Goal: Entertainment & Leisure: Consume media (video, audio)

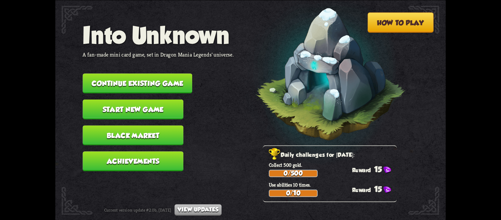
click at [152, 73] on button "Continue existing game" at bounding box center [138, 83] width 110 height 20
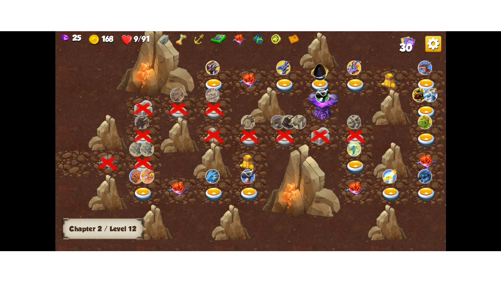
scroll to position [0, 112]
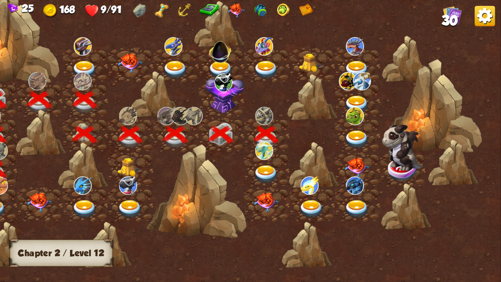
click at [391, 162] on img at bounding box center [403, 147] width 41 height 46
click at [266, 162] on div at bounding box center [267, 169] width 46 height 35
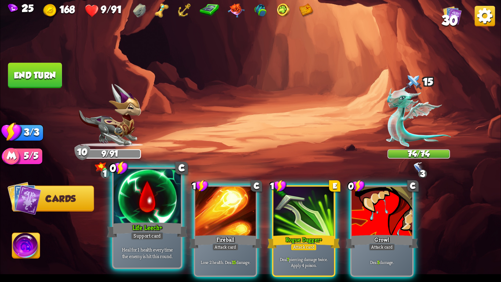
click at [150, 214] on div at bounding box center [147, 197] width 67 height 57
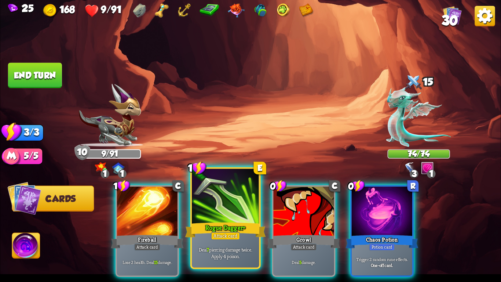
click at [248, 220] on div "Deal 7 piercing damage twice. Apply 4 poison." at bounding box center [225, 252] width 67 height 29
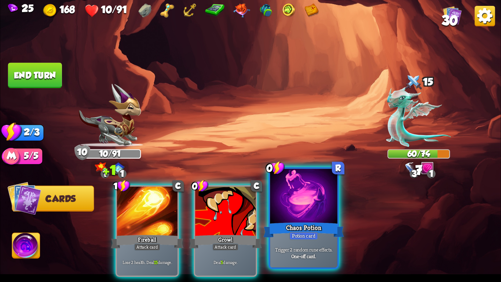
click at [298, 220] on div "Trigger 2 random rune effects. One-off card." at bounding box center [303, 252] width 67 height 29
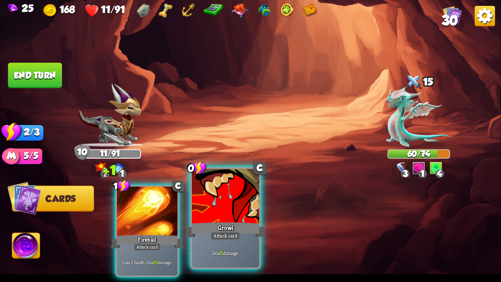
click at [228, 220] on div "Attack card" at bounding box center [225, 236] width 29 height 8
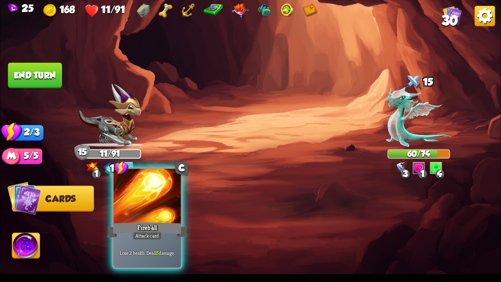
click at [134, 187] on div at bounding box center [147, 197] width 67 height 57
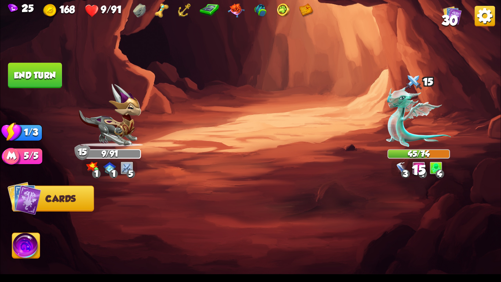
click at [48, 77] on button "End turn" at bounding box center [35, 75] width 54 height 25
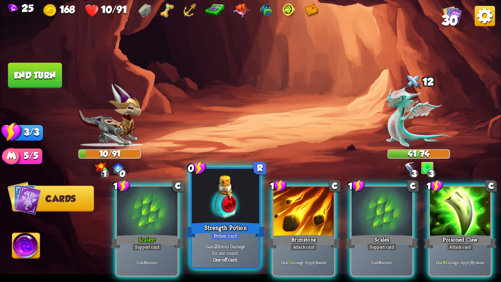
click at [206, 205] on div at bounding box center [225, 197] width 67 height 57
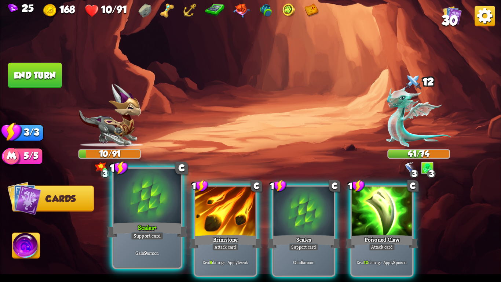
click at [147, 214] on div at bounding box center [147, 197] width 67 height 57
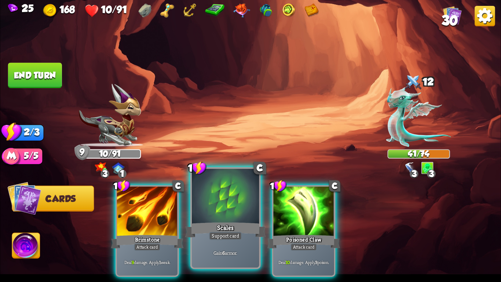
click at [227, 218] on div at bounding box center [225, 197] width 67 height 57
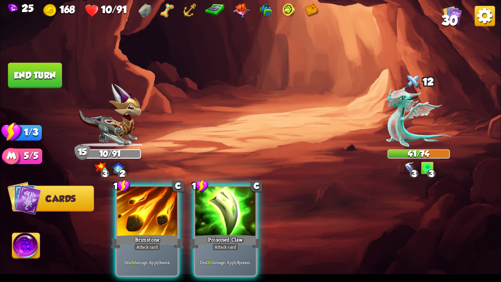
click at [227, 218] on div at bounding box center [225, 211] width 61 height 51
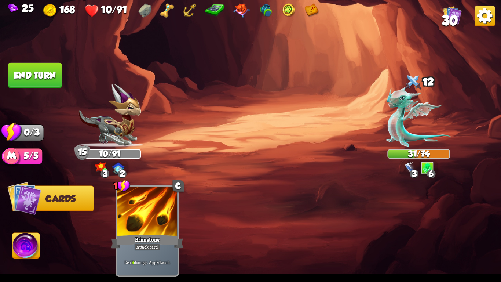
click at [46, 85] on button "End turn" at bounding box center [35, 75] width 54 height 25
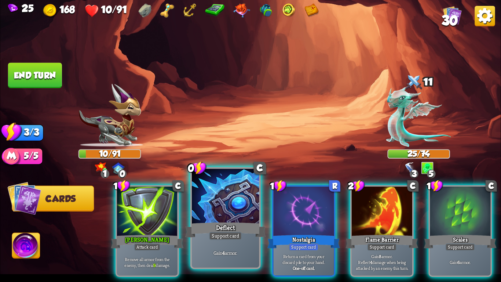
click at [217, 206] on div at bounding box center [225, 197] width 67 height 57
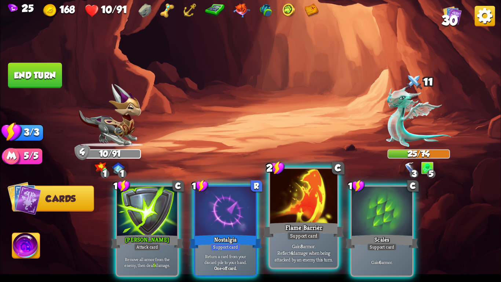
click at [312, 213] on div at bounding box center [303, 197] width 67 height 57
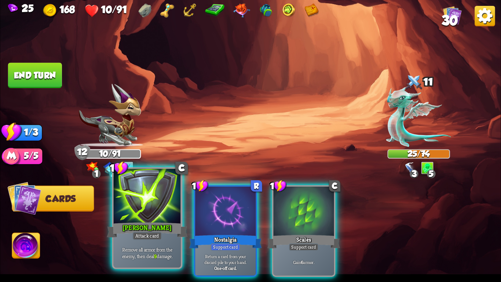
click at [177, 219] on div at bounding box center [147, 197] width 67 height 57
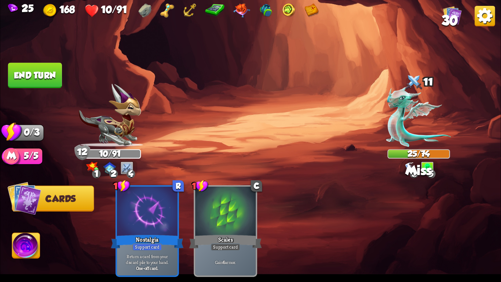
click at [48, 77] on button "End turn" at bounding box center [34, 75] width 55 height 26
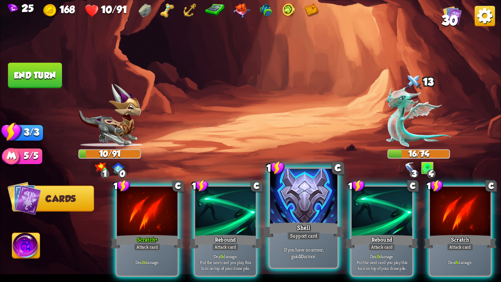
click at [296, 211] on div at bounding box center [303, 197] width 67 height 57
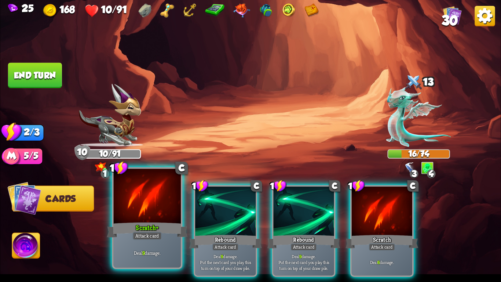
click at [140, 220] on div "Attack card" at bounding box center [147, 236] width 29 height 8
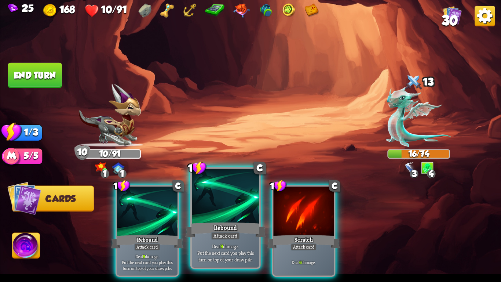
click at [228, 220] on div "Deal 9 damage. Put the next card you play this turn on top of your draw pile." at bounding box center [225, 252] width 67 height 29
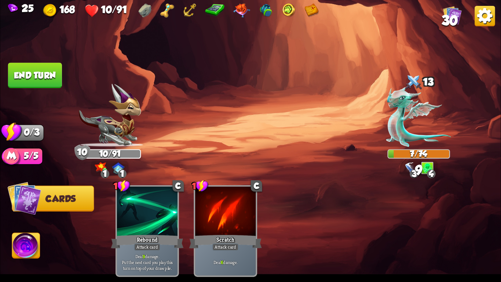
click at [51, 70] on button "End turn" at bounding box center [35, 75] width 54 height 25
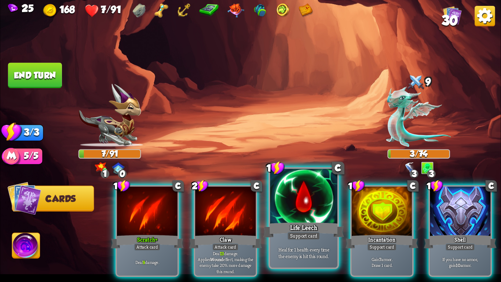
click at [296, 199] on div at bounding box center [303, 197] width 67 height 57
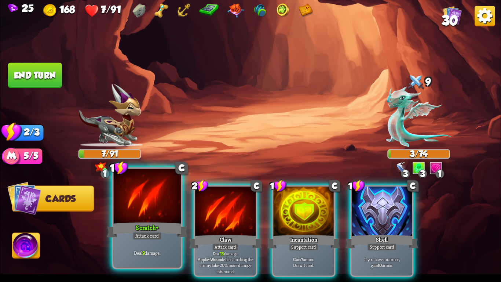
click at [174, 217] on div at bounding box center [147, 197] width 67 height 57
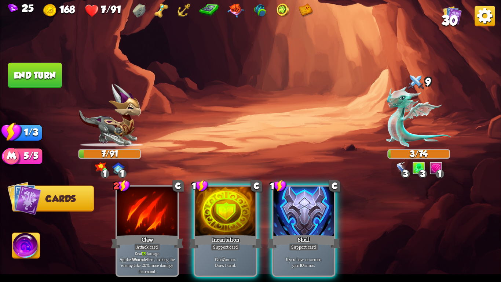
click at [456, 19] on span "30" at bounding box center [450, 20] width 17 height 15
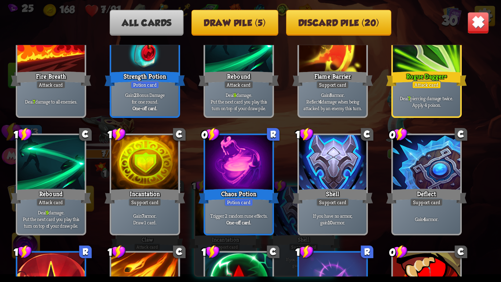
scroll to position [382, 0]
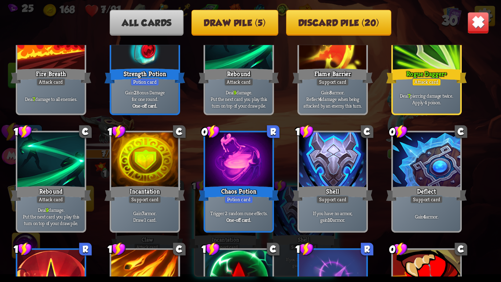
click at [262, 23] on button "Draw pile (5)" at bounding box center [235, 23] width 87 height 26
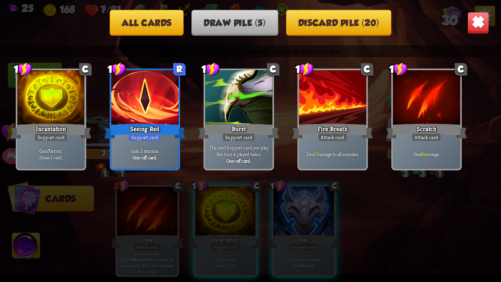
scroll to position [0, 0]
click at [479, 17] on img at bounding box center [479, 23] width 22 height 22
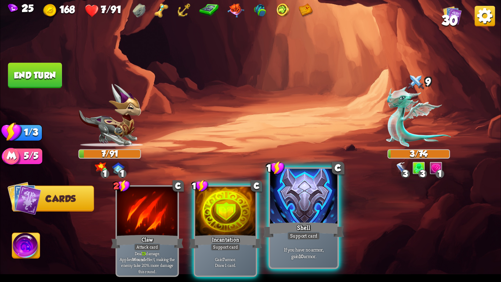
click at [307, 220] on div "Shell" at bounding box center [304, 230] width 81 height 18
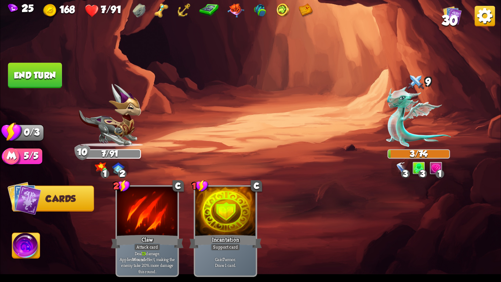
click at [43, 79] on button "End turn" at bounding box center [35, 75] width 54 height 25
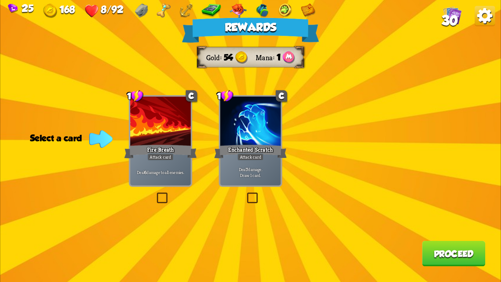
click at [346, 120] on div "Rewards Gold 54 Mana 1 Select a card 1 C Fire Breath Attack card Deal 6 damage …" at bounding box center [250, 141] width 501 height 282
click at [155, 194] on label at bounding box center [155, 194] width 0 height 0
click at [0, 0] on input "checkbox" at bounding box center [0, 0] width 0 height 0
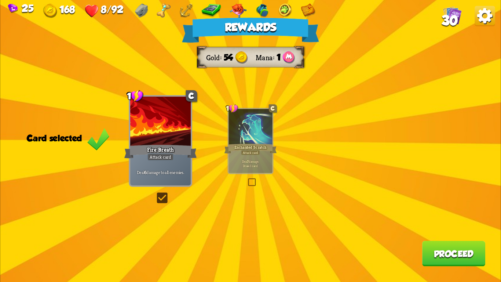
click at [459, 220] on button "Proceed" at bounding box center [454, 253] width 63 height 25
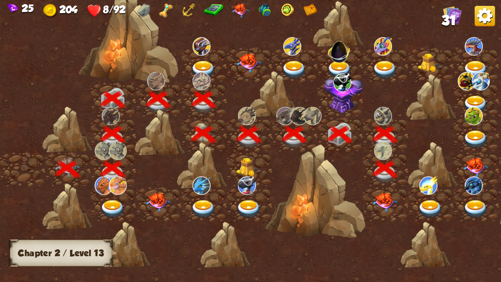
scroll to position [0, 112]
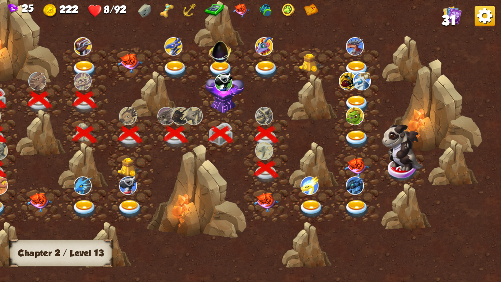
click at [264, 193] on img at bounding box center [266, 202] width 25 height 19
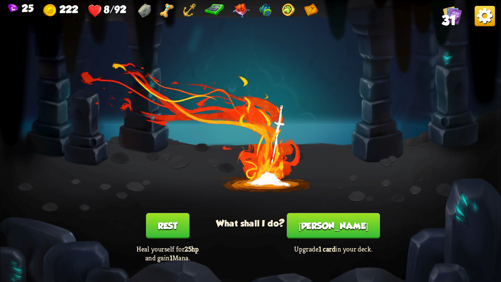
click at [175, 220] on button "Rest" at bounding box center [167, 225] width 43 height 25
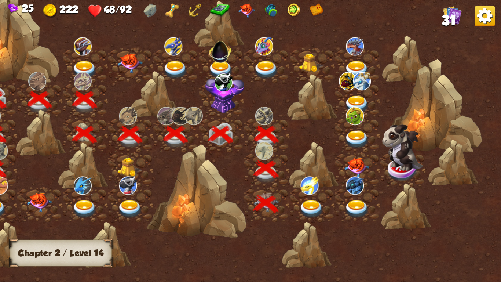
click at [168, 11] on img at bounding box center [172, 11] width 14 height 14
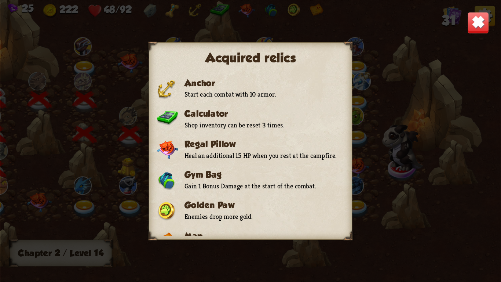
scroll to position [95, 0]
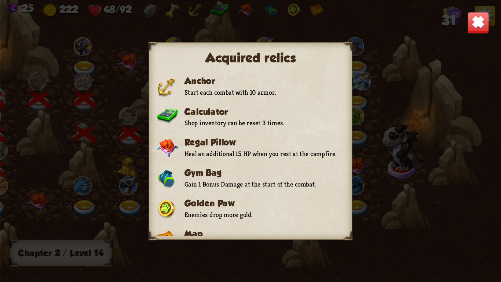
click at [475, 22] on img at bounding box center [479, 23] width 22 height 22
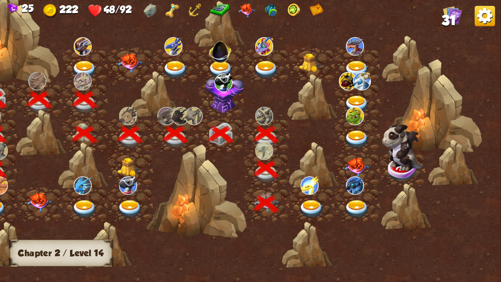
click at [313, 200] on img at bounding box center [311, 209] width 25 height 18
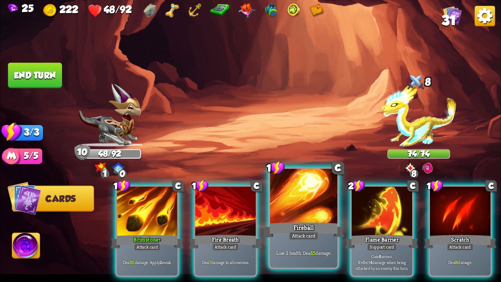
click at [274, 191] on div at bounding box center [303, 197] width 67 height 57
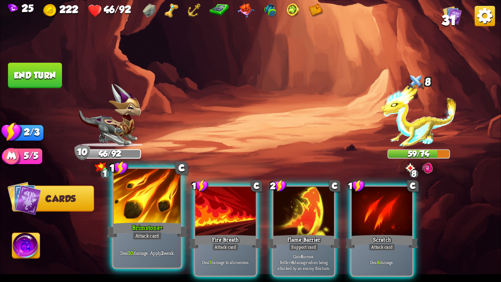
click at [178, 193] on div at bounding box center [147, 197] width 67 height 57
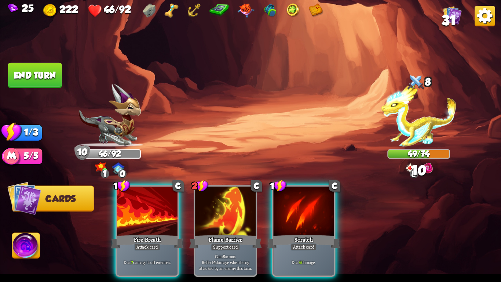
click at [54, 83] on button "End turn" at bounding box center [35, 75] width 54 height 25
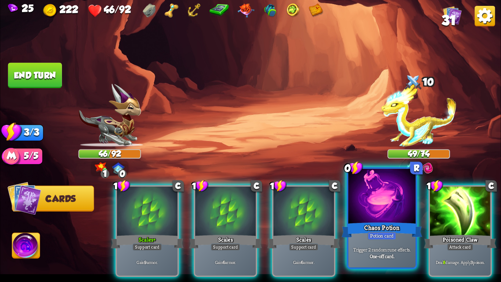
click at [362, 213] on div at bounding box center [382, 197] width 67 height 57
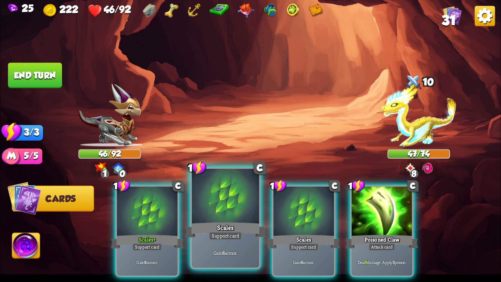
click at [227, 206] on div at bounding box center [225, 197] width 67 height 57
click at [274, 206] on div at bounding box center [304, 211] width 61 height 51
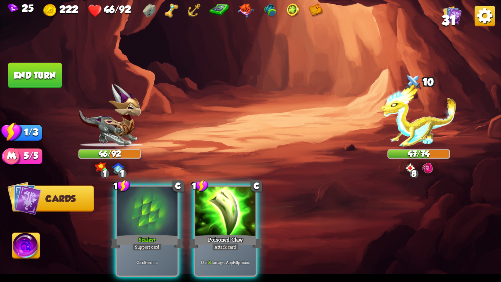
click at [227, 206] on div "1 C Scales+ Support card Gain 9 armor. 1 C Poisoned Claw Attack card Deal 8 dam…" at bounding box center [300, 219] width 401 height 125
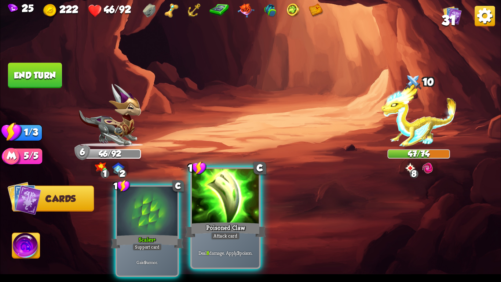
click at [226, 206] on div at bounding box center [225, 197] width 67 height 57
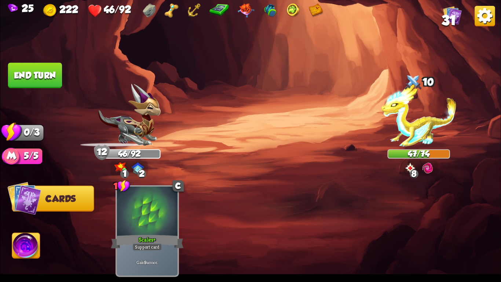
click at [8, 69] on button "End turn" at bounding box center [35, 75] width 54 height 25
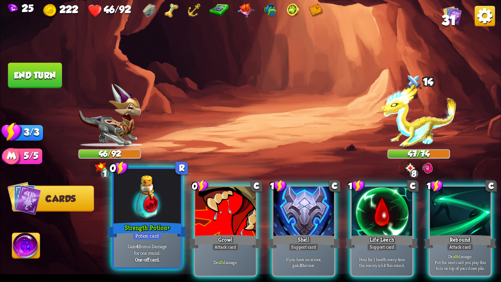
click at [156, 205] on div at bounding box center [147, 197] width 67 height 57
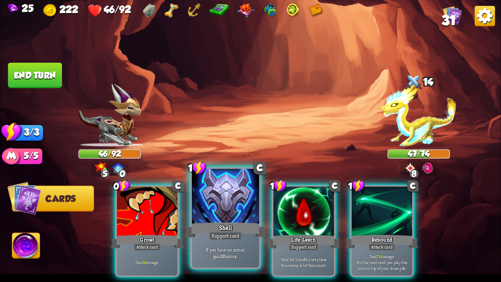
click at [210, 211] on div at bounding box center [225, 197] width 67 height 57
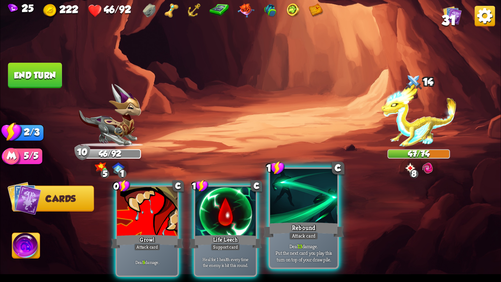
click at [309, 198] on div at bounding box center [303, 197] width 67 height 57
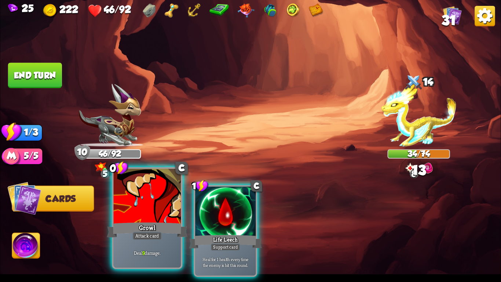
click at [154, 220] on div "Growl" at bounding box center [147, 230] width 81 height 18
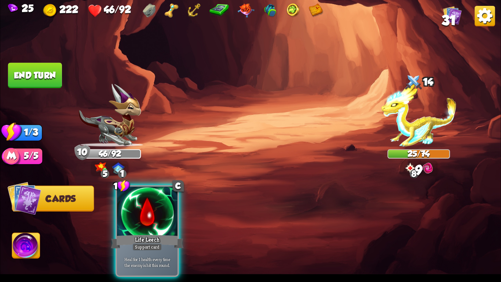
click at [43, 76] on button "End turn" at bounding box center [35, 75] width 54 height 25
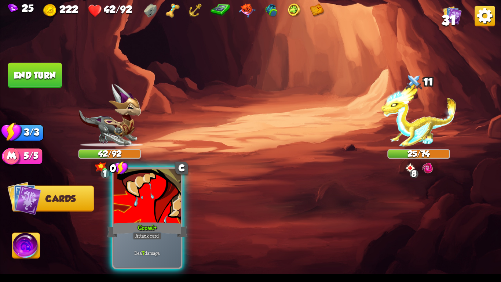
click at [148, 209] on div at bounding box center [147, 197] width 67 height 57
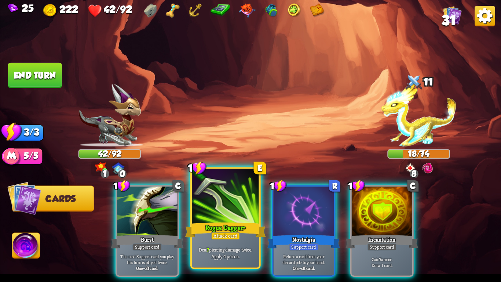
click at [215, 220] on div "Rogue Dagger+" at bounding box center [225, 230] width 81 height 18
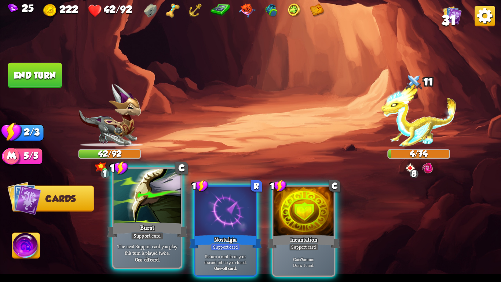
click at [131, 220] on div "Burst" at bounding box center [147, 230] width 81 height 18
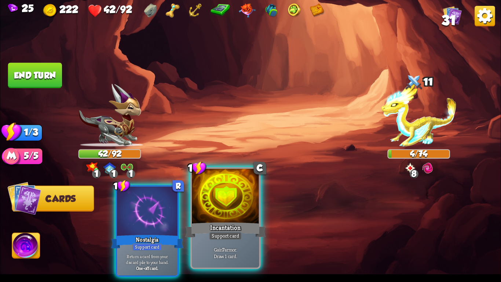
click at [223, 220] on div "Gain 7 armor. Draw 1 card." at bounding box center [225, 252] width 67 height 29
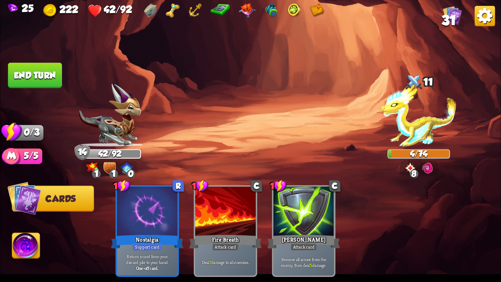
click at [58, 91] on img at bounding box center [250, 141] width 501 height 282
click at [45, 77] on button "End turn" at bounding box center [35, 75] width 54 height 25
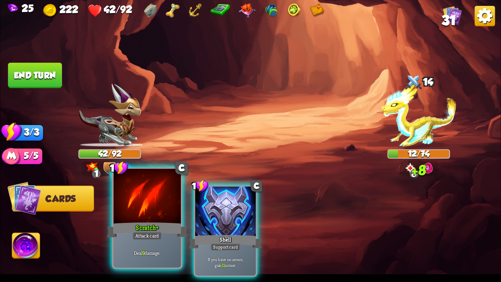
click at [132, 220] on div "1 C Scratch+ Attack card Deal 9 damage." at bounding box center [147, 218] width 70 height 102
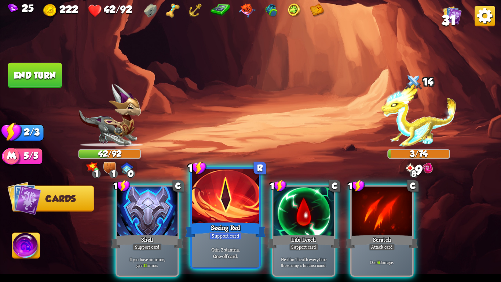
click at [195, 220] on div "Gain 2 stamina. One-off card." at bounding box center [225, 252] width 67 height 29
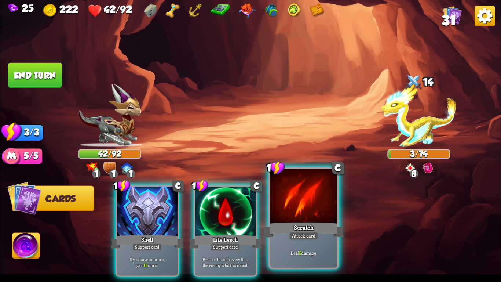
click at [311, 220] on div "Deal 6 damage." at bounding box center [303, 252] width 67 height 29
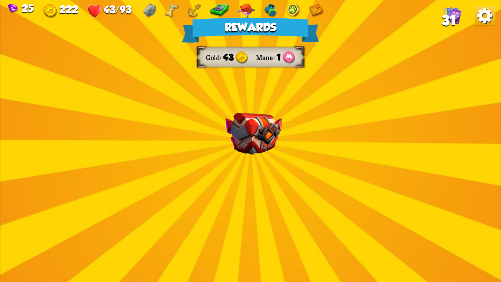
click at [93, 127] on div "Rewards Gold 43 Mana 1 Select a card 1 C Fireball Attack card Lose 2 health. De…" at bounding box center [250, 141] width 501 height 282
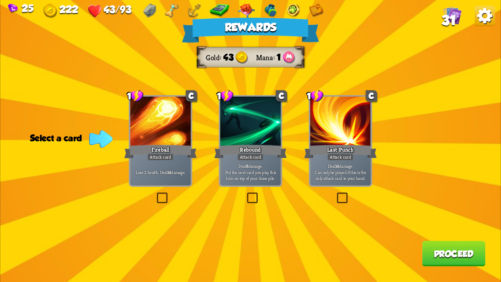
click at [170, 171] on b "14" at bounding box center [169, 172] width 4 height 6
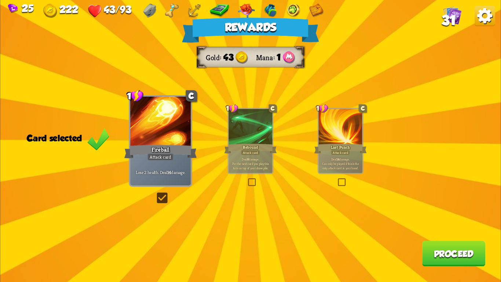
click at [429, 220] on div "Rewards Gold 43 Mana 1 Card selected 1 C Fireball Attack card Lose 2 health. De…" at bounding box center [250, 141] width 501 height 282
click at [429, 220] on button "Proceed" at bounding box center [454, 253] width 63 height 25
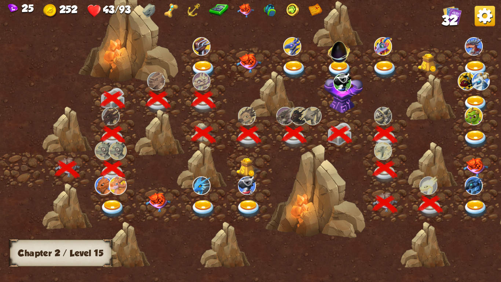
scroll to position [0, 112]
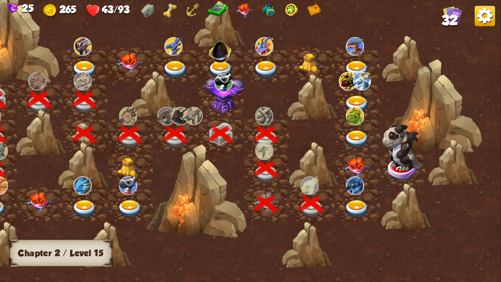
click at [346, 206] on img at bounding box center [357, 209] width 25 height 18
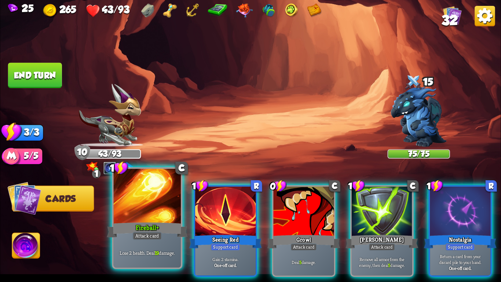
click at [165, 188] on div at bounding box center [147, 197] width 67 height 57
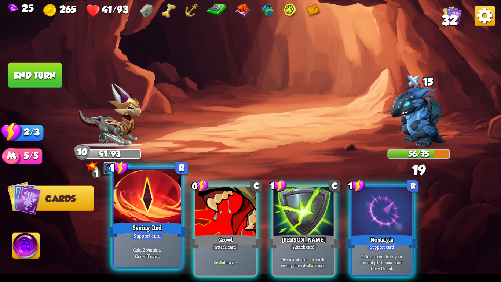
click at [155, 200] on div at bounding box center [147, 197] width 67 height 57
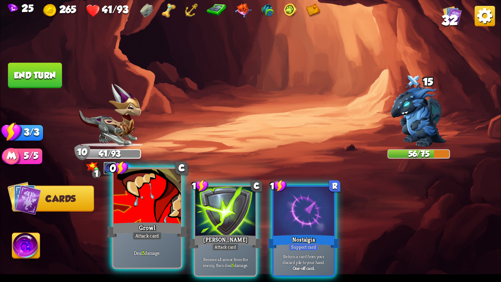
click at [154, 203] on div at bounding box center [147, 197] width 67 height 57
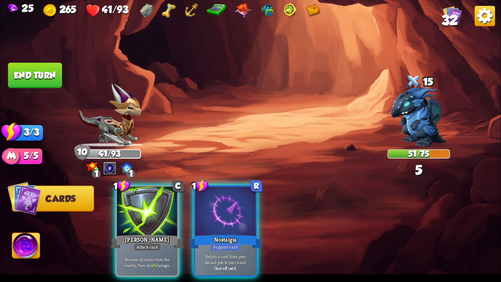
click at [154, 203] on div at bounding box center [147, 211] width 61 height 51
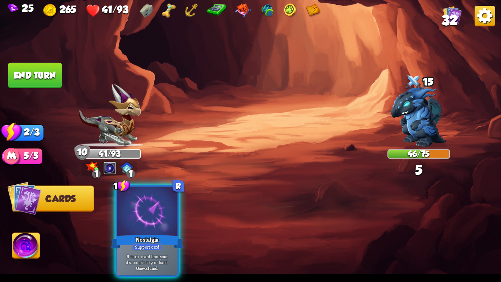
click at [154, 203] on div at bounding box center [147, 211] width 61 height 51
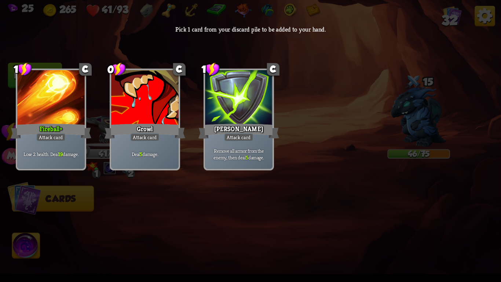
click at [72, 155] on p "Lose 2 health. Deal 19 damage." at bounding box center [51, 154] width 64 height 7
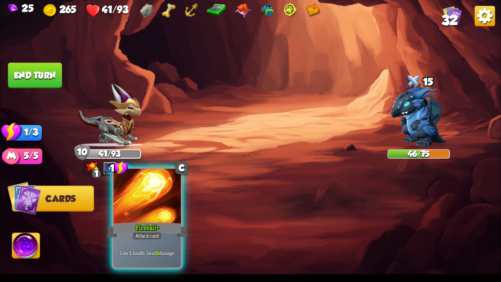
click at [156, 211] on div at bounding box center [147, 197] width 67 height 57
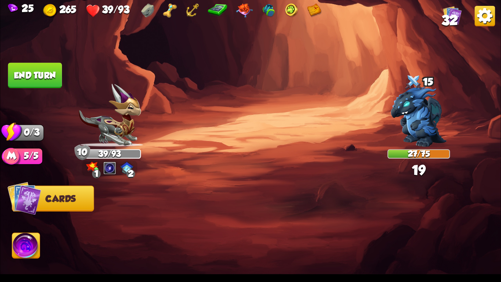
click at [47, 68] on button "End turn" at bounding box center [35, 75] width 54 height 25
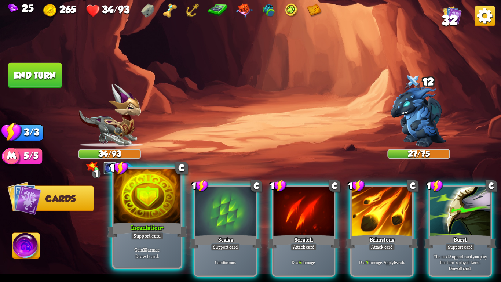
click at [138, 217] on div at bounding box center [147, 197] width 67 height 57
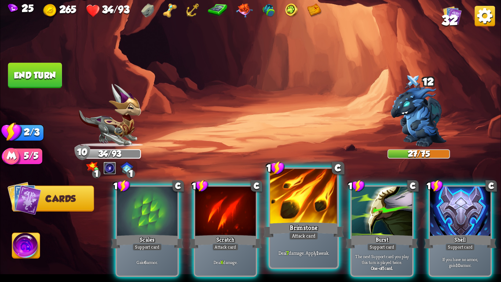
click at [305, 220] on div "Brimstone" at bounding box center [304, 230] width 81 height 18
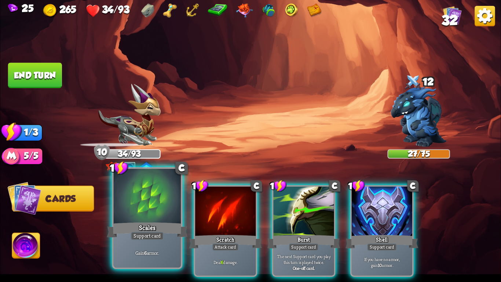
click at [149, 220] on div "Scales" at bounding box center [147, 230] width 81 height 18
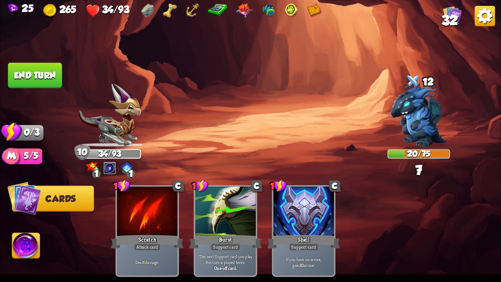
click at [61, 73] on button "End turn" at bounding box center [34, 75] width 55 height 26
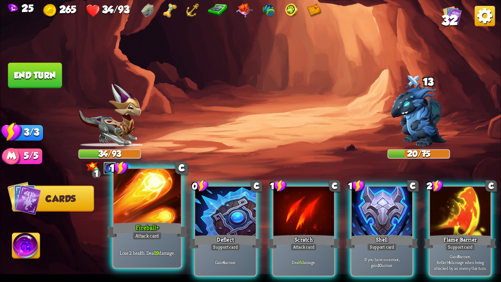
click at [152, 220] on div "Attack card" at bounding box center [147, 236] width 29 height 8
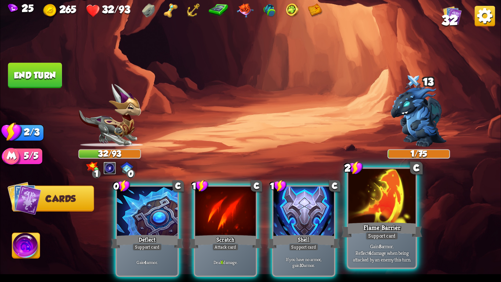
click at [372, 206] on div at bounding box center [382, 197] width 67 height 57
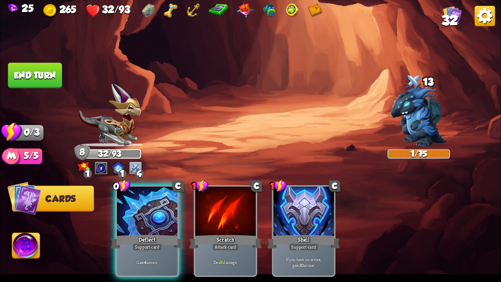
click at [43, 67] on button "End turn" at bounding box center [35, 75] width 54 height 25
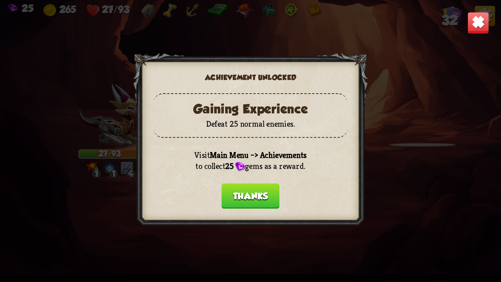
click at [246, 185] on button "Thanks" at bounding box center [251, 195] width 58 height 25
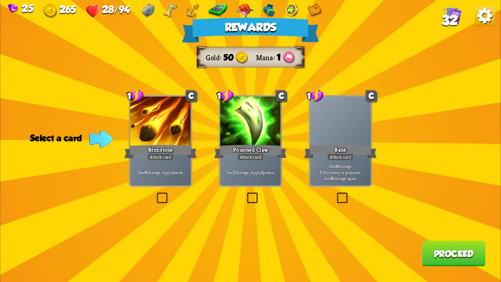
click at [145, 10] on img at bounding box center [148, 11] width 13 height 14
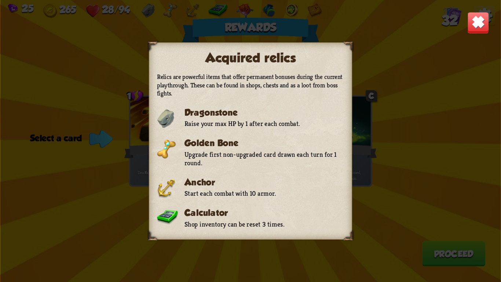
click at [471, 26] on img at bounding box center [479, 23] width 22 height 22
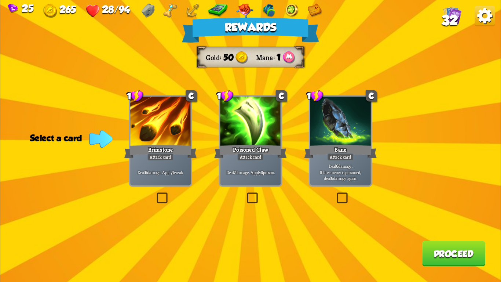
click at [171, 129] on div at bounding box center [160, 122] width 61 height 51
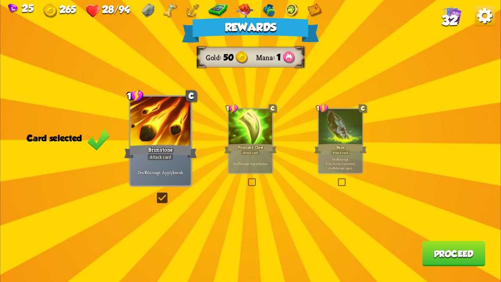
click at [467, 220] on button "Proceed" at bounding box center [454, 253] width 63 height 25
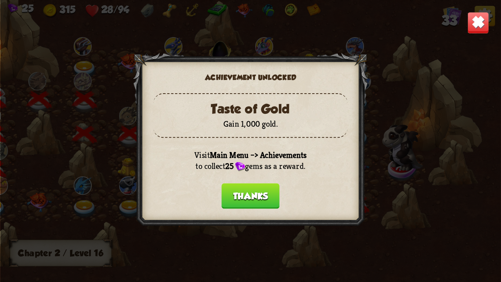
click at [238, 183] on button "Thanks" at bounding box center [251, 195] width 58 height 25
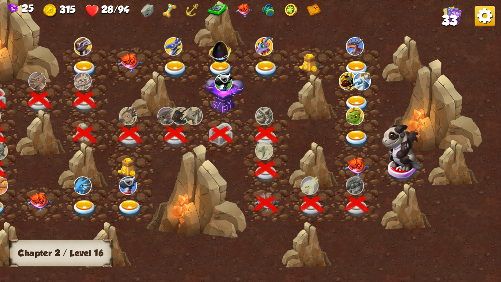
click at [355, 167] on img at bounding box center [357, 167] width 25 height 19
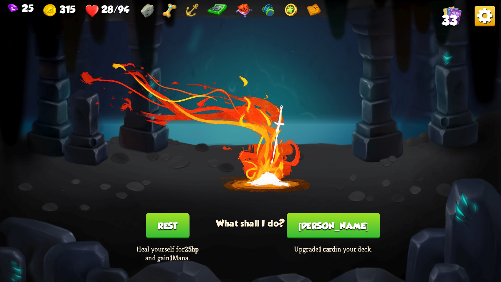
click at [174, 220] on button "Rest" at bounding box center [167, 225] width 43 height 25
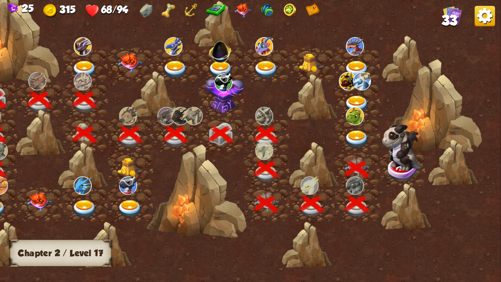
click at [403, 161] on img at bounding box center [403, 147] width 41 height 46
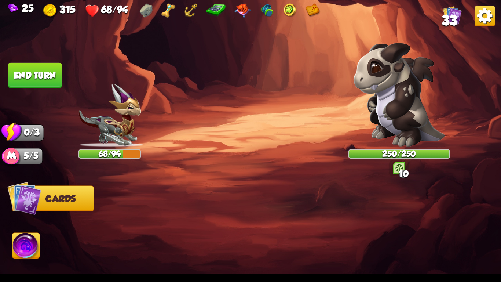
click at [0, 0] on div "Player turn" at bounding box center [0, 0] width 0 height 0
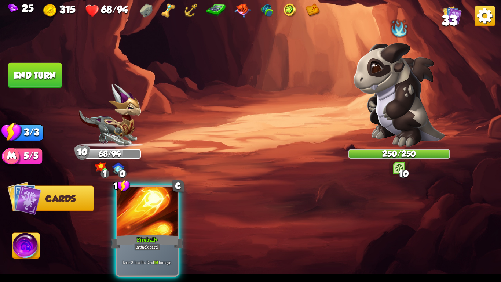
click at [384, 57] on img at bounding box center [399, 95] width 91 height 104
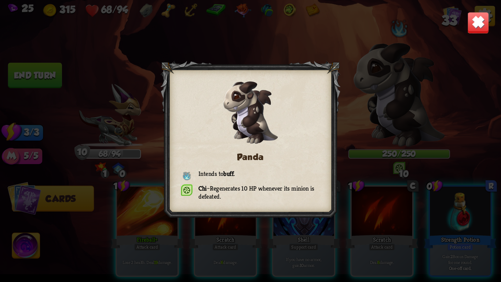
click at [476, 19] on img at bounding box center [479, 23] width 22 height 22
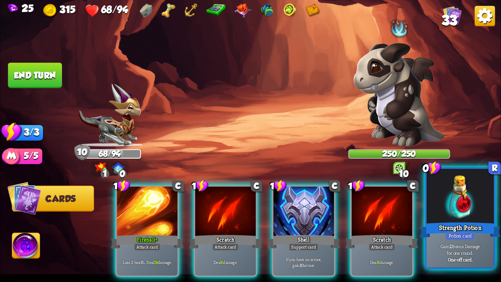
click at [434, 220] on div "Strength Potion" at bounding box center [460, 230] width 81 height 18
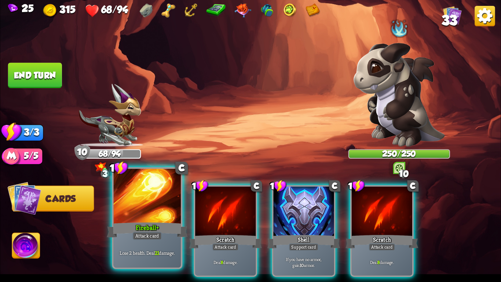
click at [136, 220] on div "Lose 2 health. Deal 21 damage." at bounding box center [147, 252] width 67 height 29
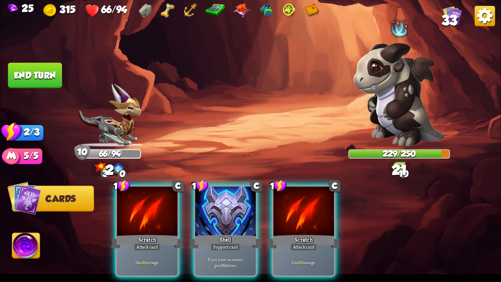
click at [136, 220] on div "Deal 8 damage." at bounding box center [147, 262] width 61 height 26
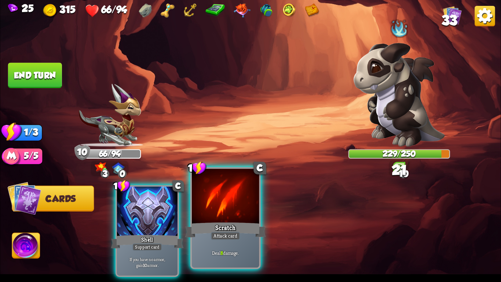
click at [216, 220] on div "Attack card" at bounding box center [225, 236] width 29 height 8
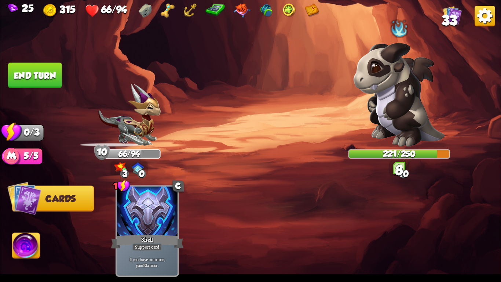
click at [19, 220] on img at bounding box center [250, 141] width 501 height 282
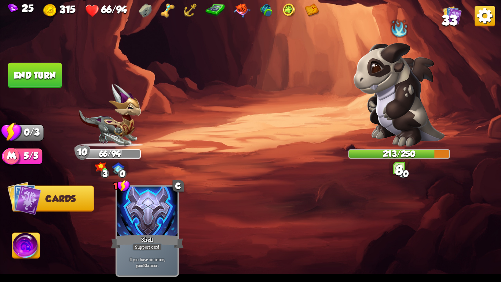
click at [24, 220] on img at bounding box center [26, 247] width 28 height 28
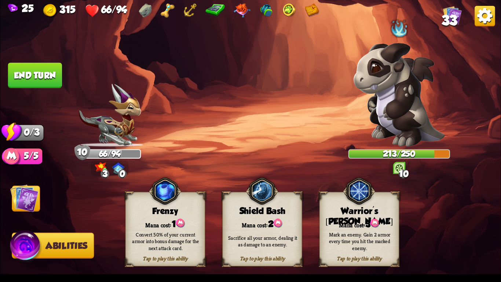
click at [355, 220] on div "Mark an enemy. Gain 2 armor every time you hit the marked enemy." at bounding box center [360, 241] width 72 height 20
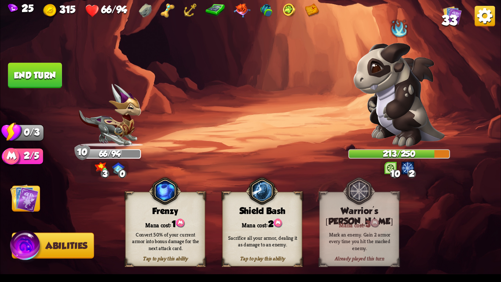
click at [27, 194] on img at bounding box center [24, 198] width 28 height 28
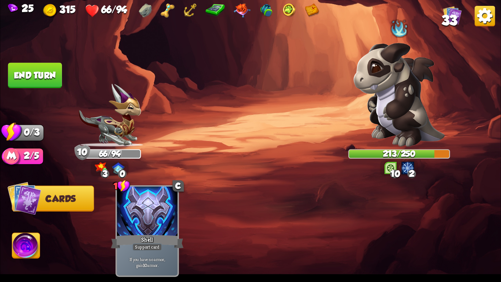
click at [59, 73] on button "End turn" at bounding box center [35, 75] width 54 height 25
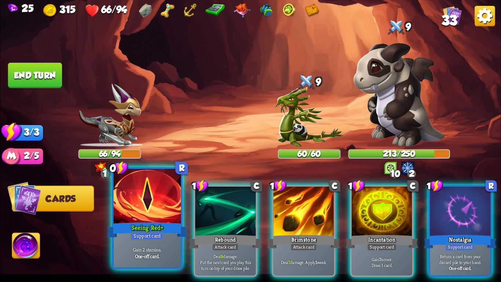
click at [141, 189] on div at bounding box center [147, 197] width 67 height 57
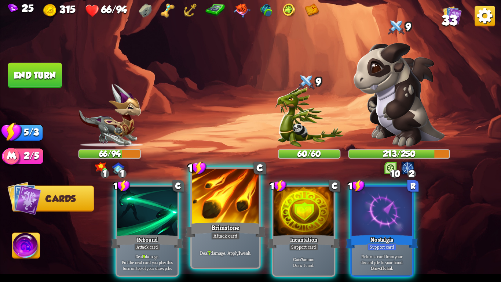
click at [204, 205] on div at bounding box center [225, 197] width 67 height 57
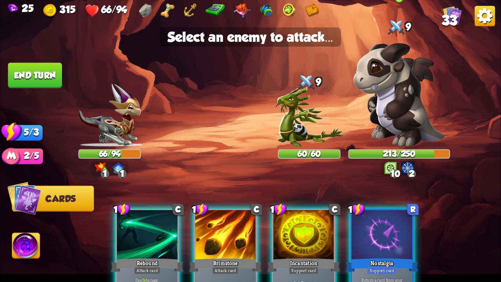
click at [410, 102] on img at bounding box center [399, 95] width 91 height 104
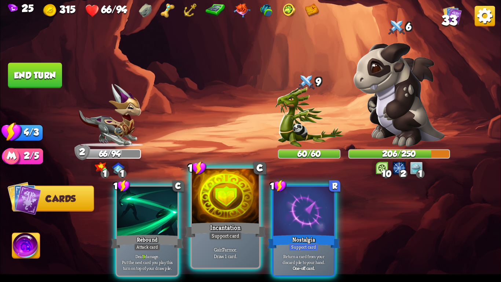
click at [233, 209] on div at bounding box center [225, 197] width 67 height 57
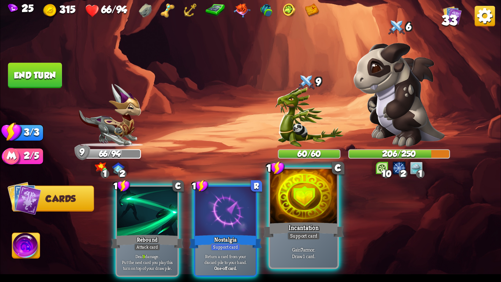
click at [317, 220] on div "Incantation" at bounding box center [304, 230] width 81 height 18
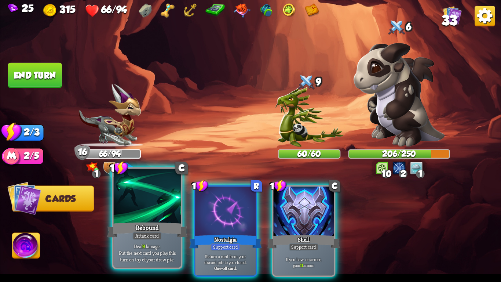
click at [153, 220] on div "Attack card" at bounding box center [147, 236] width 29 height 8
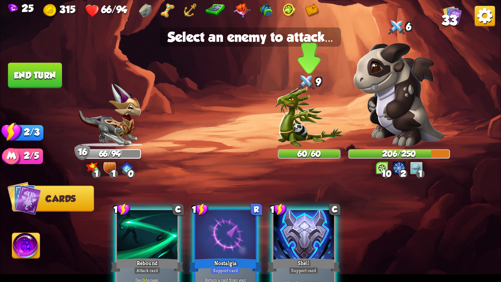
click at [297, 131] on img at bounding box center [309, 117] width 69 height 60
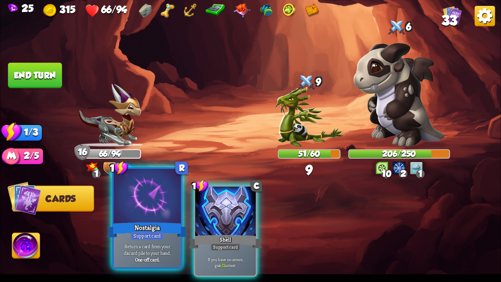
click at [168, 206] on div at bounding box center [147, 197] width 67 height 57
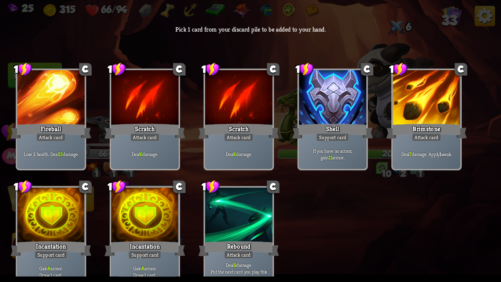
scroll to position [11, 0]
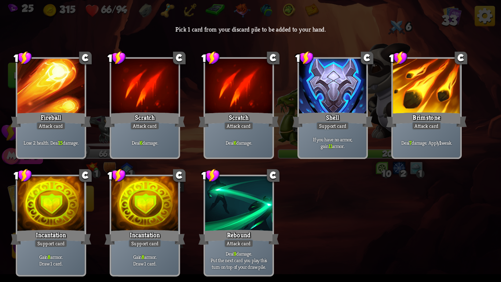
click at [151, 189] on div at bounding box center [144, 204] width 67 height 57
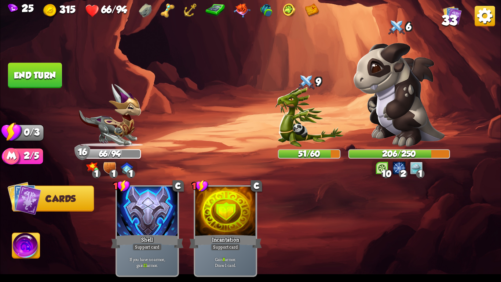
click at [55, 81] on button "End turn" at bounding box center [35, 75] width 54 height 25
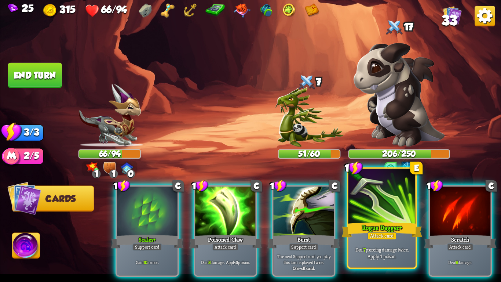
click at [361, 220] on div "Rogue Dagger+" at bounding box center [382, 230] width 81 height 18
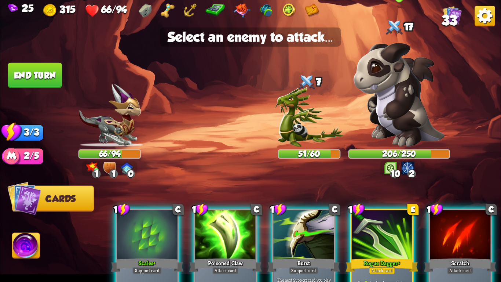
click at [373, 130] on img at bounding box center [399, 95] width 91 height 104
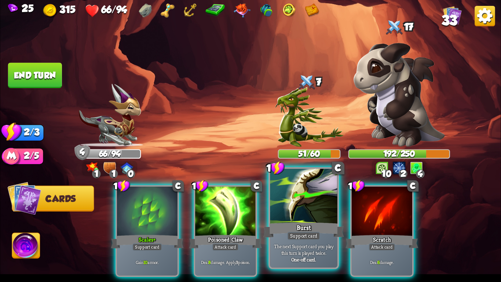
click at [308, 220] on p "The next Support card you play this turn is played twice." at bounding box center [304, 249] width 64 height 13
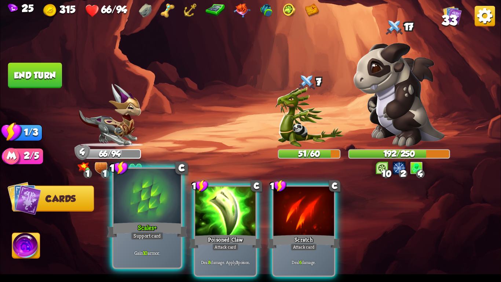
click at [145, 220] on div "Support card" at bounding box center [147, 236] width 33 height 8
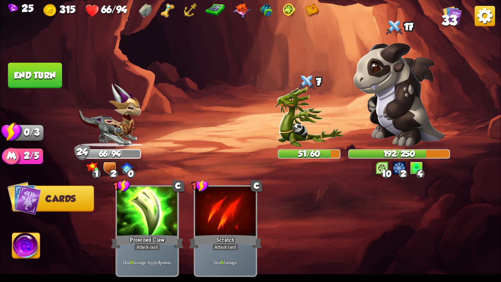
click at [37, 66] on button "End turn" at bounding box center [35, 75] width 54 height 25
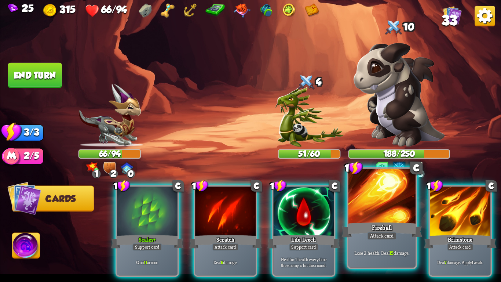
click at [365, 199] on div at bounding box center [382, 197] width 67 height 57
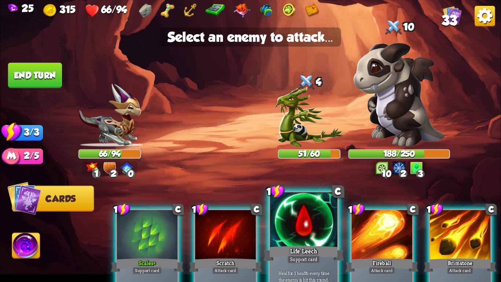
click at [331, 211] on div at bounding box center [303, 220] width 67 height 57
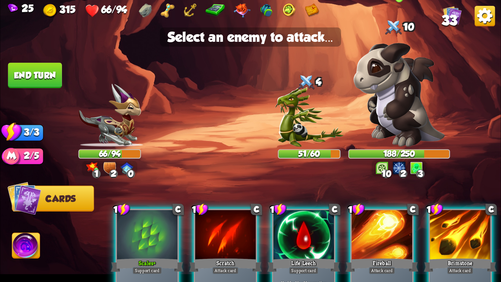
click at [390, 114] on img at bounding box center [399, 95] width 91 height 104
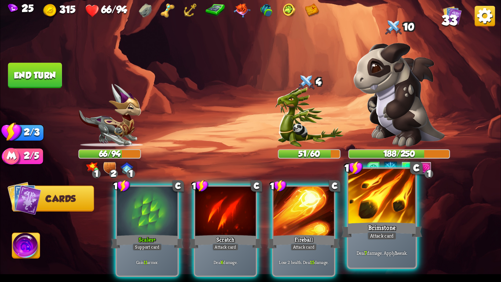
click at [398, 220] on div "Brimstone" at bounding box center [382, 230] width 81 height 18
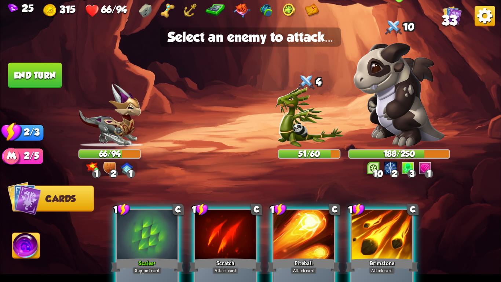
click at [426, 128] on img at bounding box center [399, 95] width 91 height 104
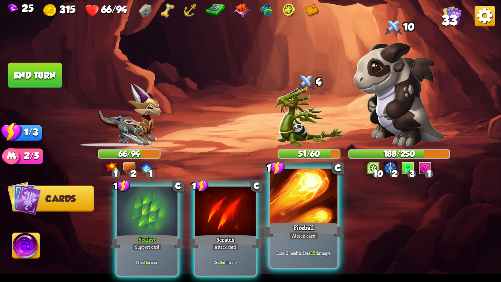
click at [314, 203] on div at bounding box center [303, 197] width 67 height 57
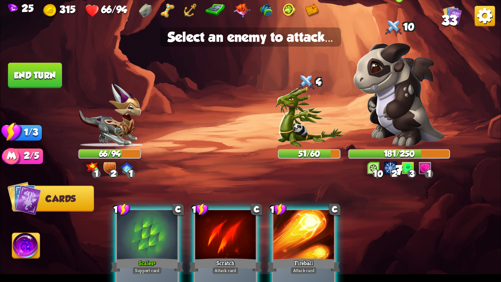
click at [393, 124] on img at bounding box center [399, 95] width 91 height 104
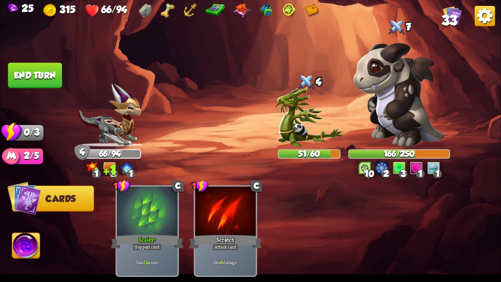
click at [26, 80] on button "End turn" at bounding box center [34, 75] width 55 height 26
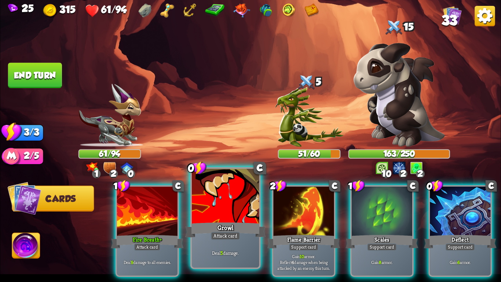
click at [228, 212] on div at bounding box center [225, 197] width 67 height 57
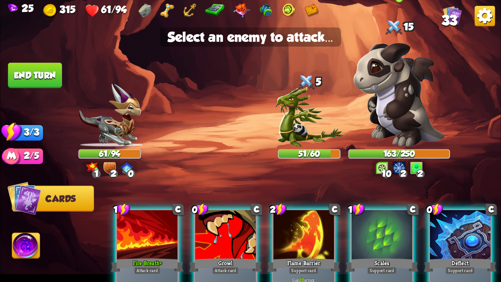
click at [420, 133] on img at bounding box center [399, 95] width 91 height 104
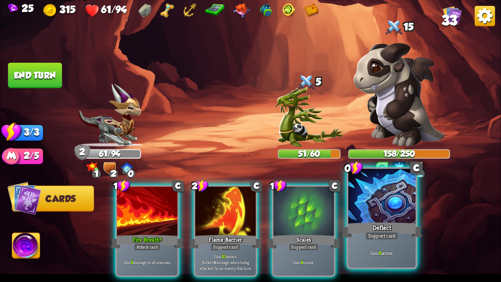
click at [372, 185] on div at bounding box center [382, 197] width 67 height 57
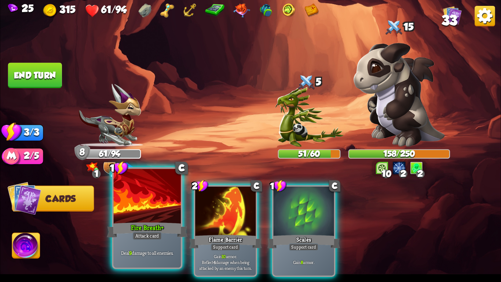
click at [155, 212] on div at bounding box center [147, 197] width 67 height 57
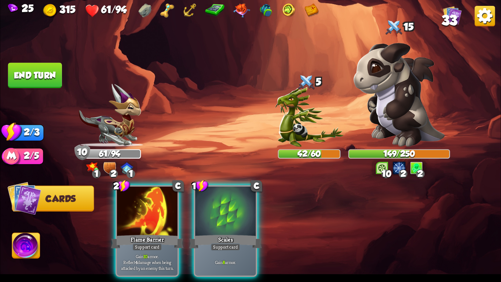
click at [155, 212] on div at bounding box center [147, 211] width 61 height 51
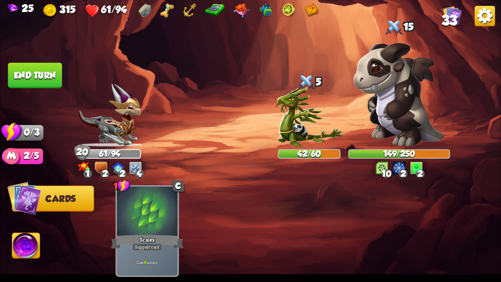
click at [46, 78] on button "End turn" at bounding box center [34, 75] width 55 height 26
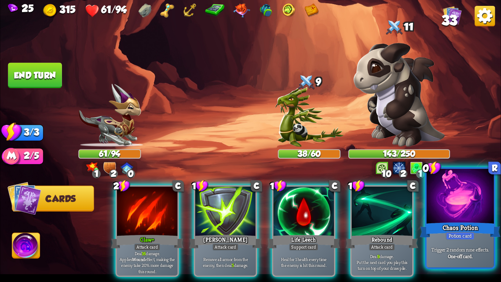
click at [477, 220] on div "Chaos Potion" at bounding box center [460, 230] width 81 height 18
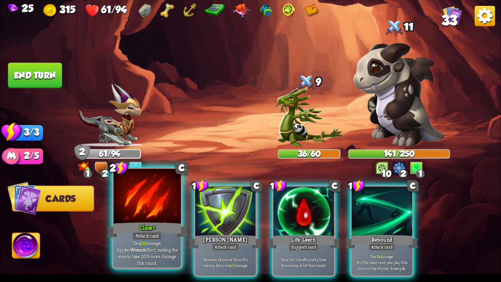
click at [147, 190] on div at bounding box center [147, 197] width 67 height 57
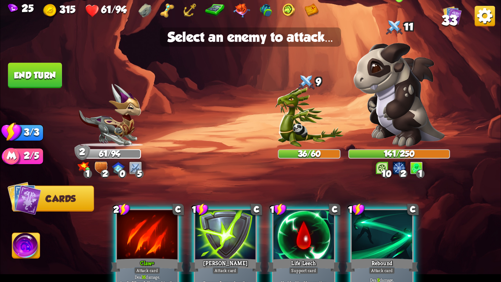
click at [396, 108] on img at bounding box center [399, 95] width 91 height 104
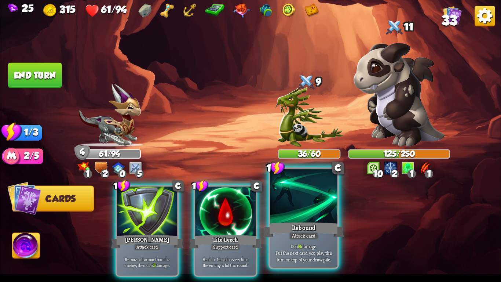
click at [276, 209] on div at bounding box center [303, 197] width 67 height 57
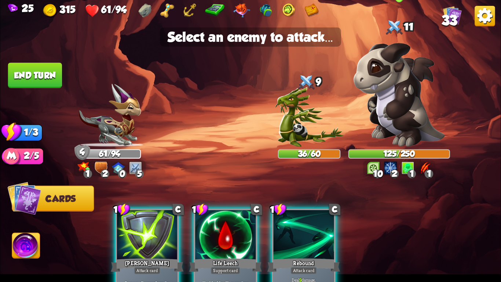
click at [395, 95] on img at bounding box center [399, 95] width 91 height 104
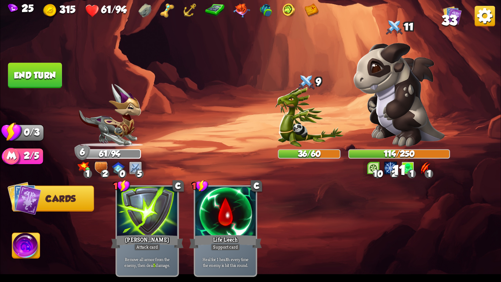
click at [25, 73] on button "End turn" at bounding box center [35, 75] width 54 height 25
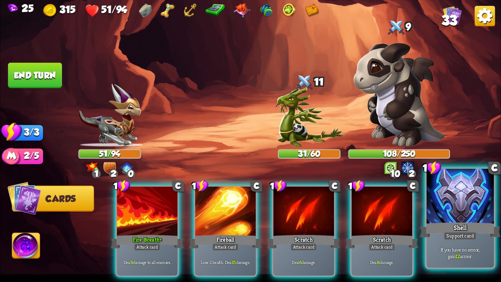
click at [450, 220] on div "Shell" at bounding box center [460, 230] width 81 height 18
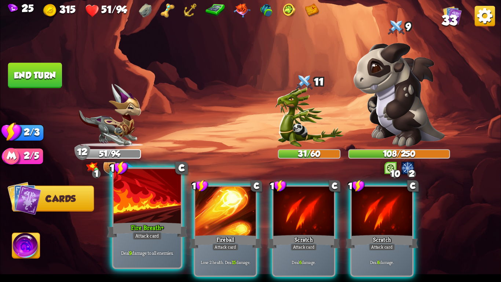
click at [151, 218] on div at bounding box center [147, 197] width 67 height 57
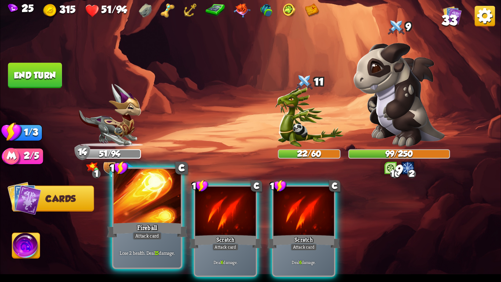
click at [148, 220] on div "Fireball" at bounding box center [147, 230] width 81 height 18
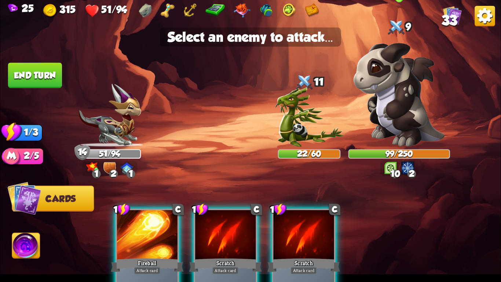
click at [399, 115] on img at bounding box center [399, 95] width 91 height 104
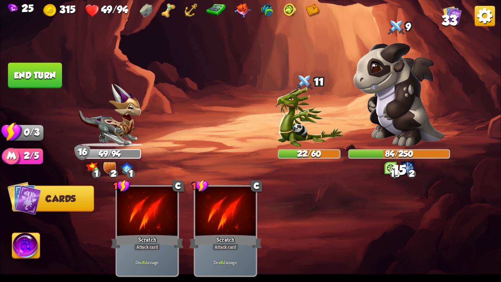
click at [23, 73] on button "End turn" at bounding box center [35, 75] width 54 height 25
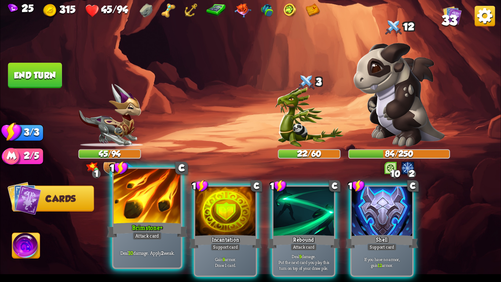
click at [123, 218] on div at bounding box center [147, 197] width 67 height 57
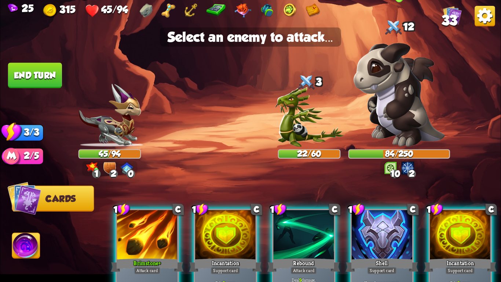
click at [399, 138] on img at bounding box center [399, 95] width 91 height 104
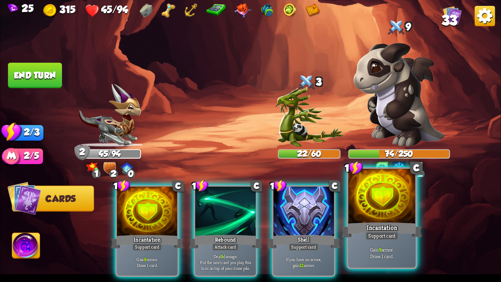
click at [363, 203] on div at bounding box center [382, 197] width 67 height 57
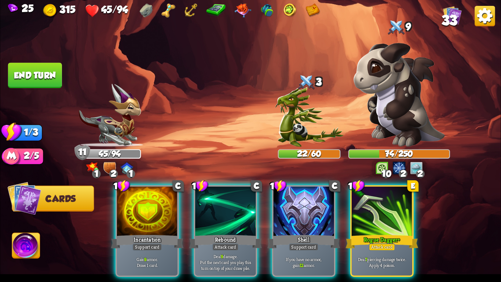
click at [361, 203] on div at bounding box center [382, 211] width 61 height 51
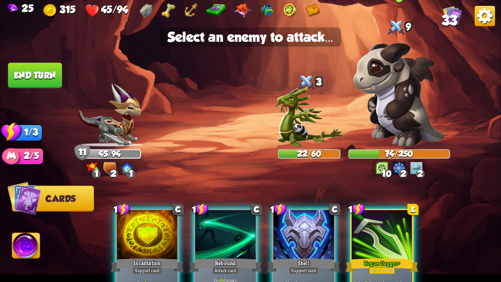
click at [387, 131] on img at bounding box center [399, 95] width 91 height 104
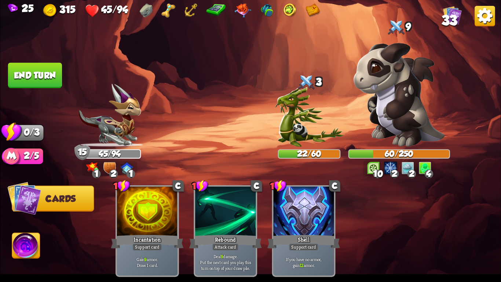
click at [46, 73] on button "End turn" at bounding box center [35, 75] width 54 height 25
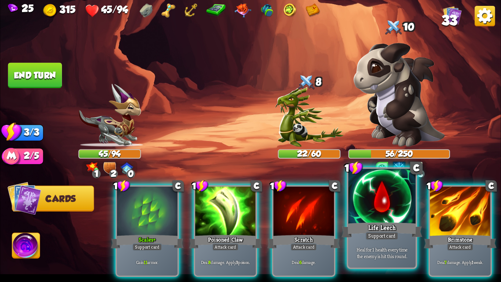
click at [388, 220] on div "Life Leech" at bounding box center [382, 230] width 81 height 18
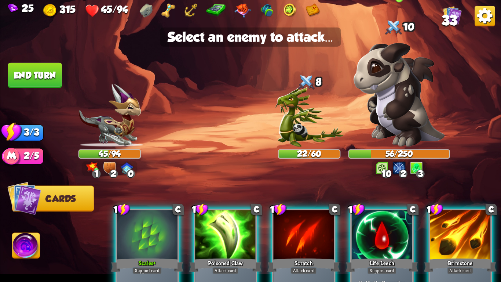
click at [405, 131] on img at bounding box center [399, 95] width 91 height 104
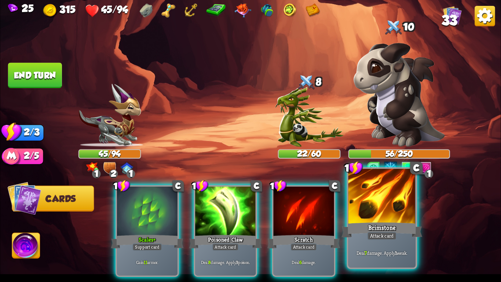
click at [391, 220] on div "Brimstone" at bounding box center [382, 230] width 81 height 18
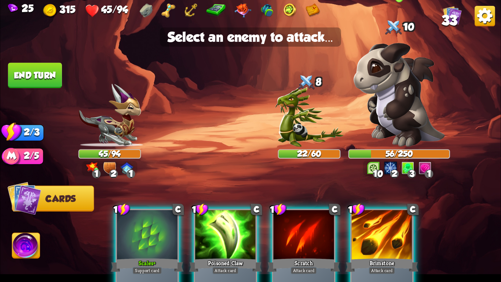
click at [400, 130] on img at bounding box center [399, 95] width 91 height 104
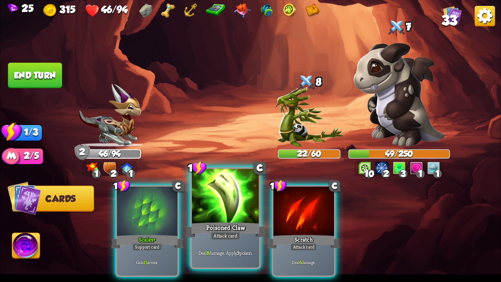
click at [205, 220] on div "Poisoned Claw" at bounding box center [225, 230] width 81 height 18
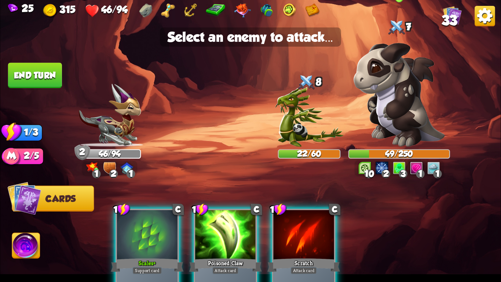
click at [414, 97] on img at bounding box center [399, 95] width 91 height 104
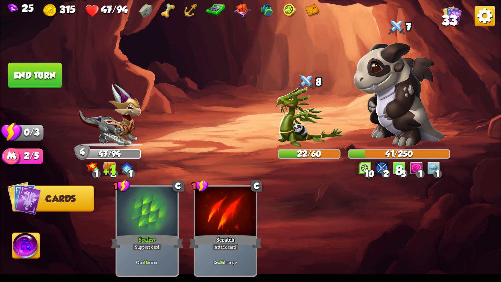
click at [33, 68] on button "End turn" at bounding box center [35, 75] width 55 height 26
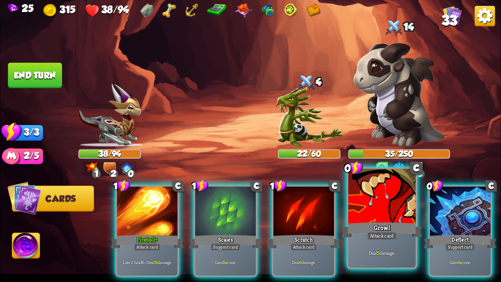
click at [407, 220] on div "Growl" at bounding box center [382, 230] width 81 height 18
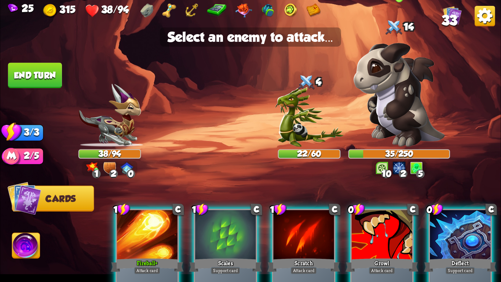
click at [410, 115] on img at bounding box center [399, 95] width 91 height 104
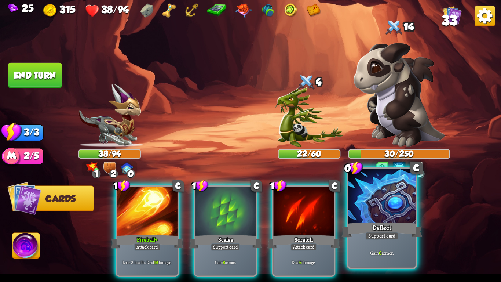
click at [372, 212] on div at bounding box center [382, 197] width 67 height 57
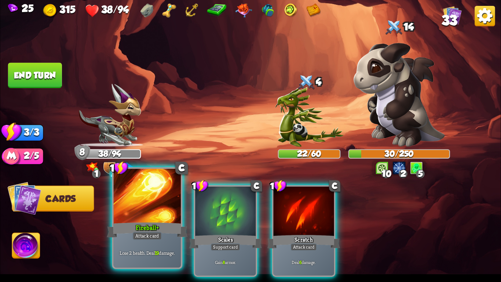
click at [148, 220] on div "Fireball+" at bounding box center [147, 230] width 81 height 18
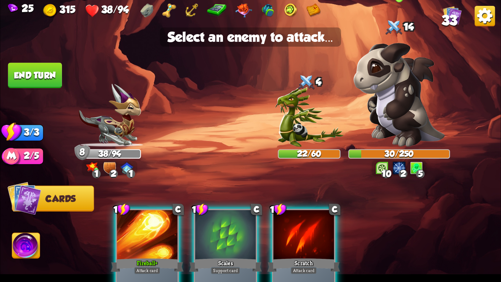
click at [413, 149] on div "30/250" at bounding box center [400, 154] width 102 height 10
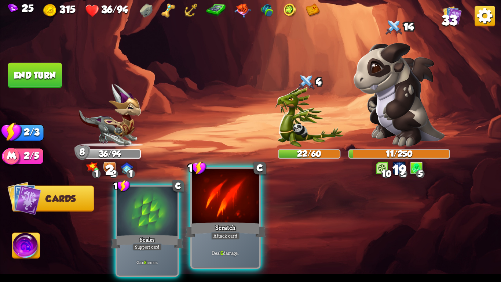
click at [251, 219] on div at bounding box center [225, 197] width 67 height 57
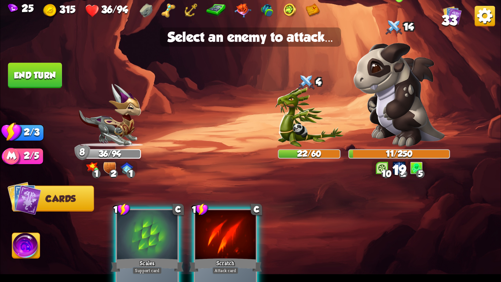
click at [407, 117] on img at bounding box center [399, 95] width 91 height 104
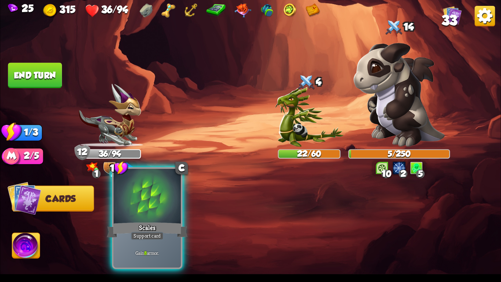
click at [159, 220] on div "Gain 8 armor." at bounding box center [147, 252] width 67 height 29
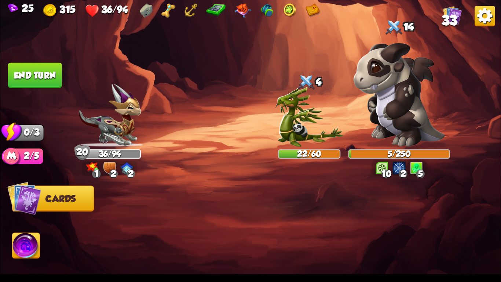
click at [23, 64] on button "End turn" at bounding box center [35, 75] width 54 height 25
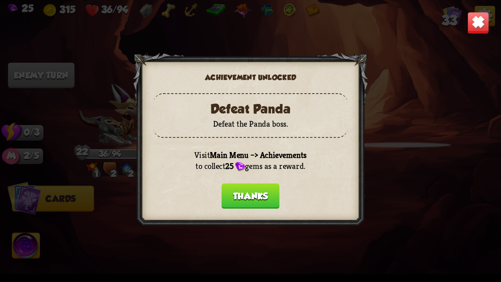
click at [234, 185] on button "Thanks" at bounding box center [251, 195] width 58 height 25
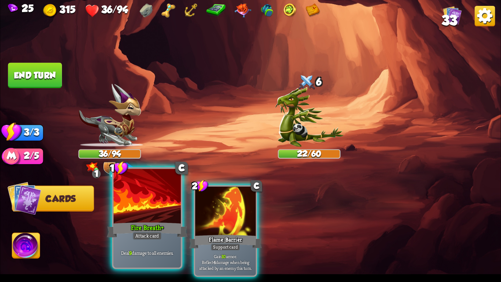
click at [155, 211] on div at bounding box center [147, 197] width 67 height 57
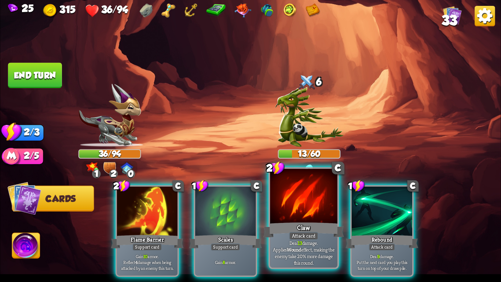
click at [303, 217] on div at bounding box center [303, 197] width 67 height 57
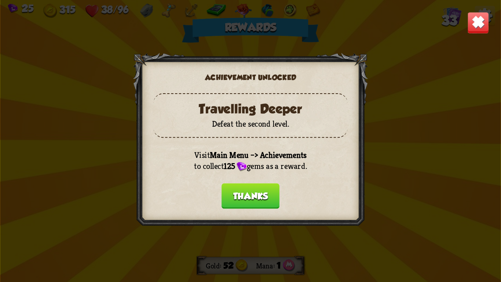
click at [253, 196] on button "Thanks" at bounding box center [251, 195] width 58 height 25
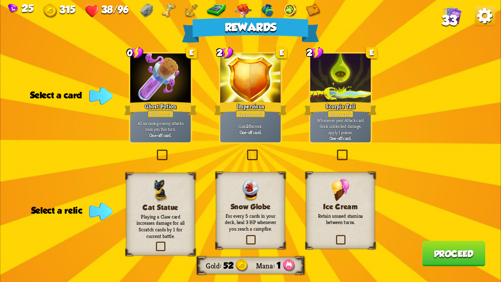
click at [332, 129] on p "Whenever your Attack card deals unblocked damage, apply 1 poison." at bounding box center [341, 126] width 58 height 18
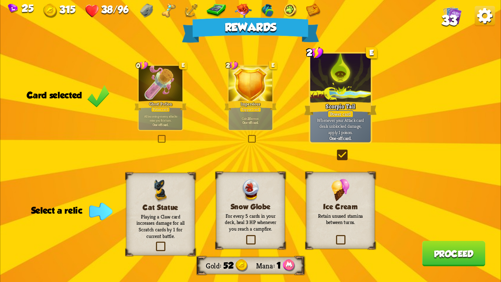
click at [355, 220] on div "Ice Cream Retain unused stamina between turns." at bounding box center [340, 210] width 69 height 77
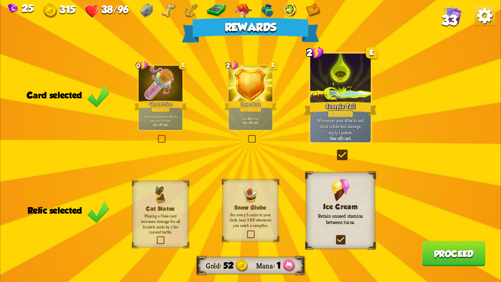
click at [445, 220] on button "Proceed" at bounding box center [454, 253] width 63 height 25
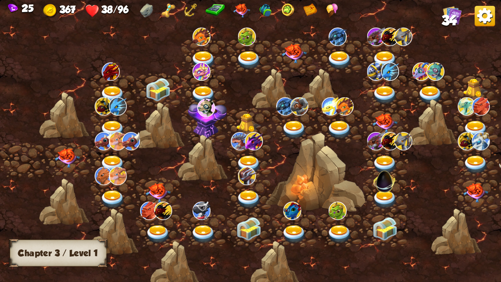
click at [62, 159] on img at bounding box center [67, 157] width 25 height 19
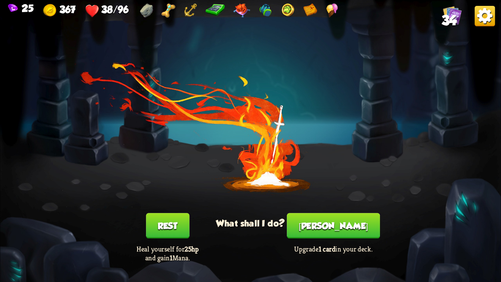
click at [175, 220] on button "Rest" at bounding box center [167, 225] width 43 height 25
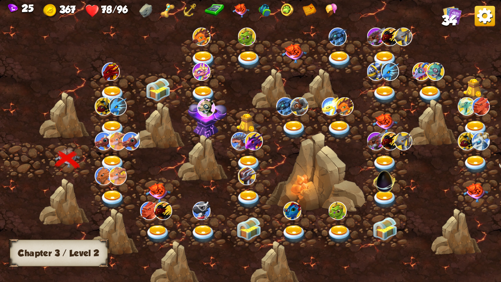
click at [105, 149] on img at bounding box center [104, 141] width 18 height 18
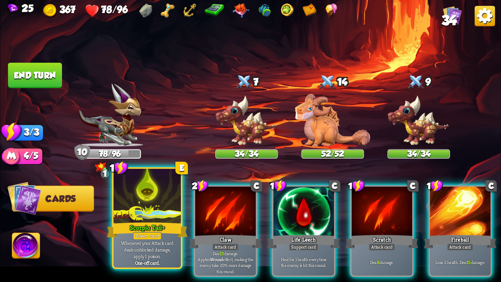
click at [147, 202] on div at bounding box center [147, 197] width 67 height 57
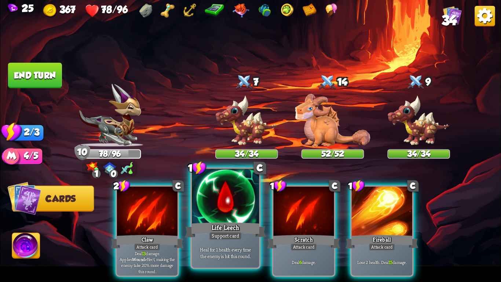
click at [222, 220] on div "Support card" at bounding box center [225, 236] width 33 height 8
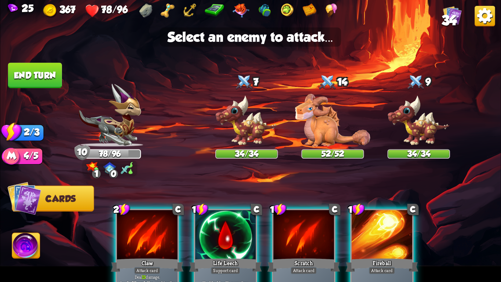
click at [320, 148] on img at bounding box center [250, 141] width 501 height 282
click at [313, 120] on img at bounding box center [333, 120] width 75 height 53
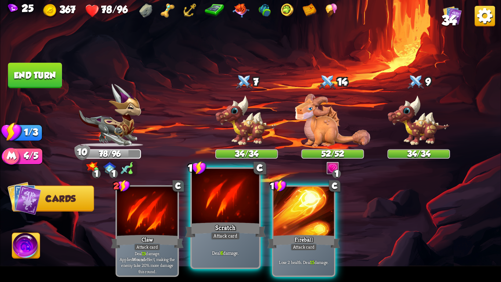
click at [210, 220] on div "Scratch" at bounding box center [225, 230] width 81 height 18
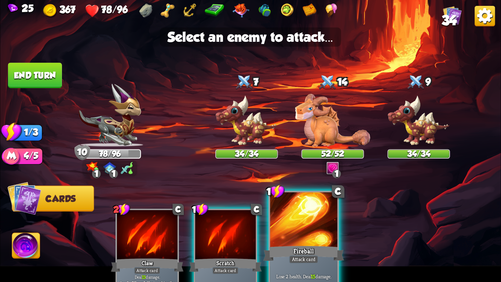
click at [310, 220] on div at bounding box center [303, 220] width 67 height 57
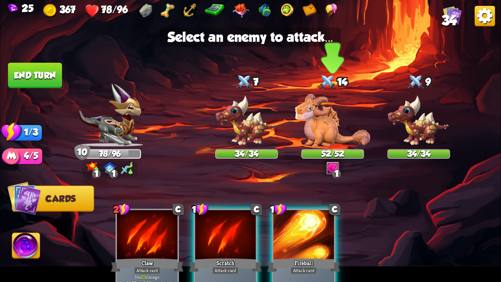
click at [333, 126] on img at bounding box center [333, 120] width 75 height 53
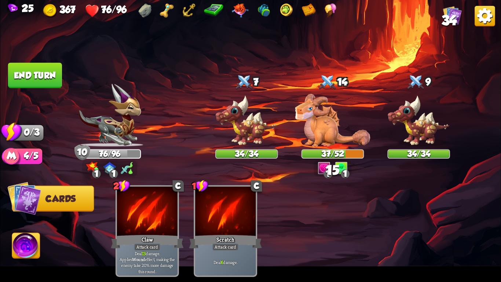
click at [44, 65] on button "End turn" at bounding box center [35, 75] width 54 height 25
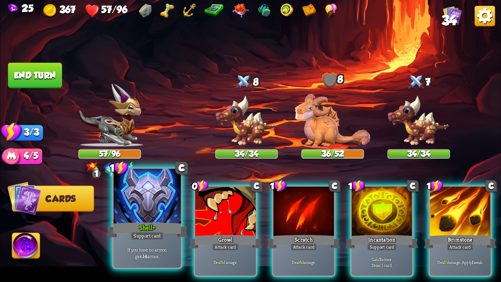
click at [160, 189] on div at bounding box center [147, 197] width 67 height 57
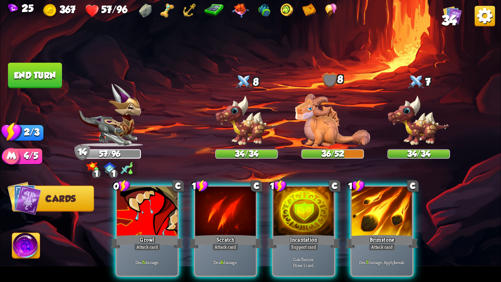
click at [160, 189] on div at bounding box center [147, 211] width 61 height 51
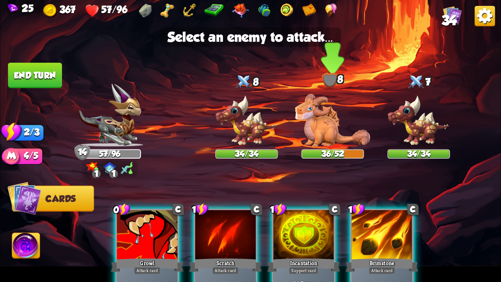
click at [345, 137] on img at bounding box center [333, 120] width 75 height 53
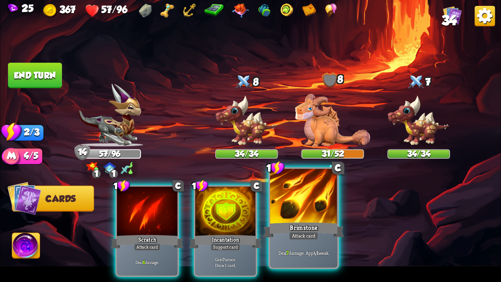
click at [311, 199] on div at bounding box center [303, 197] width 67 height 57
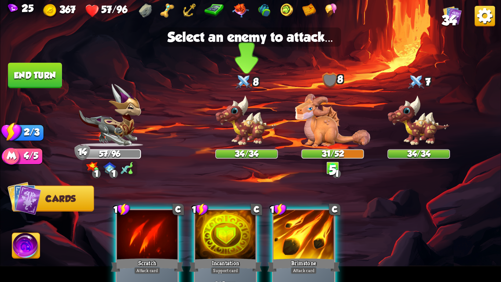
click at [254, 138] on img at bounding box center [246, 121] width 63 height 52
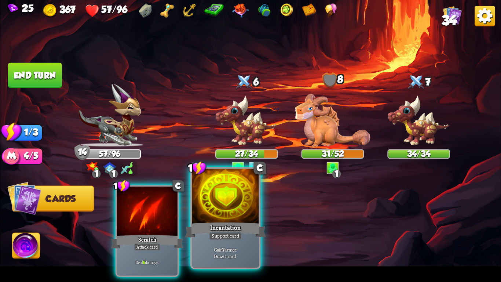
click at [206, 217] on div at bounding box center [225, 197] width 67 height 57
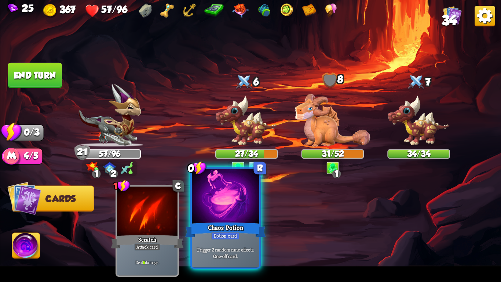
click at [236, 213] on div at bounding box center [225, 197] width 67 height 57
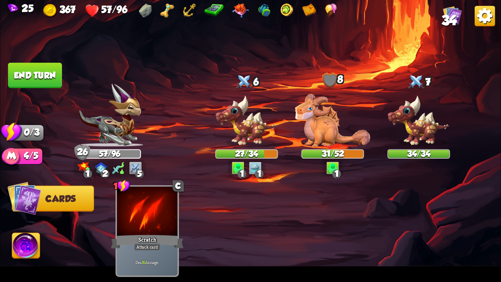
click at [32, 70] on button "End turn" at bounding box center [35, 75] width 54 height 25
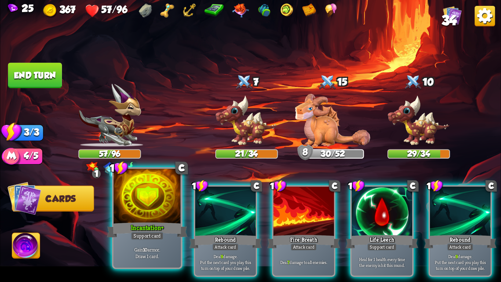
click at [144, 198] on div at bounding box center [147, 197] width 67 height 57
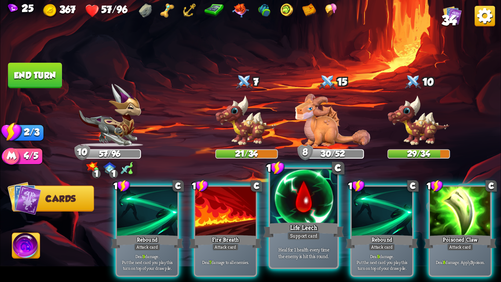
click at [287, 220] on div "Life Leech" at bounding box center [304, 230] width 81 height 18
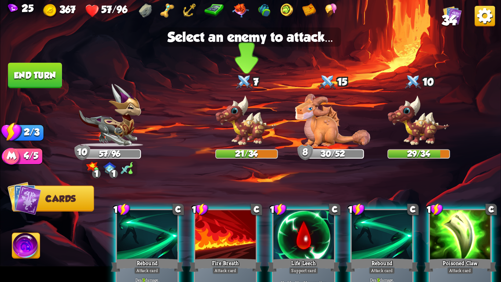
click at [259, 138] on img at bounding box center [246, 121] width 63 height 52
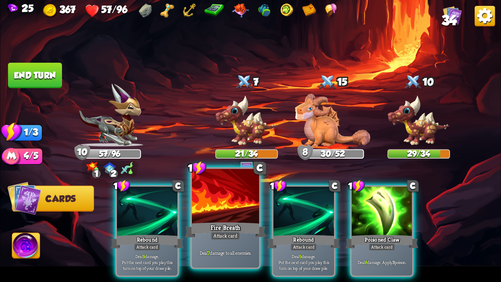
click at [239, 207] on div at bounding box center [225, 197] width 67 height 57
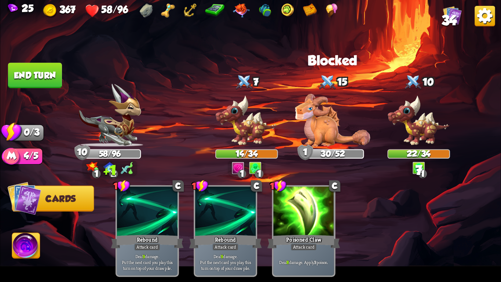
click at [54, 74] on button "End turn" at bounding box center [35, 75] width 54 height 25
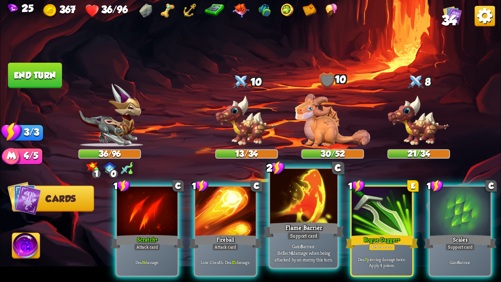
click at [312, 212] on div at bounding box center [303, 197] width 67 height 57
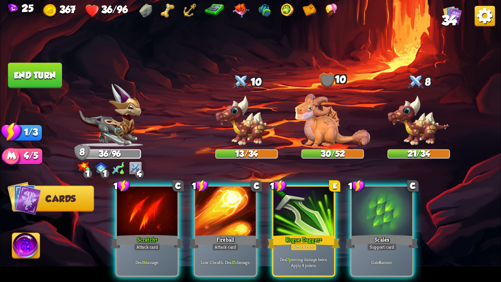
click at [312, 212] on div at bounding box center [304, 211] width 61 height 51
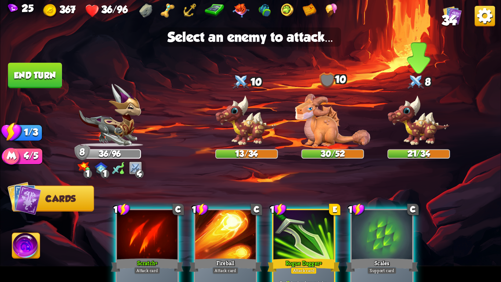
click at [402, 140] on img at bounding box center [419, 121] width 63 height 52
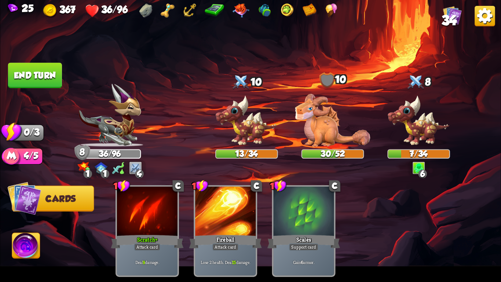
click at [48, 79] on button "End turn" at bounding box center [35, 75] width 54 height 25
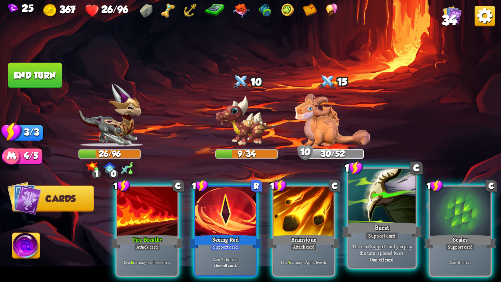
click at [383, 220] on div "Support card" at bounding box center [382, 236] width 33 height 8
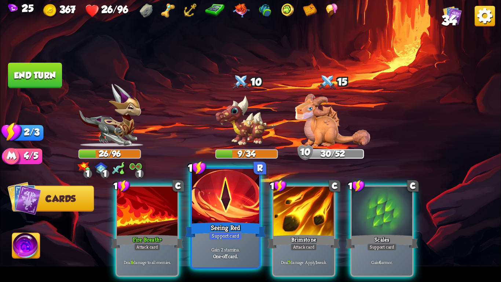
click at [224, 220] on div "Support card" at bounding box center [225, 236] width 33 height 8
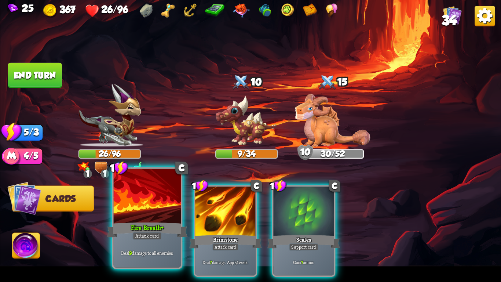
click at [155, 220] on div at bounding box center [147, 197] width 67 height 57
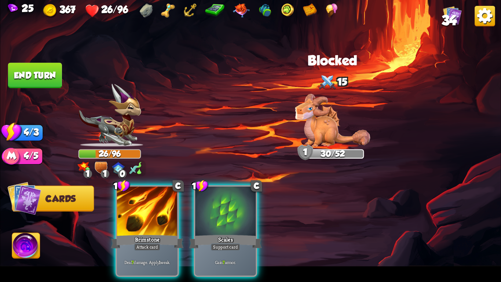
click at [155, 220] on div at bounding box center [147, 211] width 61 height 51
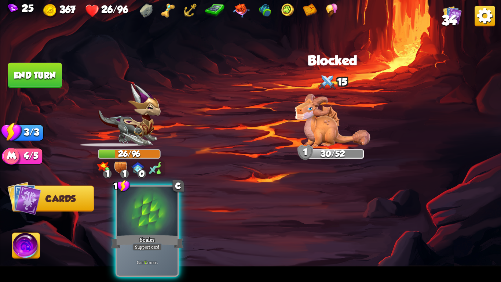
click at [155, 220] on div at bounding box center [147, 211] width 61 height 51
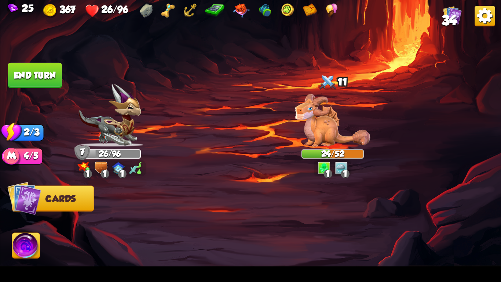
click at [37, 71] on button "End turn" at bounding box center [34, 75] width 55 height 26
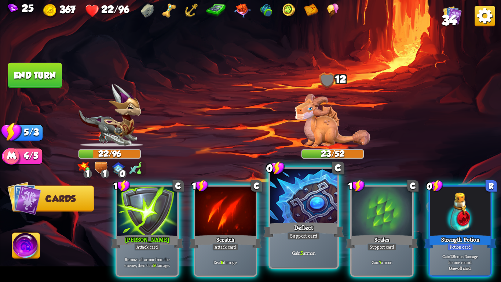
click at [306, 194] on div at bounding box center [303, 197] width 67 height 57
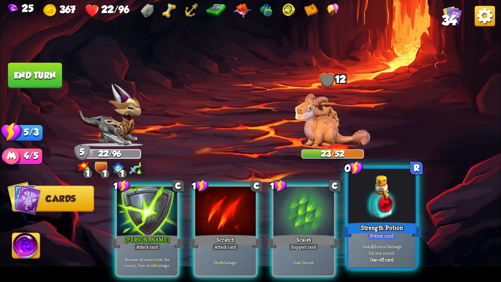
click at [401, 220] on div "Strength Potion" at bounding box center [382, 230] width 81 height 18
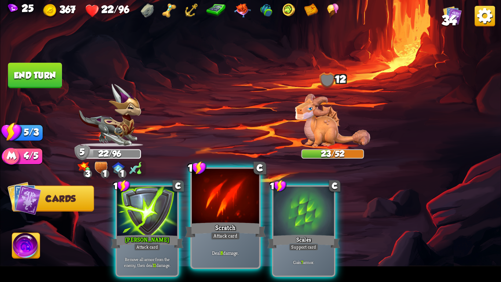
click at [220, 210] on div at bounding box center [225, 197] width 67 height 57
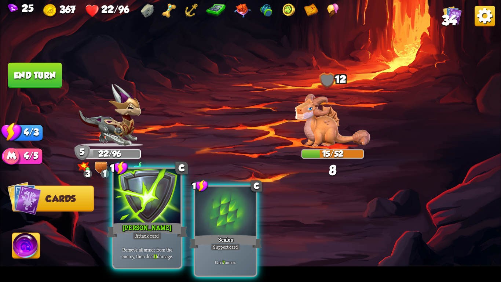
click at [156, 215] on div at bounding box center [147, 197] width 67 height 57
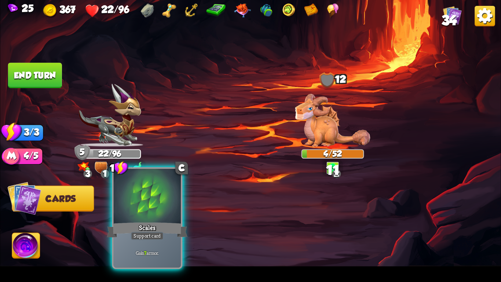
click at [117, 200] on div at bounding box center [147, 197] width 67 height 57
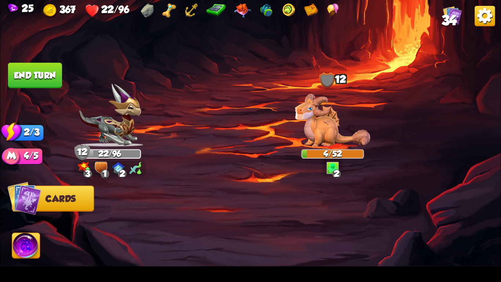
click at [37, 72] on button "End turn" at bounding box center [35, 75] width 54 height 25
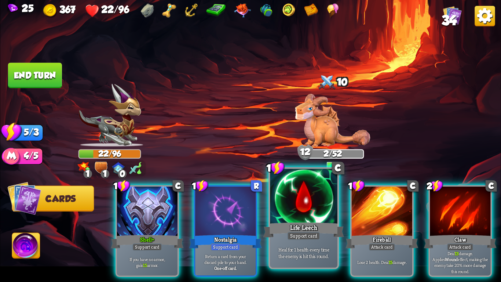
click at [296, 186] on div at bounding box center [303, 197] width 67 height 57
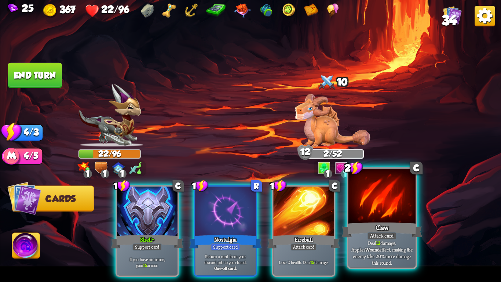
click at [365, 202] on div at bounding box center [382, 197] width 67 height 57
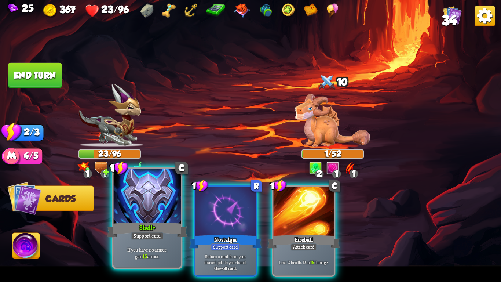
click at [148, 209] on div at bounding box center [147, 197] width 67 height 57
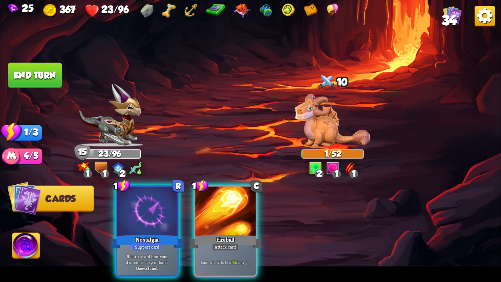
click at [22, 57] on img at bounding box center [250, 141] width 501 height 282
click at [51, 78] on button "End turn" at bounding box center [35, 75] width 54 height 25
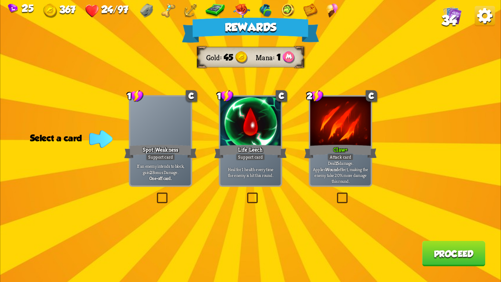
click at [345, 131] on div at bounding box center [341, 122] width 61 height 51
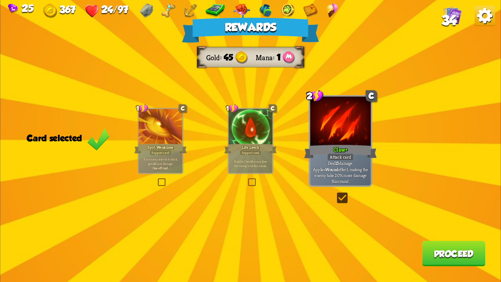
click at [443, 220] on button "Proceed" at bounding box center [454, 253] width 63 height 25
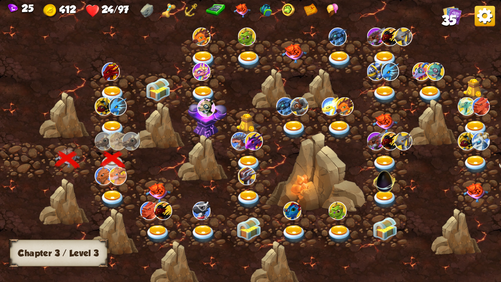
click at [111, 191] on img at bounding box center [112, 200] width 25 height 18
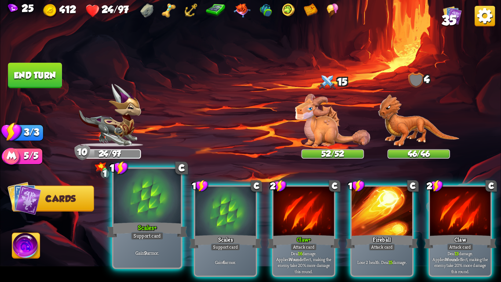
click at [171, 191] on div at bounding box center [147, 197] width 67 height 57
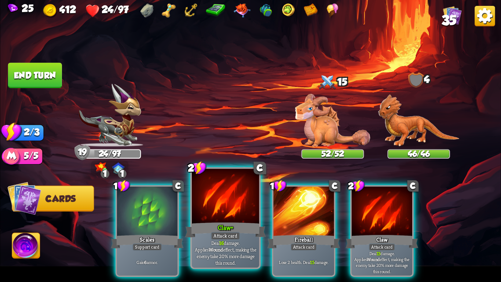
click at [224, 217] on div at bounding box center [225, 197] width 67 height 57
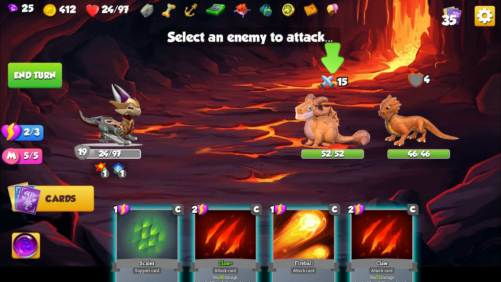
click at [307, 127] on img at bounding box center [333, 120] width 75 height 53
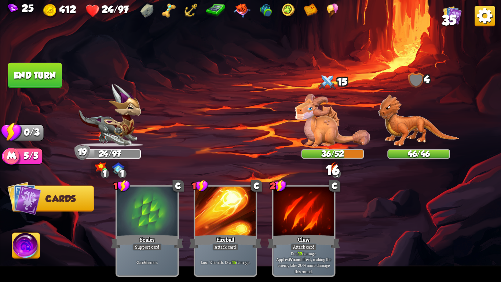
click at [44, 65] on button "End turn" at bounding box center [35, 75] width 54 height 25
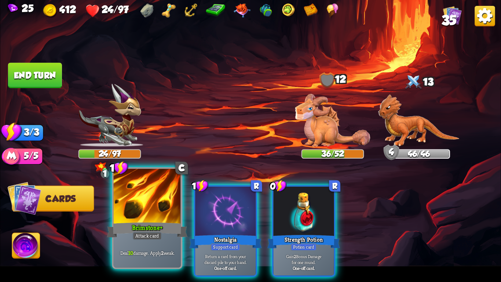
click at [140, 220] on div at bounding box center [147, 197] width 67 height 57
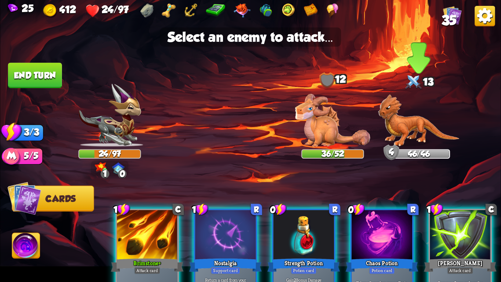
click at [414, 128] on img at bounding box center [418, 120] width 81 height 52
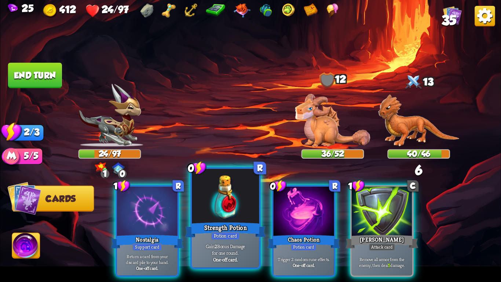
click at [240, 214] on div at bounding box center [225, 197] width 67 height 57
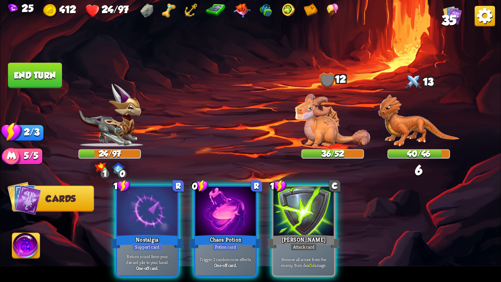
click at [240, 214] on div at bounding box center [225, 211] width 61 height 51
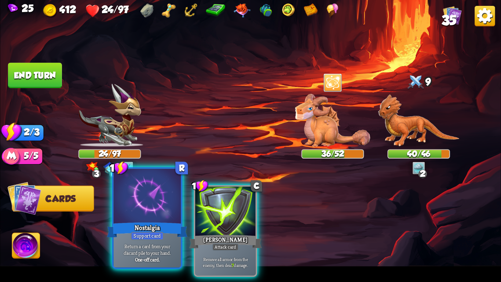
click at [177, 206] on div at bounding box center [147, 197] width 67 height 57
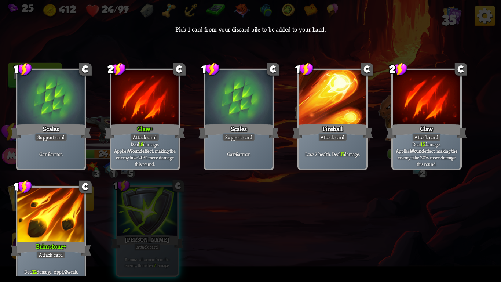
click at [64, 220] on div at bounding box center [50, 216] width 67 height 57
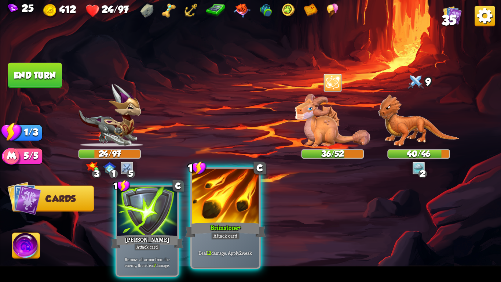
click at [221, 220] on div "Attack card" at bounding box center [225, 236] width 29 height 8
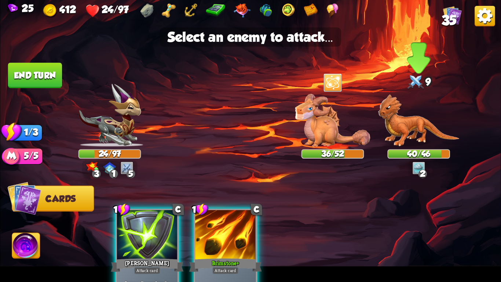
click at [432, 127] on img at bounding box center [418, 120] width 81 height 52
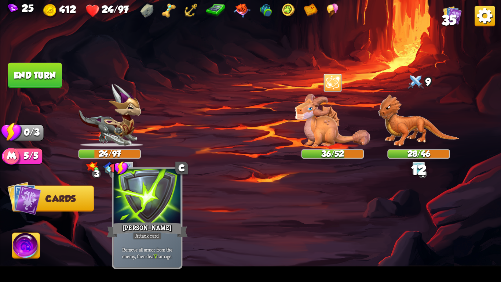
click at [156, 207] on div at bounding box center [147, 197] width 67 height 57
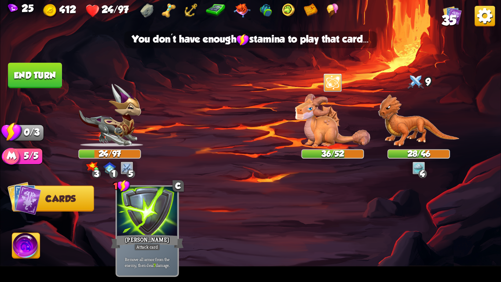
click at [28, 80] on button "End turn" at bounding box center [35, 75] width 54 height 25
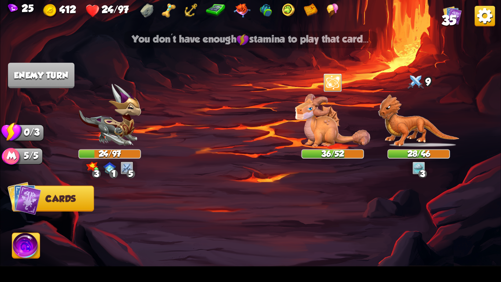
click at [90, 88] on img at bounding box center [110, 115] width 62 height 63
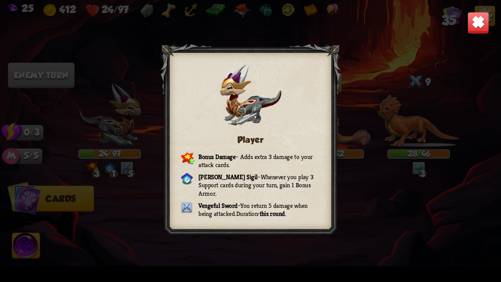
click at [172, 135] on div at bounding box center [251, 141] width 180 height 195
click at [484, 27] on img at bounding box center [479, 23] width 22 height 22
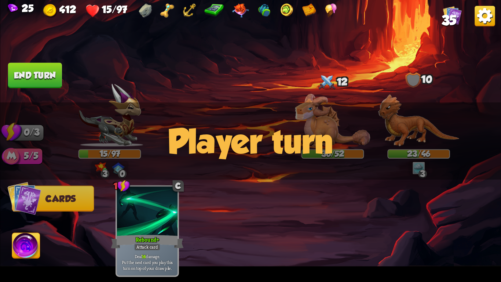
click at [236, 152] on div "Player turn" at bounding box center [250, 140] width 501 height 77
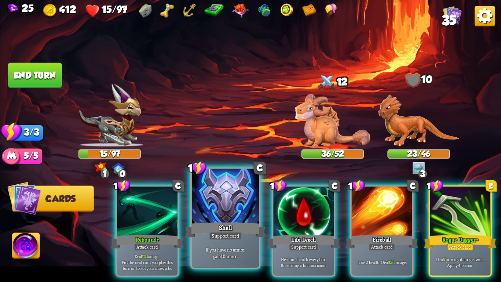
click at [203, 220] on div "Shell" at bounding box center [225, 230] width 81 height 18
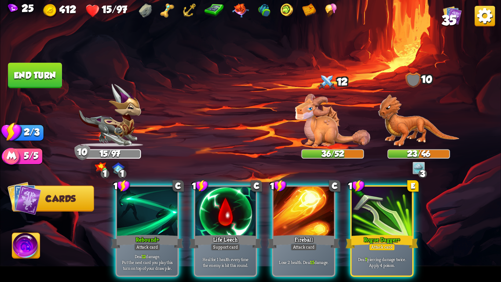
click at [203, 220] on div "Life Leech" at bounding box center [225, 241] width 73 height 16
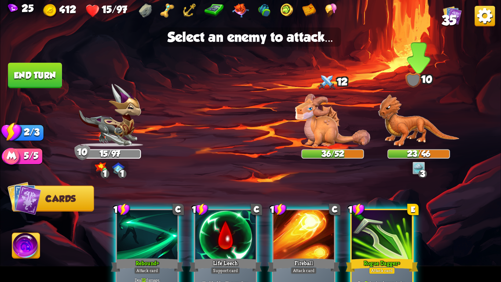
click at [417, 130] on img at bounding box center [418, 120] width 81 height 52
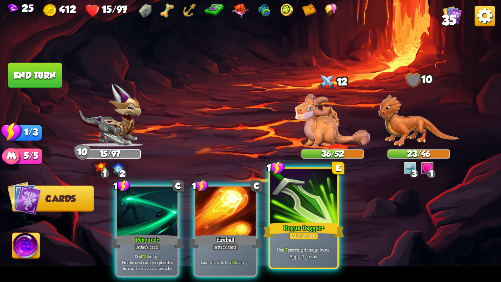
click at [311, 203] on div at bounding box center [303, 197] width 67 height 57
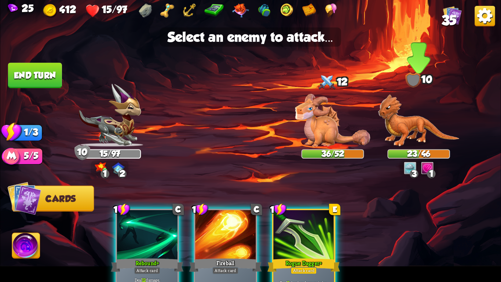
click at [426, 132] on img at bounding box center [418, 120] width 81 height 52
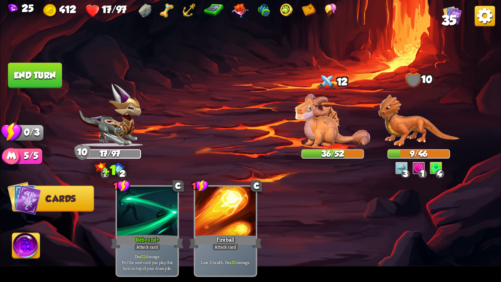
click at [25, 73] on button "End turn" at bounding box center [35, 75] width 54 height 25
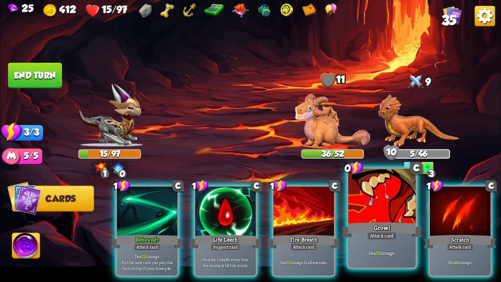
click at [376, 218] on div at bounding box center [382, 197] width 67 height 57
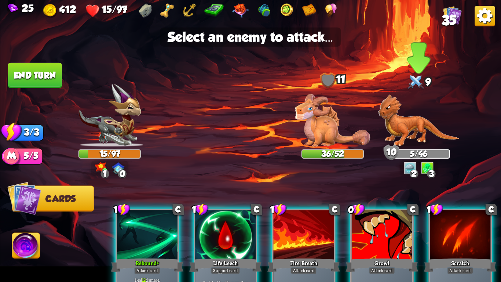
click at [406, 139] on img at bounding box center [418, 120] width 81 height 52
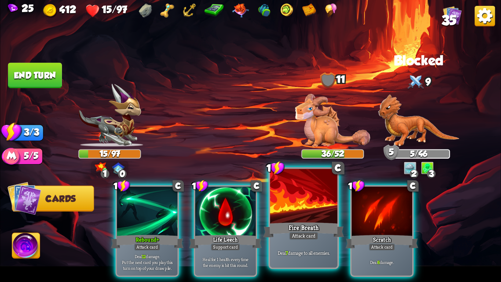
click at [298, 211] on div at bounding box center [303, 197] width 67 height 57
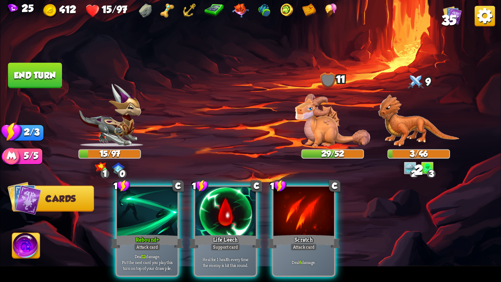
click at [298, 211] on div at bounding box center [304, 211] width 61 height 51
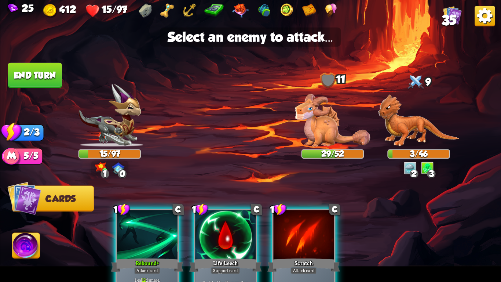
click at [281, 220] on div at bounding box center [304, 235] width 61 height 51
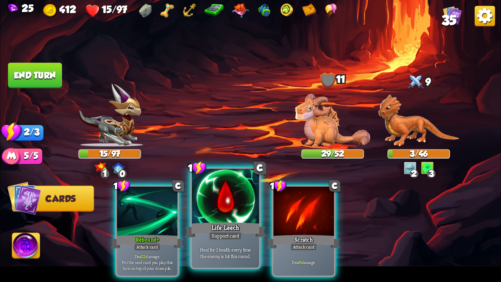
click at [216, 220] on div "Heal for 1 health every time the enemy is hit this round." at bounding box center [225, 252] width 67 height 29
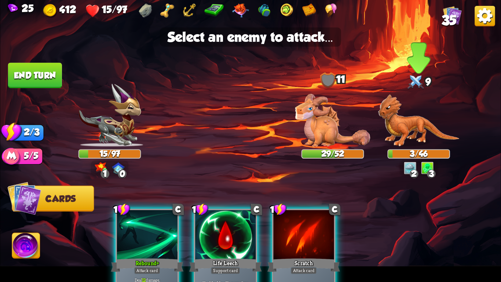
click at [432, 135] on img at bounding box center [418, 120] width 81 height 52
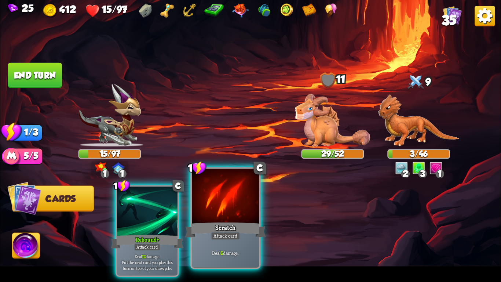
click at [232, 220] on div "Attack card" at bounding box center [225, 236] width 29 height 8
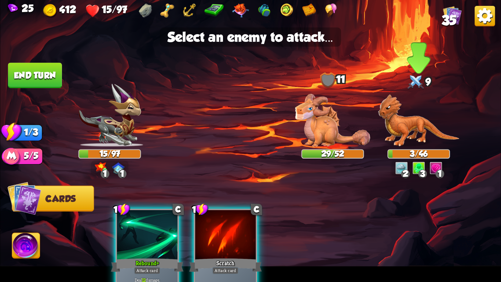
click at [422, 146] on img at bounding box center [418, 120] width 81 height 52
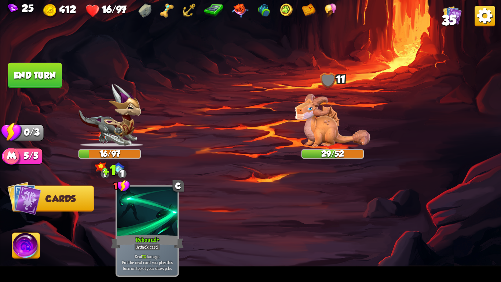
click at [42, 79] on button "End turn" at bounding box center [35, 75] width 54 height 25
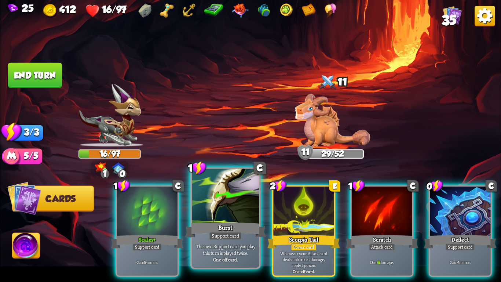
click at [223, 202] on div at bounding box center [225, 197] width 67 height 57
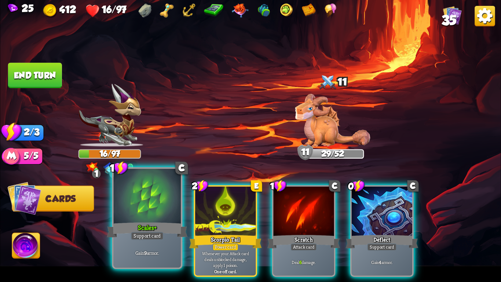
click at [159, 208] on div at bounding box center [147, 197] width 67 height 57
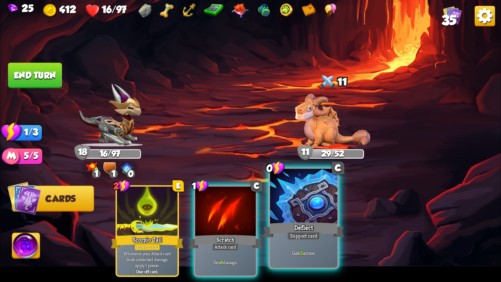
click at [287, 220] on div "Deflect" at bounding box center [304, 230] width 81 height 18
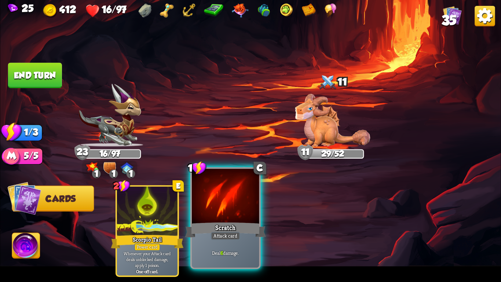
click at [231, 215] on div at bounding box center [225, 197] width 67 height 57
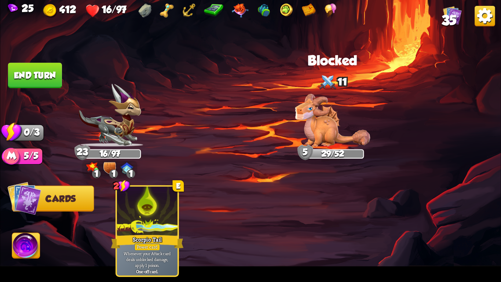
click at [51, 69] on button "End turn" at bounding box center [35, 75] width 54 height 25
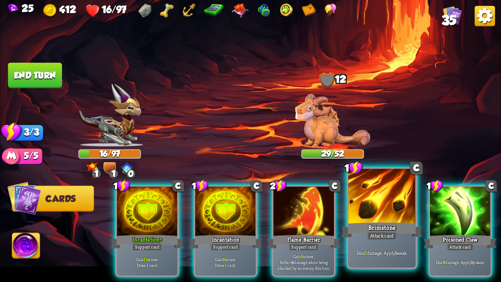
click at [397, 220] on div "Brimstone" at bounding box center [382, 230] width 81 height 18
click at [424, 220] on div "Poisoned Claw" at bounding box center [460, 241] width 73 height 16
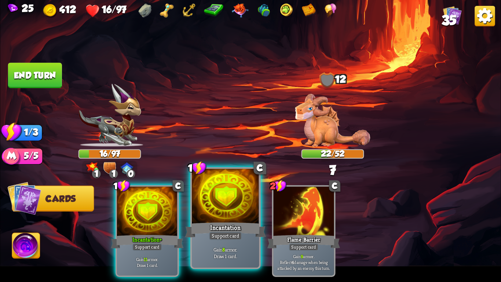
click at [212, 211] on div at bounding box center [225, 197] width 67 height 57
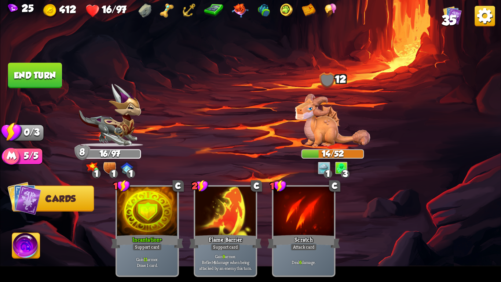
click at [41, 77] on button "End turn" at bounding box center [35, 75] width 54 height 25
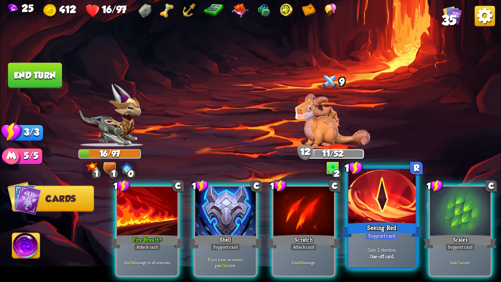
click at [371, 210] on div at bounding box center [382, 197] width 67 height 57
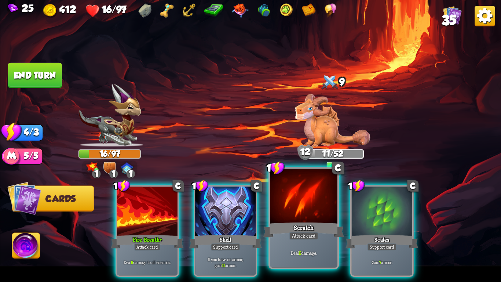
click at [320, 212] on div at bounding box center [303, 197] width 67 height 57
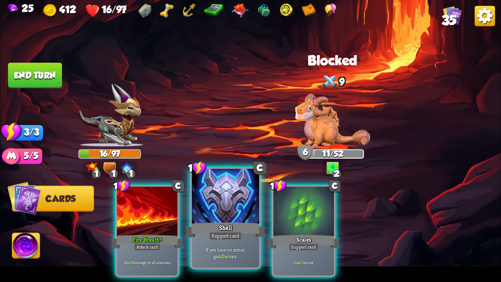
click at [217, 211] on div at bounding box center [225, 197] width 67 height 57
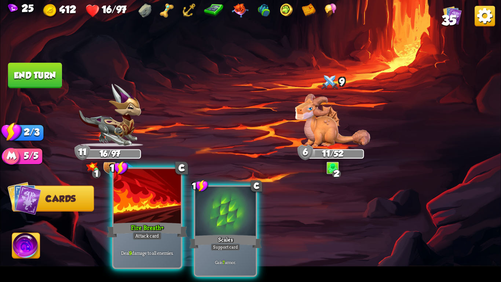
click at [161, 216] on div at bounding box center [147, 197] width 67 height 57
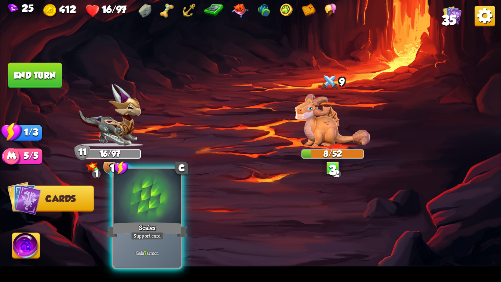
click at [156, 202] on div at bounding box center [147, 197] width 67 height 57
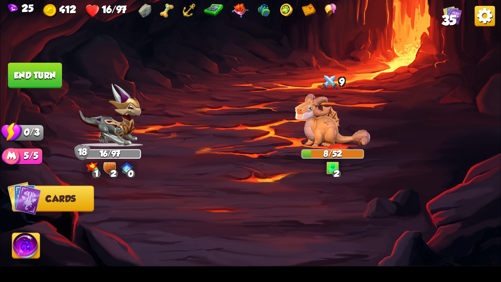
click at [35, 71] on button "End turn" at bounding box center [35, 75] width 54 height 25
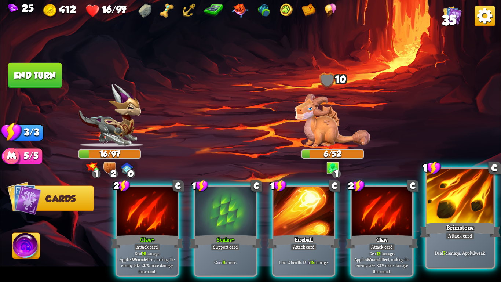
click at [465, 206] on div at bounding box center [460, 197] width 67 height 57
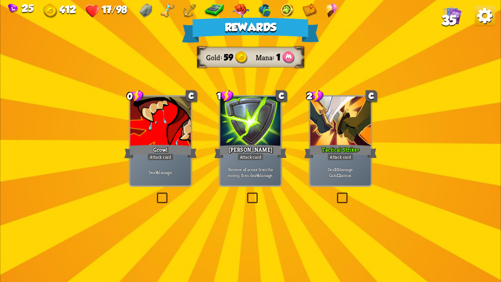
click at [172, 123] on div at bounding box center [160, 122] width 61 height 51
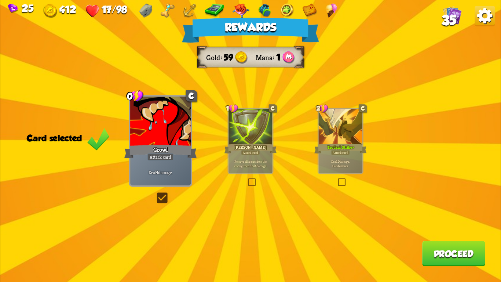
click at [353, 138] on div at bounding box center [341, 127] width 44 height 37
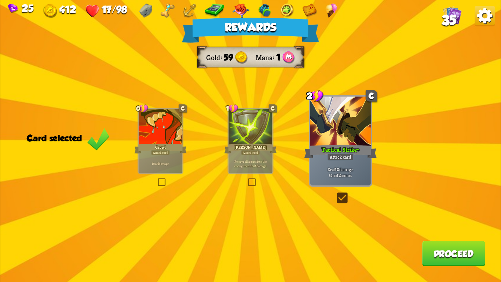
click at [164, 138] on div at bounding box center [161, 127] width 44 height 37
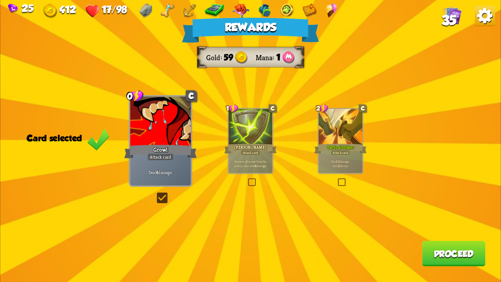
click at [446, 220] on button "Proceed" at bounding box center [454, 253] width 63 height 25
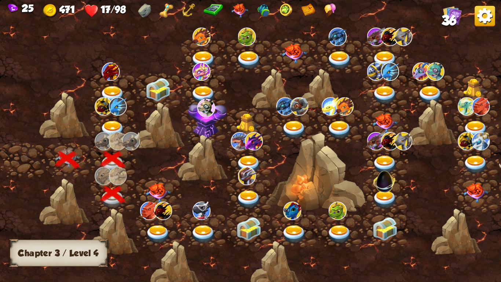
click at [144, 202] on img at bounding box center [149, 211] width 18 height 18
click at [157, 191] on img at bounding box center [158, 192] width 25 height 19
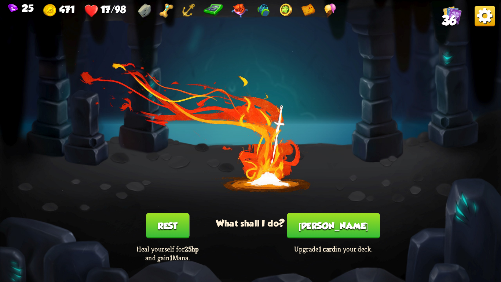
click at [155, 220] on div "Rest Heal yourself for 25hp and gain 1 Mana." at bounding box center [167, 237] width 100 height 49
click at [161, 220] on button "Rest" at bounding box center [167, 225] width 43 height 25
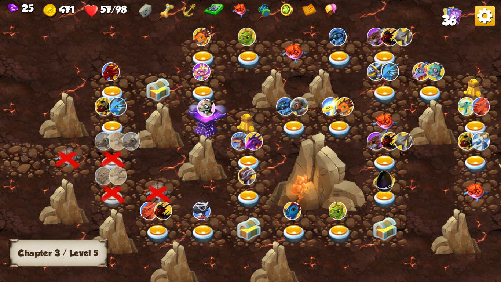
click at [164, 220] on img at bounding box center [158, 234] width 25 height 18
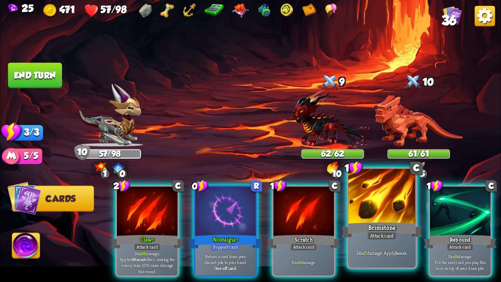
click at [372, 220] on div "Brimstone" at bounding box center [382, 230] width 81 height 18
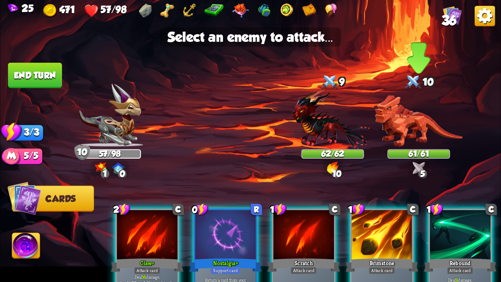
click at [418, 124] on img at bounding box center [419, 121] width 88 height 52
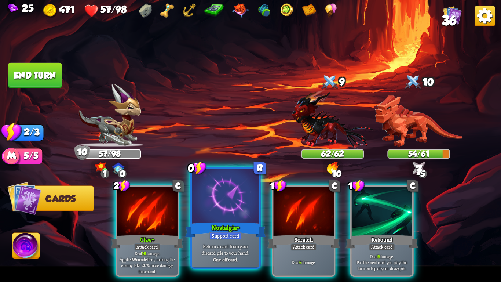
click at [233, 212] on div at bounding box center [225, 197] width 67 height 57
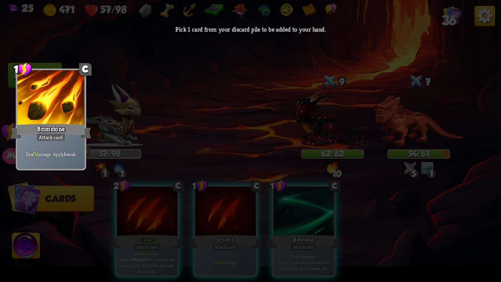
click at [26, 126] on div "Brimstone" at bounding box center [51, 131] width 81 height 18
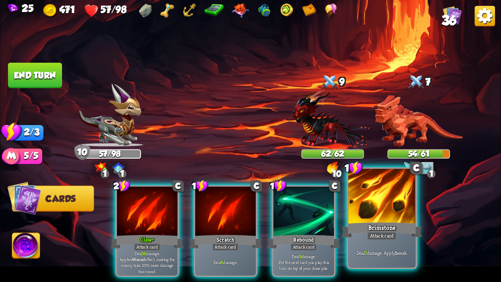
click at [405, 220] on div "Deal 7 damage. Apply 1 weak." at bounding box center [382, 252] width 67 height 29
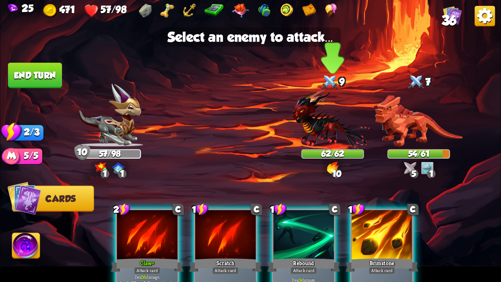
click at [338, 131] on img at bounding box center [332, 120] width 81 height 60
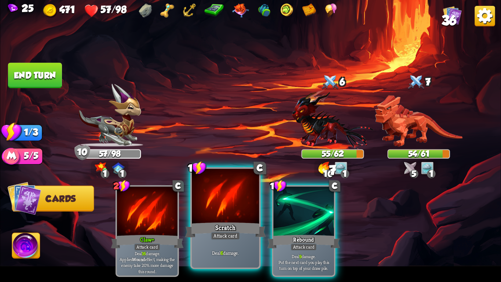
click at [242, 206] on div at bounding box center [225, 197] width 67 height 57
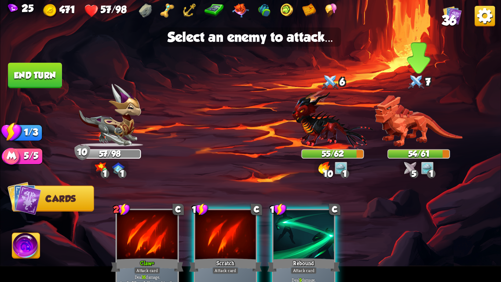
click at [398, 122] on img at bounding box center [419, 121] width 88 height 52
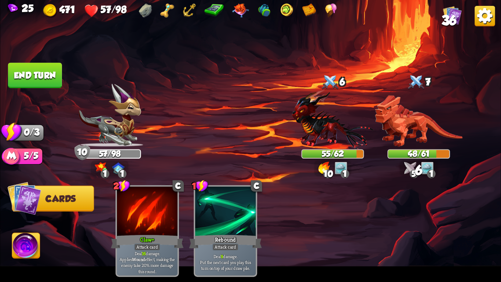
click at [27, 74] on button "End turn" at bounding box center [35, 75] width 54 height 25
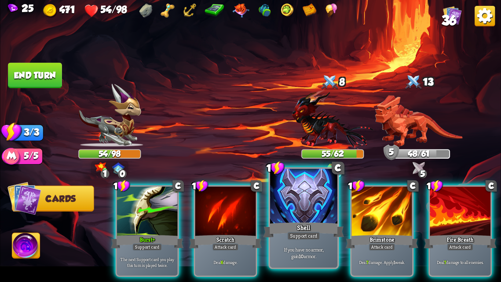
click at [305, 211] on div at bounding box center [303, 197] width 67 height 57
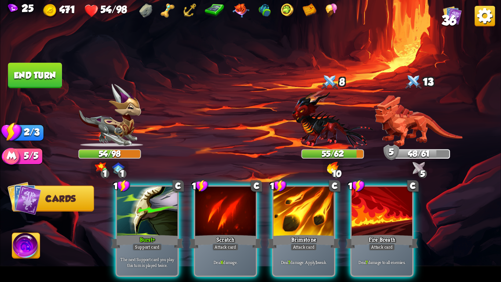
click at [305, 211] on div at bounding box center [304, 211] width 61 height 51
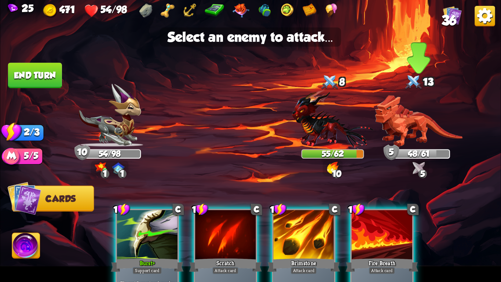
click at [392, 124] on img at bounding box center [419, 121] width 88 height 52
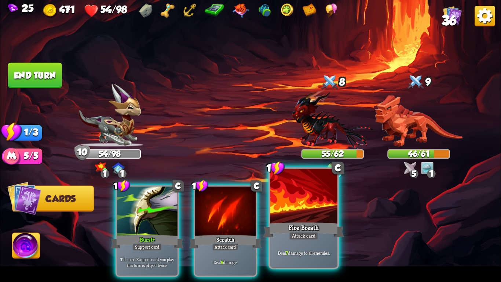
click at [298, 218] on div at bounding box center [303, 197] width 67 height 57
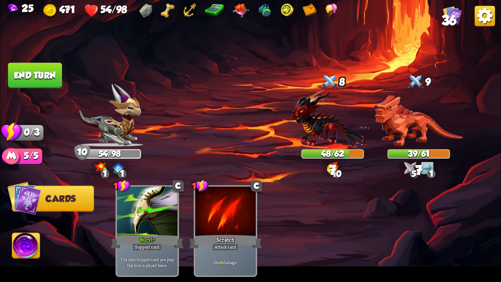
click at [46, 61] on img at bounding box center [250, 141] width 501 height 282
click at [41, 68] on button "End turn" at bounding box center [34, 75] width 55 height 26
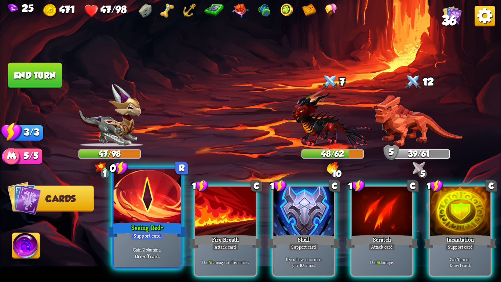
click at [158, 208] on div at bounding box center [147, 197] width 67 height 57
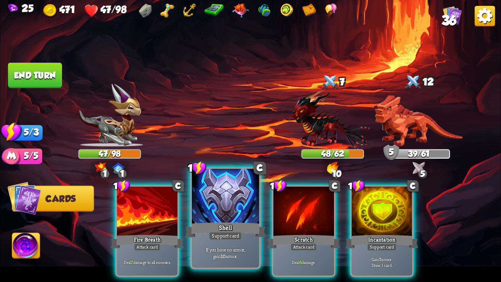
click at [220, 204] on div at bounding box center [225, 197] width 67 height 57
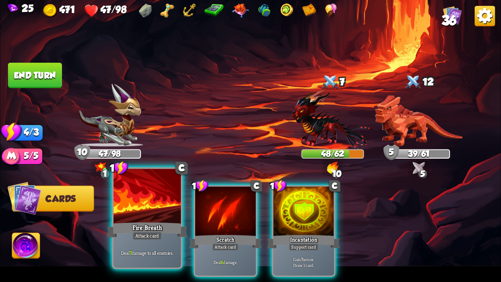
click at [135, 220] on div "Fire Breath" at bounding box center [147, 230] width 81 height 18
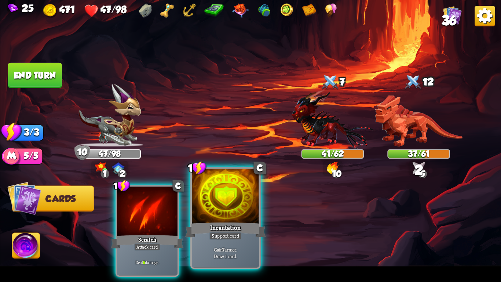
click at [207, 208] on div at bounding box center [225, 197] width 67 height 57
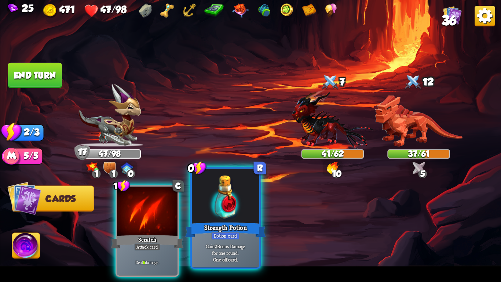
click at [210, 186] on div at bounding box center [225, 197] width 67 height 57
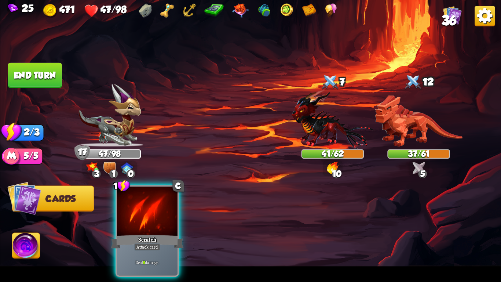
click at [36, 67] on button "End turn" at bounding box center [35, 75] width 55 height 26
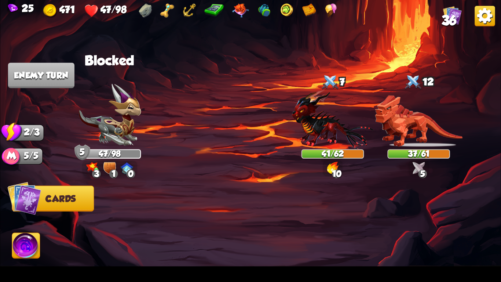
click at [98, 136] on img at bounding box center [110, 115] width 62 height 63
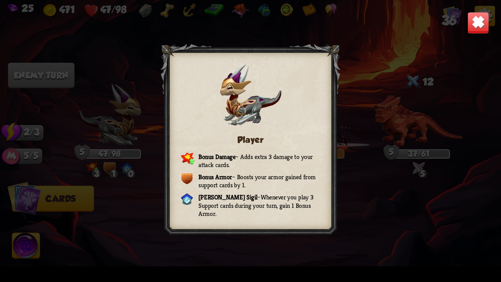
click at [479, 30] on img at bounding box center [479, 23] width 22 height 22
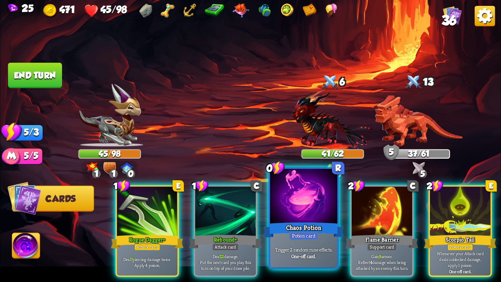
click at [302, 193] on div at bounding box center [303, 197] width 67 height 57
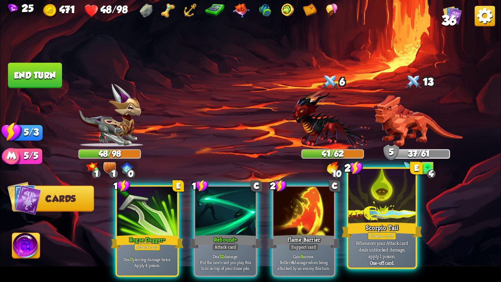
click at [376, 186] on div at bounding box center [382, 197] width 67 height 57
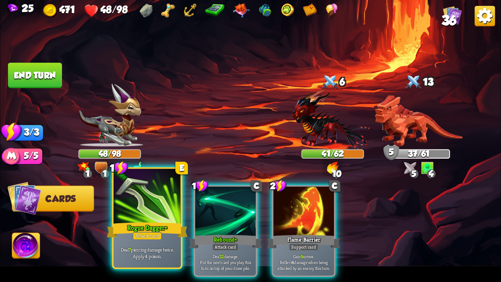
click at [141, 199] on div at bounding box center [147, 197] width 67 height 57
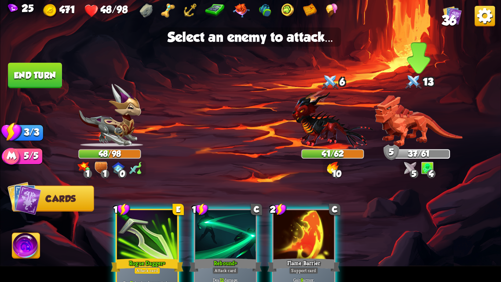
click at [418, 119] on img at bounding box center [419, 121] width 88 height 52
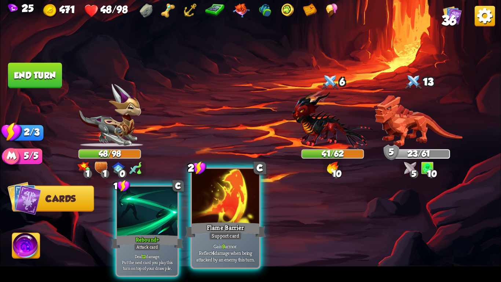
click at [248, 201] on div at bounding box center [225, 197] width 67 height 57
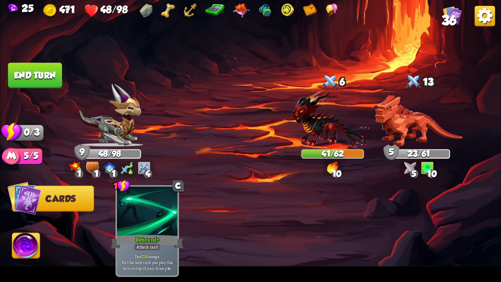
click at [39, 68] on button "End turn" at bounding box center [35, 75] width 54 height 25
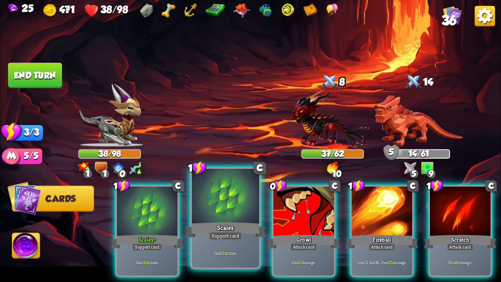
click at [204, 220] on div "Gain 7 armor." at bounding box center [225, 252] width 67 height 29
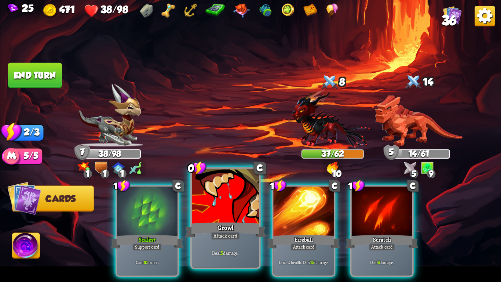
click at [212, 220] on div "Attack card" at bounding box center [225, 236] width 29 height 8
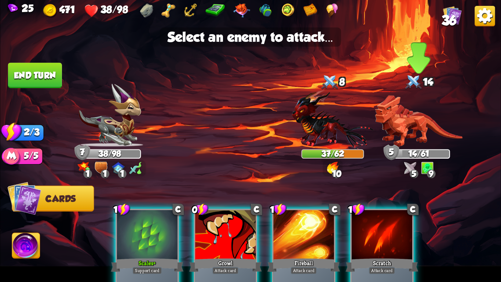
click at [409, 144] on img at bounding box center [419, 121] width 88 height 52
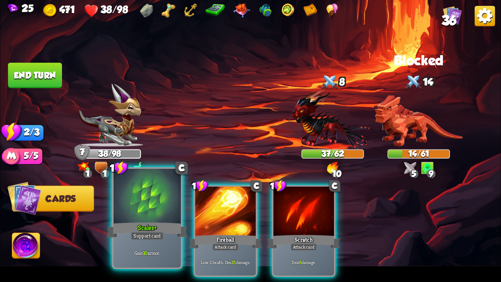
click at [163, 209] on div at bounding box center [147, 197] width 67 height 57
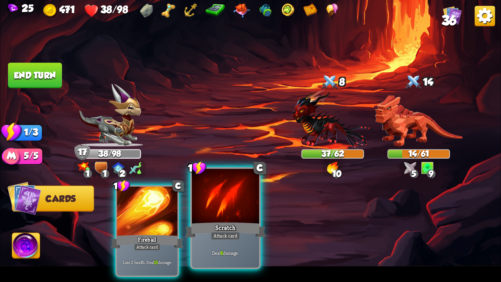
click at [231, 220] on div "Scratch" at bounding box center [225, 230] width 81 height 18
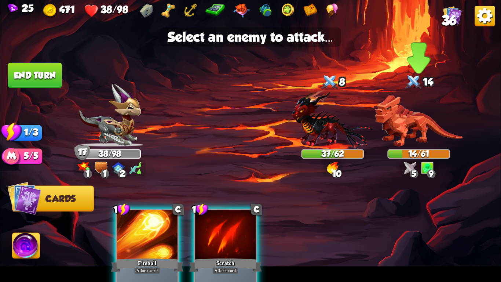
click at [424, 142] on img at bounding box center [419, 121] width 88 height 52
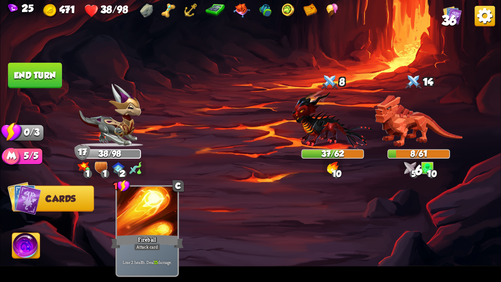
click at [23, 65] on button "End turn" at bounding box center [35, 75] width 54 height 25
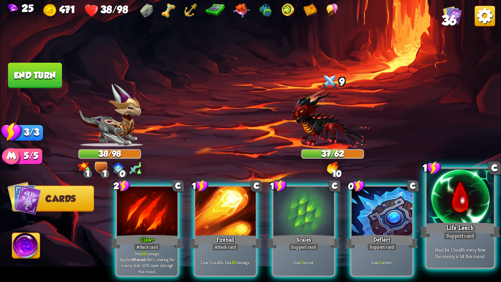
click at [450, 196] on div at bounding box center [460, 197] width 67 height 57
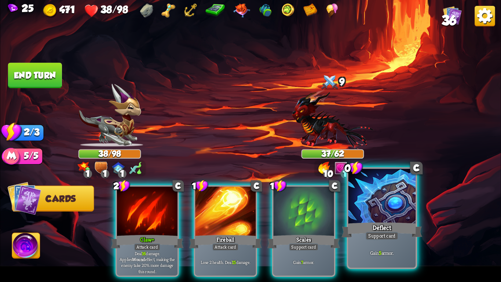
click at [389, 215] on div at bounding box center [382, 197] width 67 height 57
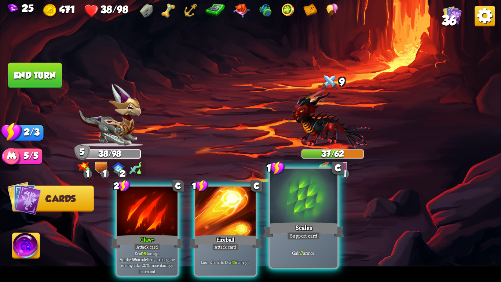
click at [319, 220] on div "Gain 7 armor." at bounding box center [303, 252] width 67 height 29
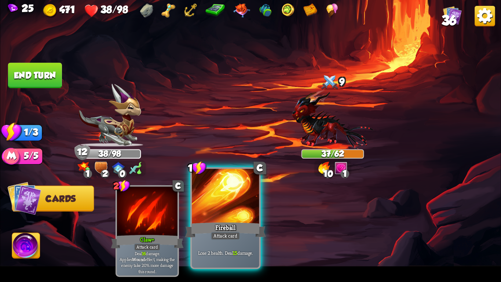
click at [243, 220] on p "Lose 2 health. Deal 15 damage." at bounding box center [226, 252] width 64 height 7
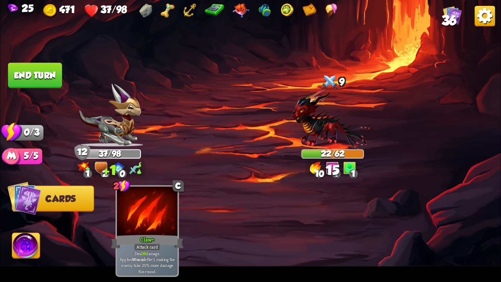
click at [33, 71] on button "End turn" at bounding box center [35, 75] width 54 height 25
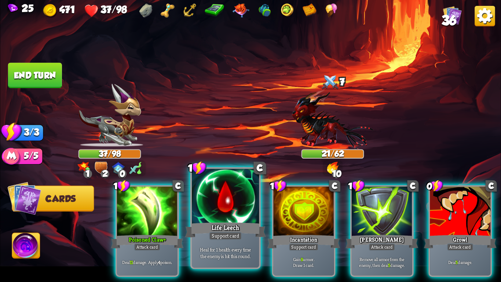
click at [214, 220] on div "Life Leech" at bounding box center [225, 230] width 81 height 18
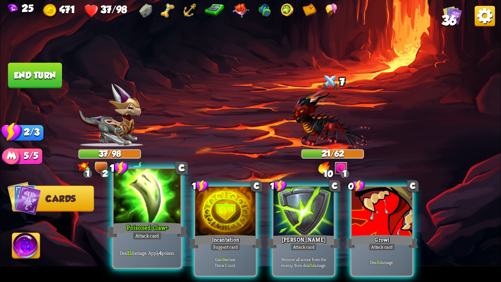
click at [174, 220] on div "Poisoned Claw+" at bounding box center [147, 230] width 81 height 18
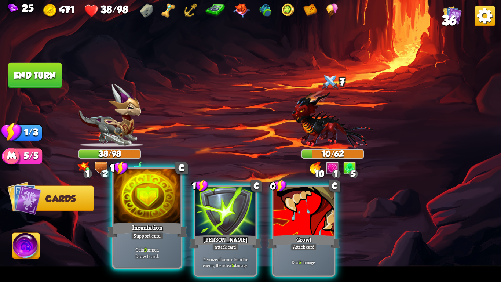
click at [144, 220] on div "Support card" at bounding box center [147, 236] width 33 height 8
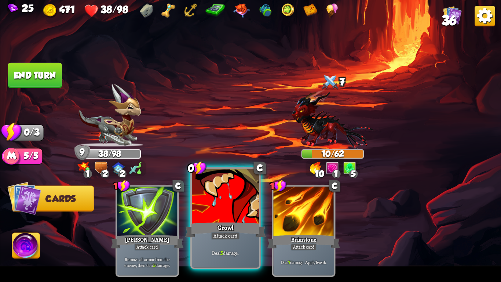
click at [220, 220] on div "Growl" at bounding box center [225, 230] width 81 height 18
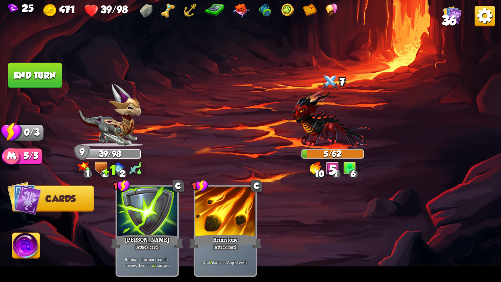
click at [40, 69] on button "End turn" at bounding box center [35, 75] width 54 height 25
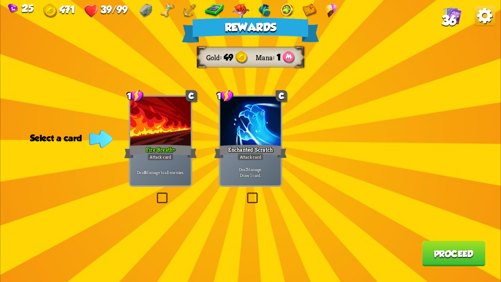
click at [173, 178] on div "Deal 8 damage to all enemies." at bounding box center [160, 172] width 61 height 26
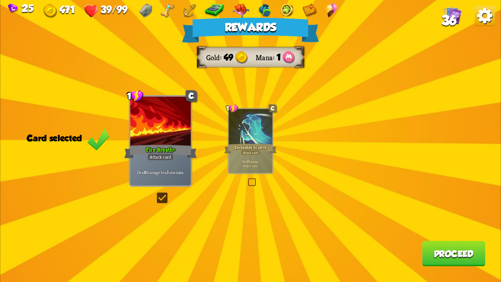
click at [464, 220] on button "Proceed" at bounding box center [454, 253] width 63 height 25
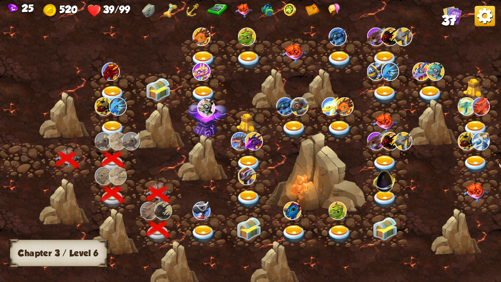
click at [193, 220] on img at bounding box center [203, 234] width 25 height 18
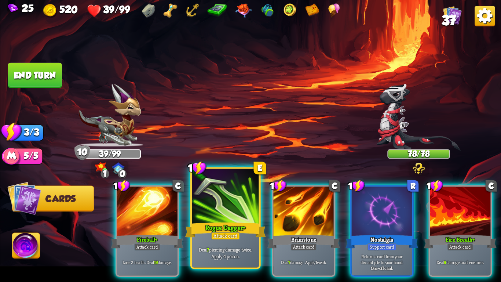
click at [217, 220] on div "Rogue Dagger+" at bounding box center [225, 230] width 81 height 18
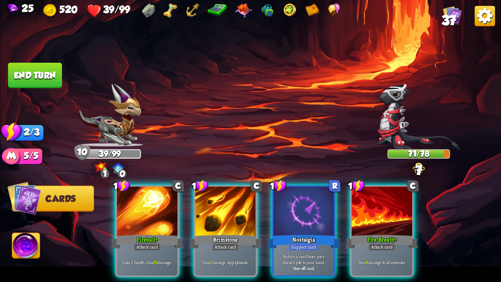
click at [217, 220] on div "Brimstone" at bounding box center [225, 241] width 73 height 16
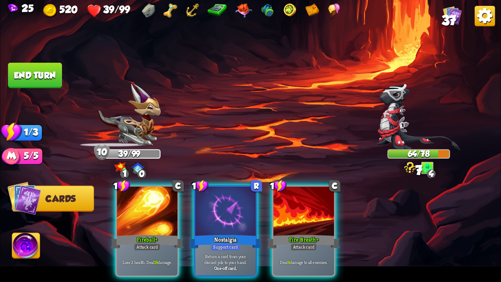
click at [40, 73] on button "End turn" at bounding box center [35, 75] width 54 height 25
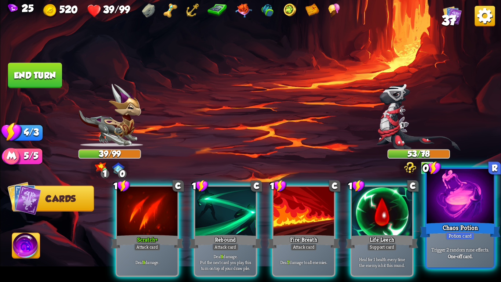
click at [491, 212] on div at bounding box center [460, 197] width 67 height 57
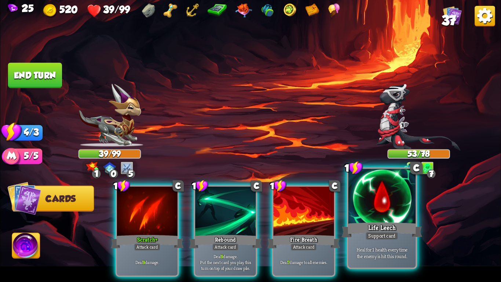
click at [373, 192] on div at bounding box center [382, 197] width 67 height 57
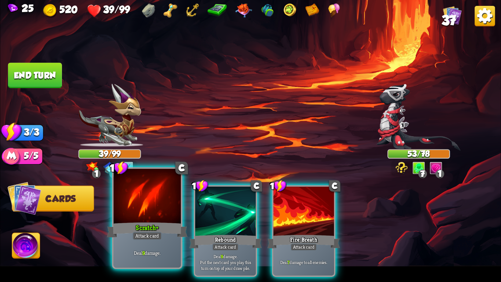
click at [152, 220] on div "Scratch+" at bounding box center [147, 230] width 81 height 18
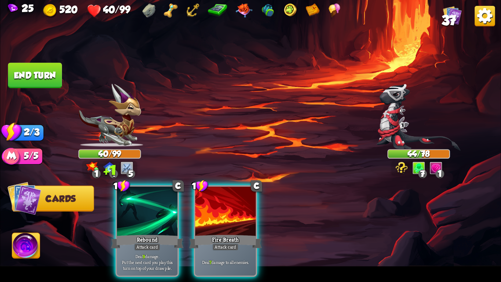
click at [34, 71] on button "End turn" at bounding box center [35, 75] width 54 height 25
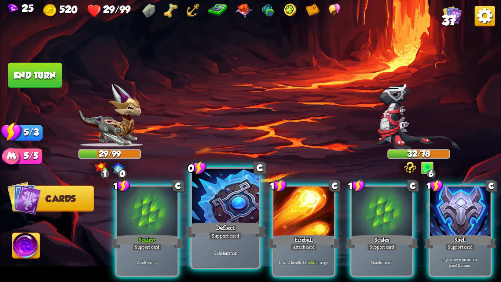
click at [224, 194] on div at bounding box center [225, 197] width 67 height 57
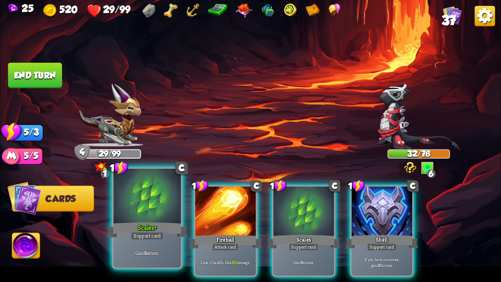
click at [167, 200] on div at bounding box center [147, 197] width 67 height 57
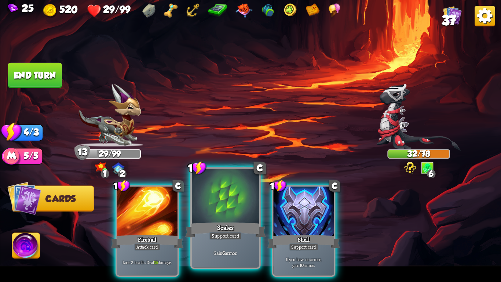
click at [221, 220] on div at bounding box center [225, 197] width 67 height 57
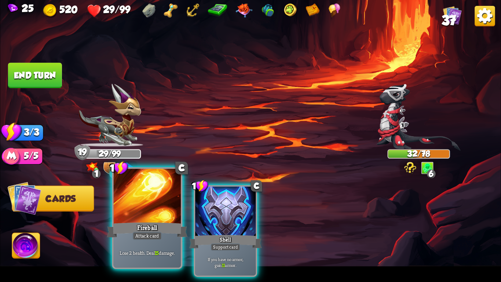
click at [161, 218] on div at bounding box center [147, 197] width 67 height 57
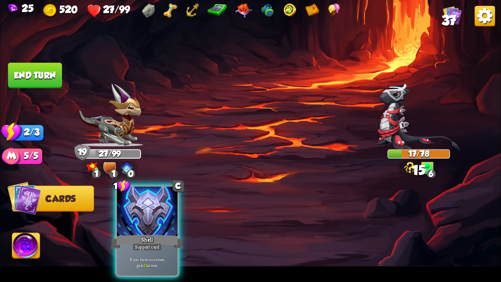
click at [37, 72] on button "End turn" at bounding box center [35, 75] width 54 height 25
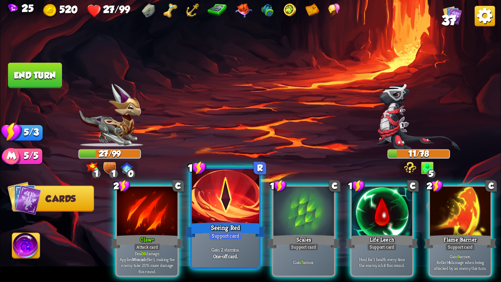
click at [217, 219] on div at bounding box center [225, 197] width 67 height 57
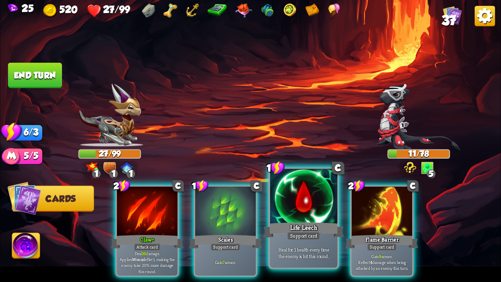
click at [308, 220] on div "Heal for 1 health every time the enemy is hit this round." at bounding box center [303, 252] width 67 height 29
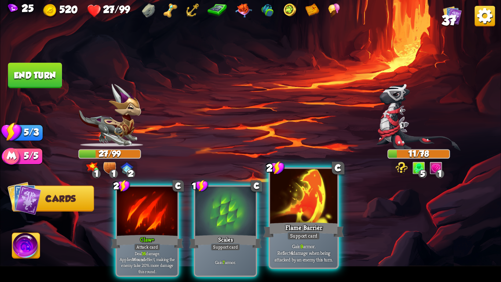
click at [307, 220] on div "Gain 9 armor. Reflect 4 damage when being attacked by an enemy this turn." at bounding box center [303, 252] width 67 height 29
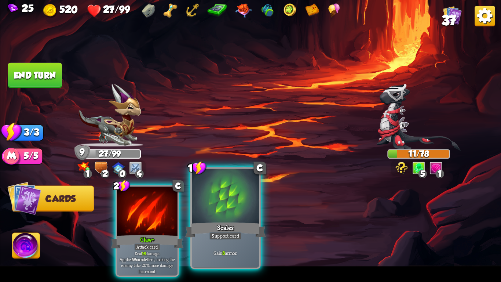
click at [237, 220] on div "Scales" at bounding box center [225, 230] width 81 height 18
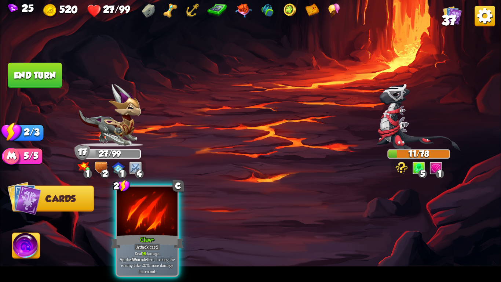
click at [38, 52] on img at bounding box center [250, 141] width 501 height 282
click at [35, 58] on img at bounding box center [250, 141] width 501 height 282
click at [41, 65] on button "End turn" at bounding box center [35, 75] width 54 height 25
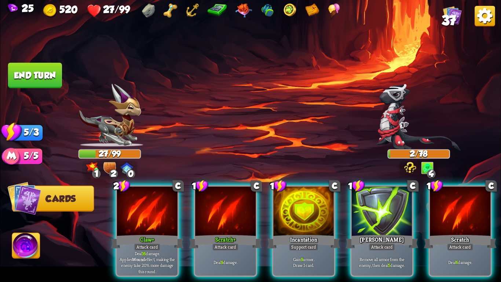
click at [33, 63] on button "End turn" at bounding box center [35, 75] width 54 height 25
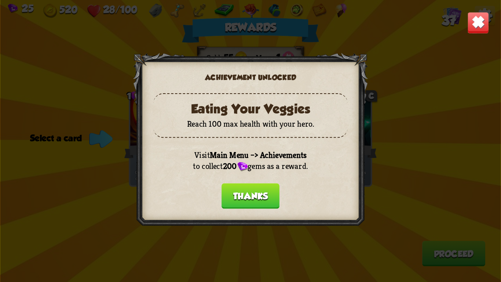
click at [264, 197] on button "Thanks" at bounding box center [251, 195] width 58 height 25
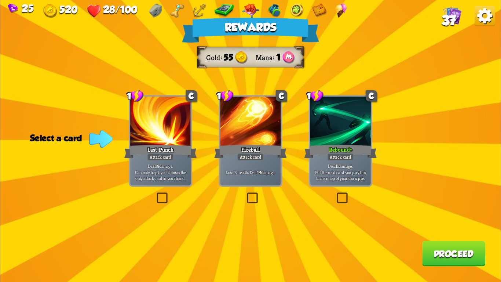
click at [336, 194] on label at bounding box center [336, 194] width 0 height 0
click at [0, 0] on input "checkbox" at bounding box center [0, 0] width 0 height 0
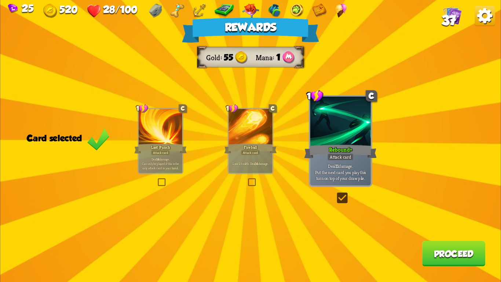
click at [419, 220] on div "Rewards Gold 55 Mana 1 Card selected 1 C Last Punch Attack card Deal 14 damage.…" at bounding box center [250, 141] width 501 height 282
click at [424, 220] on button "Proceed" at bounding box center [454, 253] width 63 height 25
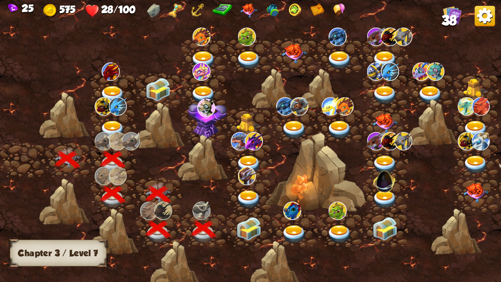
click at [251, 220] on img at bounding box center [249, 228] width 25 height 23
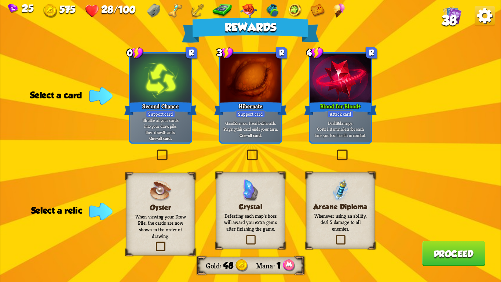
click at [438, 88] on div "Rewards Gold 48 Mana 1 Select a card 0 R Second Chance Support card Shuffle all…" at bounding box center [250, 141] width 501 height 282
click at [483, 18] on img at bounding box center [485, 16] width 20 height 20
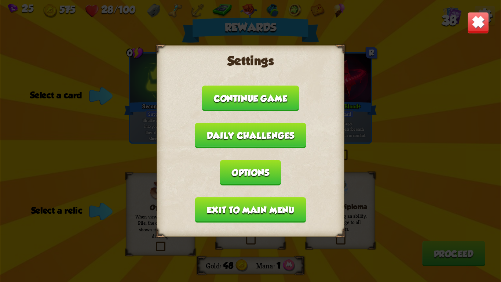
click at [260, 200] on button "Exit to main menu" at bounding box center [250, 209] width 111 height 25
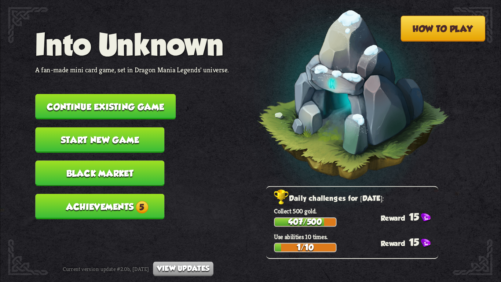
click at [108, 94] on button "Continue existing game" at bounding box center [105, 106] width 141 height 25
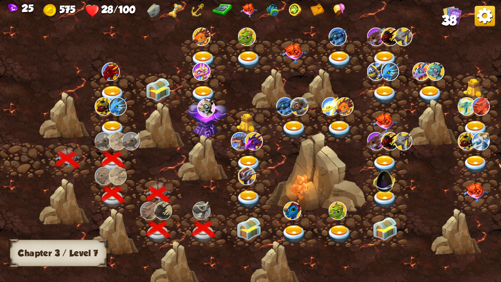
click at [247, 220] on img at bounding box center [249, 228] width 25 height 23
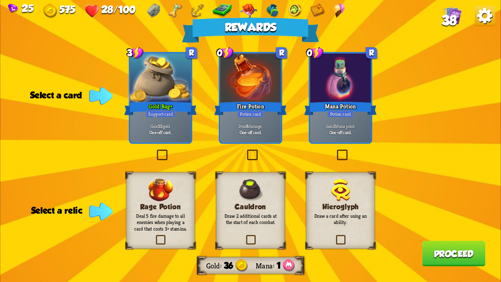
click at [479, 17] on img at bounding box center [485, 16] width 20 height 20
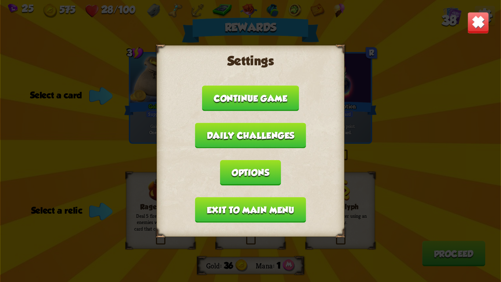
click at [261, 199] on button "Exit to main menu" at bounding box center [250, 209] width 111 height 25
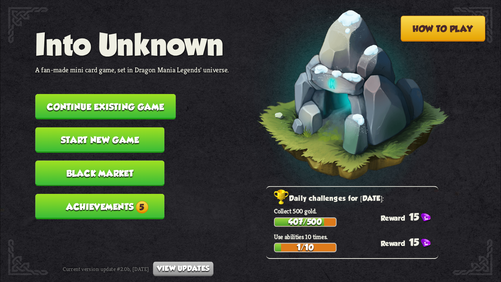
click at [141, 201] on span "5" at bounding box center [142, 207] width 12 height 12
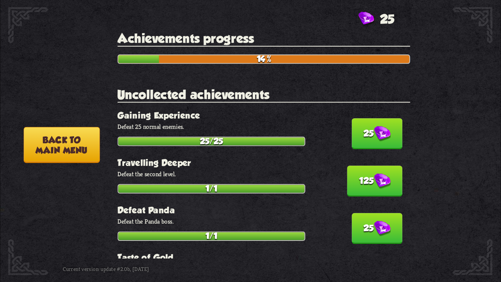
click at [367, 131] on button "25" at bounding box center [377, 133] width 51 height 31
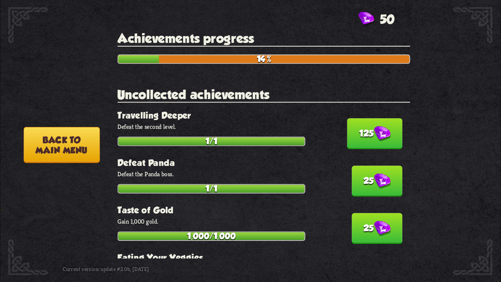
click at [374, 132] on img at bounding box center [382, 134] width 17 height 16
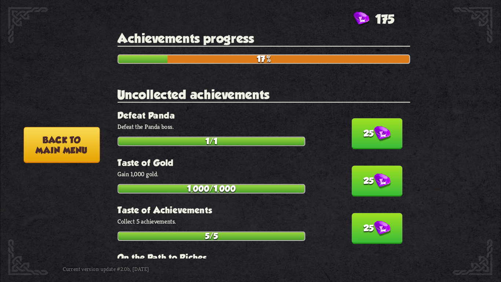
click at [374, 132] on img at bounding box center [382, 134] width 17 height 16
click at [374, 174] on img at bounding box center [382, 182] width 17 height 16
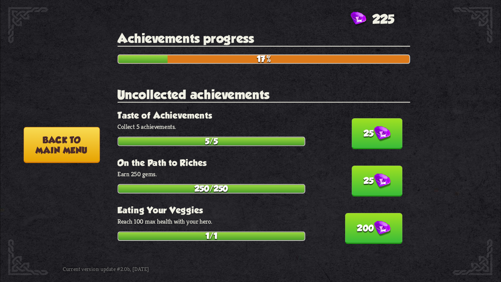
click at [374, 132] on img at bounding box center [382, 134] width 17 height 16
click at [374, 174] on img at bounding box center [382, 182] width 17 height 16
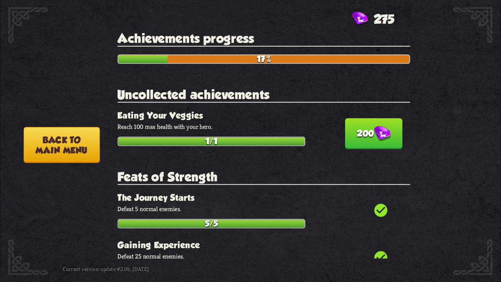
click at [374, 132] on img at bounding box center [382, 134] width 17 height 16
click at [371, 193] on div "check_circle The Journey Starts Defeat 5 normal enemies. 5/5" at bounding box center [263, 211] width 293 height 36
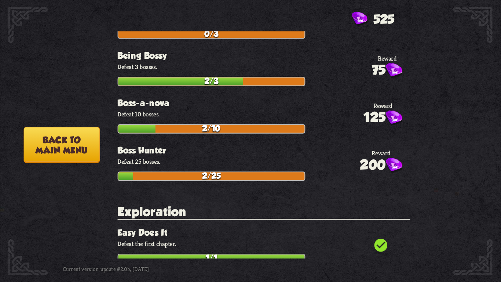
scroll to position [0, 0]
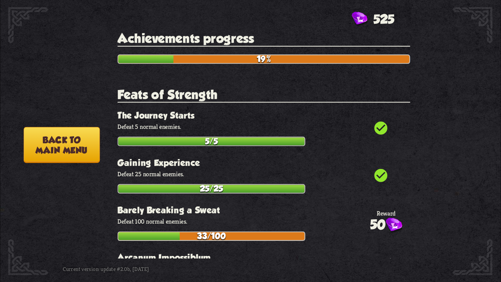
click at [64, 141] on button "Back to main menu" at bounding box center [61, 145] width 76 height 36
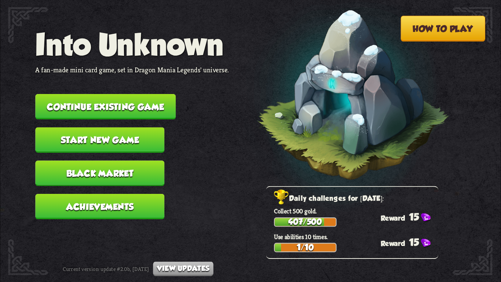
click at [150, 106] on button "Continue existing game" at bounding box center [105, 106] width 141 height 25
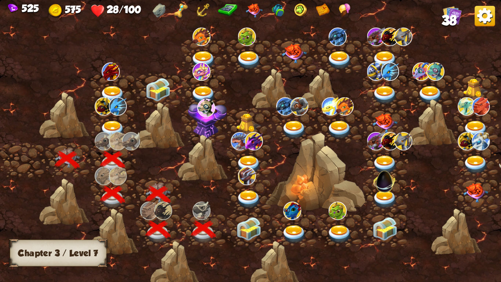
click at [250, 220] on img at bounding box center [249, 228] width 25 height 23
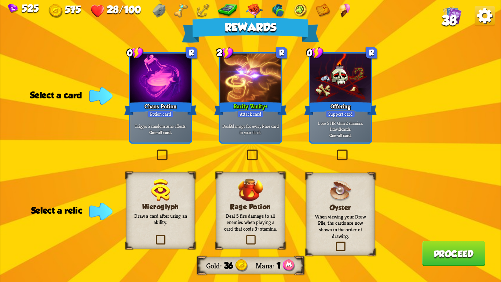
click at [490, 22] on img at bounding box center [485, 16] width 20 height 20
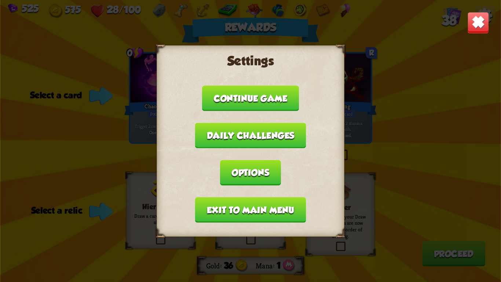
click at [256, 199] on button "Exit to main menu" at bounding box center [250, 209] width 111 height 25
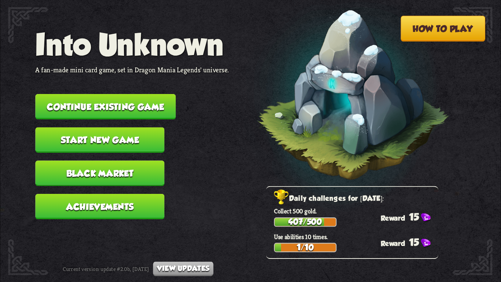
click at [144, 103] on button "Continue existing game" at bounding box center [105, 106] width 141 height 25
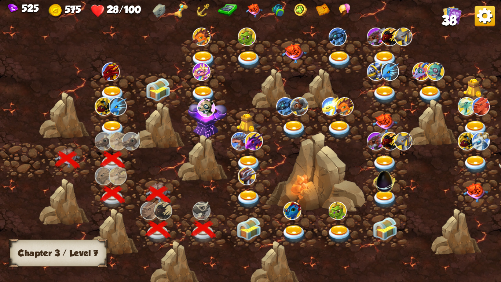
click at [246, 220] on img at bounding box center [249, 228] width 25 height 23
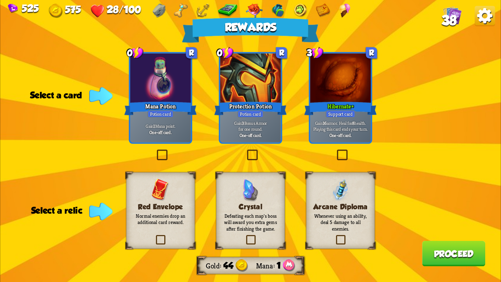
click at [487, 19] on img at bounding box center [485, 16] width 20 height 20
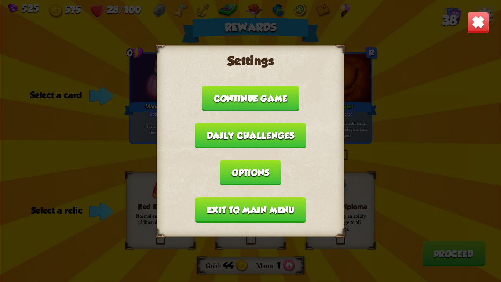
click at [244, 210] on button "Exit to main menu" at bounding box center [250, 209] width 111 height 25
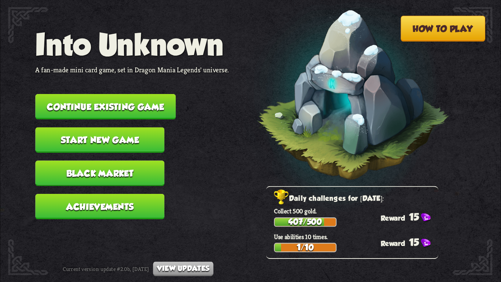
click at [116, 109] on button "Continue existing game" at bounding box center [105, 106] width 141 height 25
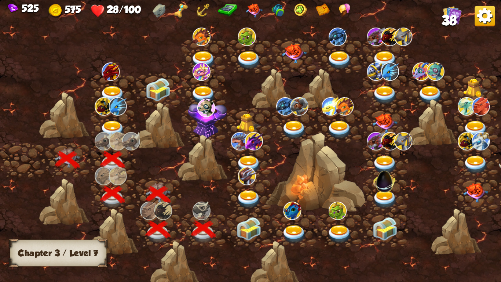
click at [243, 220] on img at bounding box center [249, 228] width 25 height 23
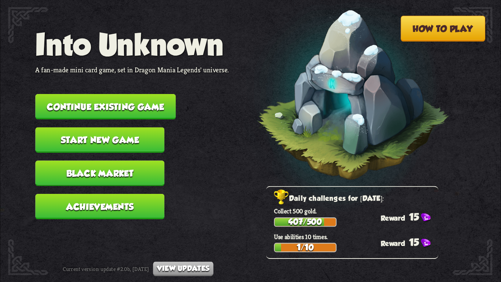
click at [164, 106] on button "Continue existing game" at bounding box center [105, 106] width 141 height 25
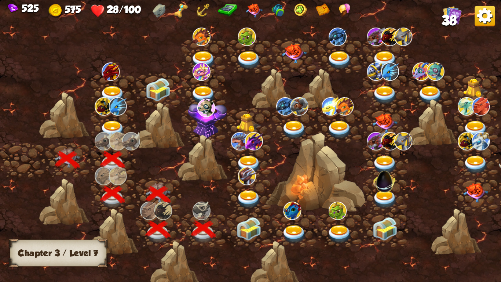
click at [255, 223] on img at bounding box center [249, 228] width 25 height 23
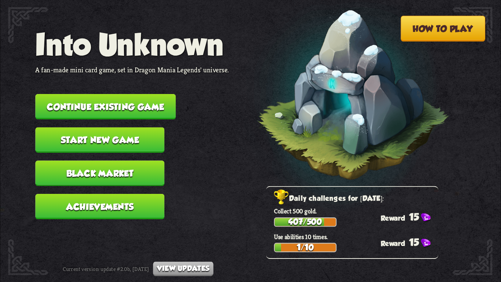
click at [148, 94] on button "Continue existing game" at bounding box center [105, 106] width 141 height 25
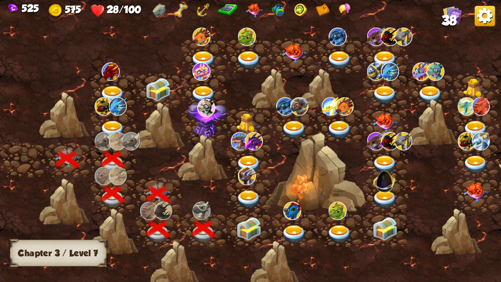
click at [250, 239] on img at bounding box center [249, 228] width 25 height 23
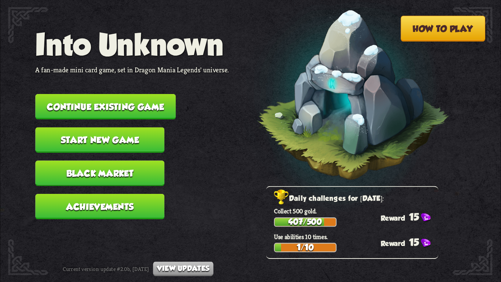
click at [159, 109] on button "Continue existing game" at bounding box center [105, 106] width 141 height 25
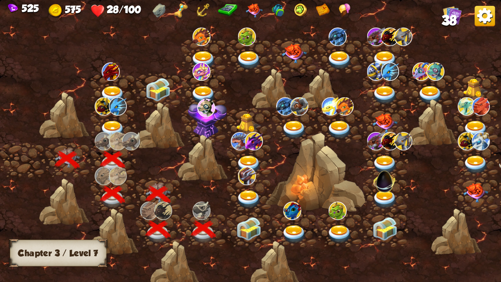
click at [237, 217] on img at bounding box center [249, 228] width 25 height 23
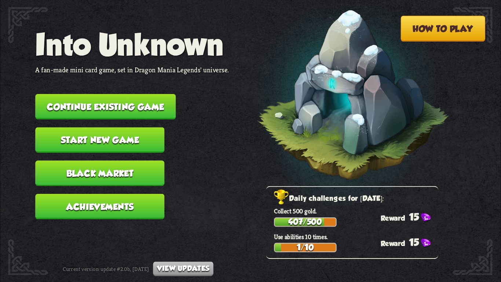
click at [163, 97] on button "Continue existing game" at bounding box center [105, 106] width 141 height 25
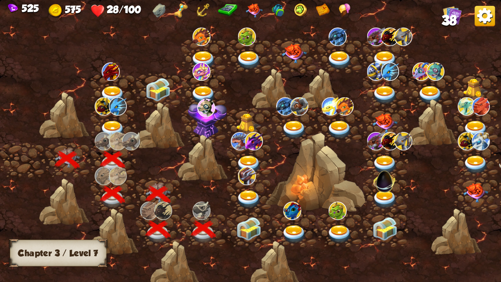
click at [237, 225] on img at bounding box center [249, 228] width 25 height 23
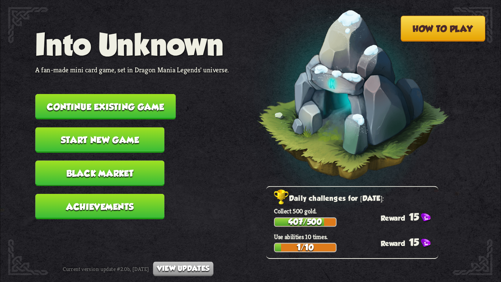
click at [126, 94] on button "Continue existing game" at bounding box center [105, 106] width 141 height 25
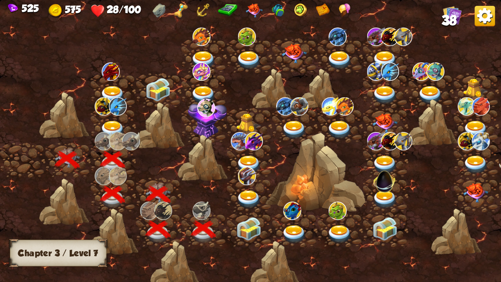
click at [255, 228] on img at bounding box center [249, 228] width 25 height 23
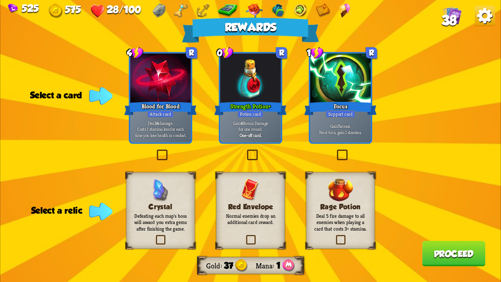
click at [486, 10] on img at bounding box center [485, 16] width 20 height 20
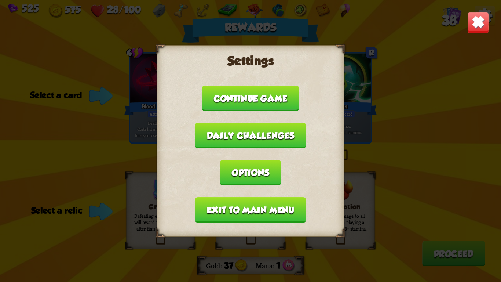
click at [274, 203] on button "Exit to main menu" at bounding box center [250, 209] width 111 height 25
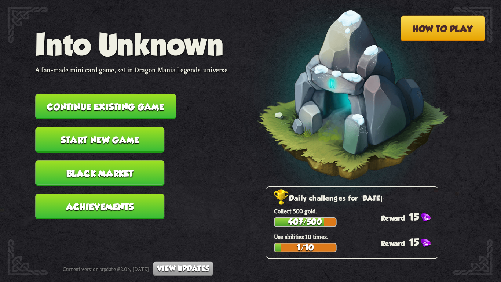
click at [106, 101] on button "Continue existing game" at bounding box center [105, 106] width 141 height 25
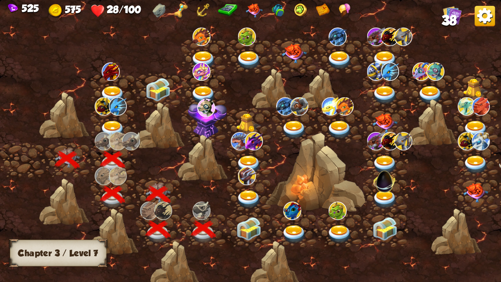
click at [236, 215] on div at bounding box center [250, 229] width 46 height 35
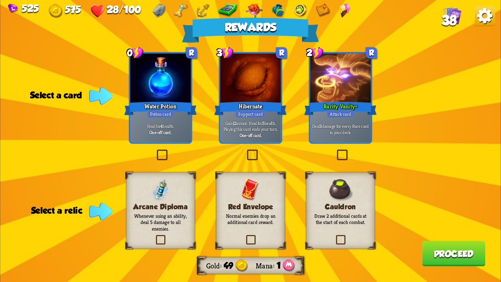
click at [487, 18] on img at bounding box center [485, 16] width 20 height 20
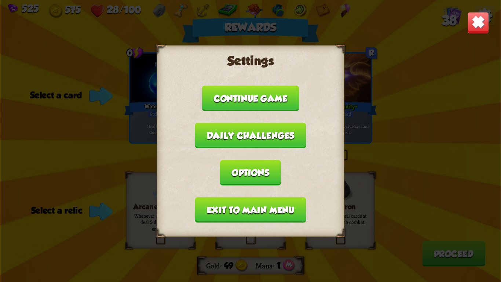
click at [235, 197] on button "Exit to main menu" at bounding box center [250, 209] width 111 height 25
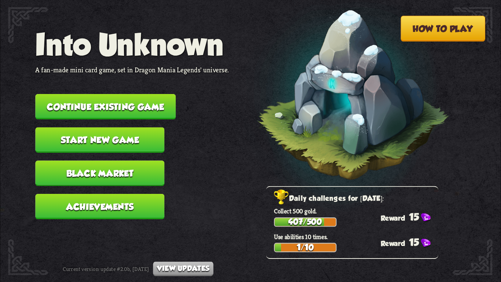
click at [141, 95] on button "Continue existing game" at bounding box center [105, 106] width 141 height 25
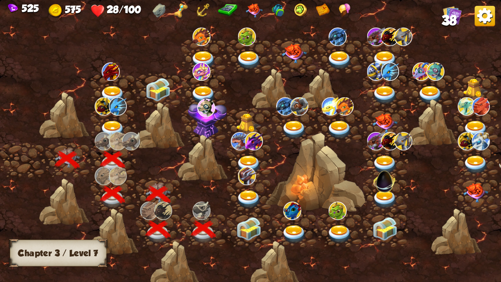
click at [247, 227] on img at bounding box center [249, 228] width 25 height 23
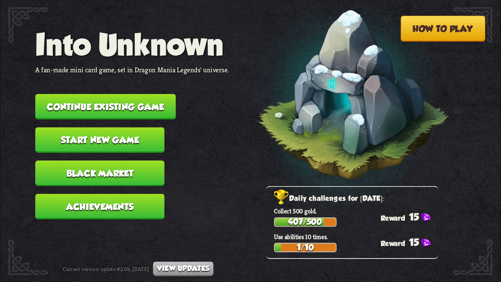
click at [163, 104] on button "Continue existing game" at bounding box center [105, 106] width 141 height 25
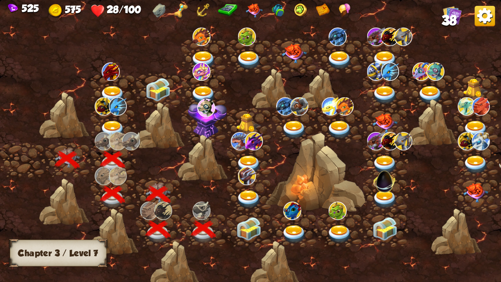
click at [236, 216] on div at bounding box center [250, 229] width 46 height 35
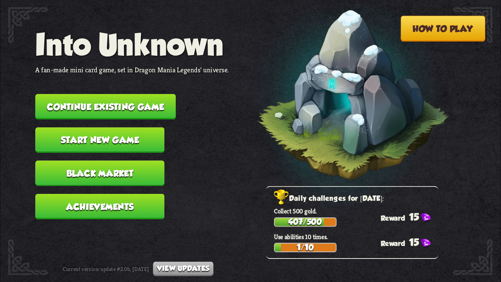
click at [153, 99] on button "Continue existing game" at bounding box center [105, 106] width 141 height 25
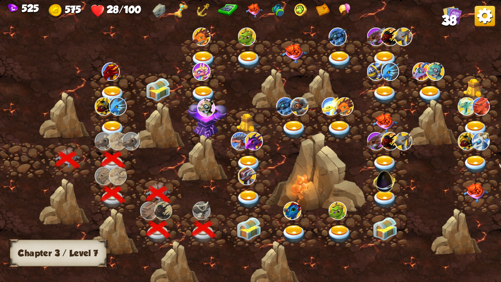
click at [237, 220] on img at bounding box center [249, 228] width 25 height 23
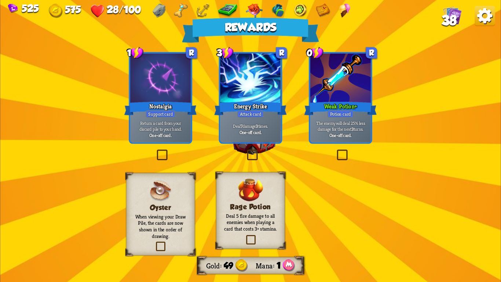
click at [237, 220] on div "Rewards Gold 49 Mana 1 Select a card 1 R Nostalgia Support card Return a card f…" at bounding box center [250, 141] width 501 height 282
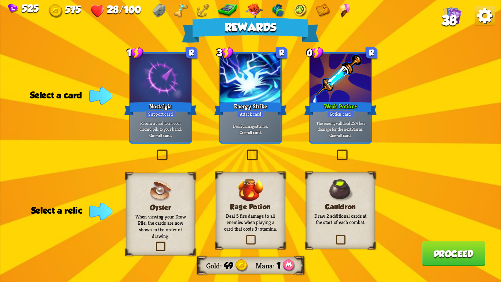
click at [346, 93] on div at bounding box center [341, 79] width 61 height 51
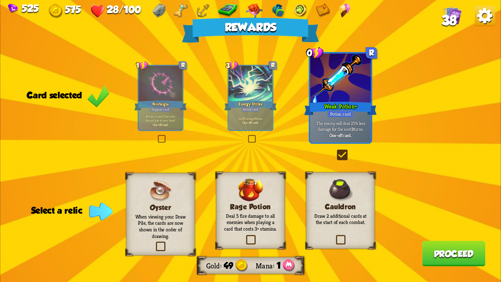
click at [344, 201] on img at bounding box center [341, 190] width 25 height 22
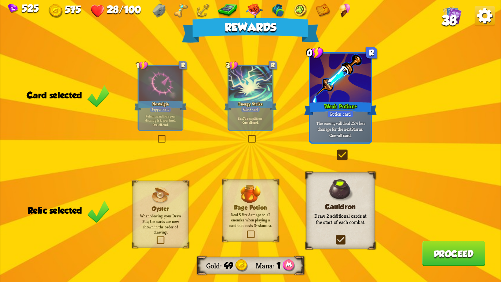
click at [438, 245] on button "Proceed" at bounding box center [454, 253] width 63 height 25
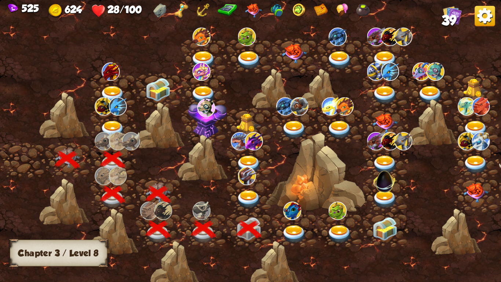
click at [250, 187] on div at bounding box center [250, 195] width 46 height 35
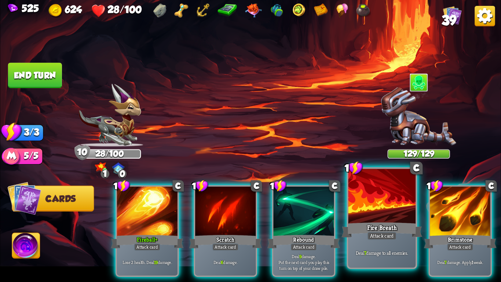
click at [383, 211] on div at bounding box center [382, 197] width 67 height 57
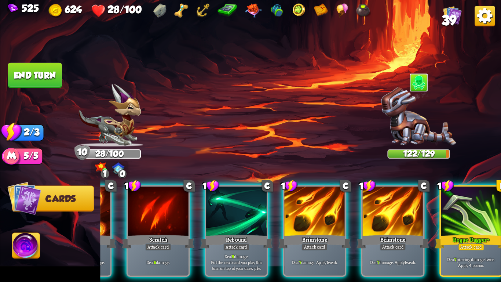
scroll to position [0, 70]
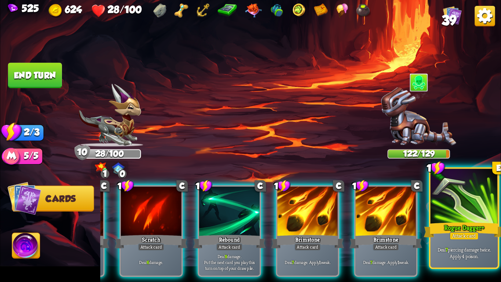
click at [468, 225] on div "Rogue Dagger+" at bounding box center [464, 230] width 81 height 18
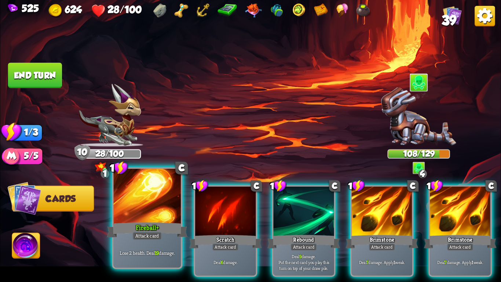
click at [152, 217] on div at bounding box center [147, 197] width 67 height 57
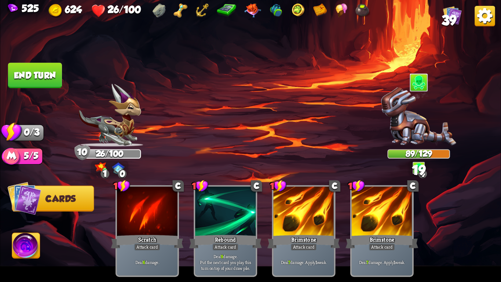
click at [34, 73] on button "End turn" at bounding box center [35, 75] width 54 height 25
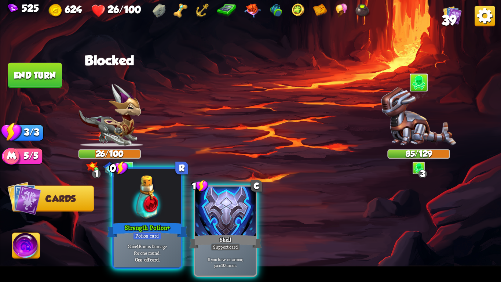
click at [137, 216] on div at bounding box center [147, 197] width 67 height 57
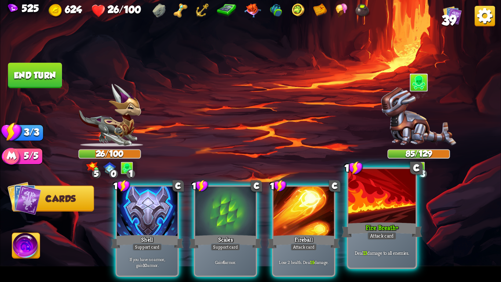
click at [355, 205] on div at bounding box center [382, 197] width 67 height 57
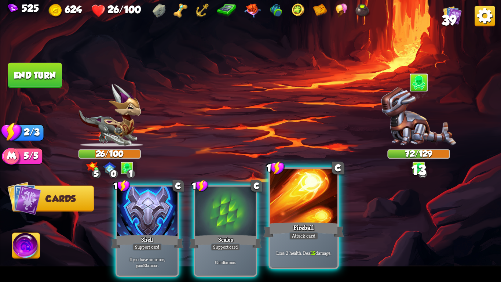
click at [315, 217] on div at bounding box center [303, 197] width 67 height 57
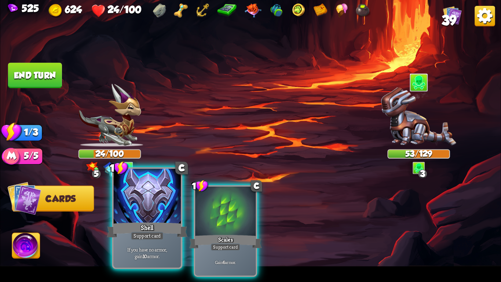
click at [158, 192] on div at bounding box center [147, 197] width 67 height 57
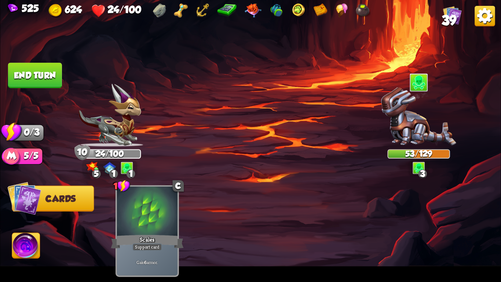
click at [55, 76] on button "End turn" at bounding box center [35, 75] width 54 height 25
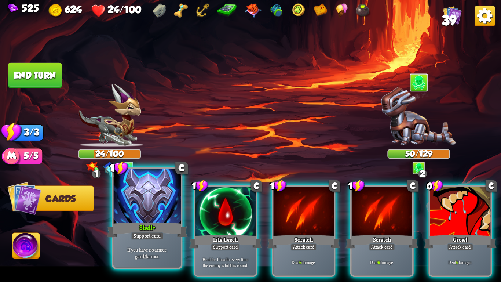
click at [160, 204] on div at bounding box center [147, 197] width 67 height 57
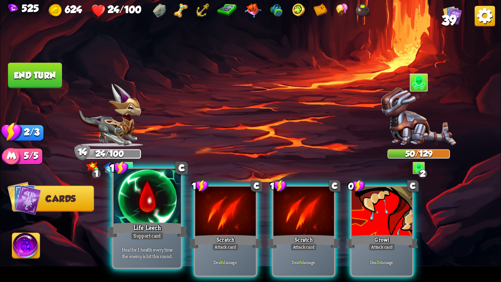
click at [132, 230] on div "Life Leech" at bounding box center [147, 230] width 81 height 18
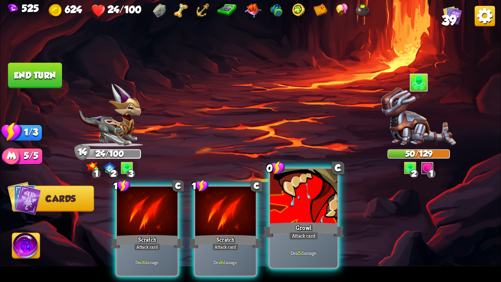
click at [322, 248] on div "Deal 5 damage." at bounding box center [303, 252] width 67 height 29
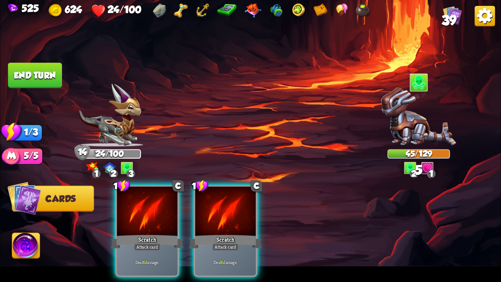
click at [34, 72] on button "End turn" at bounding box center [35, 75] width 54 height 25
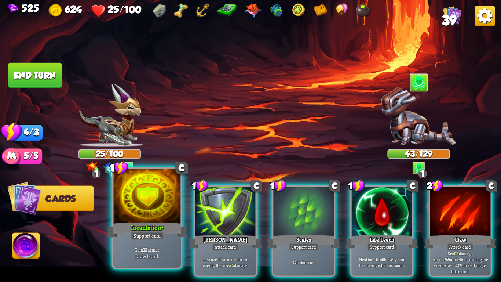
click at [150, 234] on div "Support card" at bounding box center [147, 236] width 33 height 8
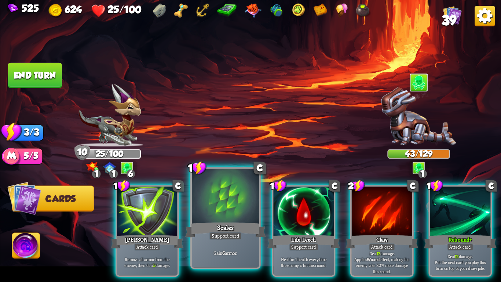
click at [218, 193] on div at bounding box center [225, 197] width 67 height 57
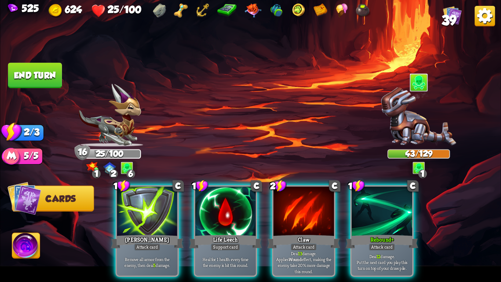
click at [42, 76] on button "End turn" at bounding box center [35, 75] width 55 height 26
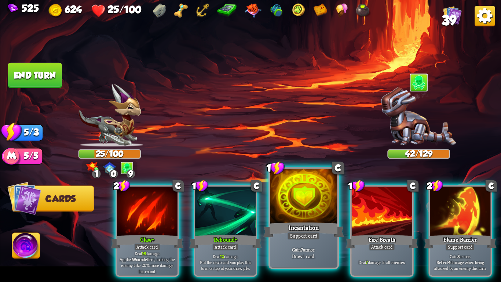
click at [312, 226] on div "Incantation" at bounding box center [304, 230] width 81 height 18
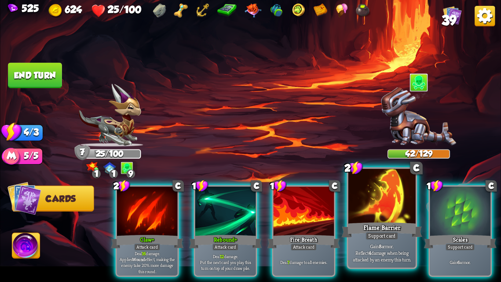
click at [395, 204] on div at bounding box center [382, 197] width 67 height 57
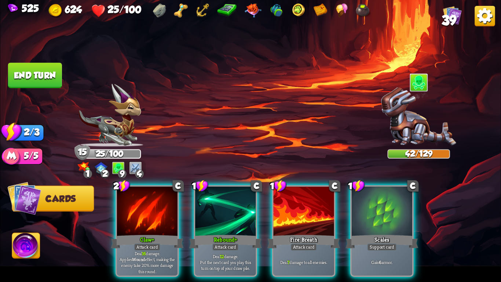
click at [37, 60] on img at bounding box center [250, 141] width 501 height 282
click at [36, 65] on button "End turn" at bounding box center [35, 75] width 54 height 25
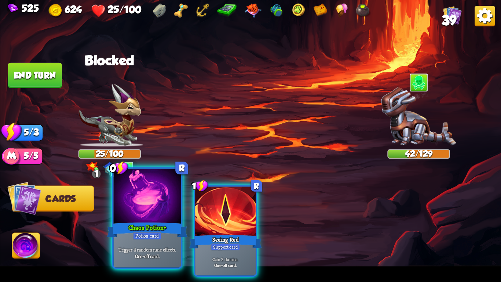
click at [148, 240] on div "Potion card" at bounding box center [147, 236] width 29 height 8
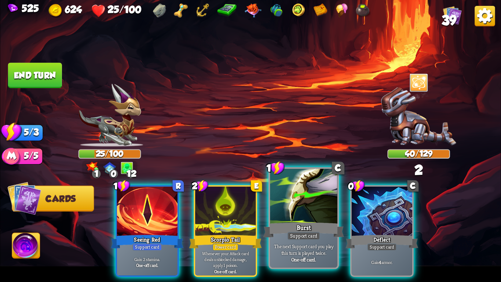
click at [295, 239] on div "Support card" at bounding box center [303, 236] width 33 height 8
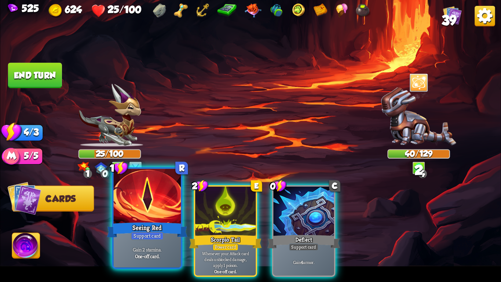
click at [137, 234] on div "Support card" at bounding box center [147, 236] width 33 height 8
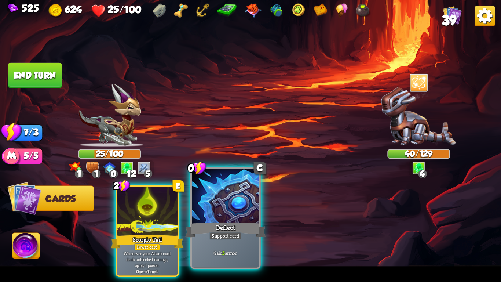
click at [245, 236] on div "Deflect" at bounding box center [225, 230] width 81 height 18
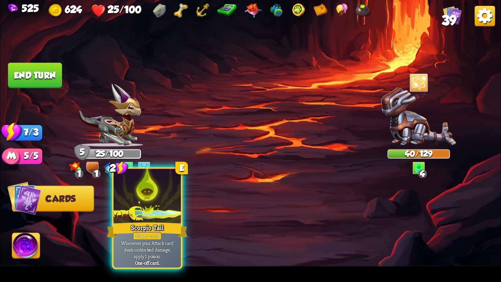
click at [148, 232] on div "Power card" at bounding box center [147, 236] width 29 height 8
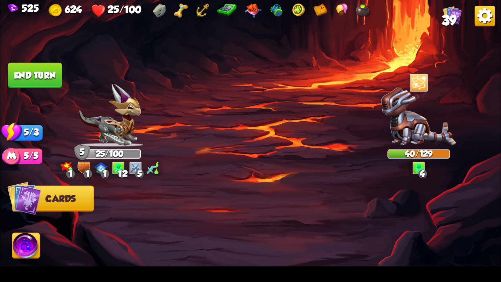
click at [30, 239] on img at bounding box center [26, 247] width 28 height 28
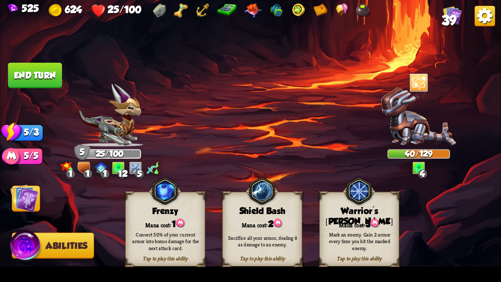
click at [330, 214] on div "Tap to play this ability Warrior's Mark Mana cost: 3 Mark an enemy. Gain 2 armo…" at bounding box center [360, 229] width 80 height 75
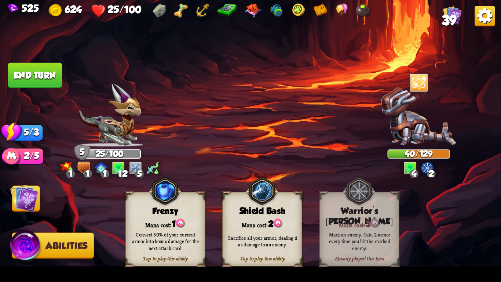
click at [25, 202] on img at bounding box center [24, 198] width 28 height 28
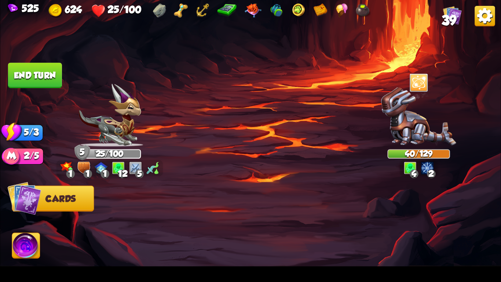
click at [41, 73] on button "End turn" at bounding box center [35, 75] width 54 height 25
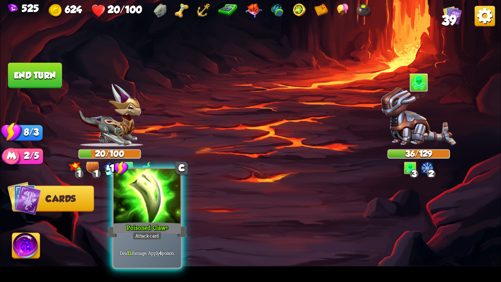
click at [144, 239] on div "Attack card" at bounding box center [147, 236] width 29 height 8
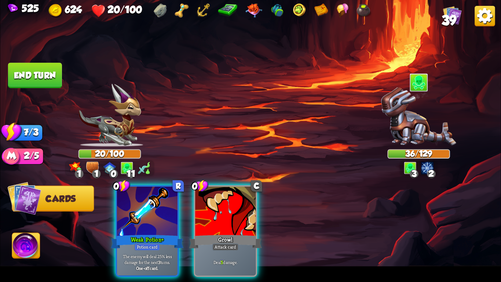
click at [144, 243] on div "Potion card" at bounding box center [147, 246] width 26 height 7
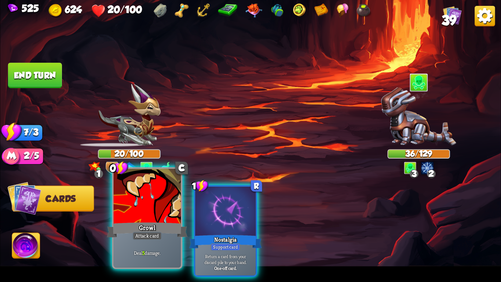
click at [144, 239] on div "Attack card" at bounding box center [147, 236] width 29 height 8
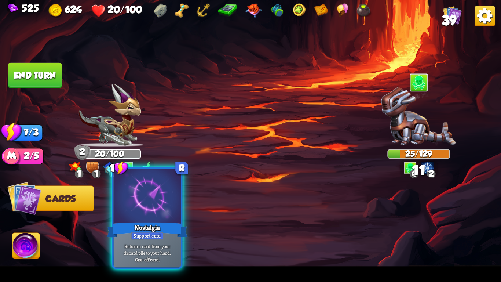
click at [145, 221] on div "Nostalgia" at bounding box center [147, 230] width 81 height 18
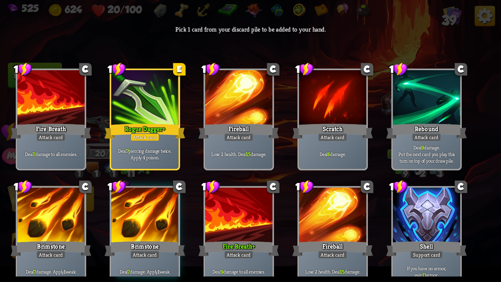
click at [164, 165] on div "Deal 7 piercing damage twice. Apply 4 poison." at bounding box center [144, 153] width 67 height 29
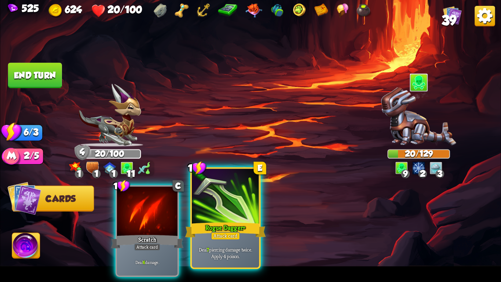
click at [211, 207] on div at bounding box center [225, 197] width 67 height 57
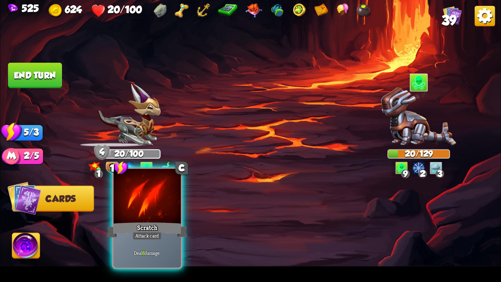
click at [161, 216] on div at bounding box center [147, 197] width 67 height 57
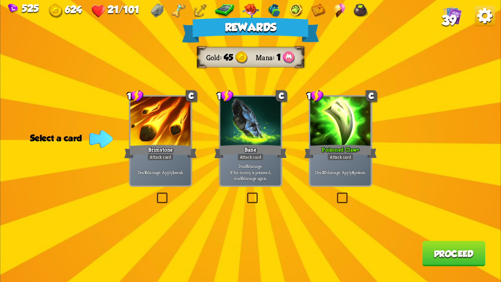
click at [169, 149] on div "Brimstone" at bounding box center [160, 152] width 73 height 16
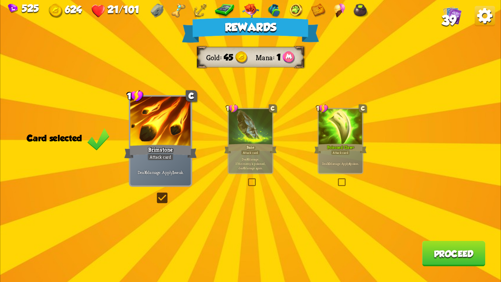
click at [470, 260] on button "Proceed" at bounding box center [454, 253] width 63 height 25
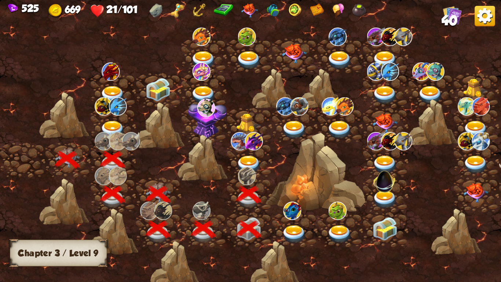
click at [251, 154] on div at bounding box center [250, 160] width 46 height 35
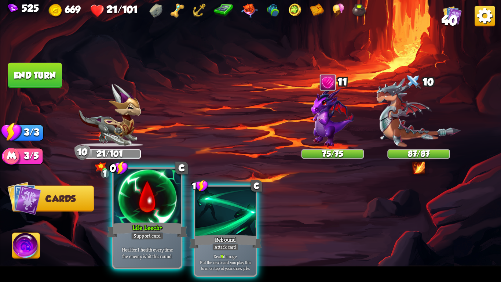
click at [154, 213] on div at bounding box center [147, 197] width 67 height 57
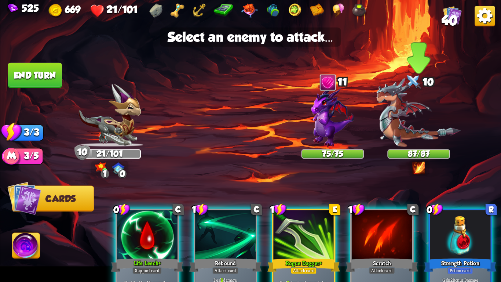
click at [428, 139] on img at bounding box center [419, 112] width 84 height 69
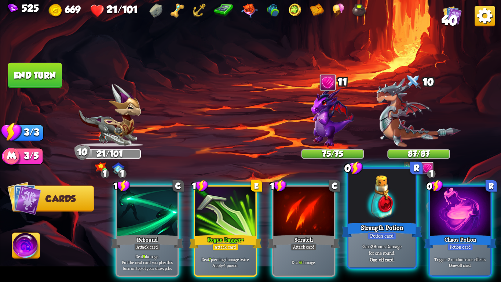
click at [405, 243] on p "Gain 2 Bonus Damage for one round." at bounding box center [382, 249] width 64 height 13
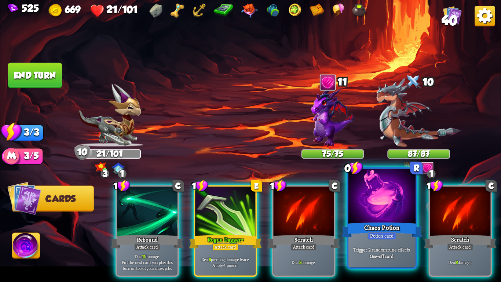
click at [400, 244] on div "Trigger 2 random rune effects. One-off card." at bounding box center [382, 252] width 67 height 29
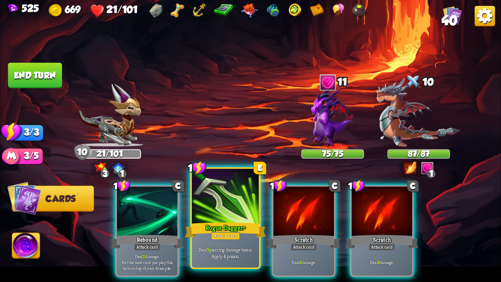
click at [247, 236] on div "Rogue Dagger+" at bounding box center [225, 230] width 81 height 18
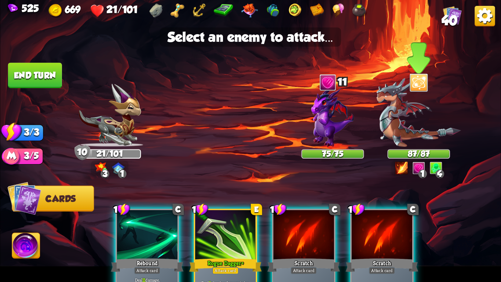
click at [429, 129] on img at bounding box center [419, 112] width 84 height 69
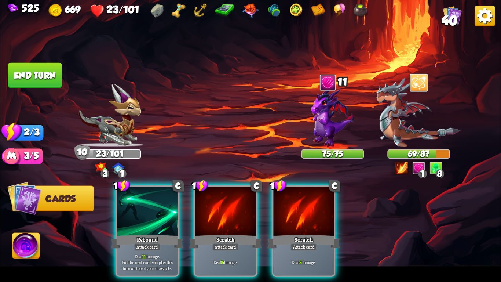
click at [49, 72] on button "End turn" at bounding box center [35, 75] width 54 height 25
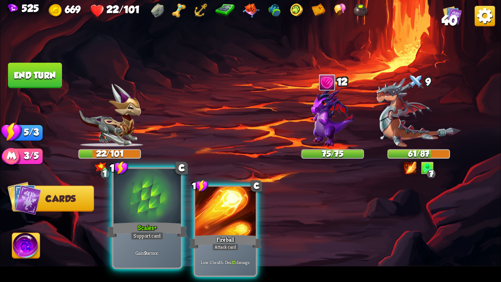
click at [164, 240] on div "Gain 9 armor." at bounding box center [147, 252] width 67 height 29
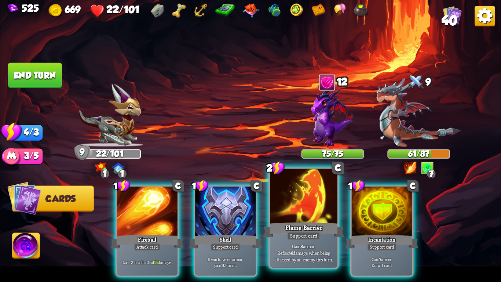
click at [302, 192] on div at bounding box center [303, 197] width 67 height 57
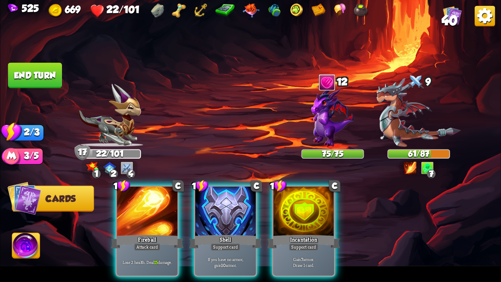
click at [21, 76] on button "End turn" at bounding box center [35, 75] width 54 height 25
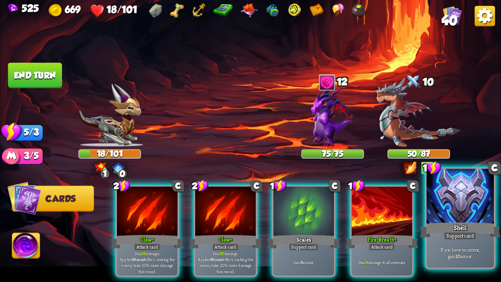
click at [483, 247] on p "If you have no armor, gain 10 armor." at bounding box center [461, 252] width 64 height 13
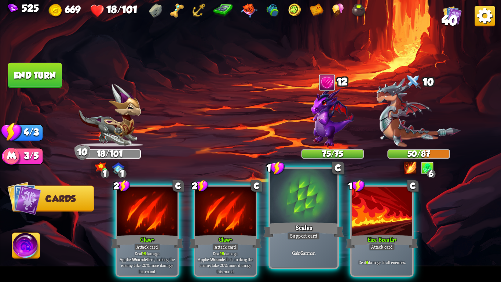
click at [325, 235] on div "Scales" at bounding box center [304, 230] width 81 height 18
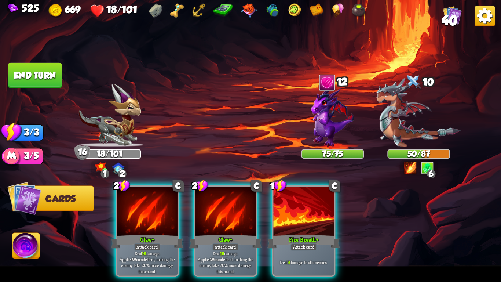
click at [325, 235] on div "Fire Breath+" at bounding box center [304, 241] width 73 height 16
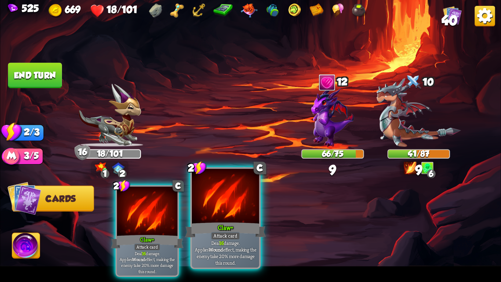
click at [208, 195] on div at bounding box center [225, 197] width 67 height 57
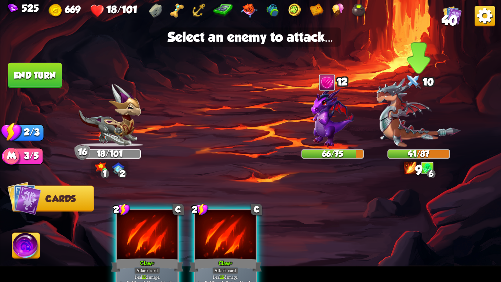
click at [414, 97] on img at bounding box center [419, 112] width 84 height 69
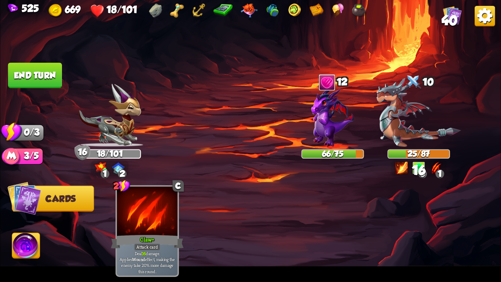
click at [28, 75] on button "End turn" at bounding box center [34, 75] width 55 height 26
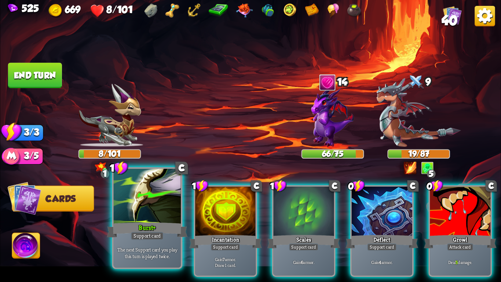
click at [132, 212] on div at bounding box center [147, 197] width 67 height 57
click at [132, 212] on div "1 C Burst+ Support card The next Support card you play this turn is played twic…" at bounding box center [300, 219] width 401 height 125
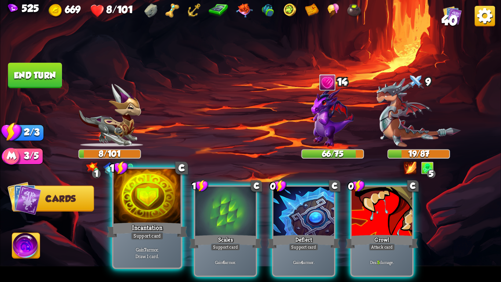
click at [141, 210] on div at bounding box center [147, 197] width 67 height 57
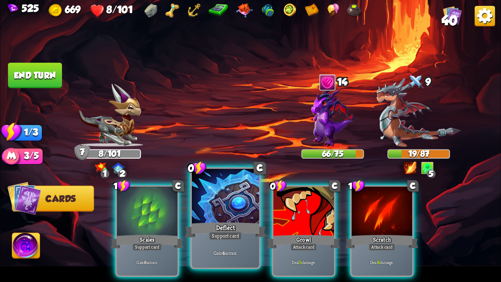
click at [229, 210] on div at bounding box center [225, 197] width 67 height 57
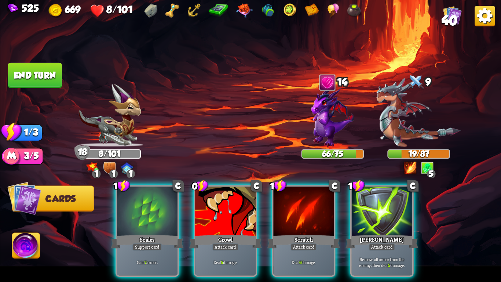
click at [229, 210] on div at bounding box center [225, 211] width 61 height 51
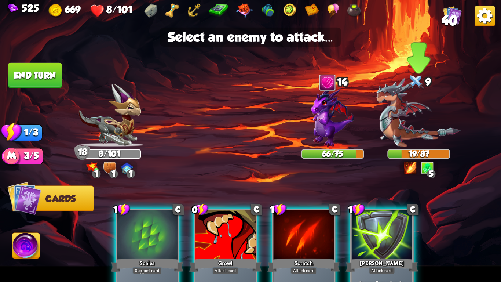
click at [436, 130] on img at bounding box center [419, 112] width 84 height 69
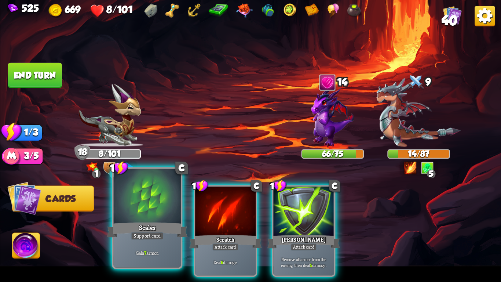
click at [148, 217] on div at bounding box center [147, 197] width 67 height 57
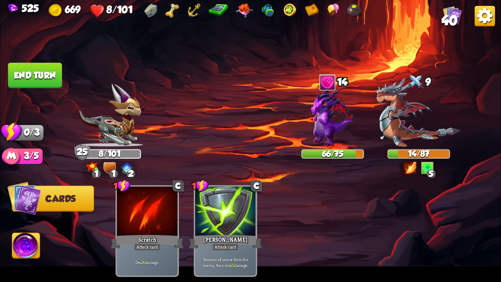
click at [28, 62] on img at bounding box center [250, 141] width 501 height 282
click at [29, 66] on button "End turn" at bounding box center [35, 75] width 54 height 25
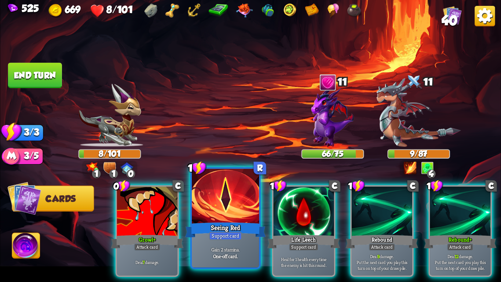
click at [207, 230] on div "Seeing Red" at bounding box center [225, 230] width 81 height 18
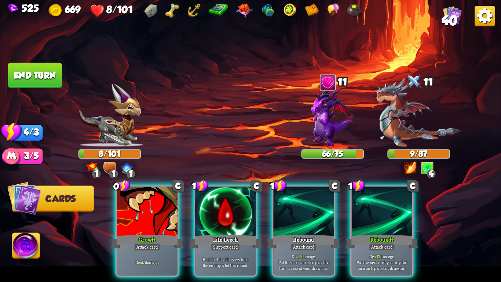
click at [207, 233] on div "Life Leech" at bounding box center [225, 241] width 73 height 16
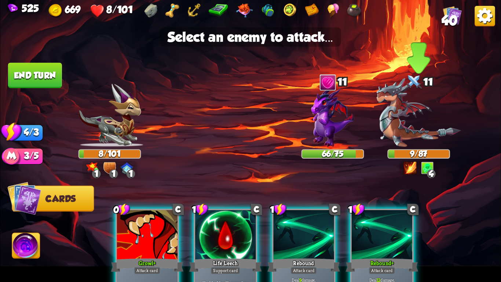
click at [431, 117] on img at bounding box center [419, 112] width 84 height 69
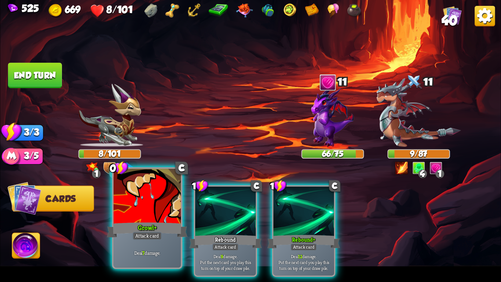
click at [157, 220] on div at bounding box center [147, 197] width 67 height 57
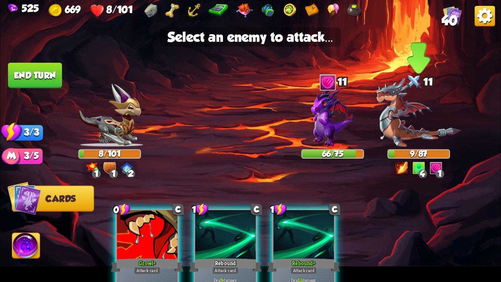
click at [425, 121] on img at bounding box center [419, 112] width 84 height 69
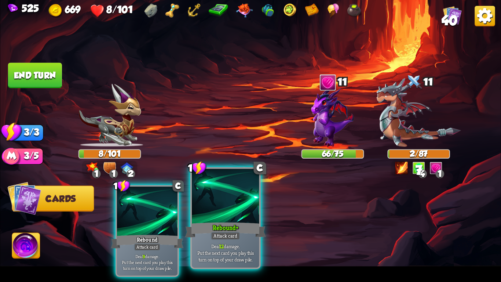
click at [250, 211] on div at bounding box center [225, 197] width 67 height 57
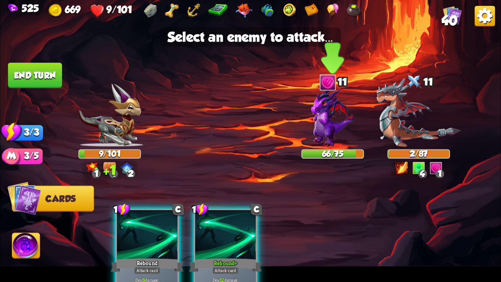
click at [322, 118] on img at bounding box center [333, 117] width 43 height 60
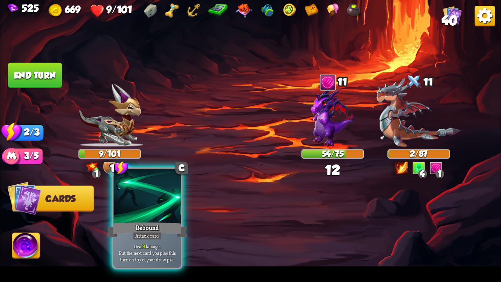
click at [142, 214] on div at bounding box center [147, 197] width 67 height 57
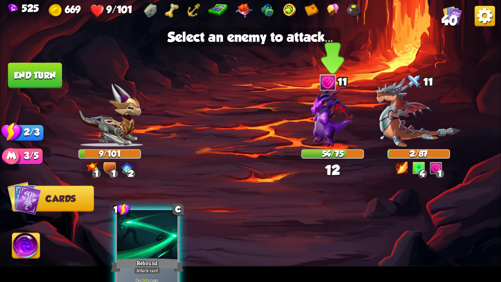
click at [313, 138] on img at bounding box center [333, 117] width 43 height 60
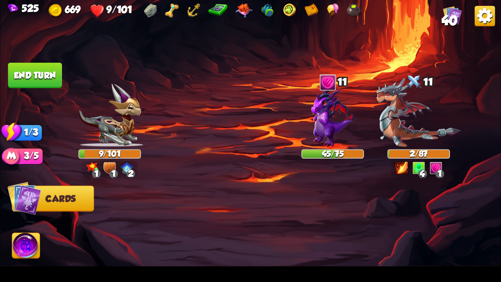
click at [22, 250] on img at bounding box center [26, 247] width 28 height 28
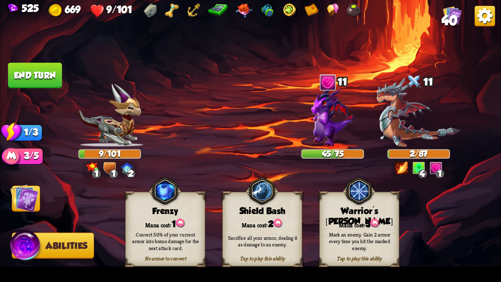
click at [22, 205] on img at bounding box center [24, 198] width 28 height 28
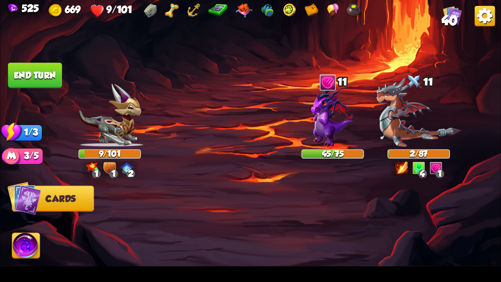
click at [55, 78] on button "End turn" at bounding box center [35, 75] width 54 height 25
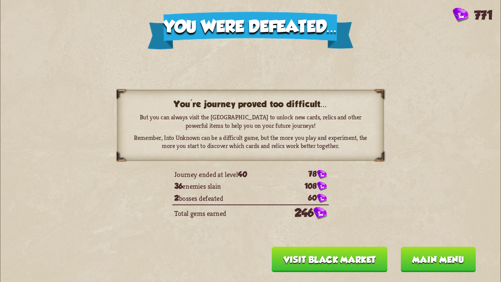
click at [322, 260] on button "Visit Black Market" at bounding box center [330, 259] width 116 height 25
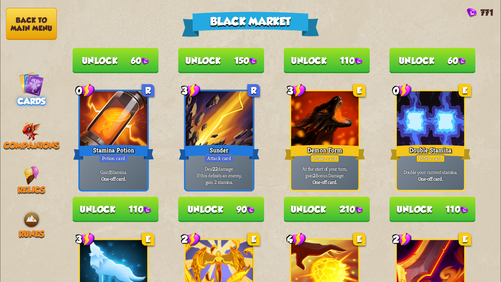
scroll to position [394, 0]
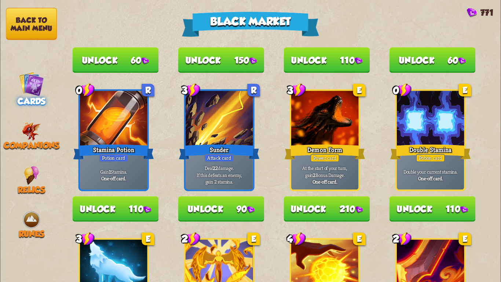
click at [144, 207] on button "Unlock 110" at bounding box center [116, 208] width 86 height 25
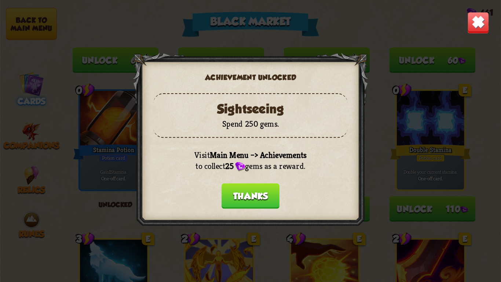
click at [255, 198] on button "Thanks" at bounding box center [251, 195] width 58 height 25
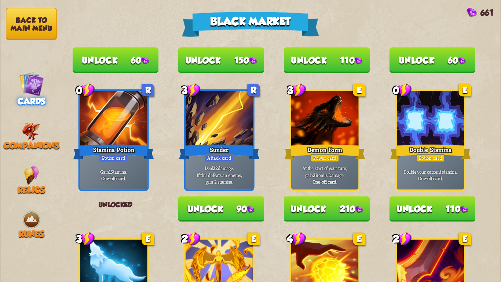
click at [410, 208] on button "Unlock 110" at bounding box center [433, 208] width 86 height 25
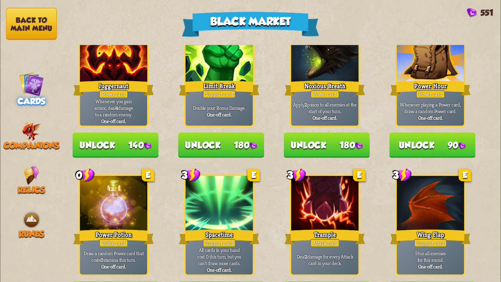
scroll to position [764, 0]
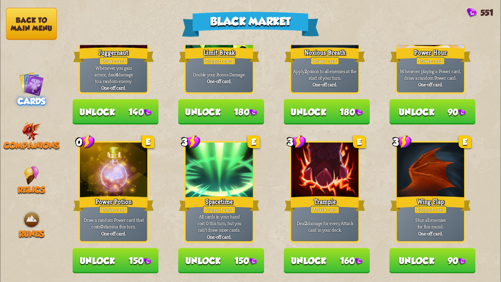
click at [126, 115] on button "Unlock 140" at bounding box center [116, 111] width 86 height 25
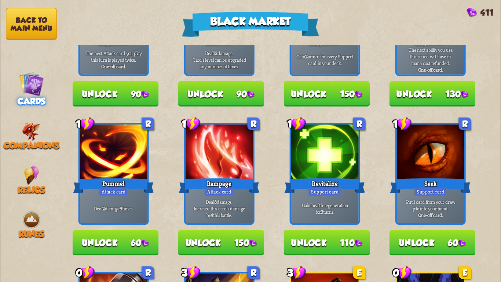
scroll to position [221, 0]
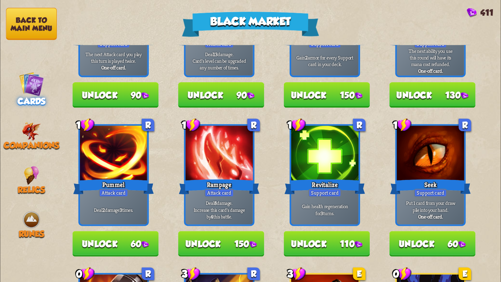
click at [142, 245] on img at bounding box center [145, 244] width 7 height 7
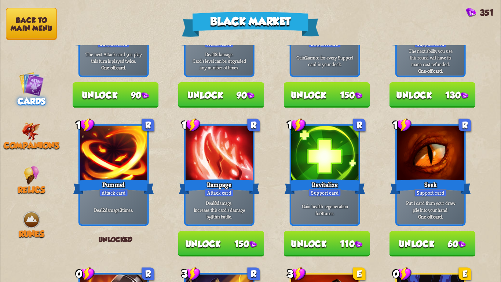
scroll to position [209, 0]
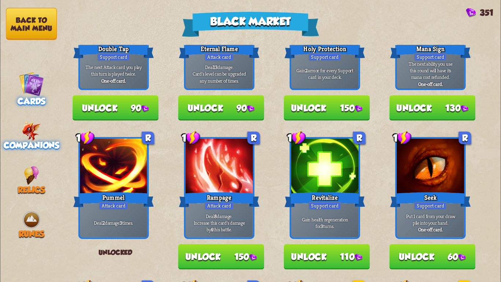
click at [21, 131] on div "Companions" at bounding box center [31, 136] width 63 height 29
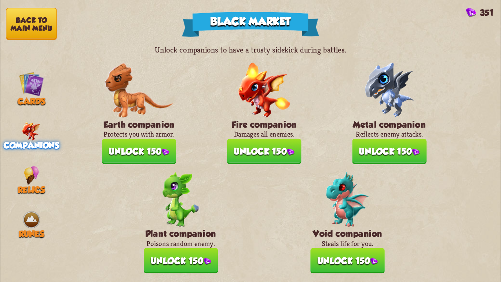
click at [332, 252] on button "Unlock 150" at bounding box center [348, 260] width 75 height 25
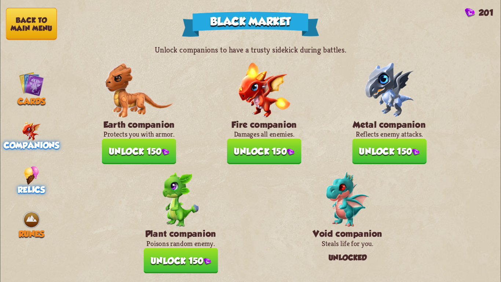
click at [33, 166] on img at bounding box center [31, 175] width 15 height 19
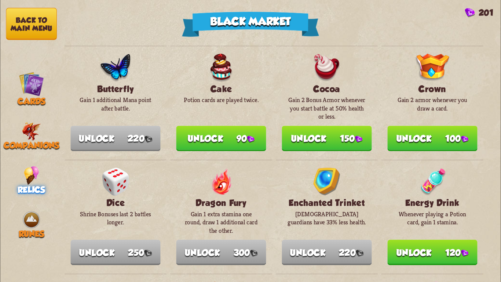
scroll to position [116, 0]
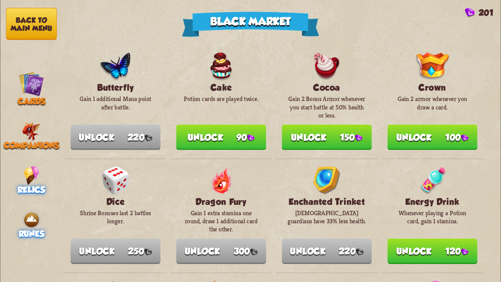
click at [30, 210] on img at bounding box center [31, 219] width 19 height 19
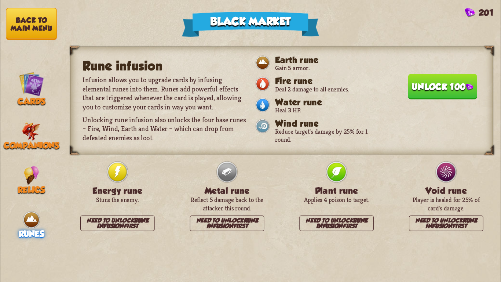
click at [418, 80] on button "Unlock 100" at bounding box center [443, 86] width 69 height 25
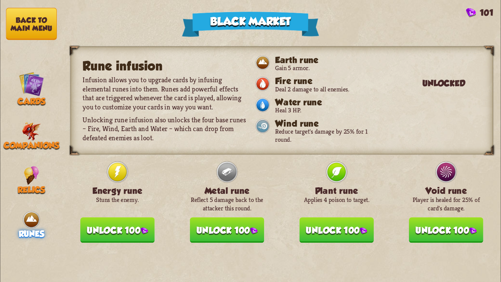
click at [417, 226] on button "Unlock 100" at bounding box center [446, 229] width 75 height 25
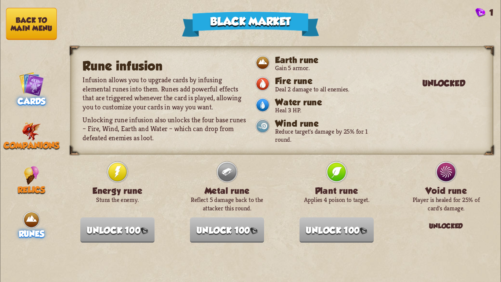
click at [32, 84] on img at bounding box center [31, 83] width 25 height 25
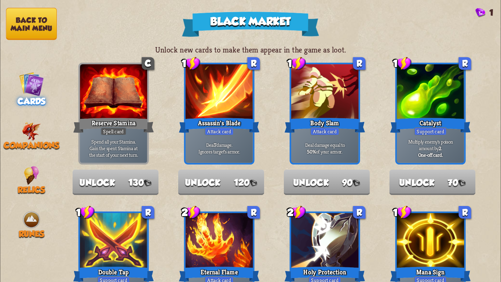
click at [39, 19] on button "Back to main menu" at bounding box center [31, 24] width 51 height 32
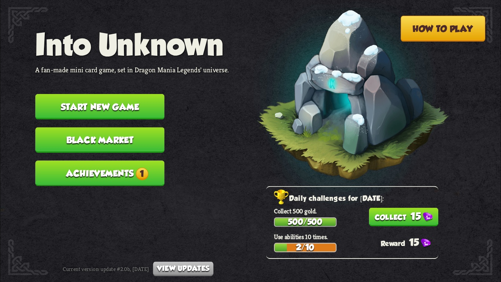
click at [151, 164] on button "Achievements 1" at bounding box center [99, 172] width 129 height 25
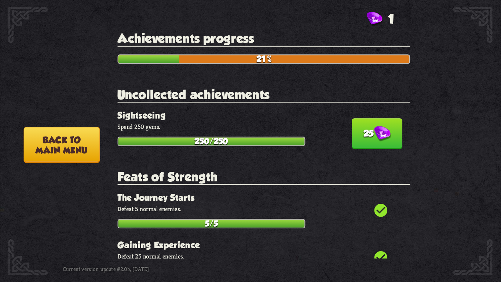
click at [387, 132] on button "25" at bounding box center [377, 133] width 51 height 31
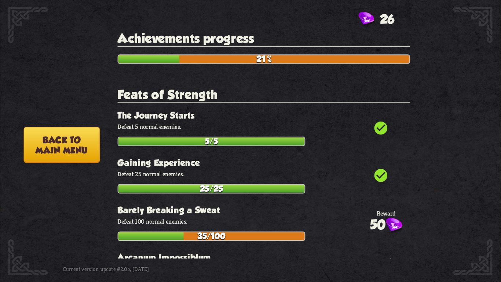
click at [93, 141] on button "Back to main menu" at bounding box center [61, 145] width 76 height 36
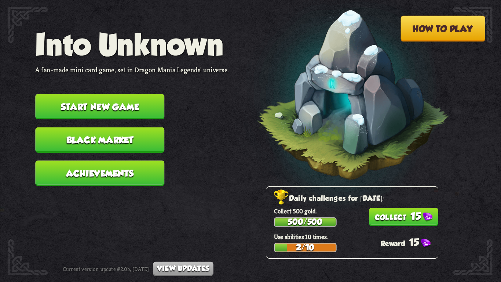
click at [417, 220] on button "15" at bounding box center [403, 217] width 69 height 18
click at [102, 134] on button "Black Market" at bounding box center [99, 139] width 129 height 25
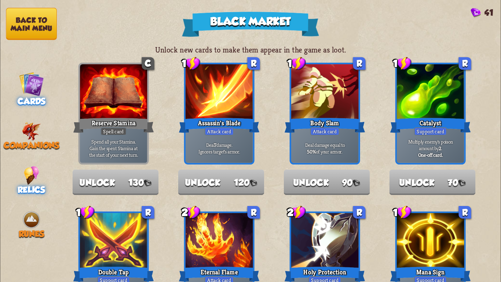
click at [32, 166] on img at bounding box center [31, 175] width 15 height 19
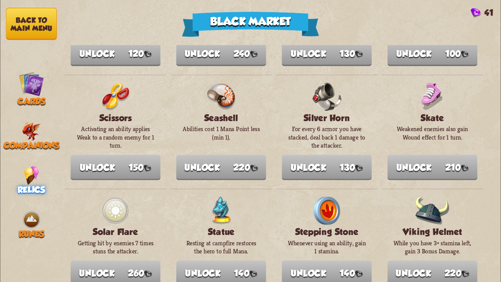
scroll to position [735, 0]
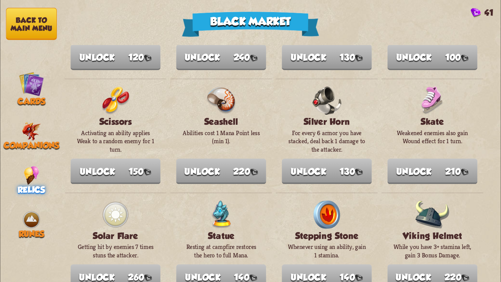
click at [44, 26] on button "Back to main menu" at bounding box center [31, 24] width 51 height 32
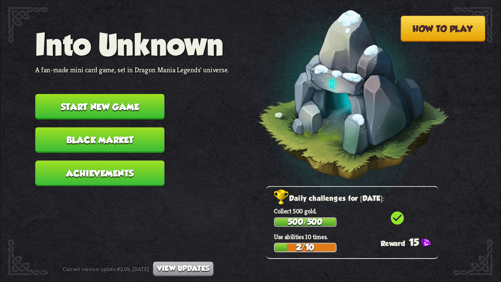
click at [126, 94] on button "Start new game" at bounding box center [99, 106] width 129 height 25
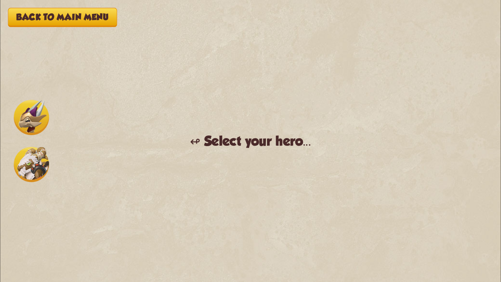
click at [36, 126] on img at bounding box center [31, 117] width 35 height 35
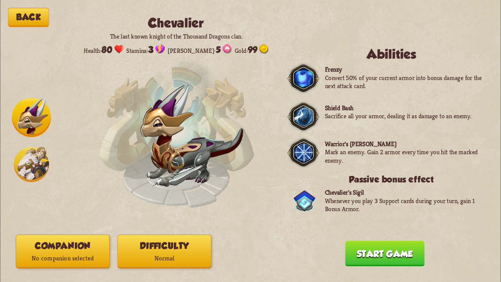
click at [65, 241] on button "Companion No companion selected" at bounding box center [63, 252] width 94 height 34
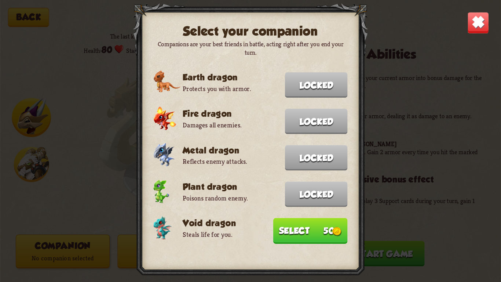
click at [310, 233] on button "Select 50" at bounding box center [310, 231] width 75 height 26
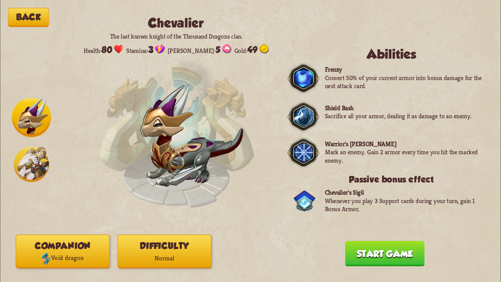
click at [171, 240] on button "Difficulty Normal" at bounding box center [164, 252] width 94 height 34
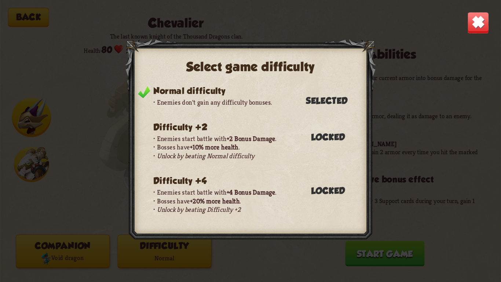
click at [481, 19] on img at bounding box center [479, 23] width 22 height 22
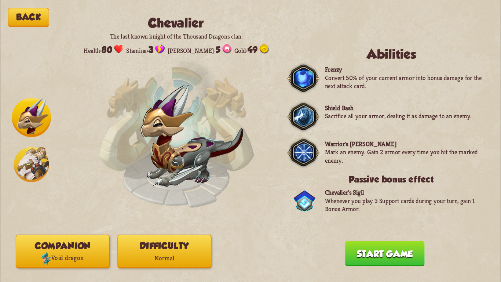
click at [384, 249] on button "Start game" at bounding box center [385, 253] width 80 height 25
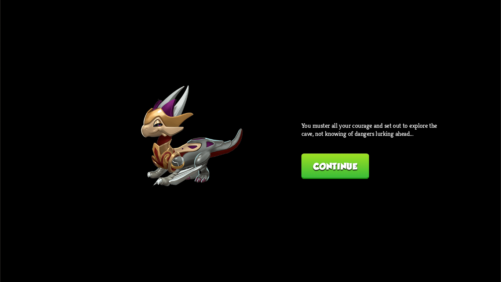
click at [362, 159] on button "Continue" at bounding box center [336, 165] width 68 height 25
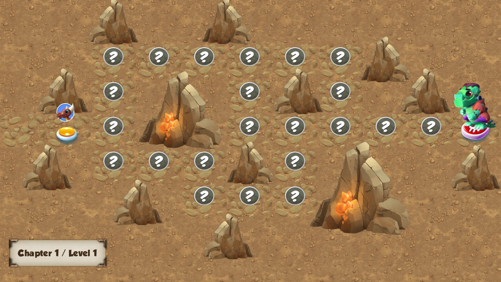
click at [64, 146] on div at bounding box center [47, 167] width 50 height 47
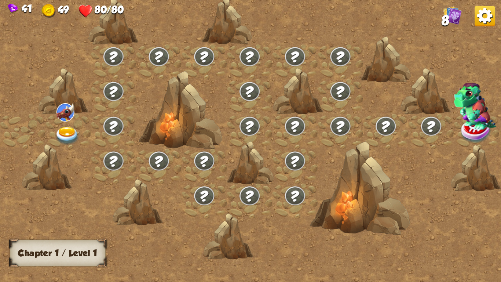
click at [66, 144] on div at bounding box center [47, 167] width 50 height 47
click at [63, 129] on img at bounding box center [67, 136] width 25 height 18
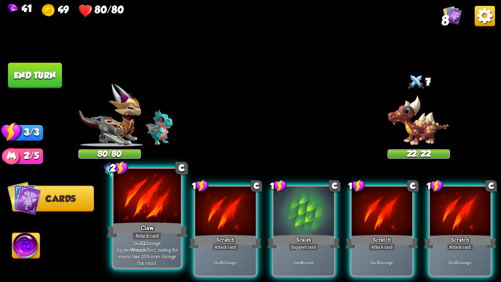
click at [156, 205] on div at bounding box center [147, 197] width 67 height 57
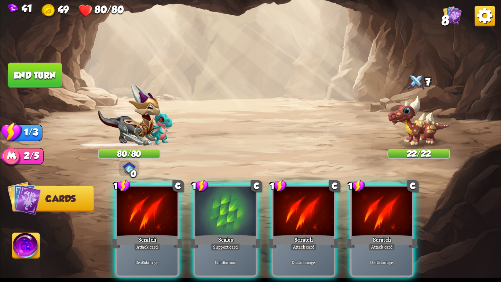
click at [156, 205] on div at bounding box center [147, 211] width 61 height 51
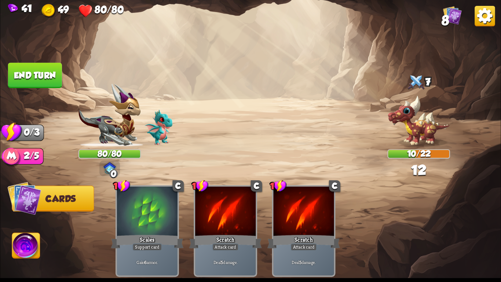
click at [51, 70] on button "End turn" at bounding box center [34, 75] width 55 height 26
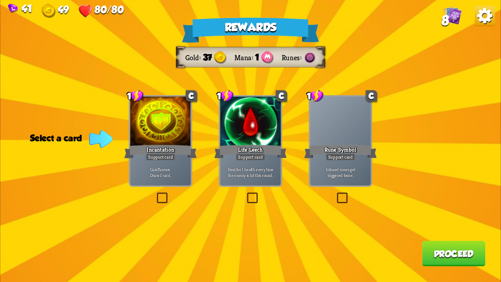
click at [151, 118] on div at bounding box center [160, 122] width 61 height 51
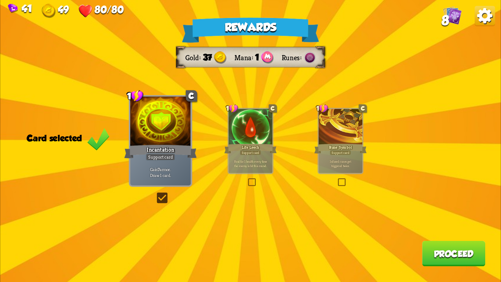
click at [457, 254] on button "Proceed" at bounding box center [454, 253] width 63 height 25
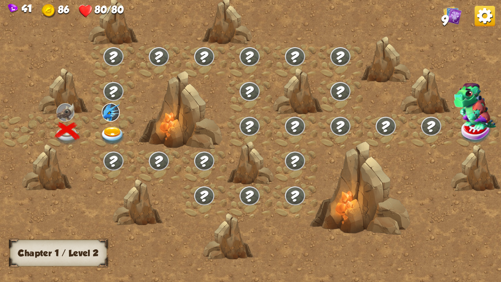
click at [126, 131] on div at bounding box center [114, 131] width 46 height 35
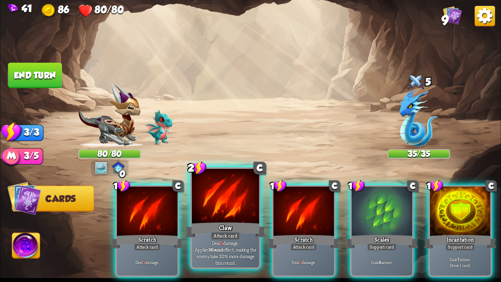
click at [229, 204] on div at bounding box center [225, 197] width 67 height 57
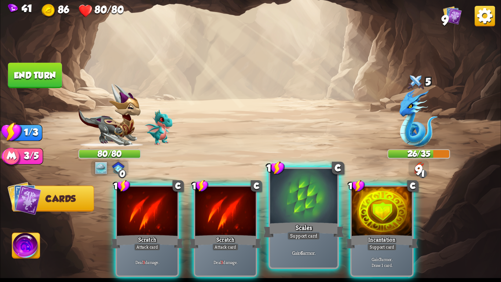
click at [286, 223] on div "Scales" at bounding box center [304, 230] width 81 height 18
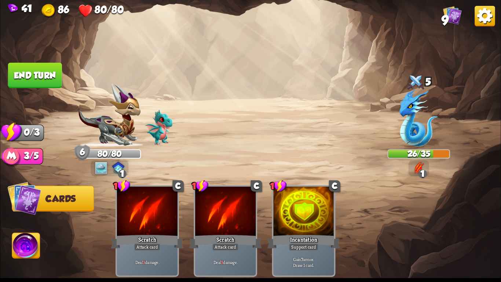
click at [50, 72] on button "End turn" at bounding box center [34, 75] width 55 height 26
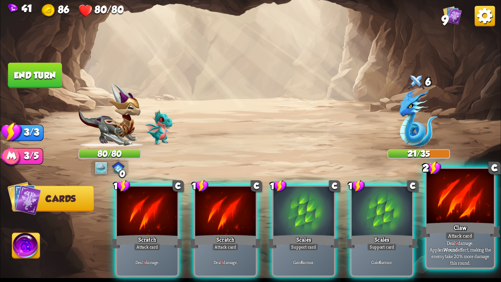
click at [448, 226] on div "Claw" at bounding box center [460, 230] width 81 height 18
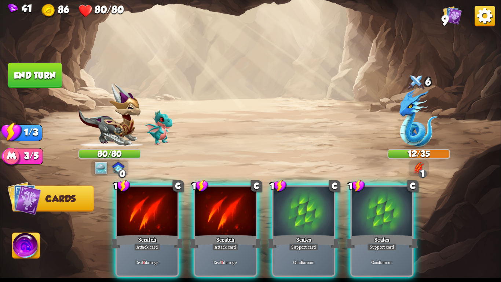
click at [337, 204] on div "1 C Scratch Attack card Deal 3 damage. 1 C Scratch Attack card Deal 3 damage. 1…" at bounding box center [300, 219] width 401 height 125
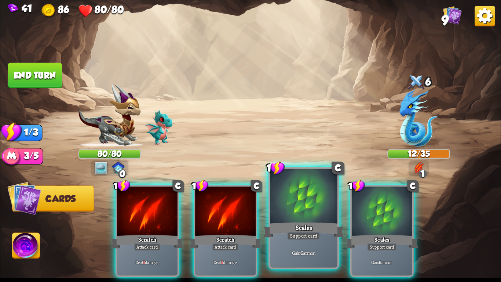
click at [322, 205] on div at bounding box center [303, 197] width 67 height 57
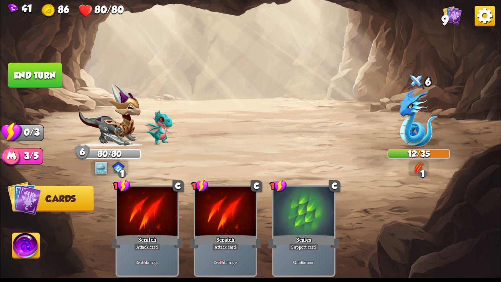
click at [32, 70] on button "End turn" at bounding box center [35, 75] width 54 height 25
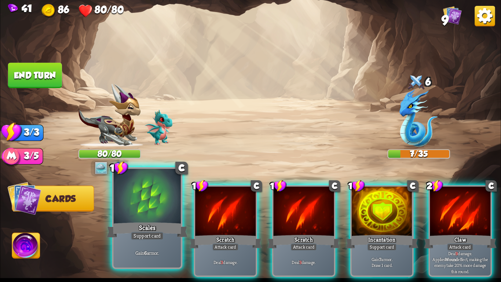
click at [167, 228] on div "Scales" at bounding box center [147, 230] width 81 height 18
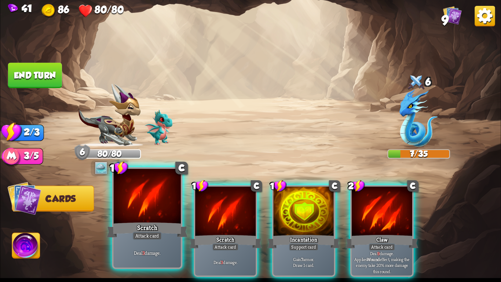
click at [178, 225] on div "Scratch" at bounding box center [147, 230] width 81 height 18
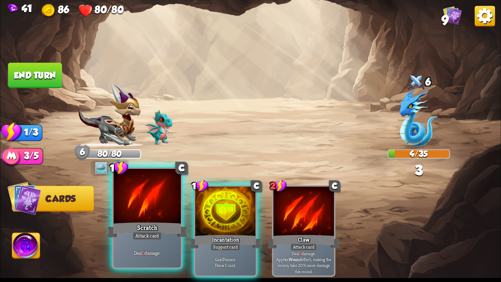
click at [142, 229] on div "Scratch" at bounding box center [147, 230] width 81 height 18
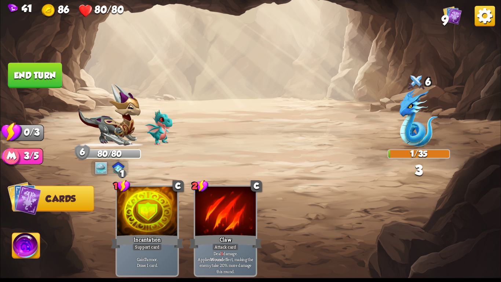
click at [29, 70] on button "End turn" at bounding box center [35, 75] width 54 height 25
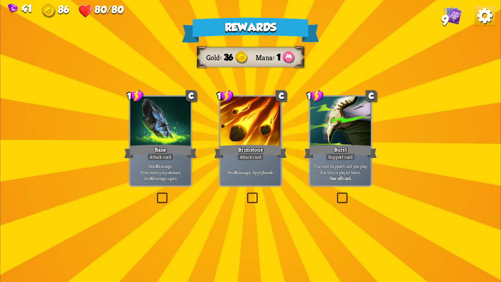
click at [244, 178] on div "Deal 6 damage. Apply 1 weak." at bounding box center [250, 172] width 61 height 26
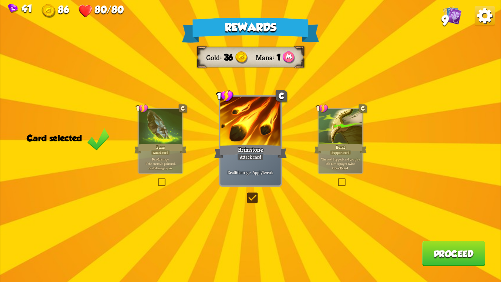
click at [463, 251] on button "Proceed" at bounding box center [454, 253] width 63 height 25
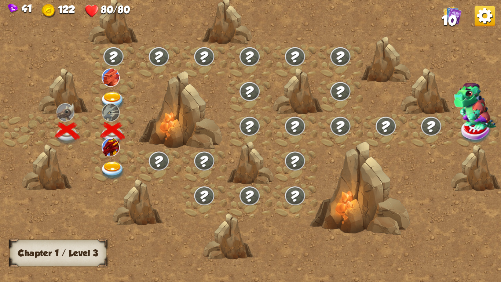
click at [109, 167] on img at bounding box center [112, 171] width 25 height 18
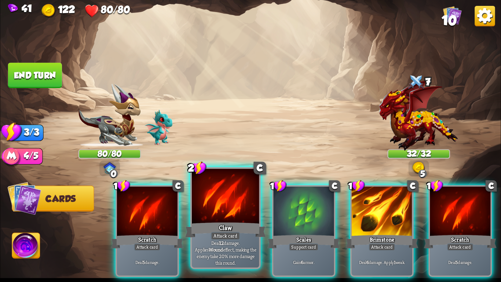
click at [214, 232] on div "Attack card" at bounding box center [225, 236] width 29 height 8
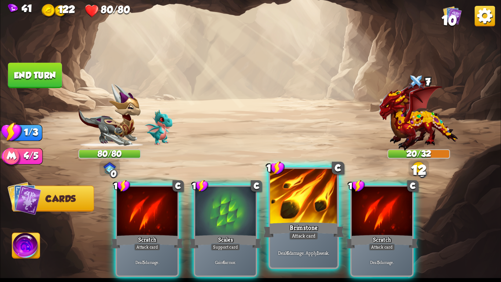
click at [290, 233] on div "Attack card" at bounding box center [303, 236] width 29 height 8
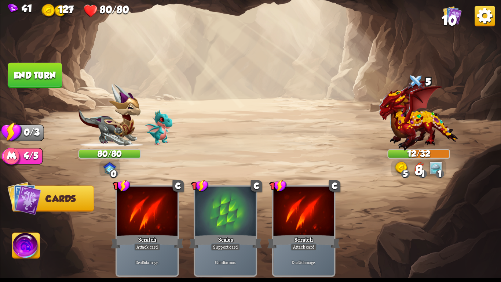
click at [28, 69] on button "End turn" at bounding box center [35, 75] width 54 height 25
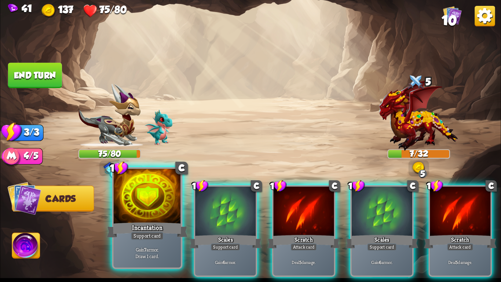
click at [138, 226] on div "Incantation" at bounding box center [147, 230] width 81 height 18
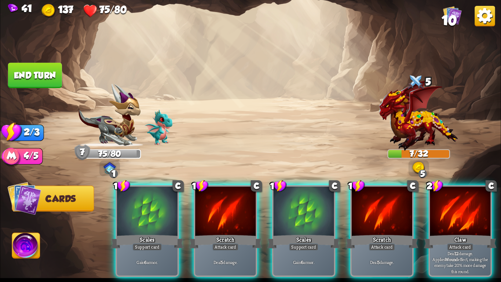
click at [138, 233] on div "Scales" at bounding box center [147, 241] width 73 height 16
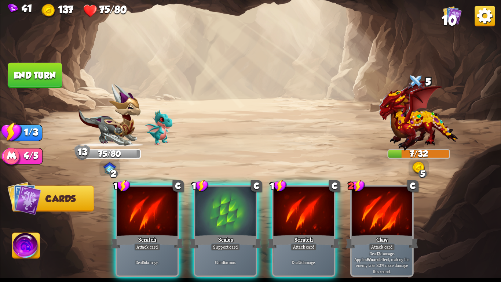
click at [181, 218] on div "1 C Scratch Attack card Deal 5 damage. 1 C Scales Support card Gain 6 armor. 1 …" at bounding box center [300, 219] width 401 height 125
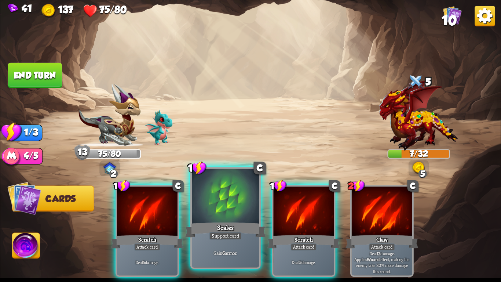
click at [221, 213] on div at bounding box center [225, 197] width 67 height 57
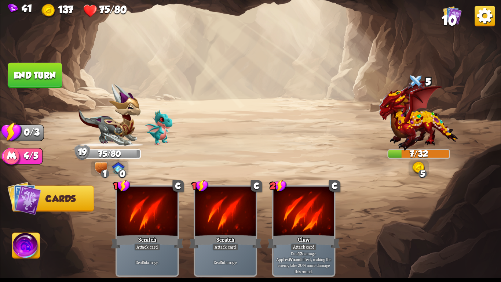
click at [34, 72] on button "End turn" at bounding box center [35, 75] width 54 height 25
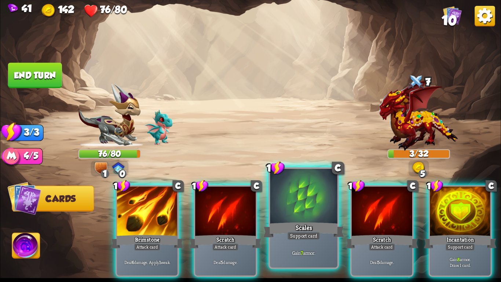
click at [310, 235] on div "Support card" at bounding box center [303, 236] width 33 height 8
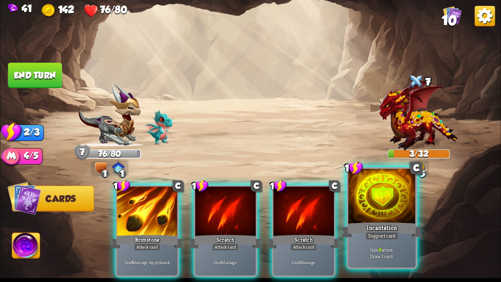
click at [369, 236] on div "Support card" at bounding box center [382, 236] width 33 height 8
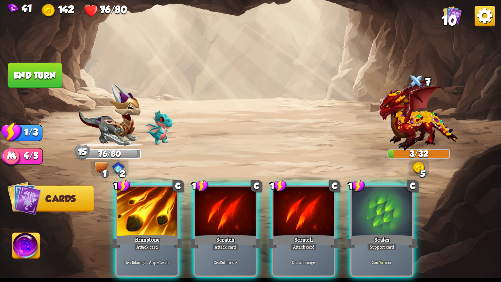
click at [369, 243] on div "Support card" at bounding box center [382, 246] width 30 height 7
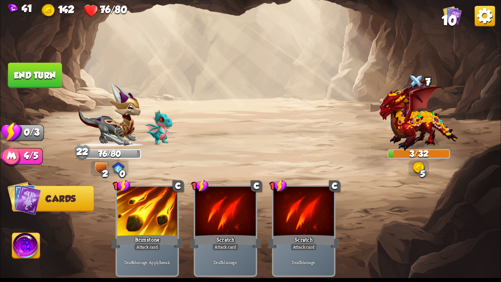
click at [21, 77] on button "End turn" at bounding box center [35, 75] width 54 height 25
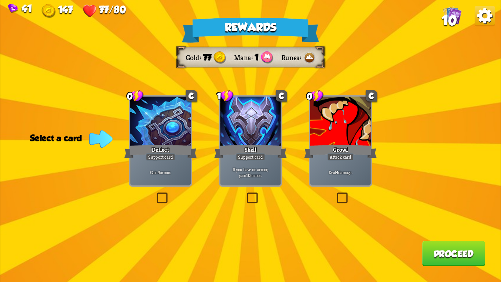
click at [173, 133] on div at bounding box center [160, 122] width 61 height 51
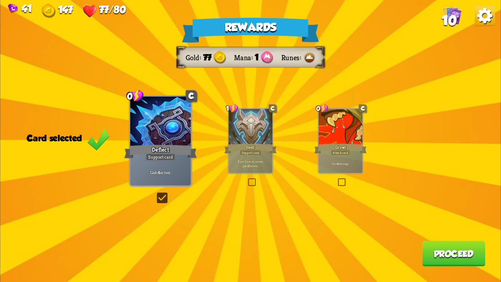
click at [451, 246] on button "Proceed" at bounding box center [454, 253] width 63 height 25
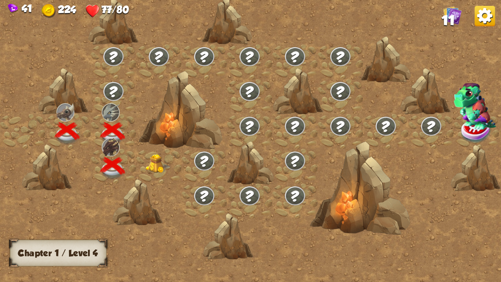
click at [158, 171] on img at bounding box center [158, 163] width 25 height 19
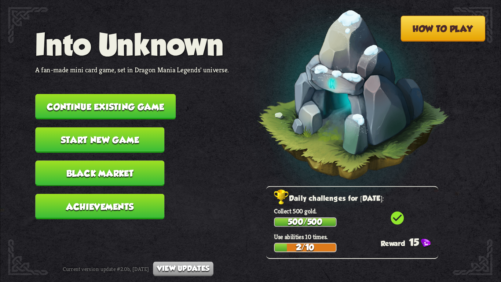
click at [149, 110] on button "Continue existing game" at bounding box center [105, 106] width 141 height 25
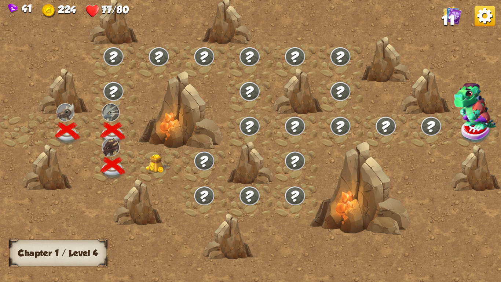
click at [150, 160] on img at bounding box center [158, 163] width 25 height 19
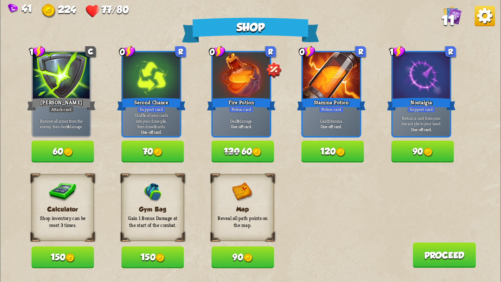
click at [70, 252] on button "150" at bounding box center [63, 257] width 63 height 22
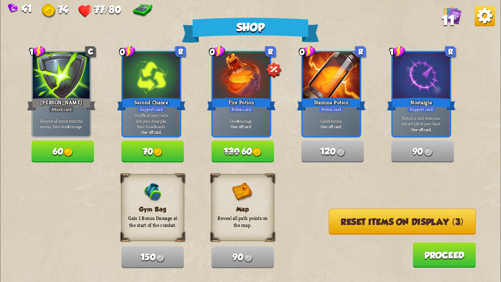
click at [368, 228] on button "Reset items on display (3)" at bounding box center [402, 222] width 147 height 26
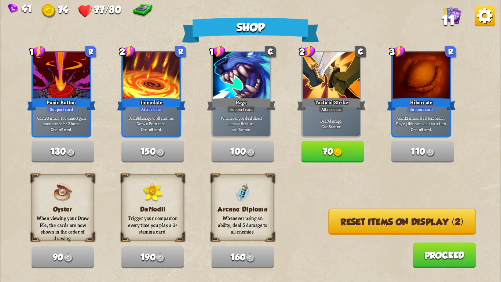
click at [368, 228] on button "Reset items on display (2)" at bounding box center [403, 222] width 148 height 26
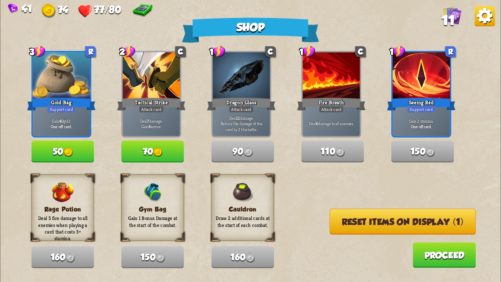
click at [368, 228] on button "Reset items on display (1)" at bounding box center [403, 222] width 146 height 26
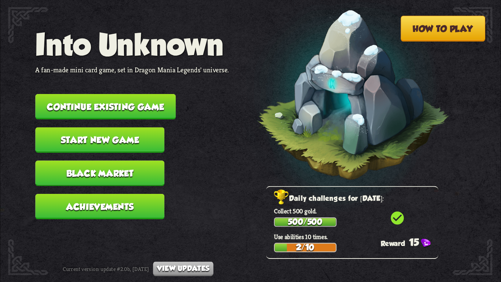
click at [124, 98] on button "Continue existing game" at bounding box center [105, 106] width 141 height 25
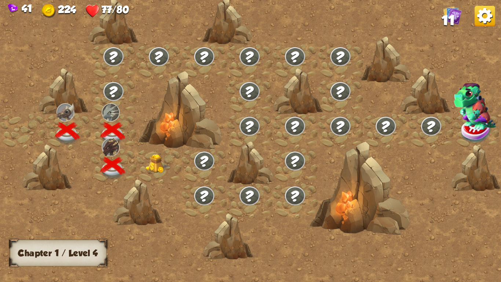
click at [149, 154] on img at bounding box center [158, 163] width 25 height 19
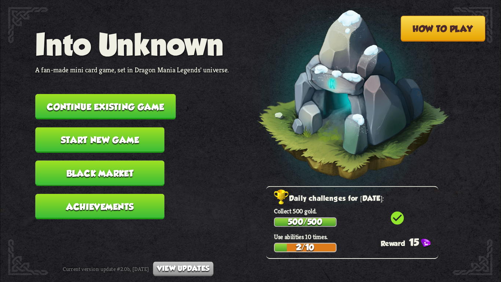
click at [140, 103] on button "Continue existing game" at bounding box center [105, 106] width 141 height 25
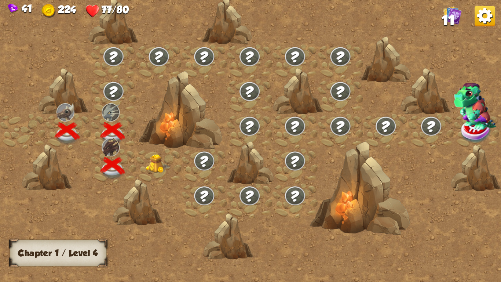
click at [157, 163] on img at bounding box center [158, 163] width 25 height 19
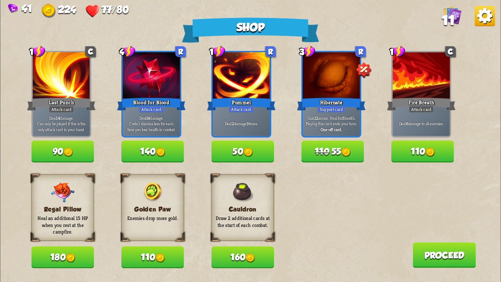
click at [68, 262] on img at bounding box center [71, 258] width 10 height 10
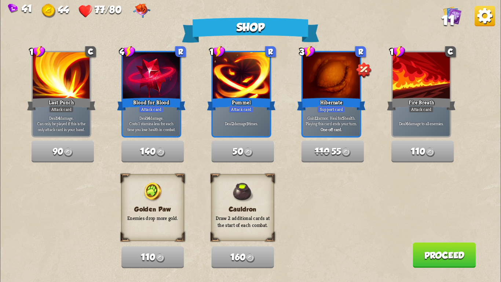
click at [474, 265] on button "Proceed" at bounding box center [444, 254] width 63 height 25
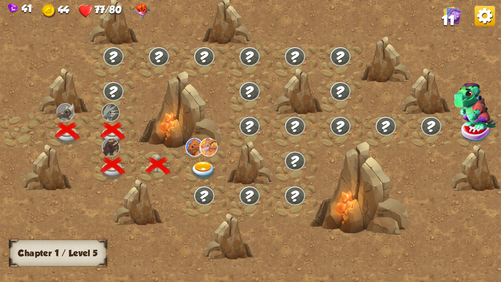
click at [200, 156] on div at bounding box center [205, 166] width 46 height 35
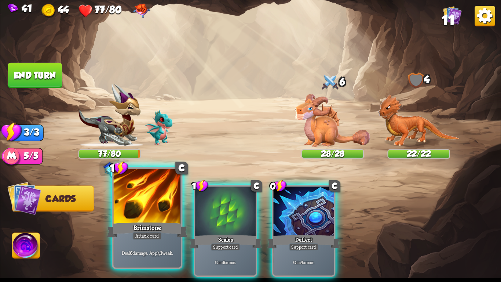
click at [150, 219] on div at bounding box center [147, 197] width 67 height 57
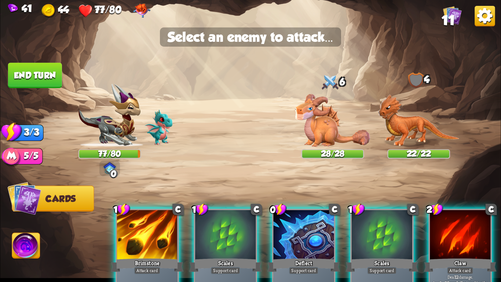
click at [326, 123] on div "Player turn" at bounding box center [250, 140] width 501 height 77
click at [327, 103] on img at bounding box center [333, 120] width 75 height 53
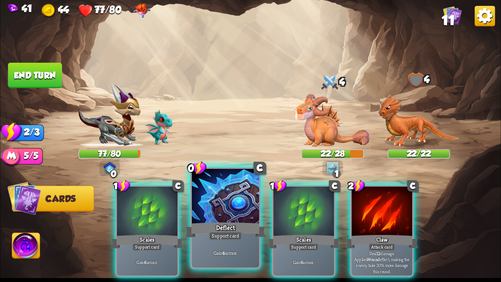
click at [219, 230] on div "Deflect" at bounding box center [225, 230] width 81 height 18
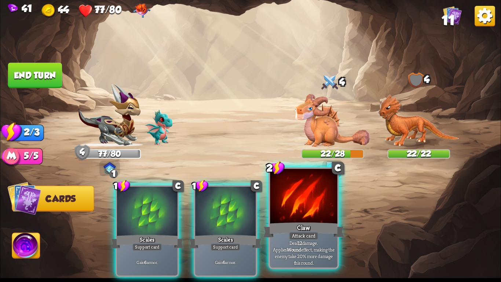
click at [283, 221] on div "Claw" at bounding box center [304, 230] width 81 height 18
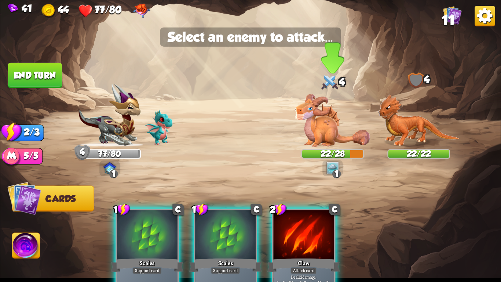
click at [333, 113] on img at bounding box center [333, 120] width 75 height 53
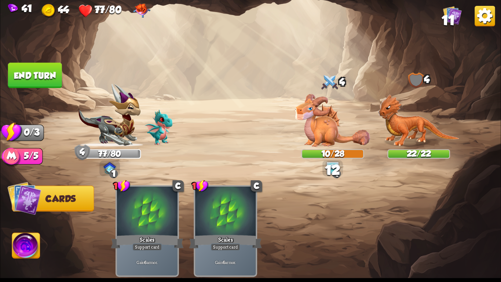
click at [11, 70] on button "End turn" at bounding box center [35, 75] width 54 height 25
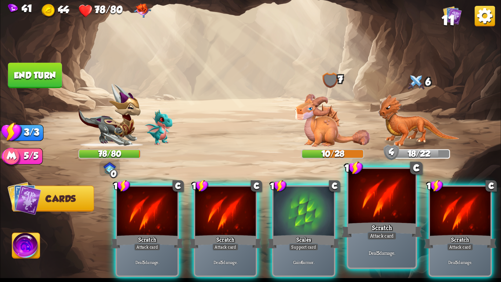
click at [406, 210] on div at bounding box center [382, 197] width 67 height 57
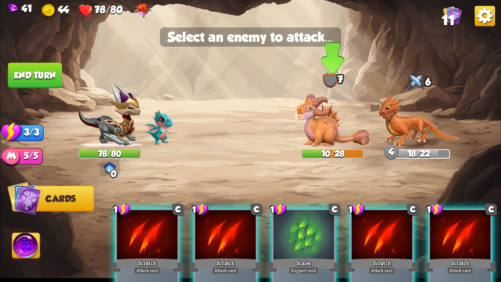
click at [323, 141] on img at bounding box center [333, 120] width 75 height 53
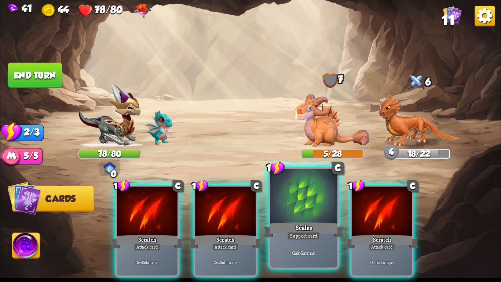
click at [326, 219] on div at bounding box center [303, 197] width 67 height 57
click at [352, 219] on div at bounding box center [382, 211] width 61 height 51
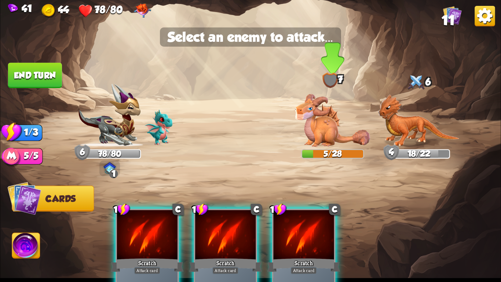
click at [320, 103] on img at bounding box center [333, 120] width 75 height 53
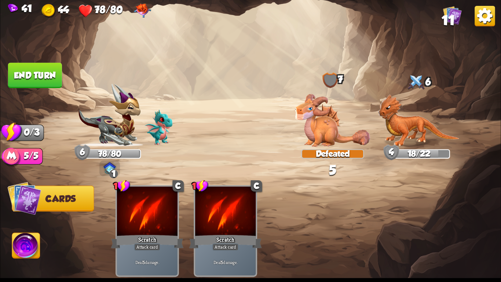
click at [37, 74] on button "End turn" at bounding box center [35, 75] width 54 height 25
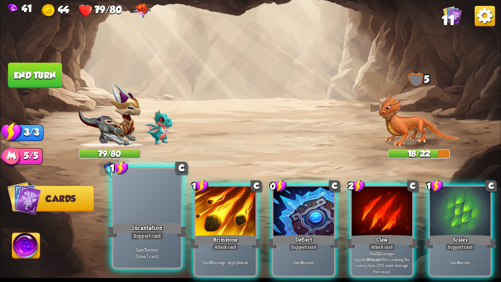
click at [137, 217] on div at bounding box center [147, 197] width 67 height 57
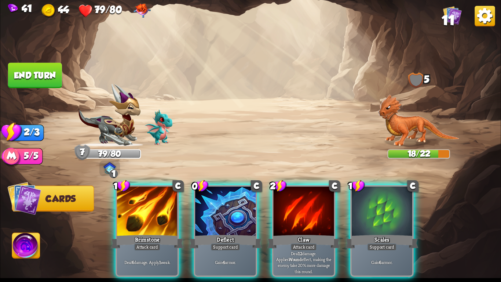
click at [137, 217] on div at bounding box center [147, 211] width 61 height 51
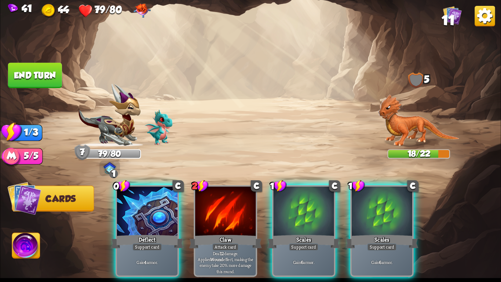
click at [137, 217] on div at bounding box center [147, 211] width 61 height 51
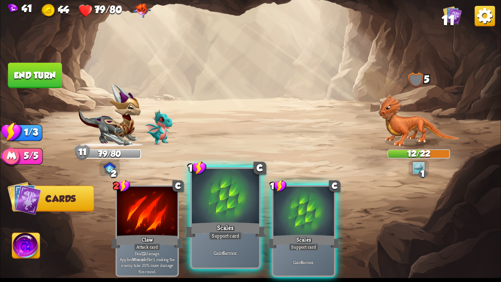
click at [225, 203] on div at bounding box center [225, 197] width 67 height 57
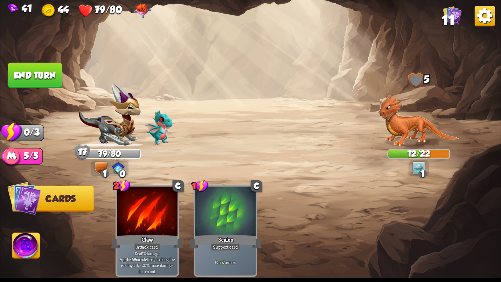
click at [44, 68] on button "End turn" at bounding box center [35, 75] width 54 height 25
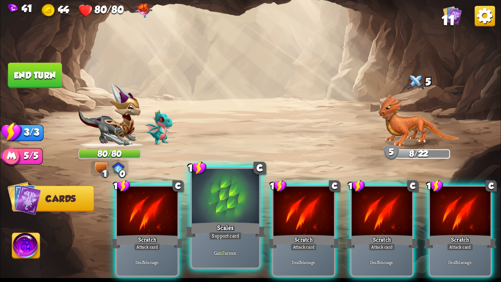
click at [240, 257] on div "Gain 7 armor." at bounding box center [225, 252] width 67 height 29
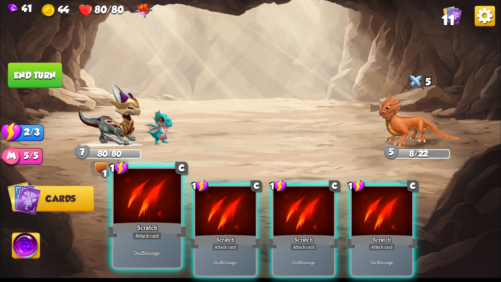
click at [144, 230] on div "Scratch" at bounding box center [147, 230] width 81 height 18
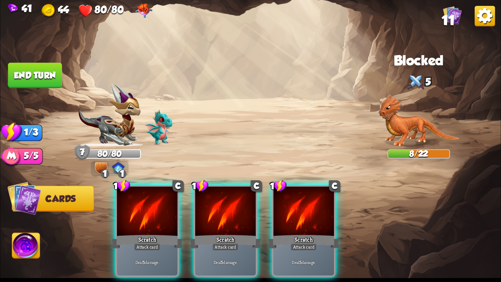
click at [144, 233] on div "Scratch" at bounding box center [147, 241] width 73 height 16
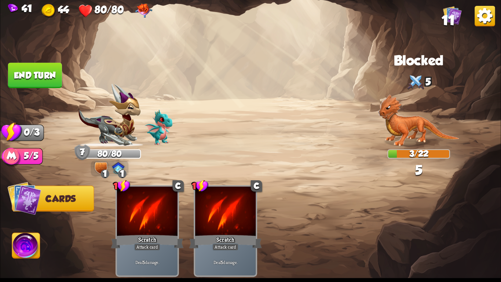
click at [42, 71] on button "End turn" at bounding box center [35, 75] width 54 height 25
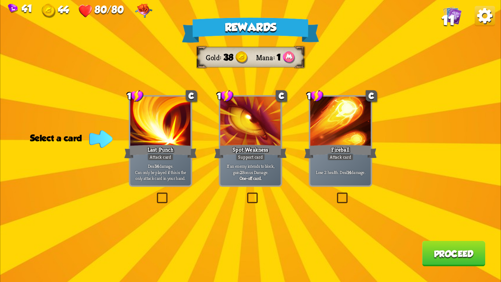
click at [336, 194] on label at bounding box center [336, 194] width 0 height 0
click at [0, 0] on input "checkbox" at bounding box center [0, 0] width 0 height 0
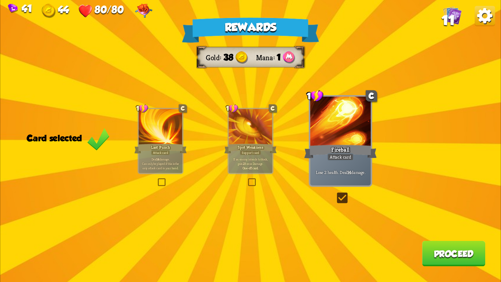
click at [446, 251] on button "Proceed" at bounding box center [454, 253] width 63 height 25
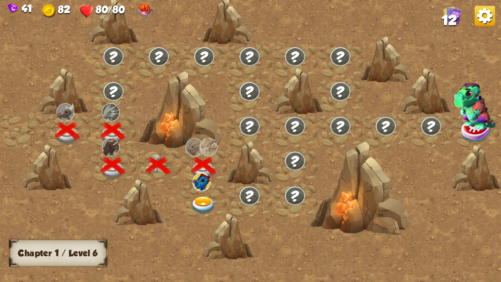
click at [210, 186] on img at bounding box center [202, 182] width 18 height 18
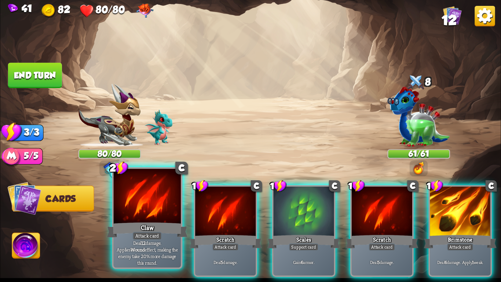
click at [148, 213] on div at bounding box center [147, 197] width 67 height 57
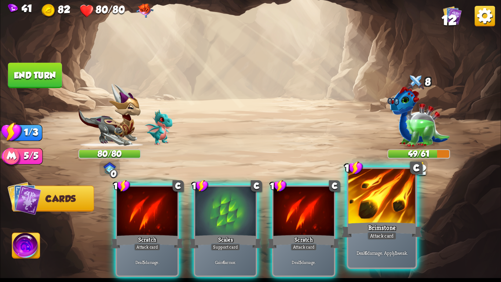
click at [353, 216] on div at bounding box center [382, 197] width 67 height 57
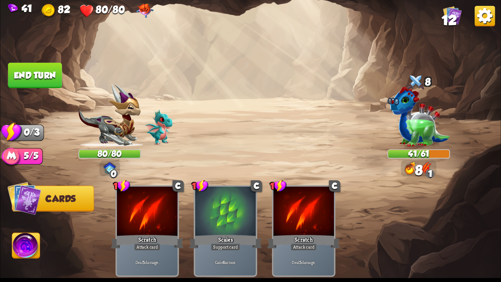
click at [39, 65] on button "End turn" at bounding box center [35, 75] width 54 height 25
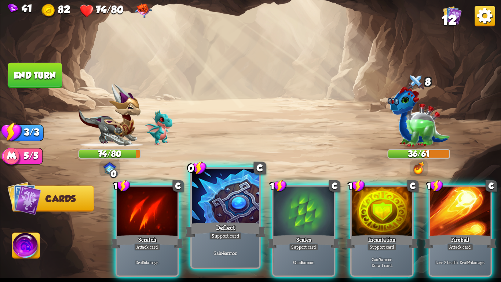
click at [241, 186] on div at bounding box center [225, 197] width 67 height 57
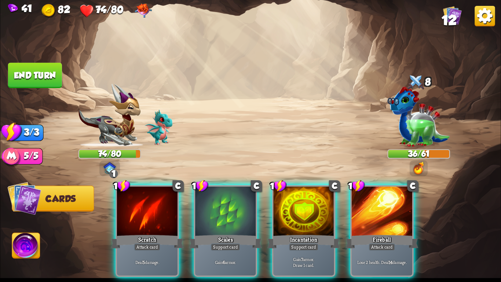
click at [241, 186] on div at bounding box center [225, 211] width 61 height 51
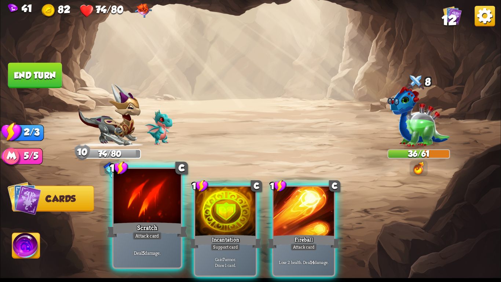
click at [156, 214] on div at bounding box center [147, 197] width 67 height 57
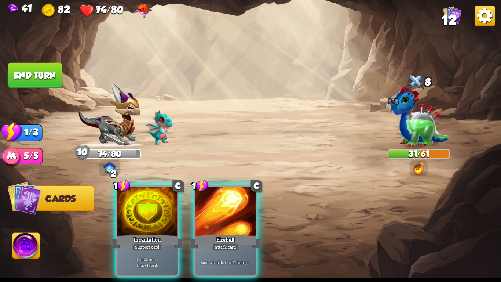
click at [104, 211] on div "1 C Incantation Support card Gain 7 armor. Draw 1 card. 1 C Fireball Attack car…" at bounding box center [300, 219] width 401 height 125
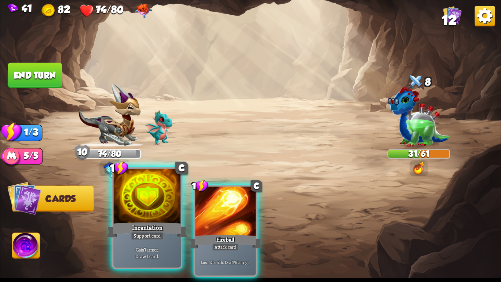
click at [121, 211] on div at bounding box center [147, 197] width 67 height 57
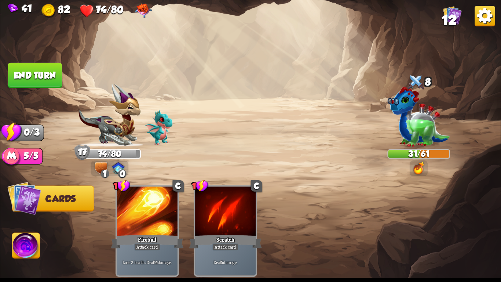
click at [41, 77] on button "End turn" at bounding box center [35, 75] width 54 height 25
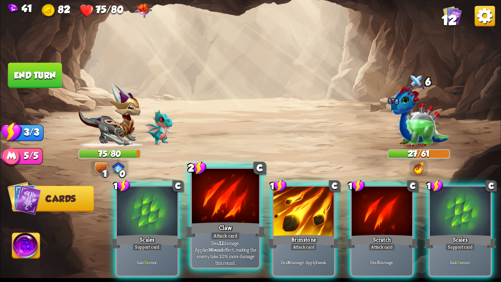
click at [222, 214] on div at bounding box center [225, 197] width 67 height 57
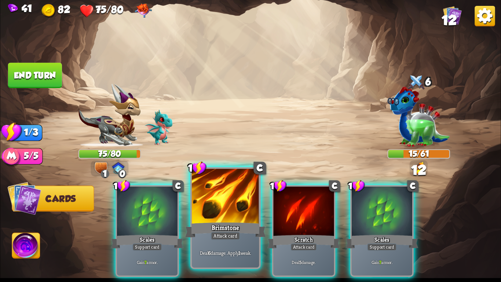
click at [215, 215] on div at bounding box center [225, 197] width 67 height 57
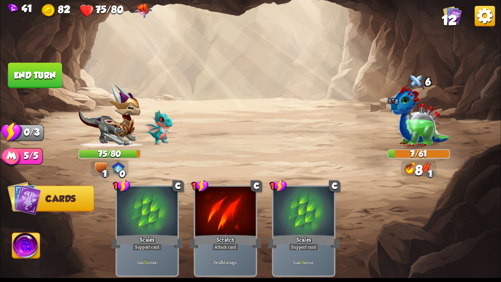
click at [35, 68] on button "End turn" at bounding box center [35, 75] width 54 height 25
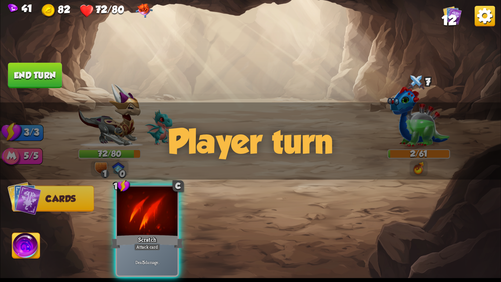
click at [14, 65] on button "End turn" at bounding box center [35, 75] width 54 height 25
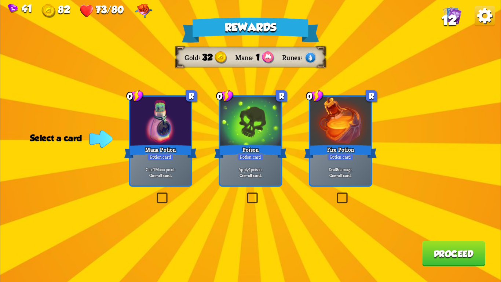
click at [186, 176] on div "One-off card." at bounding box center [161, 175] width 58 height 6
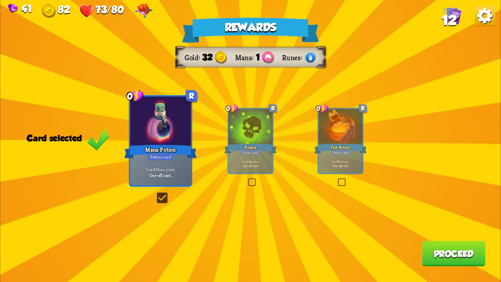
click at [470, 264] on button "Proceed" at bounding box center [454, 253] width 63 height 25
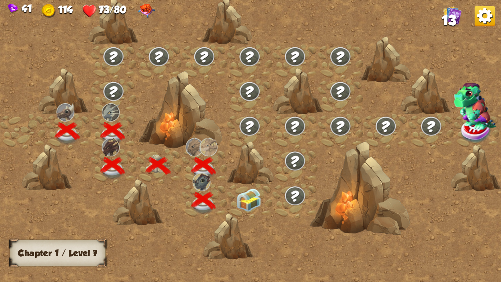
click at [243, 204] on img at bounding box center [249, 199] width 25 height 23
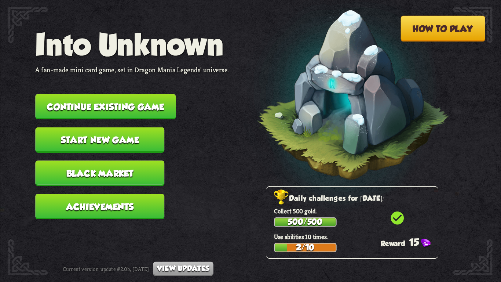
click at [90, 94] on button "Continue existing game" at bounding box center [105, 106] width 141 height 25
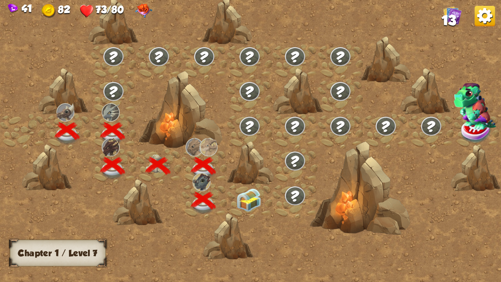
click at [238, 192] on img at bounding box center [249, 199] width 25 height 23
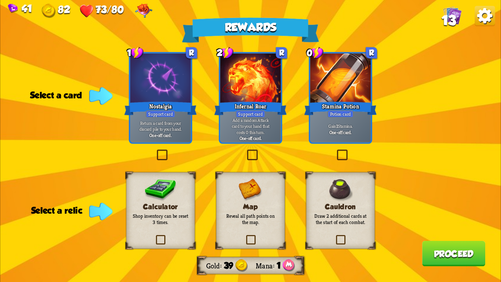
click at [238, 192] on div "Map Reveal all path points on the map." at bounding box center [250, 210] width 69 height 77
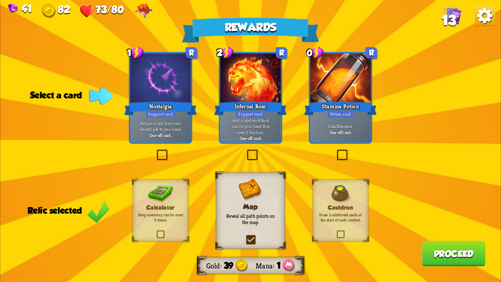
click at [336, 104] on div "Stamina Potion" at bounding box center [340, 108] width 73 height 16
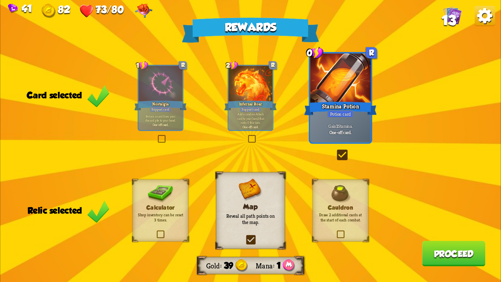
click at [425, 257] on button "Proceed" at bounding box center [454, 253] width 63 height 25
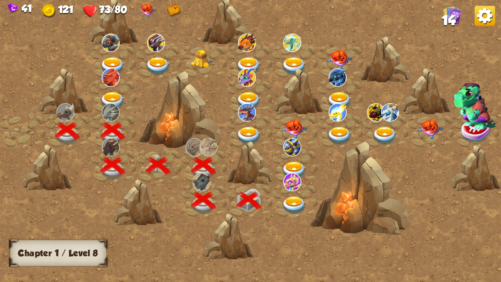
click at [288, 196] on img at bounding box center [294, 205] width 25 height 18
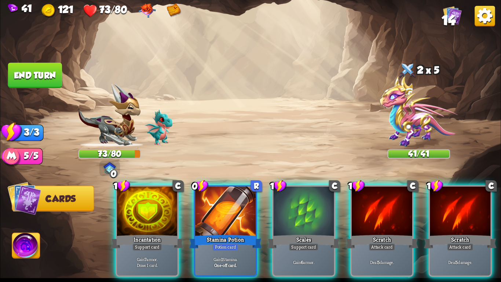
click at [417, 120] on div "Player turn" at bounding box center [250, 140] width 501 height 77
click at [406, 103] on img at bounding box center [419, 111] width 78 height 71
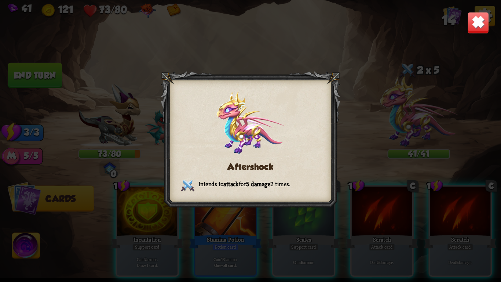
click at [466, 55] on div "Aftershock Intends to attack for 5 damage 2 times." at bounding box center [250, 141] width 501 height 282
click at [483, 32] on img at bounding box center [479, 23] width 22 height 22
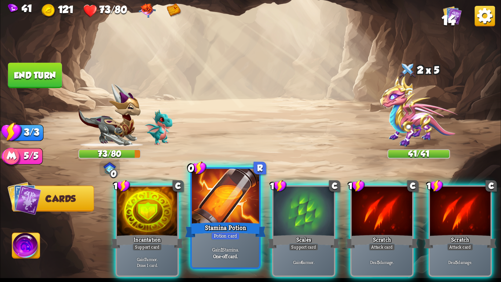
click at [219, 224] on div "Stamina Potion" at bounding box center [225, 230] width 81 height 18
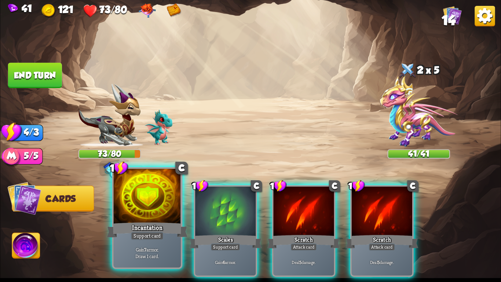
click at [166, 229] on div "Incantation" at bounding box center [147, 230] width 81 height 18
click at [189, 233] on div "Scales" at bounding box center [225, 241] width 73 height 16
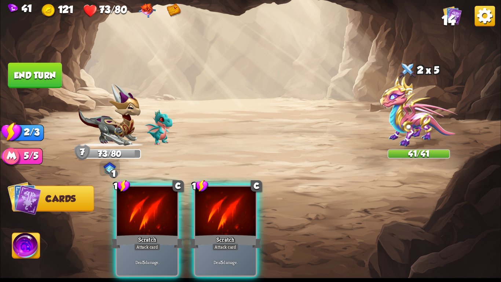
click at [166, 233] on div "Scratch" at bounding box center [147, 241] width 73 height 16
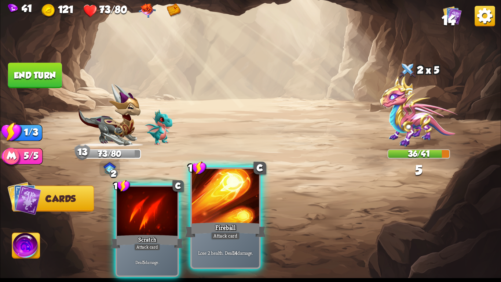
click at [212, 225] on div "Fireball" at bounding box center [225, 230] width 81 height 18
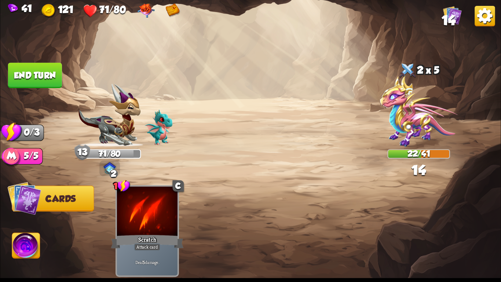
click at [29, 69] on button "End turn" at bounding box center [35, 75] width 54 height 25
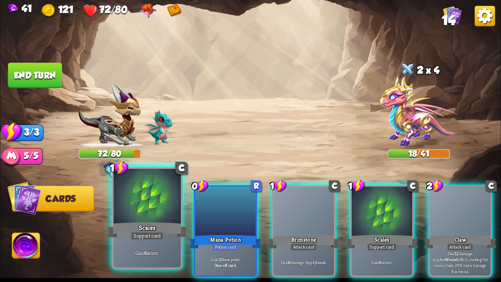
click at [152, 229] on div "Scales" at bounding box center [147, 230] width 81 height 18
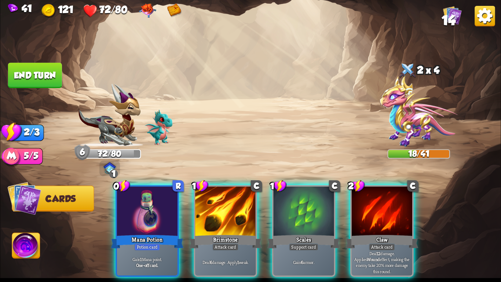
click at [26, 251] on img at bounding box center [26, 247] width 28 height 28
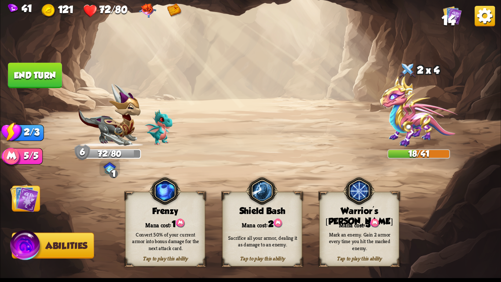
click at [338, 224] on div "Mana cost: 3" at bounding box center [359, 223] width 79 height 11
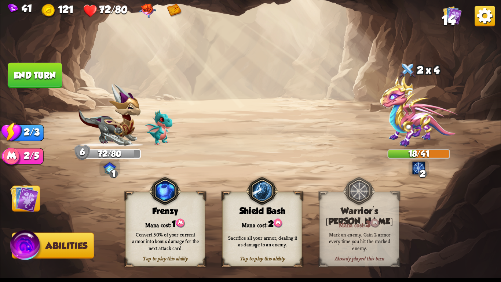
click at [24, 199] on img at bounding box center [24, 198] width 28 height 28
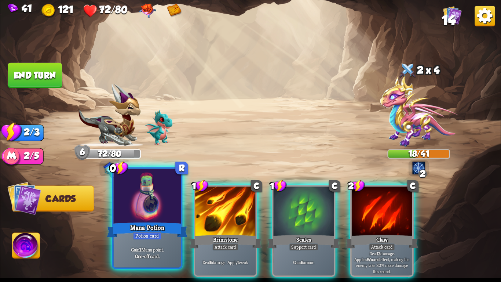
click at [124, 218] on div at bounding box center [147, 197] width 67 height 57
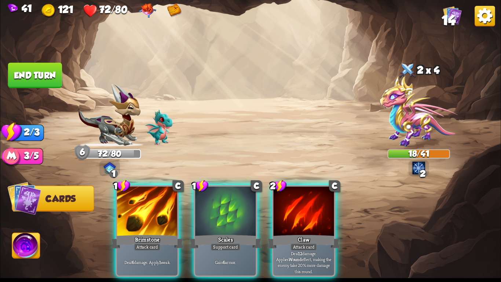
click at [124, 218] on div at bounding box center [147, 211] width 61 height 51
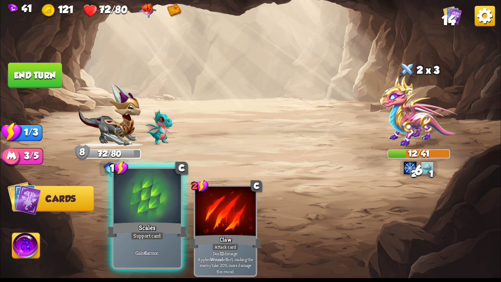
click at [152, 224] on div "Scales" at bounding box center [147, 230] width 81 height 18
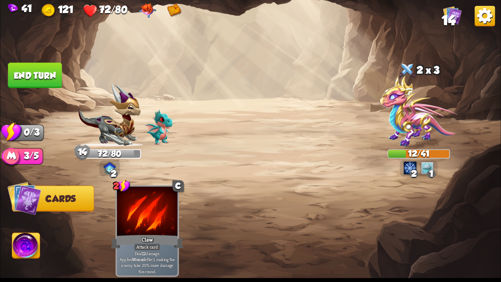
click at [36, 68] on button "End turn" at bounding box center [35, 75] width 54 height 25
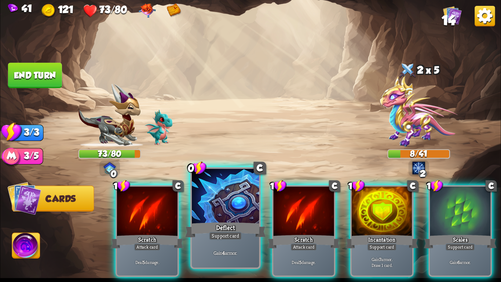
click at [206, 222] on div "Deflect" at bounding box center [225, 230] width 81 height 18
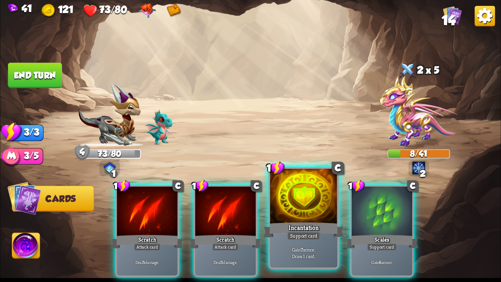
click at [322, 247] on p "Gain 7 armor. Draw 1 card." at bounding box center [304, 252] width 64 height 13
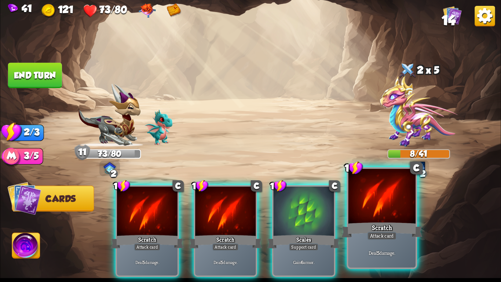
click at [372, 231] on div "Scratch" at bounding box center [382, 230] width 81 height 18
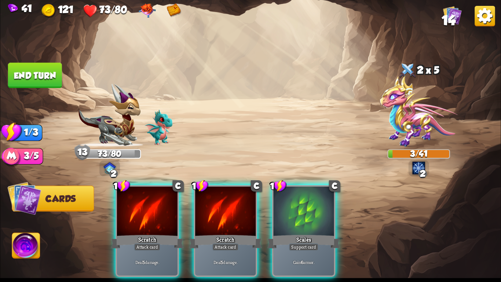
click at [22, 68] on button "End turn" at bounding box center [35, 75] width 54 height 25
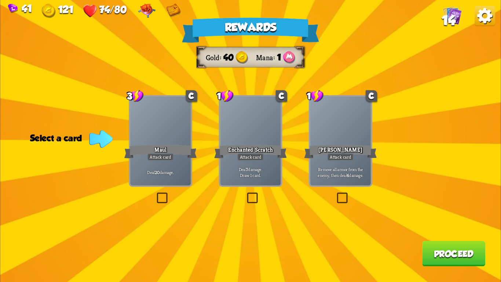
click at [356, 141] on div at bounding box center [341, 122] width 61 height 51
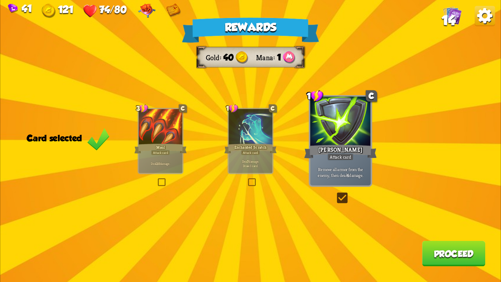
click at [444, 250] on button "Proceed" at bounding box center [454, 253] width 63 height 25
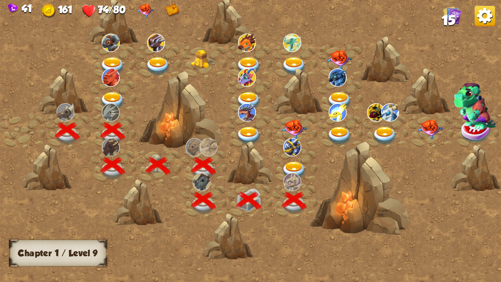
click at [290, 155] on img at bounding box center [293, 147] width 18 height 18
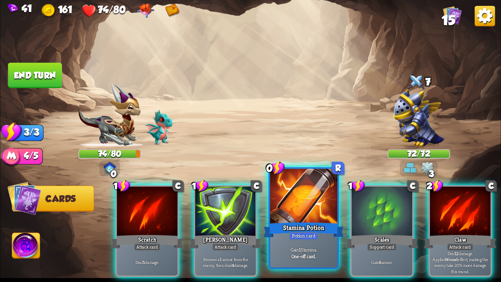
click at [320, 215] on div at bounding box center [303, 197] width 67 height 57
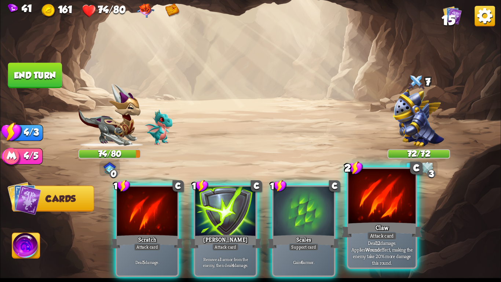
click at [374, 228] on div "Claw" at bounding box center [382, 230] width 81 height 18
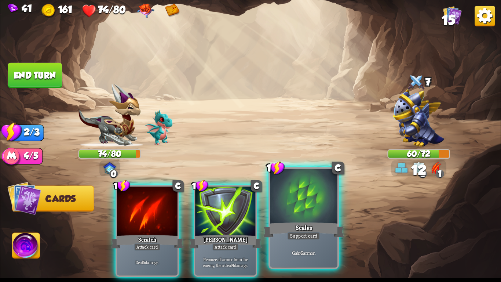
click at [315, 208] on div at bounding box center [303, 197] width 67 height 57
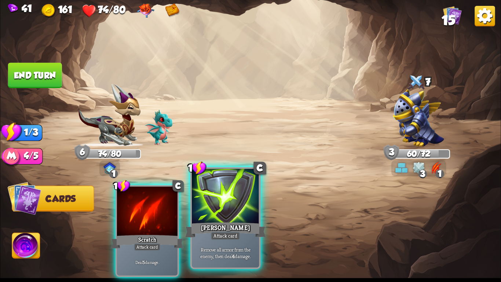
click at [198, 219] on div at bounding box center [225, 197] width 67 height 57
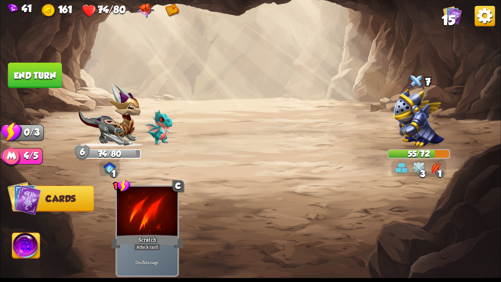
click at [34, 55] on img at bounding box center [250, 141] width 501 height 282
click at [33, 63] on button "End turn" at bounding box center [35, 75] width 54 height 25
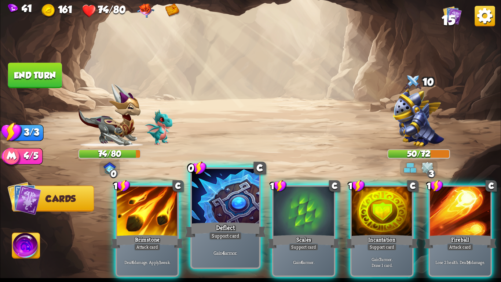
click at [235, 197] on div at bounding box center [225, 197] width 67 height 57
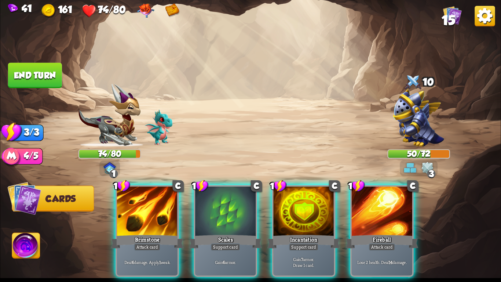
click at [235, 197] on div at bounding box center [225, 211] width 61 height 51
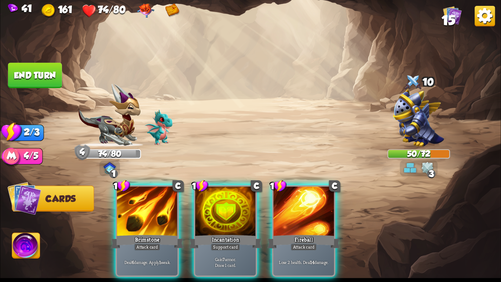
click at [235, 197] on div at bounding box center [225, 211] width 61 height 51
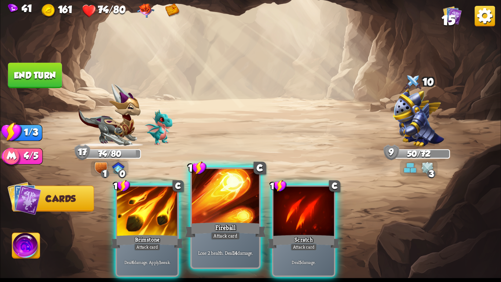
click at [245, 246] on div "Lose 2 health. Deal 14 damage." at bounding box center [225, 252] width 67 height 29
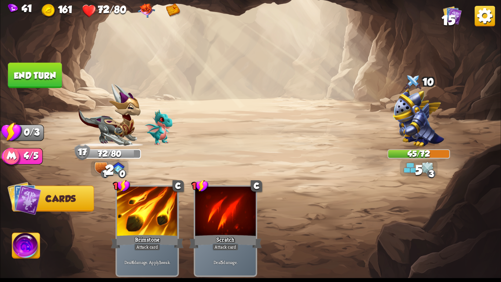
click at [32, 79] on button "End turn" at bounding box center [35, 75] width 54 height 25
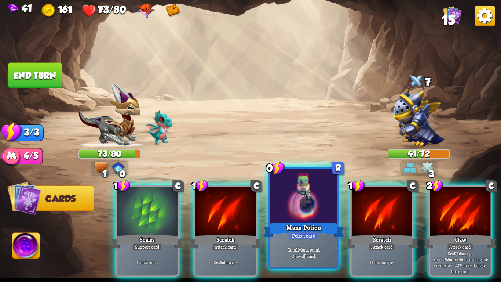
click at [296, 227] on div "Mana Potion" at bounding box center [304, 230] width 81 height 18
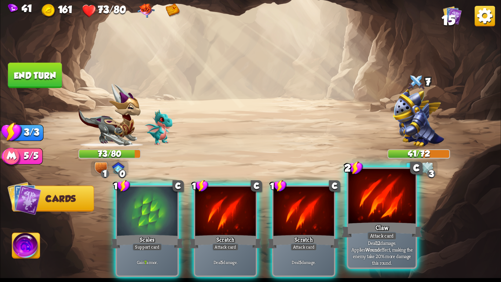
click at [369, 235] on div "Attack card" at bounding box center [381, 236] width 29 height 8
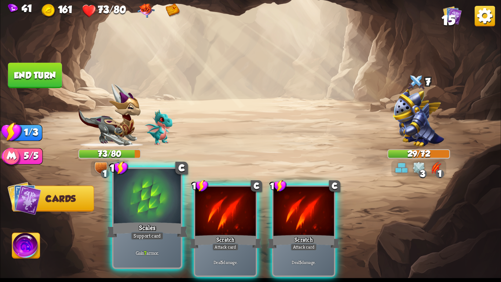
click at [131, 207] on div at bounding box center [147, 197] width 67 height 57
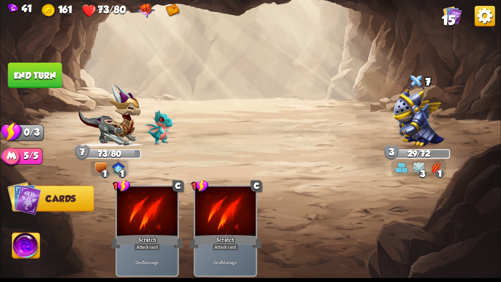
click at [32, 75] on button "End turn" at bounding box center [35, 75] width 54 height 25
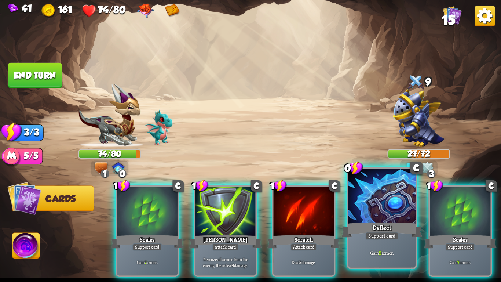
click at [385, 237] on div "Support card" at bounding box center [382, 236] width 33 height 8
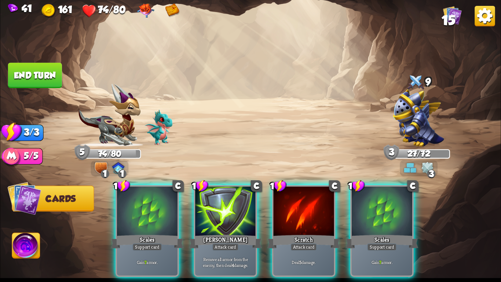
click at [385, 243] on div "Support card" at bounding box center [382, 246] width 30 height 7
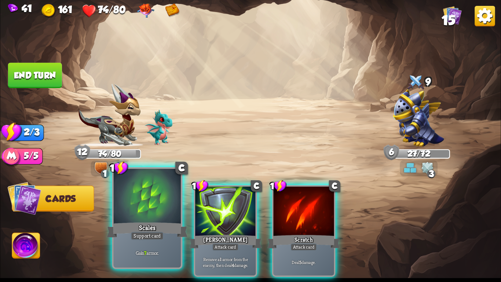
click at [157, 232] on div "Support card" at bounding box center [147, 236] width 33 height 8
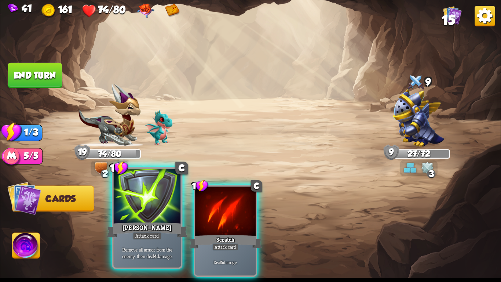
click at [145, 226] on div "[PERSON_NAME]" at bounding box center [147, 230] width 81 height 18
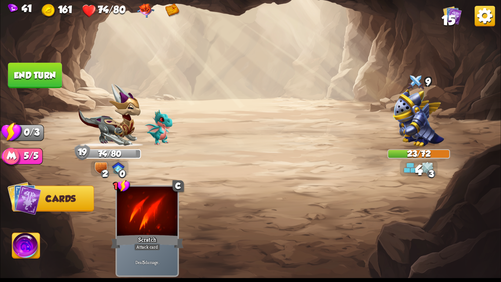
click at [33, 70] on button "End turn" at bounding box center [35, 75] width 54 height 25
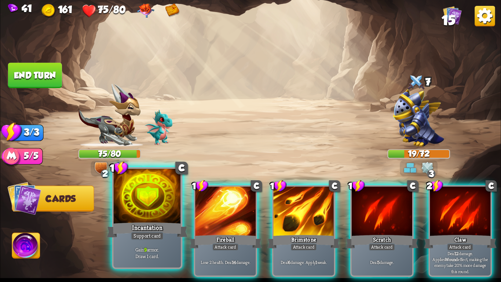
click at [153, 182] on div at bounding box center [147, 197] width 67 height 57
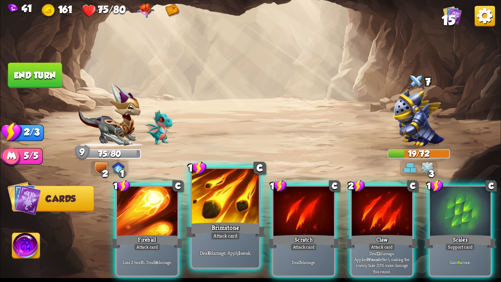
click at [211, 200] on div at bounding box center [225, 197] width 67 height 57
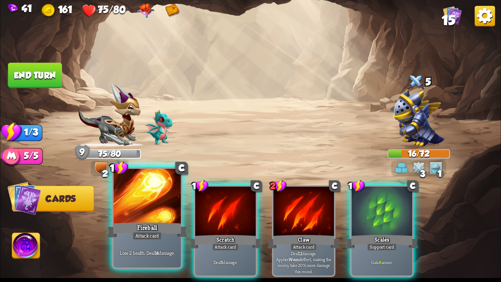
click at [144, 222] on div "Fireball" at bounding box center [147, 230] width 81 height 18
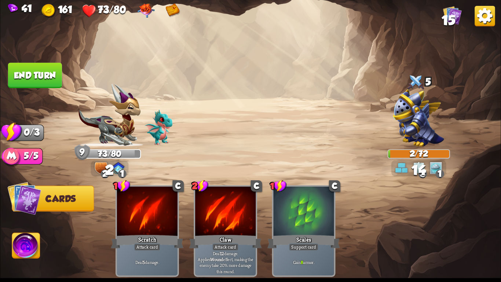
click at [35, 63] on button "End turn" at bounding box center [35, 75] width 54 height 25
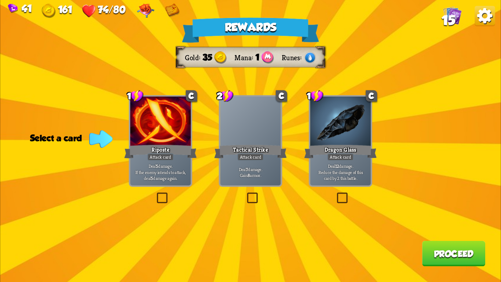
click at [160, 128] on div at bounding box center [160, 122] width 61 height 51
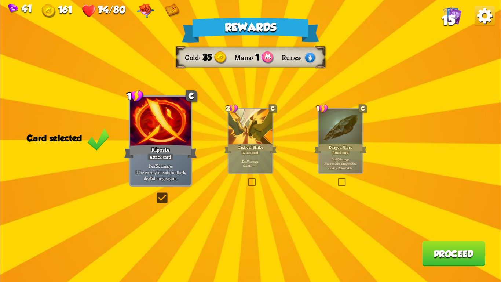
click at [428, 241] on div "Rewards Gold 35 Mana 1 Runes Card selected 1 C Riposte Attack card Deal 5 damag…" at bounding box center [250, 141] width 501 height 282
click at [470, 248] on button "Proceed" at bounding box center [454, 253] width 63 height 25
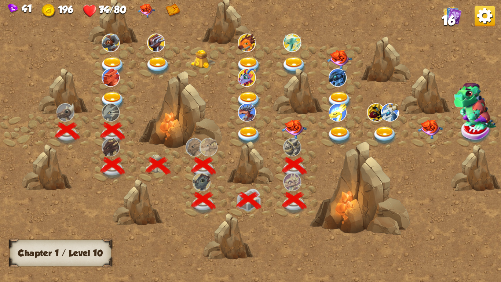
click at [293, 133] on img at bounding box center [294, 128] width 25 height 19
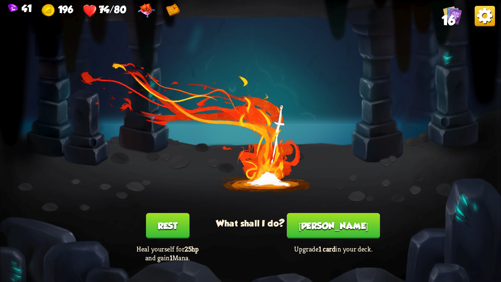
click at [320, 233] on button "Smith" at bounding box center [333, 225] width 93 height 25
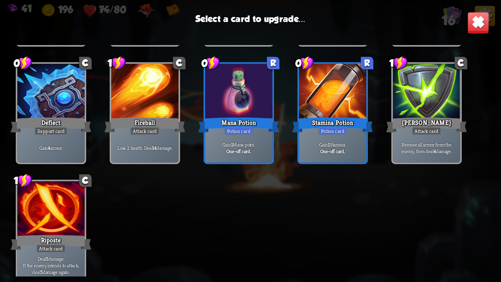
scroll to position [231, 0]
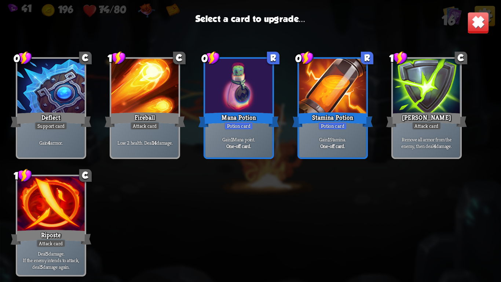
click at [312, 155] on div "Gain 1 Stamina. One-off card." at bounding box center [332, 142] width 67 height 29
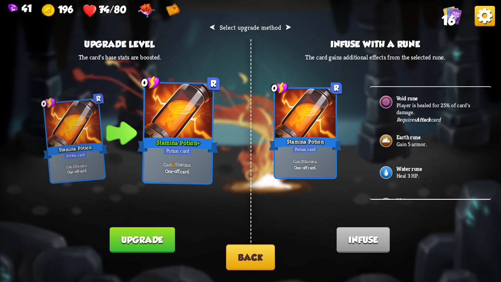
click at [262, 249] on button "Back" at bounding box center [250, 257] width 49 height 26
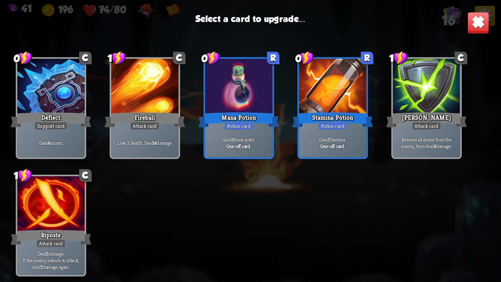
click at [137, 148] on div "Lose 2 health. Deal 14 damage." at bounding box center [144, 142] width 67 height 29
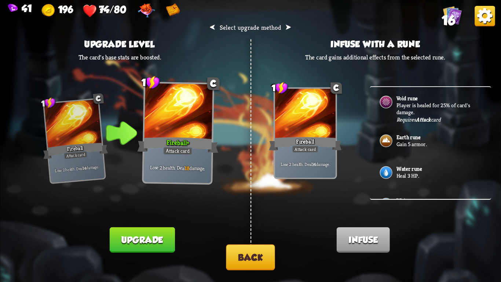
click at [406, 104] on p "Player is healed for 25% of card's damage." at bounding box center [439, 109] width 85 height 14
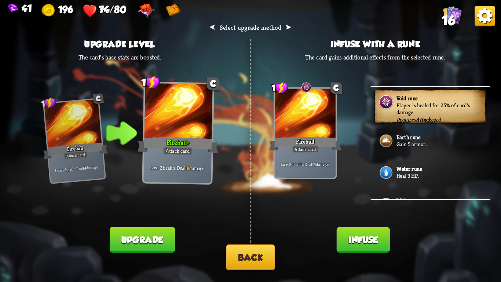
click at [359, 240] on button "Infuse" at bounding box center [363, 239] width 53 height 25
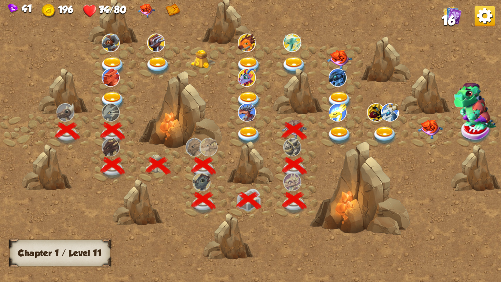
scroll to position [0, 112]
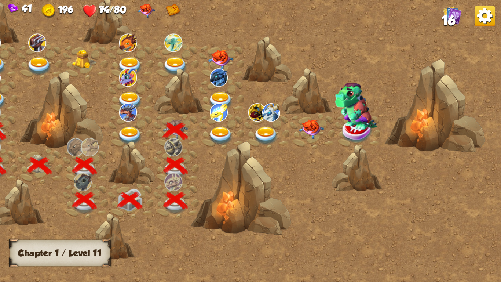
click at [225, 127] on img at bounding box center [221, 136] width 25 height 18
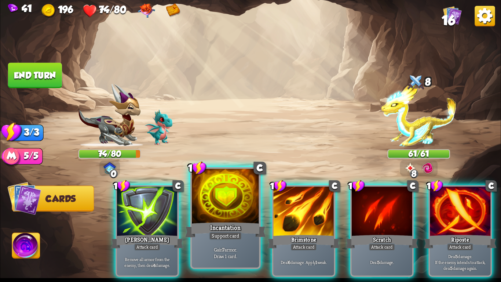
click at [212, 199] on div at bounding box center [225, 197] width 67 height 57
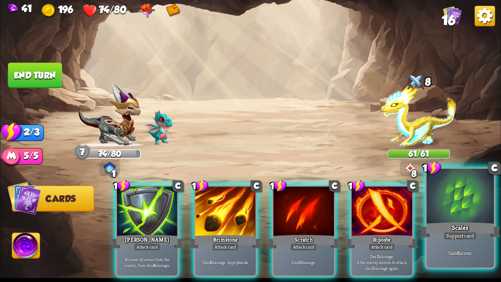
click at [441, 211] on div at bounding box center [460, 197] width 67 height 57
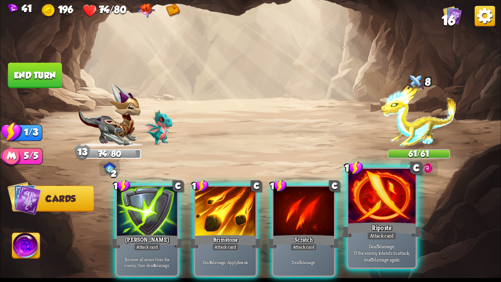
click at [391, 217] on div at bounding box center [382, 197] width 67 height 57
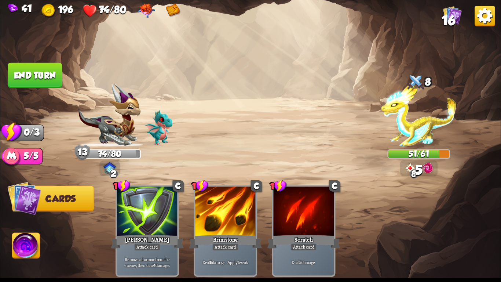
click at [44, 65] on button "End turn" at bounding box center [35, 75] width 54 height 25
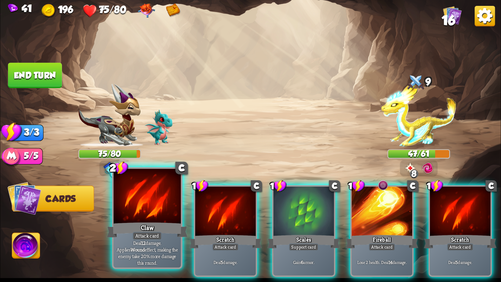
click at [146, 229] on div "Claw" at bounding box center [147, 230] width 81 height 18
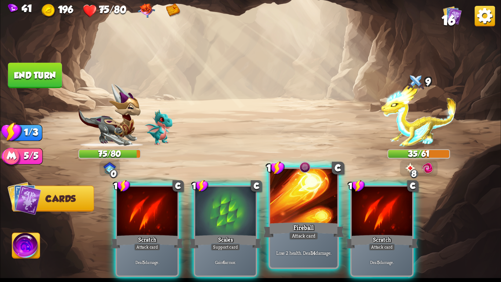
click at [278, 219] on div at bounding box center [303, 197] width 67 height 57
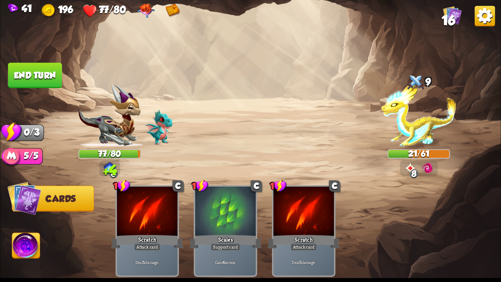
click at [50, 75] on button "End turn" at bounding box center [35, 75] width 54 height 25
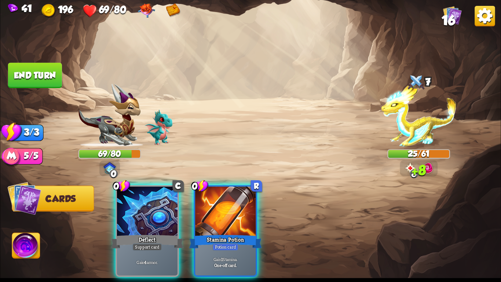
click at [410, 111] on div "Player turn" at bounding box center [250, 140] width 501 height 77
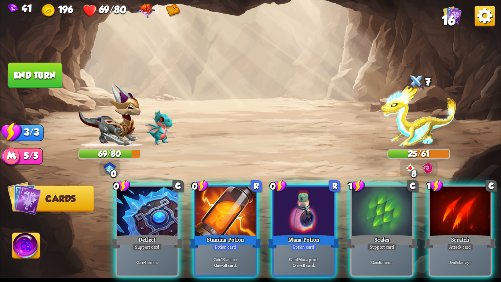
click at [410, 130] on div "Player turn" at bounding box center [250, 140] width 501 height 77
click at [410, 135] on img at bounding box center [418, 115] width 75 height 63
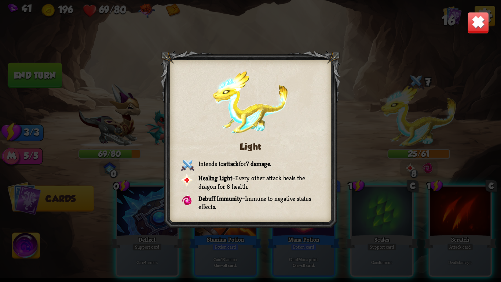
click at [482, 21] on img at bounding box center [479, 23] width 22 height 22
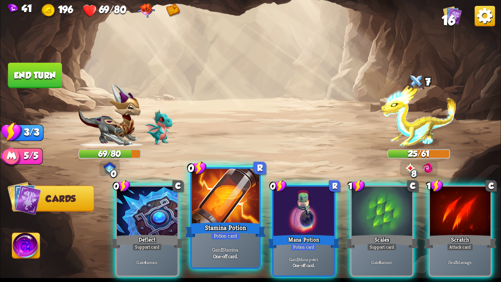
click at [238, 215] on div at bounding box center [225, 197] width 67 height 57
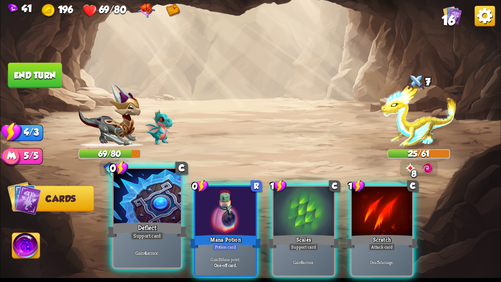
click at [171, 223] on div "Deflect" at bounding box center [147, 230] width 81 height 18
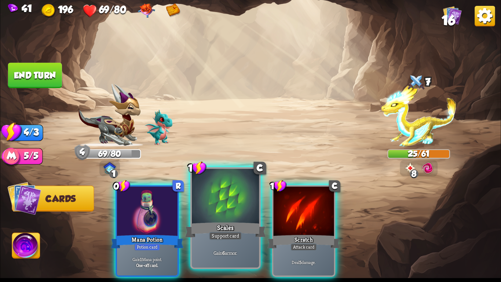
click at [206, 225] on div "Scales" at bounding box center [225, 230] width 81 height 18
click at [206, 225] on div "0 R Mana Potion Potion card Gain 1 Mana point. One-off card. 1 C Scales Support…" at bounding box center [300, 219] width 401 height 125
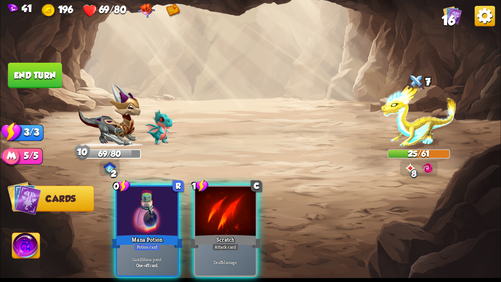
click at [206, 233] on div "Scratch" at bounding box center [225, 241] width 73 height 16
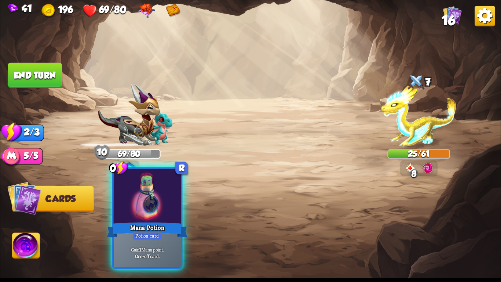
click at [147, 226] on div "Mana Potion" at bounding box center [147, 230] width 81 height 18
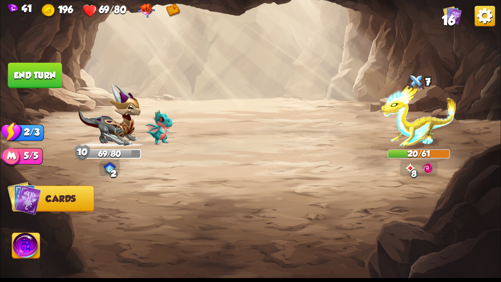
click at [33, 76] on button "End turn" at bounding box center [35, 75] width 54 height 25
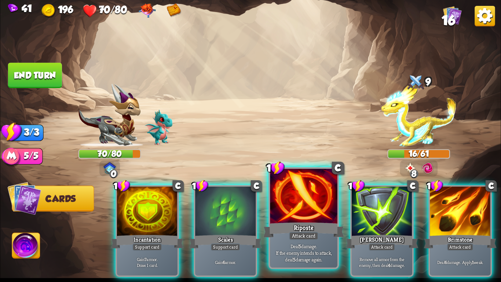
click at [307, 187] on div at bounding box center [303, 197] width 67 height 57
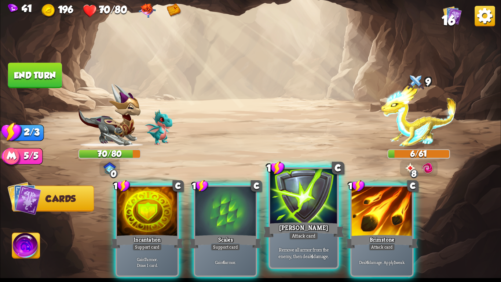
click at [274, 229] on div "[PERSON_NAME]" at bounding box center [304, 230] width 81 height 18
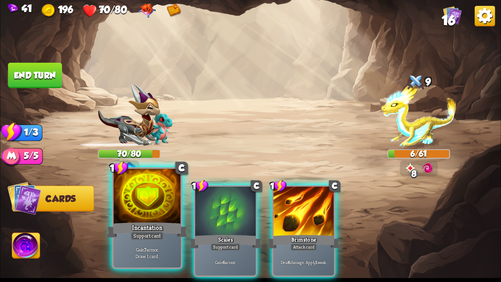
click at [135, 243] on div "Gain 7 armor. Draw 1 card." at bounding box center [147, 252] width 67 height 29
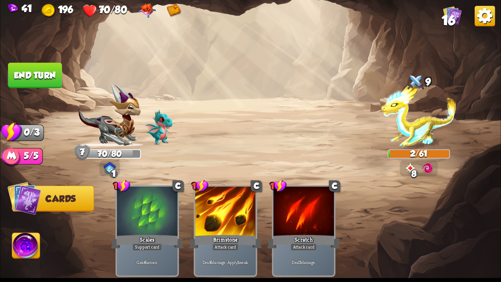
click at [43, 76] on button "End turn" at bounding box center [35, 75] width 54 height 25
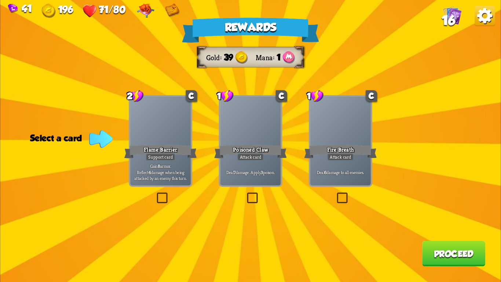
click at [139, 140] on div at bounding box center [160, 122] width 61 height 51
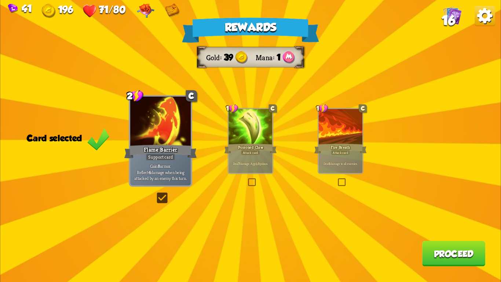
click at [432, 238] on div "Rewards Gold 39 Mana 1 Card selected 2 C Flame Barrier Support card Gain 8 armo…" at bounding box center [250, 141] width 501 height 282
click at [431, 244] on button "Proceed" at bounding box center [454, 253] width 63 height 25
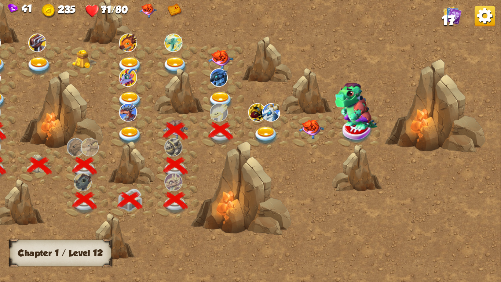
click at [274, 134] on img at bounding box center [266, 136] width 25 height 18
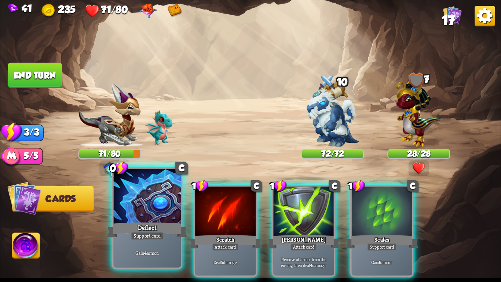
click at [150, 189] on div at bounding box center [147, 197] width 67 height 57
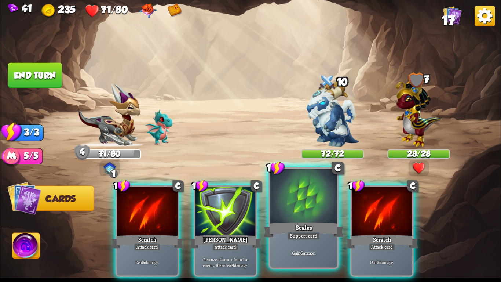
click at [318, 206] on div at bounding box center [303, 197] width 67 height 57
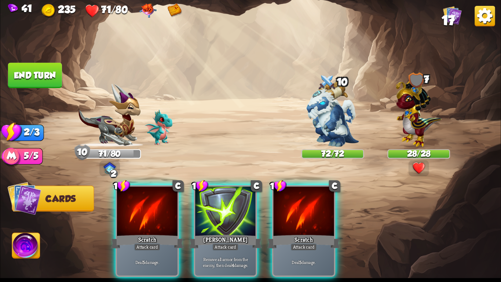
click at [318, 206] on div at bounding box center [304, 211] width 61 height 51
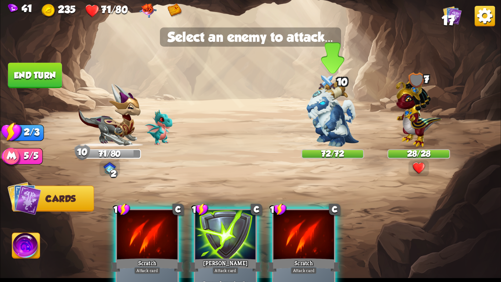
click at [349, 133] on img at bounding box center [333, 114] width 52 height 66
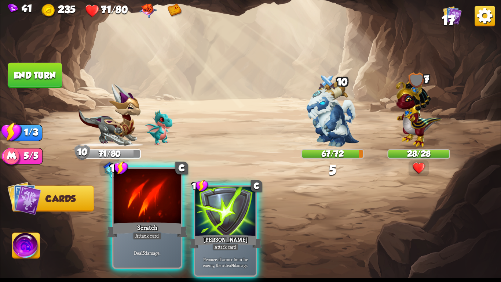
click at [159, 192] on div at bounding box center [147, 197] width 67 height 57
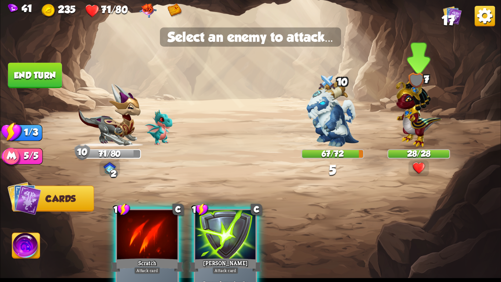
click at [395, 117] on div at bounding box center [419, 119] width 63 height 55
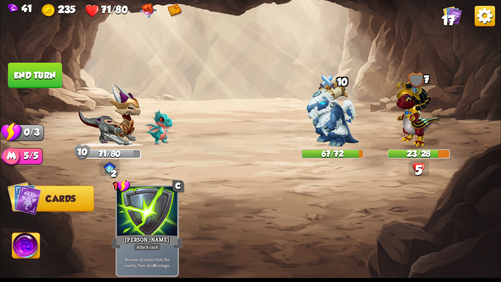
click at [51, 78] on button "End turn" at bounding box center [35, 75] width 54 height 25
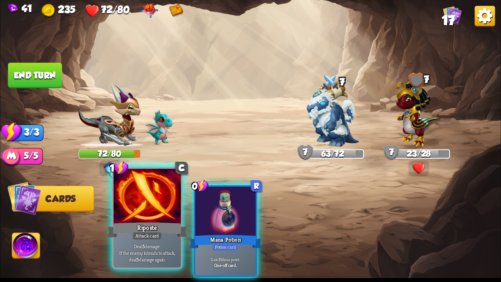
click at [150, 227] on div "Riposte" at bounding box center [147, 230] width 81 height 18
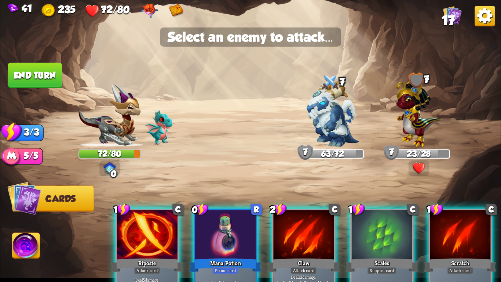
click at [34, 252] on img at bounding box center [26, 247] width 28 height 28
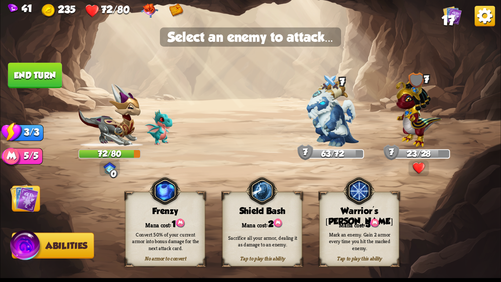
click at [365, 210] on div "Warrior's [PERSON_NAME]" at bounding box center [359, 216] width 79 height 21
click at [410, 106] on img at bounding box center [419, 111] width 46 height 71
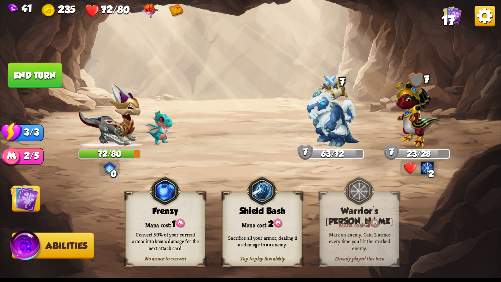
click at [26, 201] on img at bounding box center [24, 198] width 28 height 28
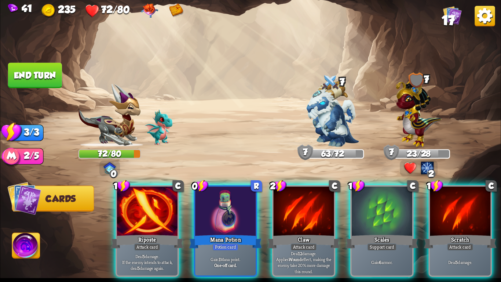
click at [121, 228] on div at bounding box center [147, 211] width 61 height 51
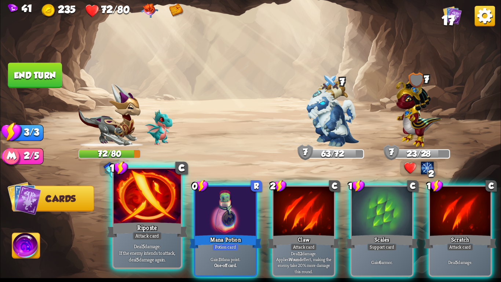
click at [145, 225] on div "Riposte" at bounding box center [147, 230] width 81 height 18
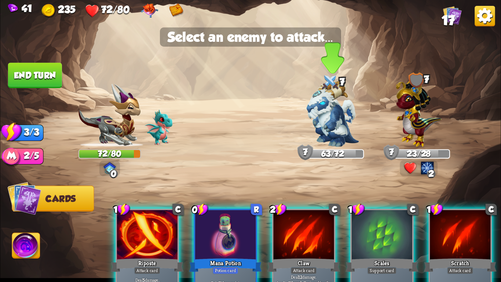
click at [360, 125] on div at bounding box center [333, 119] width 63 height 55
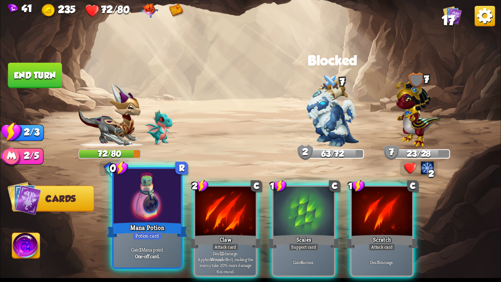
click at [157, 220] on div at bounding box center [147, 197] width 67 height 57
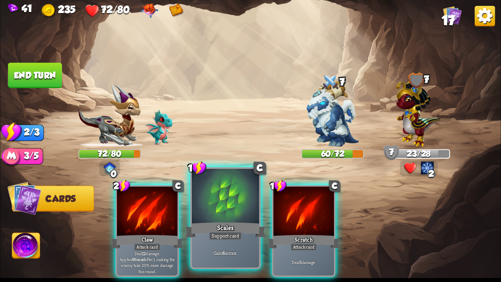
click at [244, 204] on div at bounding box center [225, 197] width 67 height 57
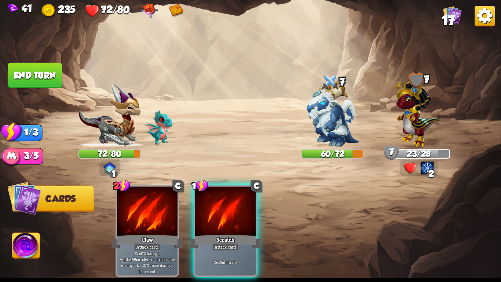
click at [244, 204] on div at bounding box center [225, 211] width 61 height 51
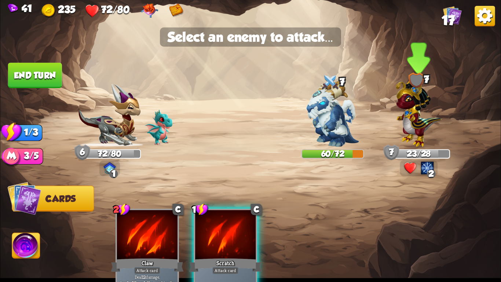
click at [414, 127] on img at bounding box center [419, 111] width 46 height 71
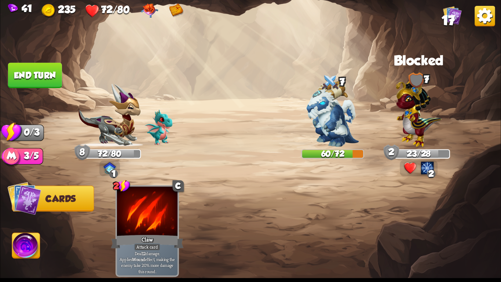
click at [28, 63] on button "End turn" at bounding box center [35, 75] width 54 height 25
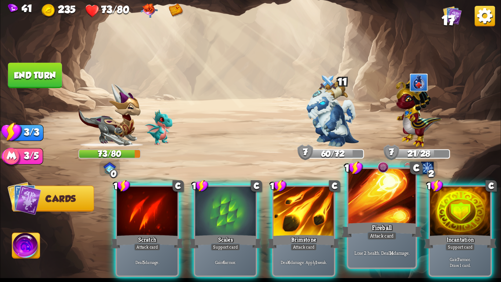
click at [386, 196] on div at bounding box center [382, 197] width 67 height 57
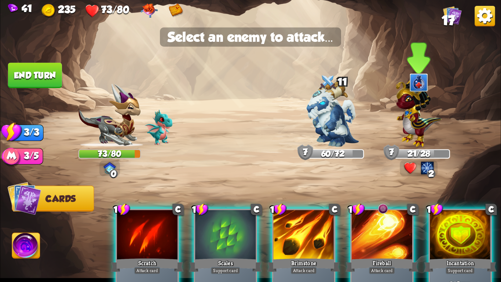
click at [414, 125] on img at bounding box center [419, 111] width 46 height 71
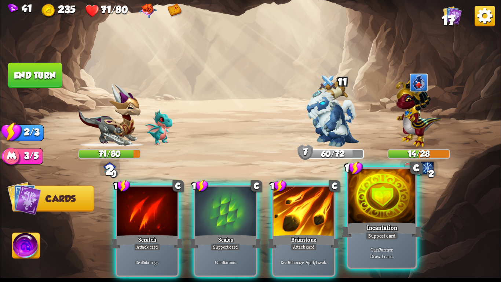
click at [358, 213] on div at bounding box center [382, 197] width 67 height 57
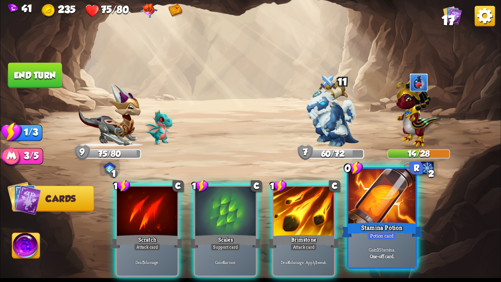
click at [365, 212] on div at bounding box center [382, 197] width 67 height 57
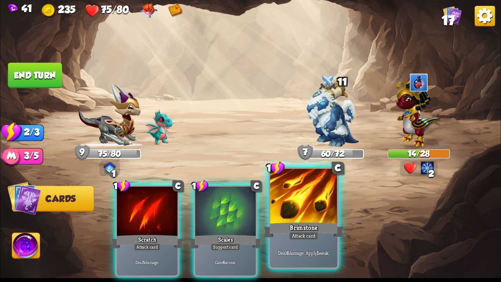
click at [318, 220] on div at bounding box center [303, 197] width 67 height 57
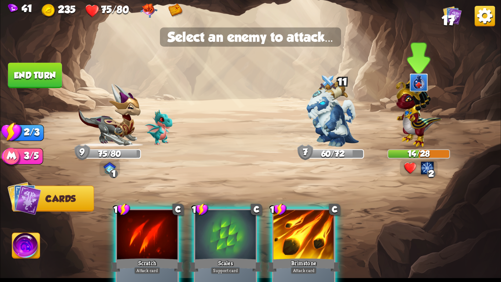
click at [418, 150] on div "14/28" at bounding box center [418, 154] width 61 height 8
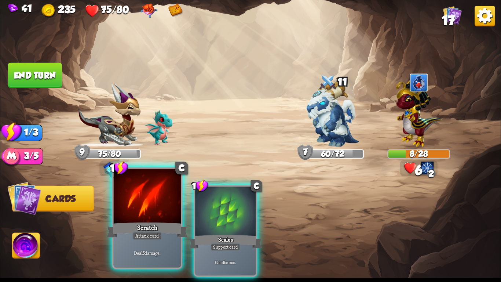
click at [162, 244] on div "Deal 5 damage." at bounding box center [147, 252] width 67 height 29
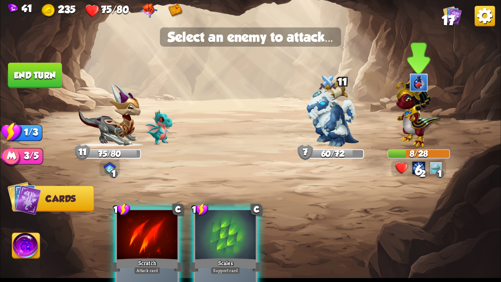
click at [417, 122] on img at bounding box center [419, 111] width 46 height 71
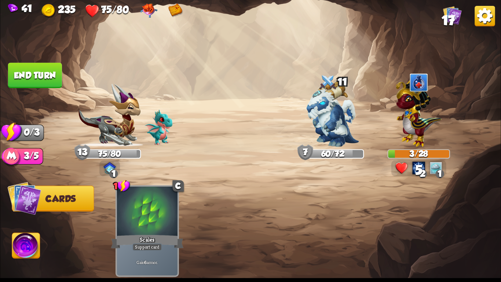
click at [38, 72] on button "End turn" at bounding box center [35, 75] width 54 height 25
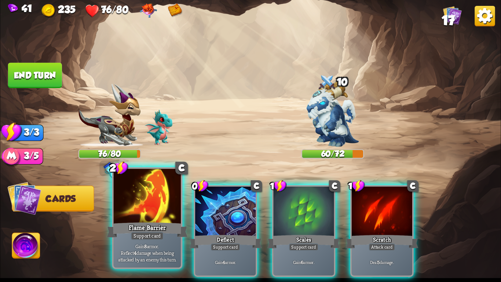
click at [162, 248] on p "Gain 8 armor. Reflect 4 damage when being attacked by an enemy this turn." at bounding box center [147, 253] width 64 height 20
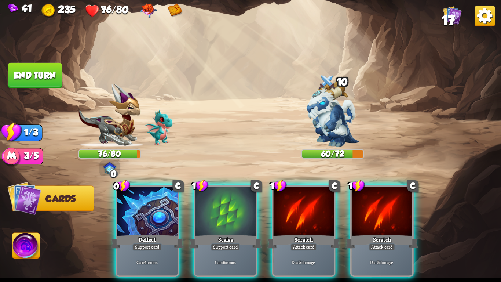
click at [162, 249] on div "Gain 4 armor." at bounding box center [147, 262] width 61 height 26
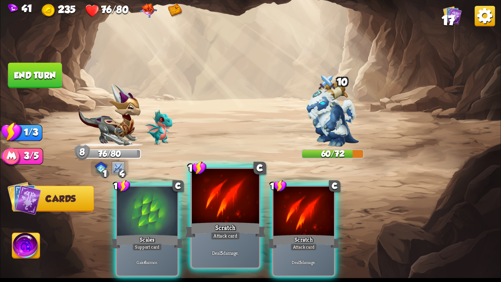
click at [236, 228] on div "Scratch" at bounding box center [225, 230] width 81 height 18
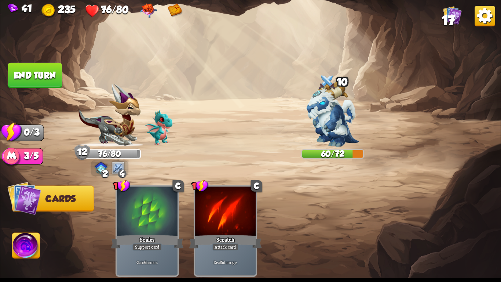
click at [43, 77] on button "End turn" at bounding box center [35, 75] width 54 height 25
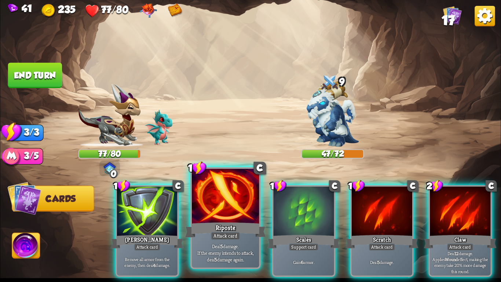
click at [235, 221] on div "Riposte" at bounding box center [225, 230] width 81 height 18
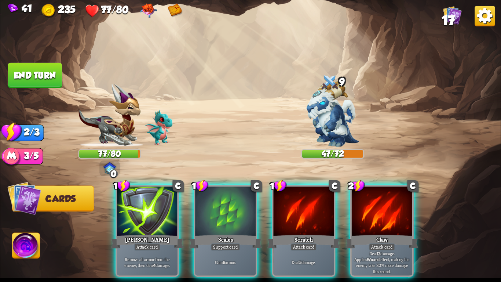
click at [235, 233] on div "Scales" at bounding box center [225, 241] width 73 height 16
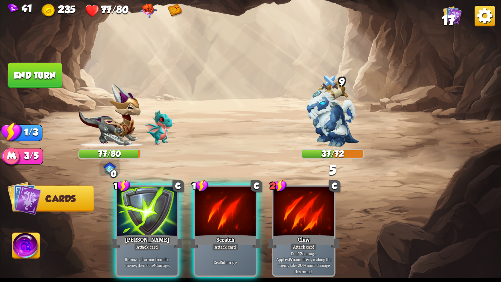
click at [235, 233] on div "Scratch" at bounding box center [225, 241] width 73 height 16
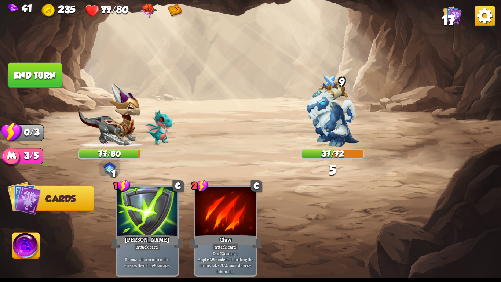
click at [44, 71] on button "End turn" at bounding box center [35, 75] width 54 height 25
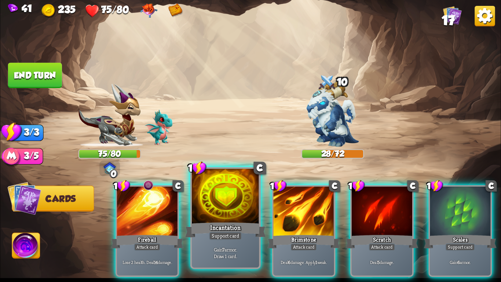
click at [213, 187] on div at bounding box center [225, 197] width 67 height 57
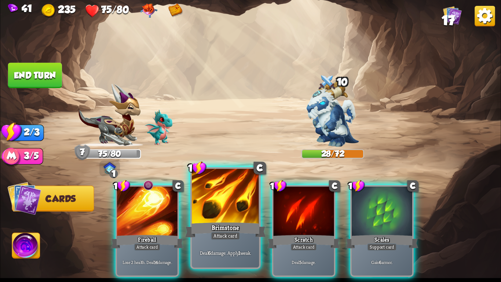
click at [213, 188] on div at bounding box center [225, 197] width 67 height 57
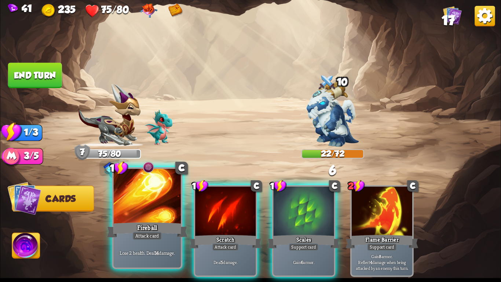
click at [150, 197] on div at bounding box center [147, 197] width 67 height 57
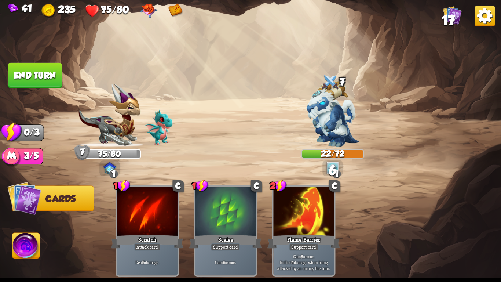
click at [44, 74] on button "End turn" at bounding box center [35, 75] width 54 height 25
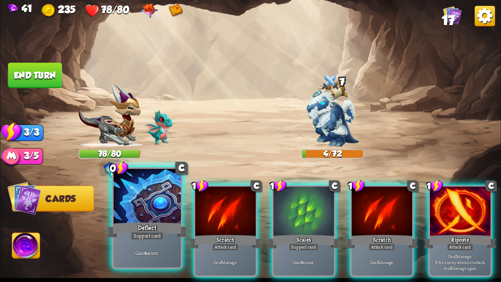
click at [155, 229] on div "Deflect" at bounding box center [147, 230] width 81 height 18
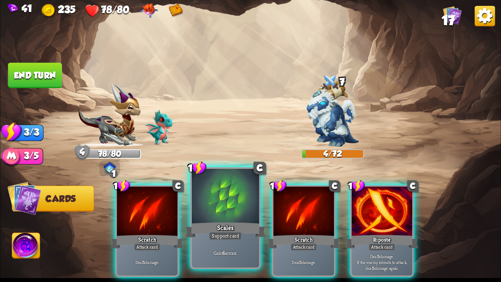
click at [202, 228] on div "Scales" at bounding box center [225, 230] width 81 height 18
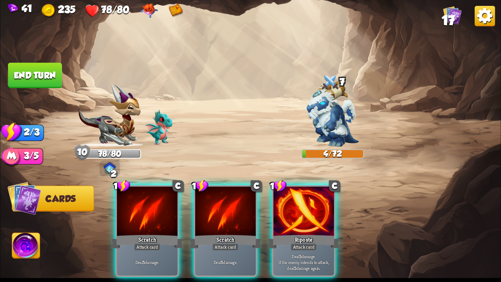
click at [35, 79] on button "End turn" at bounding box center [35, 75] width 54 height 25
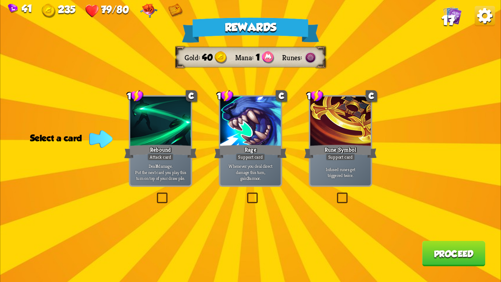
click at [249, 132] on div at bounding box center [250, 122] width 61 height 51
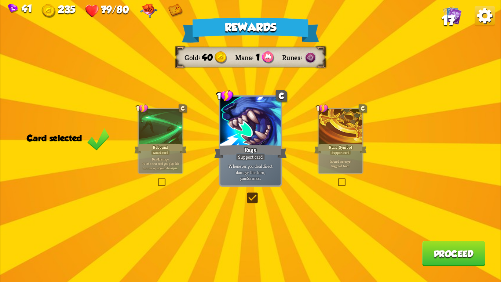
click at [154, 161] on p "Deal 8 damage. Put the next card you play this turn on top of your draw pile." at bounding box center [160, 163] width 41 height 13
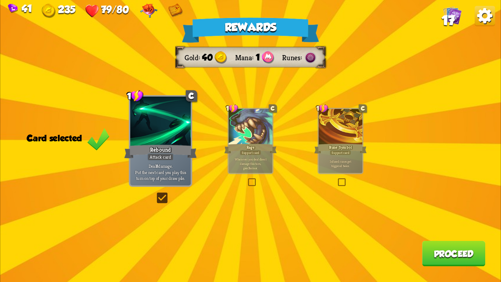
click at [466, 250] on button "Proceed" at bounding box center [454, 253] width 63 height 25
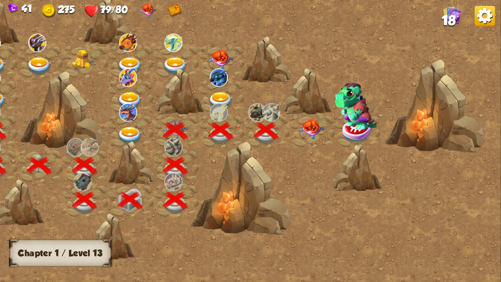
click at [319, 126] on img at bounding box center [311, 128] width 25 height 19
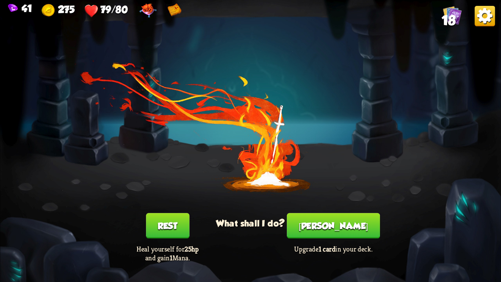
click at [329, 226] on button "Smith" at bounding box center [333, 225] width 93 height 25
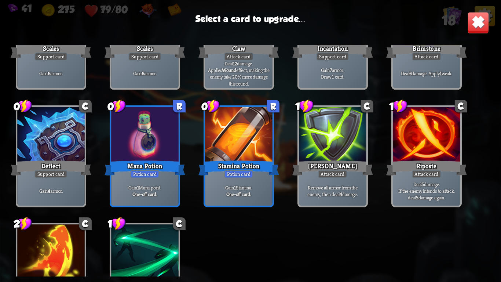
scroll to position [188, 0]
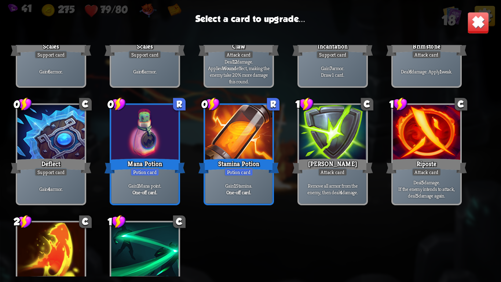
click at [262, 191] on div "One-off card." at bounding box center [239, 192] width 64 height 7
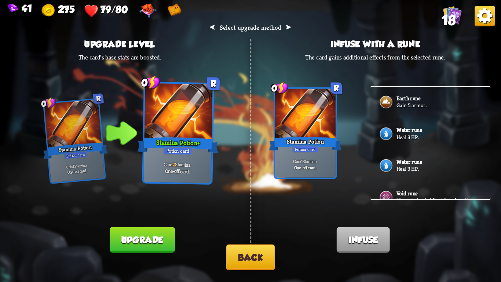
click at [145, 231] on button "Upgrade" at bounding box center [142, 239] width 65 height 25
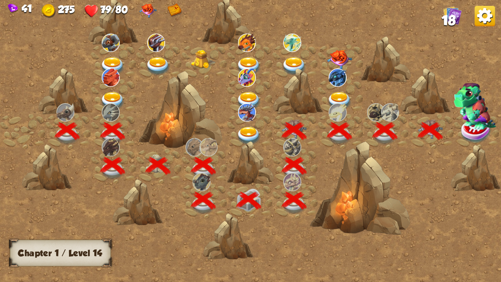
scroll to position [0, 112]
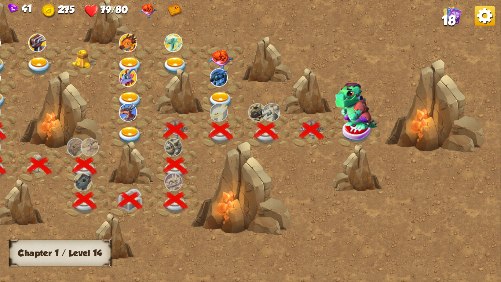
click at [355, 131] on img at bounding box center [357, 130] width 31 height 25
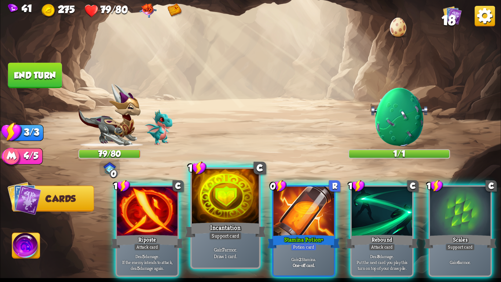
click at [237, 211] on div at bounding box center [225, 197] width 67 height 57
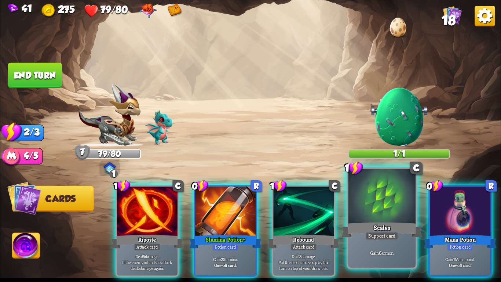
click at [383, 233] on div "Support card" at bounding box center [382, 236] width 33 height 8
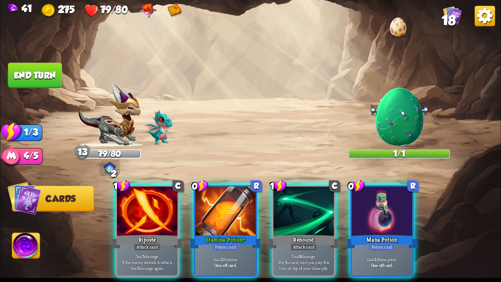
click at [383, 243] on div "Potion card" at bounding box center [382, 246] width 26 height 7
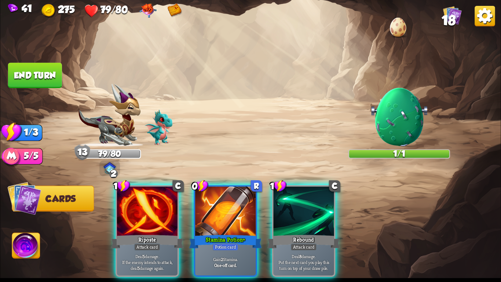
click at [35, 77] on button "End turn" at bounding box center [35, 75] width 54 height 25
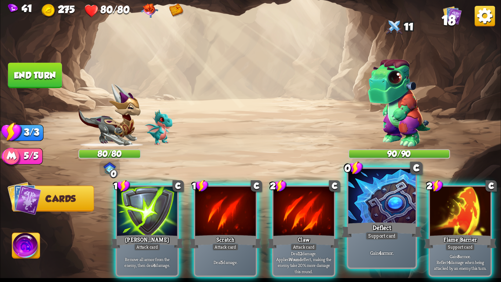
click at [402, 243] on div "Gain 4 armor." at bounding box center [382, 252] width 67 height 29
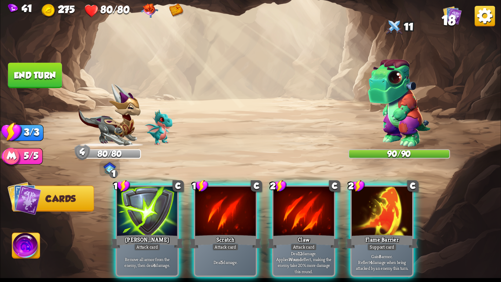
click at [402, 253] on p "Gain 8 armor. Reflect 4 damage when being attacked by an enemy this turn." at bounding box center [383, 262] width 58 height 18
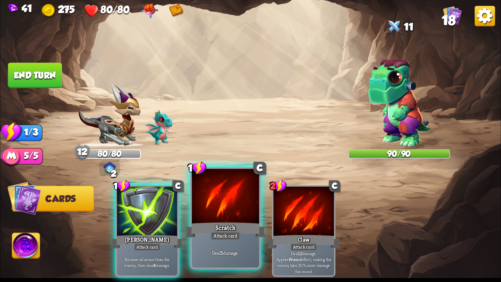
click at [235, 214] on div at bounding box center [225, 197] width 67 height 57
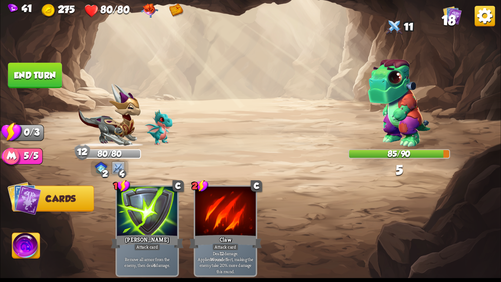
click at [26, 66] on button "End turn" at bounding box center [35, 75] width 54 height 25
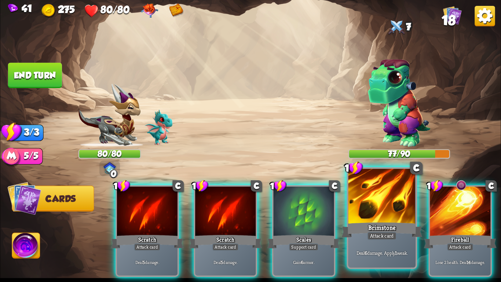
click at [399, 209] on div at bounding box center [382, 197] width 67 height 57
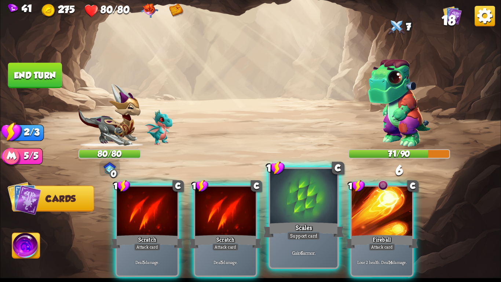
click at [322, 212] on div at bounding box center [303, 197] width 67 height 57
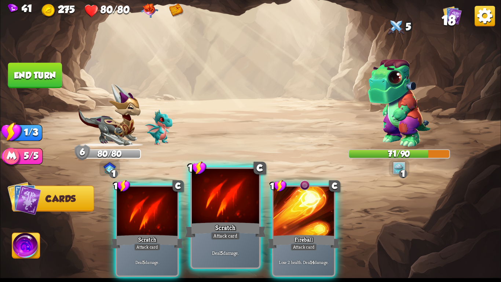
click at [198, 230] on div "Scratch" at bounding box center [225, 230] width 81 height 18
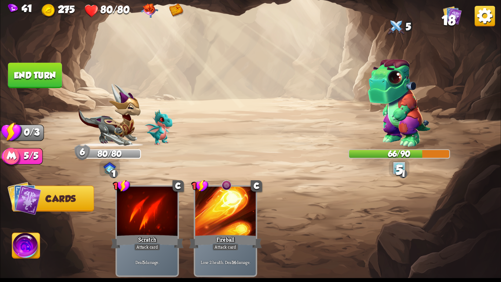
click at [32, 67] on button "End turn" at bounding box center [35, 75] width 54 height 25
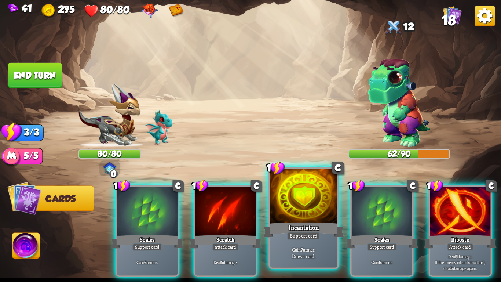
click at [305, 210] on div at bounding box center [303, 197] width 67 height 57
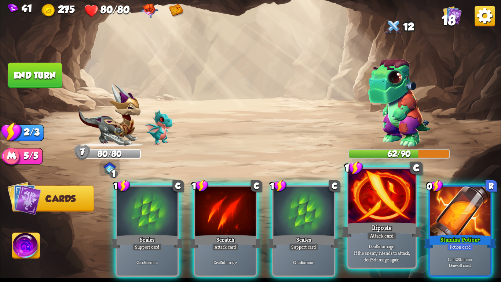
click at [359, 209] on div at bounding box center [382, 197] width 67 height 57
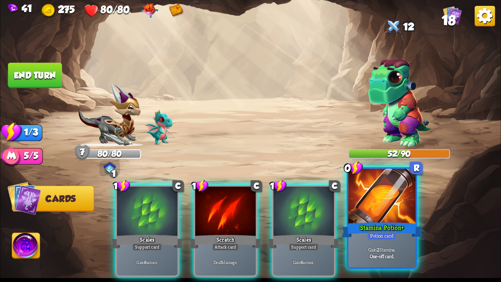
click at [375, 216] on div at bounding box center [382, 197] width 67 height 57
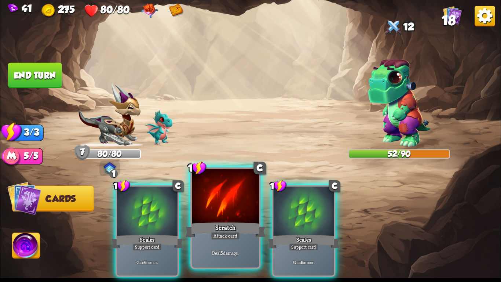
click at [247, 238] on div "Scratch" at bounding box center [225, 230] width 81 height 18
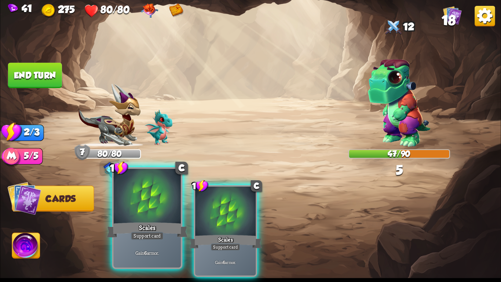
click at [168, 223] on div "Scales" at bounding box center [147, 230] width 81 height 18
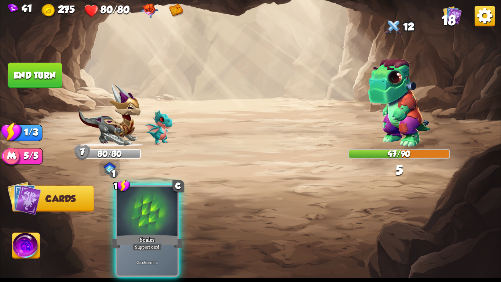
click at [168, 233] on div "Scales" at bounding box center [147, 241] width 73 height 16
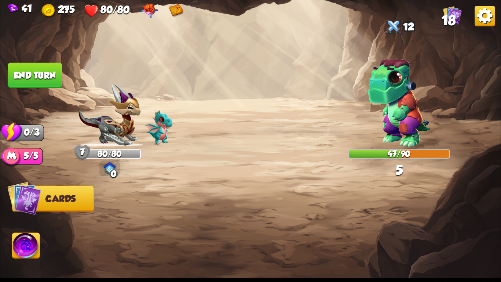
click at [36, 73] on button "End turn" at bounding box center [35, 75] width 54 height 25
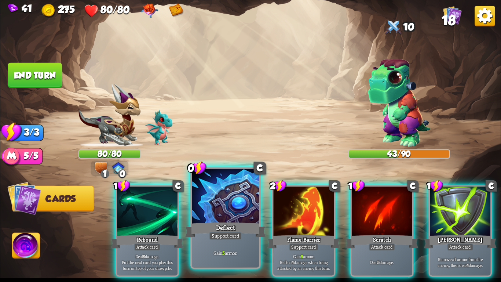
click at [235, 225] on div "Deflect" at bounding box center [225, 230] width 81 height 18
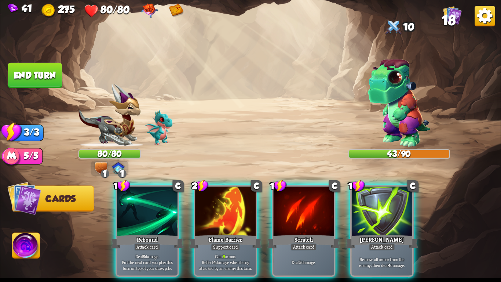
click at [235, 233] on div "Flame Barrier" at bounding box center [225, 241] width 73 height 16
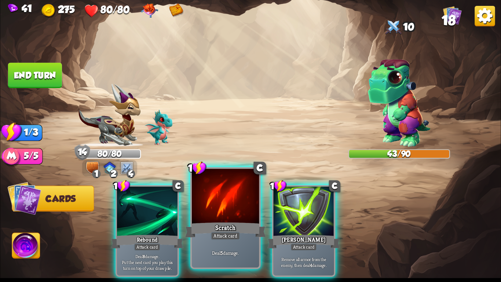
click at [237, 221] on div "Scratch" at bounding box center [225, 230] width 81 height 18
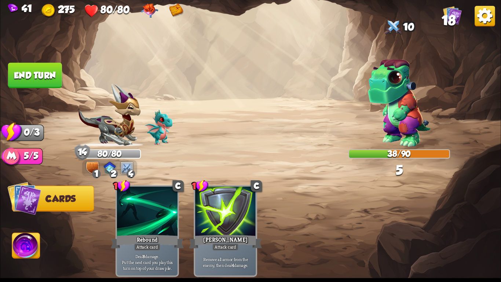
click at [26, 68] on button "End turn" at bounding box center [35, 75] width 54 height 25
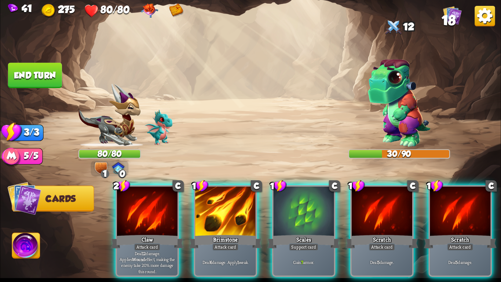
click at [193, 217] on div "2 C Claw Attack card Deal 12 damage. Applies Wound effect, making the enemy tak…" at bounding box center [300, 219] width 401 height 125
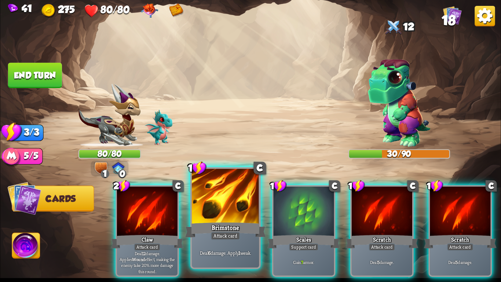
click at [200, 218] on div at bounding box center [225, 197] width 67 height 57
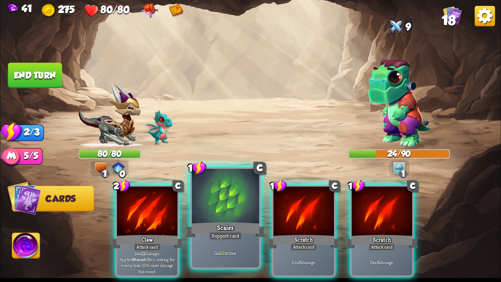
click at [200, 217] on div at bounding box center [225, 197] width 67 height 57
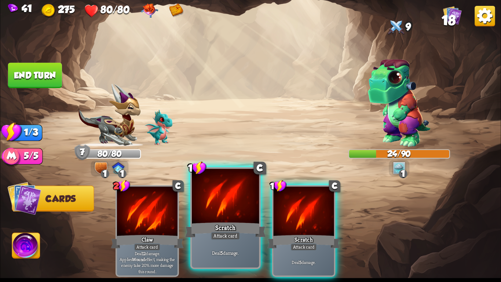
click at [204, 224] on div "Scratch" at bounding box center [225, 230] width 81 height 18
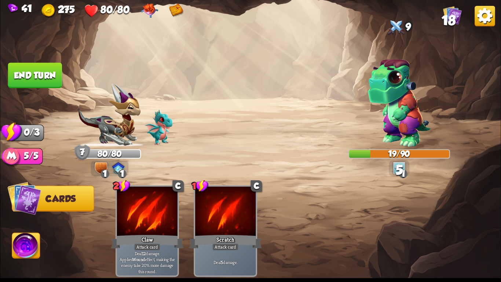
click at [29, 235] on img at bounding box center [26, 247] width 28 height 28
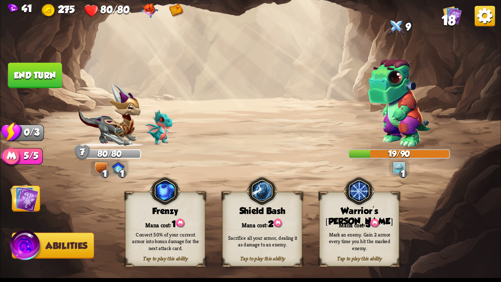
click at [363, 242] on div "Mark an enemy. Gain 2 armor every time you hit the marked enemy." at bounding box center [360, 241] width 72 height 20
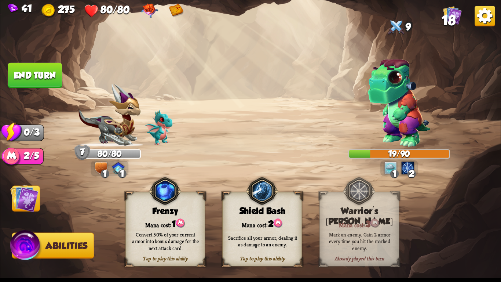
click at [33, 78] on button "End turn" at bounding box center [35, 75] width 54 height 25
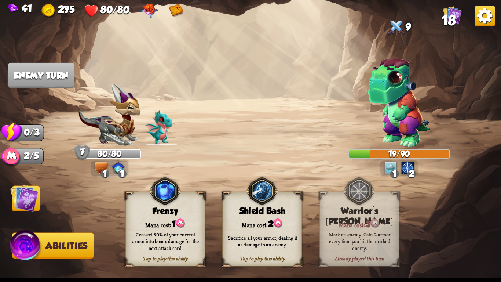
click at [21, 201] on img at bounding box center [24, 198] width 28 height 28
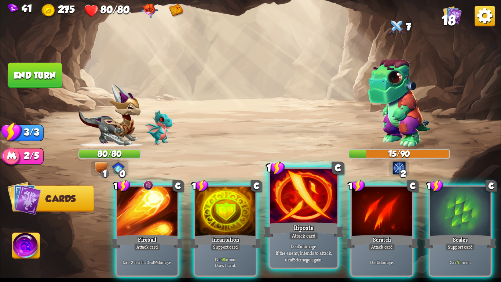
click at [281, 243] on p "Deal 5 damage. If the enemy intends to attack, deal 5 damage again." at bounding box center [304, 253] width 64 height 20
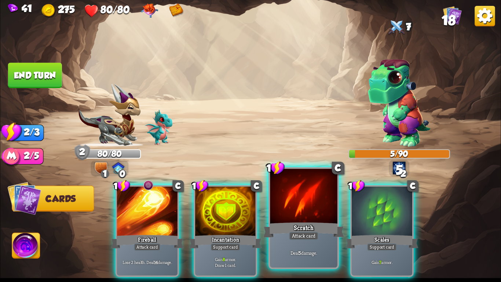
click at [281, 238] on div "Scratch" at bounding box center [304, 230] width 81 height 18
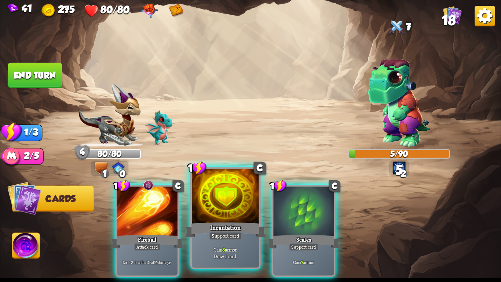
click at [227, 218] on div at bounding box center [225, 197] width 67 height 57
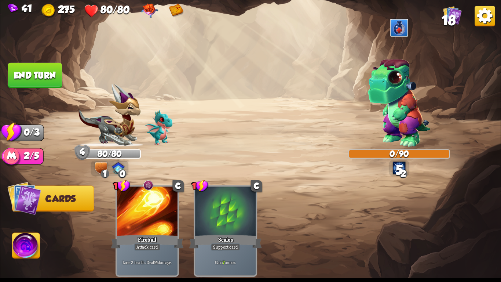
click at [29, 64] on button "End turn" at bounding box center [35, 75] width 55 height 26
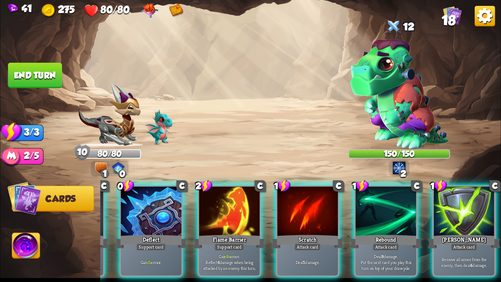
scroll to position [0, 0]
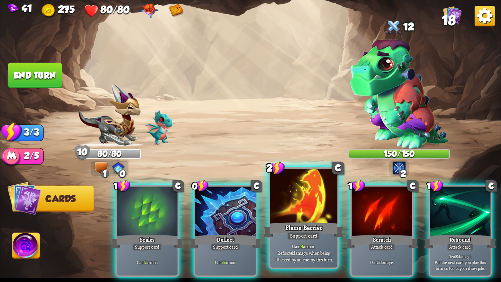
click at [312, 232] on div "Support card" at bounding box center [303, 236] width 33 height 8
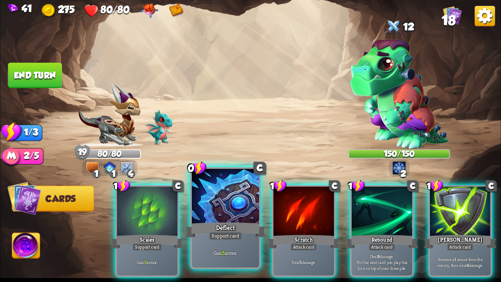
click at [197, 204] on div at bounding box center [225, 197] width 67 height 57
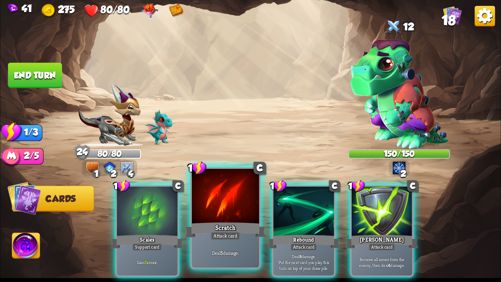
click at [197, 204] on div at bounding box center [225, 197] width 67 height 57
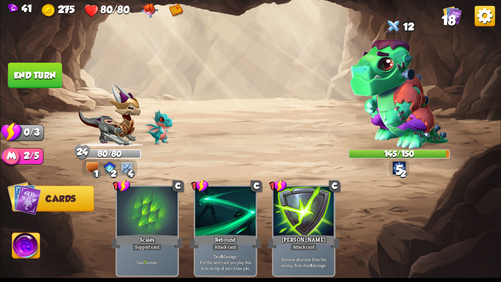
click at [39, 83] on button "End turn" at bounding box center [35, 75] width 54 height 25
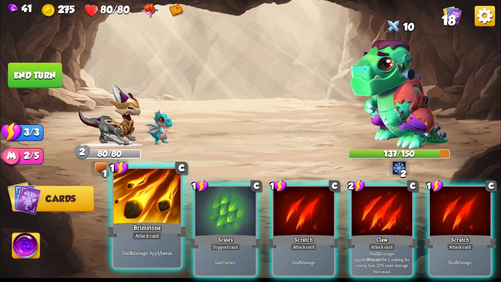
click at [154, 213] on div at bounding box center [147, 197] width 67 height 57
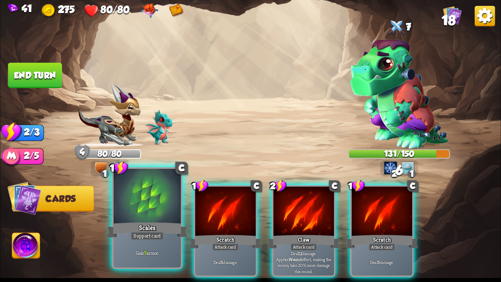
click at [161, 215] on div at bounding box center [147, 197] width 67 height 57
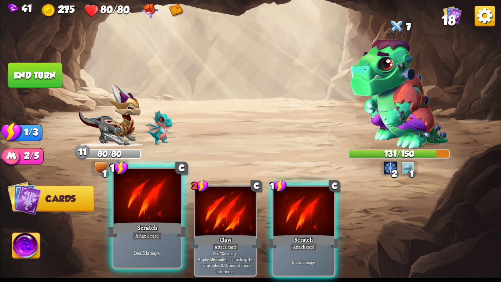
click at [160, 218] on div at bounding box center [147, 197] width 67 height 57
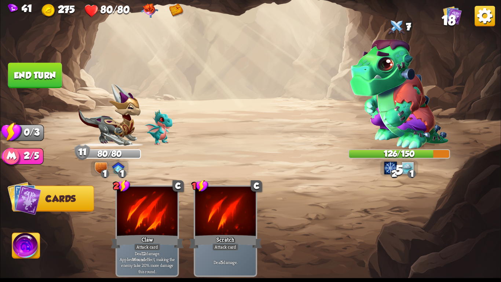
click at [51, 71] on button "End turn" at bounding box center [35, 75] width 54 height 25
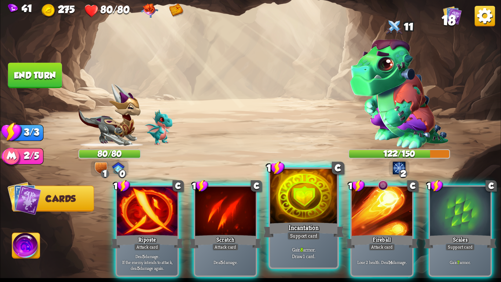
click at [313, 246] on p "Gain 8 armor. Draw 1 card." at bounding box center [304, 252] width 64 height 13
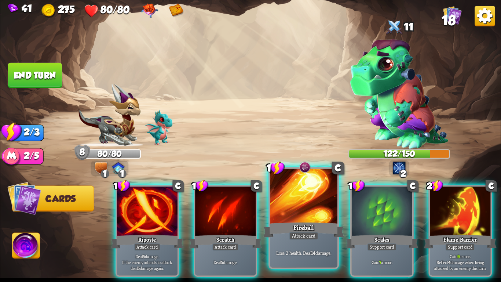
click at [312, 246] on div "Lose 2 health. Deal 14 damage." at bounding box center [303, 252] width 67 height 29
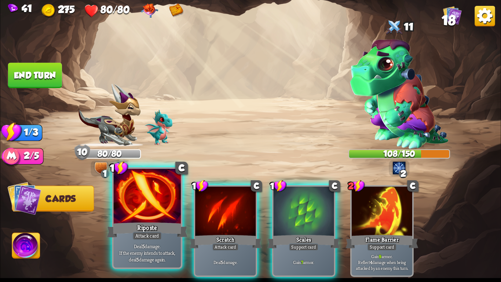
click at [128, 235] on div "Riposte" at bounding box center [147, 230] width 81 height 18
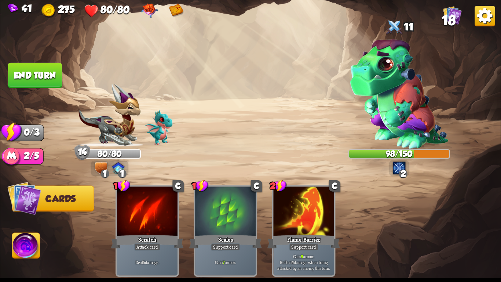
click at [47, 80] on button "End turn" at bounding box center [35, 75] width 54 height 25
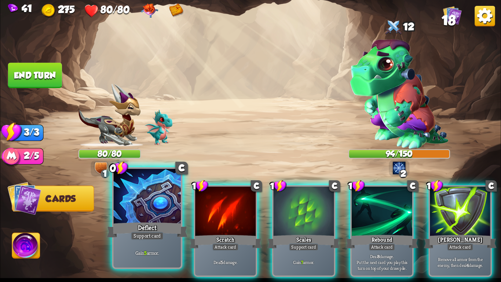
click at [127, 221] on div "Deflect" at bounding box center [147, 230] width 81 height 18
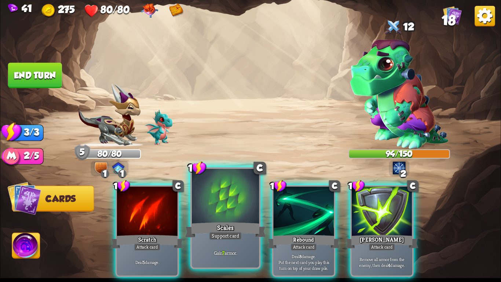
click at [245, 248] on div "Gain 7 armor." at bounding box center [225, 252] width 67 height 29
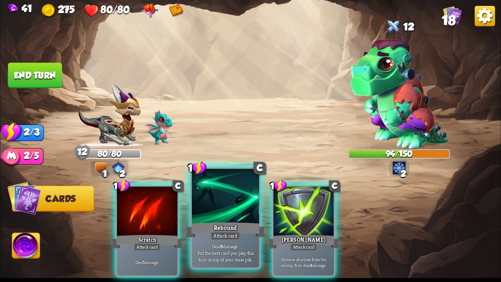
click at [200, 224] on div "Rebound" at bounding box center [225, 230] width 81 height 18
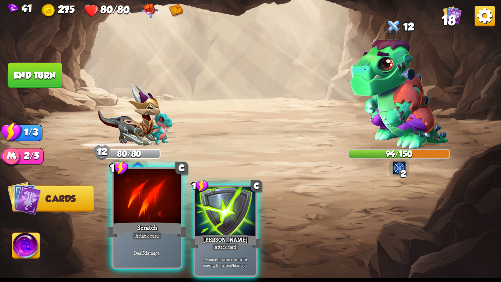
click at [140, 231] on div "Scratch" at bounding box center [147, 230] width 81 height 18
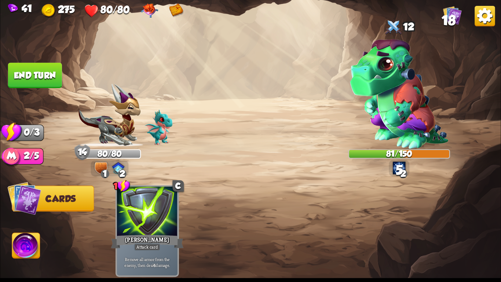
click at [38, 79] on button "End turn" at bounding box center [35, 75] width 54 height 25
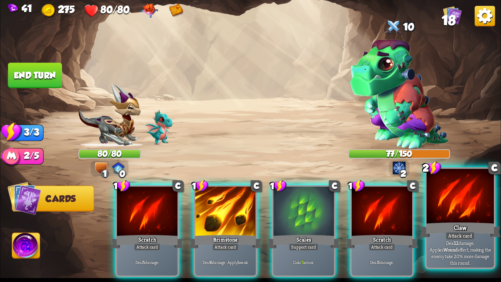
click at [465, 197] on div at bounding box center [460, 197] width 67 height 57
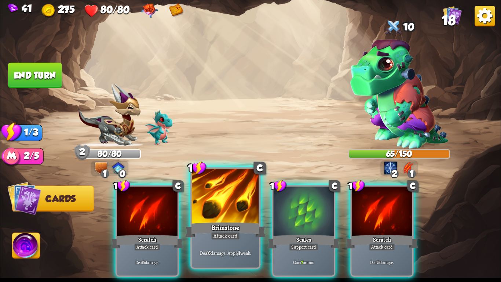
click at [243, 218] on div at bounding box center [225, 197] width 67 height 57
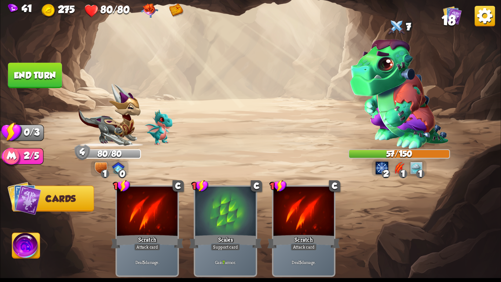
click at [25, 72] on button "End turn" at bounding box center [35, 75] width 54 height 25
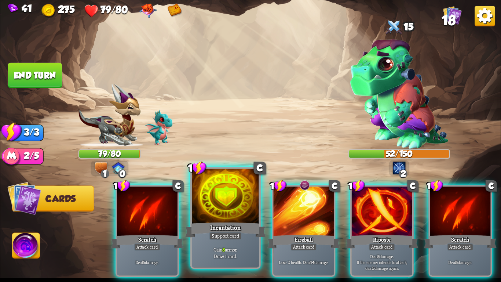
click at [231, 254] on p "Gain 8 armor. Draw 1 card." at bounding box center [226, 252] width 64 height 13
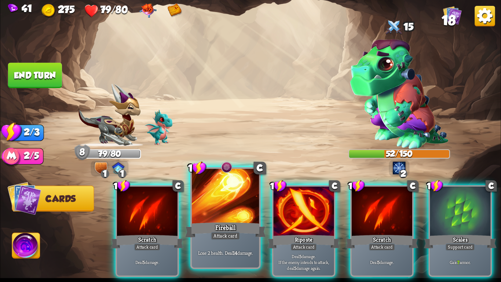
click at [237, 246] on div "Lose 2 health. Deal 14 damage." at bounding box center [225, 252] width 67 height 29
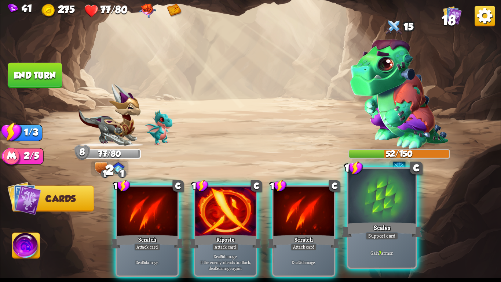
click at [352, 250] on p "Gain 7 armor." at bounding box center [382, 252] width 64 height 7
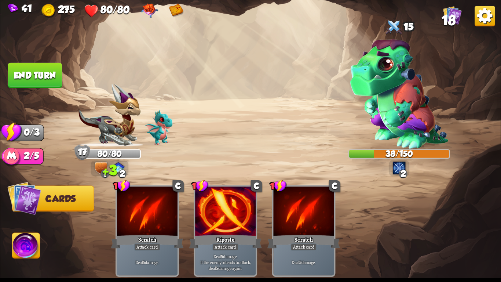
click at [29, 72] on button "End turn" at bounding box center [35, 75] width 54 height 25
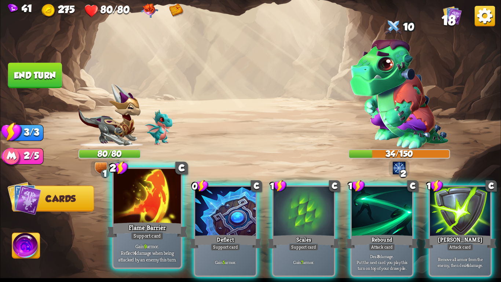
click at [137, 238] on div "Support card" at bounding box center [147, 236] width 33 height 8
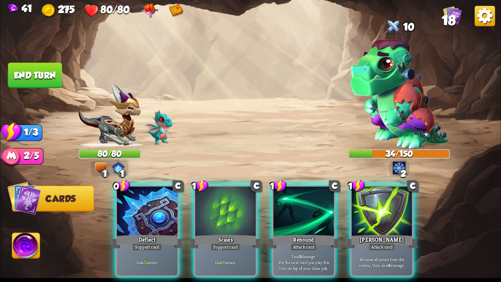
click at [137, 238] on div "0 C Deflect Support card Gain 5 armor. 1 C Scales Support card Gain 7 armor. 1 …" at bounding box center [300, 219] width 401 height 125
click at [137, 243] on div "Support card" at bounding box center [148, 246] width 30 height 7
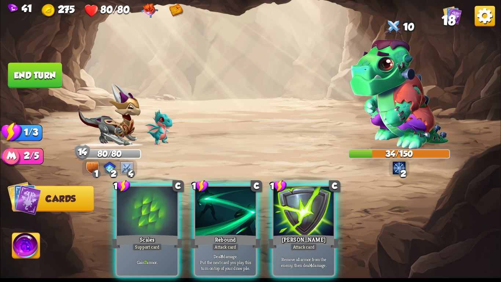
click at [137, 243] on div "Support card" at bounding box center [148, 246] width 30 height 7
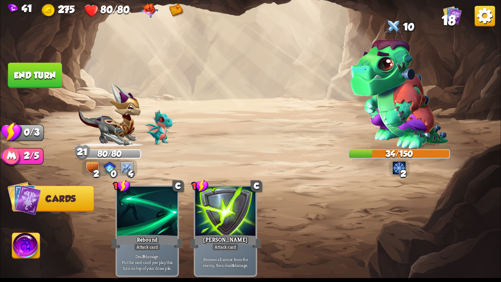
click at [41, 61] on img at bounding box center [250, 141] width 501 height 282
click at [41, 63] on button "End turn" at bounding box center [35, 75] width 54 height 25
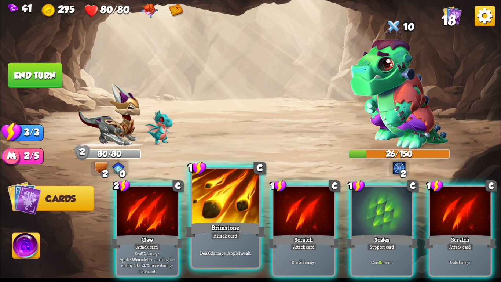
click at [213, 203] on div at bounding box center [225, 197] width 67 height 57
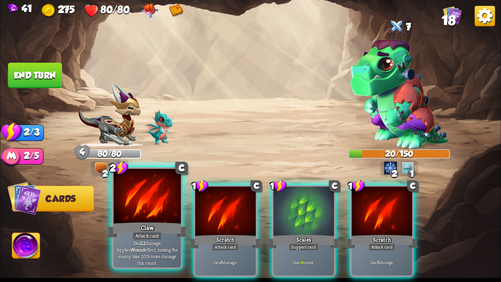
click at [151, 211] on div at bounding box center [147, 197] width 67 height 57
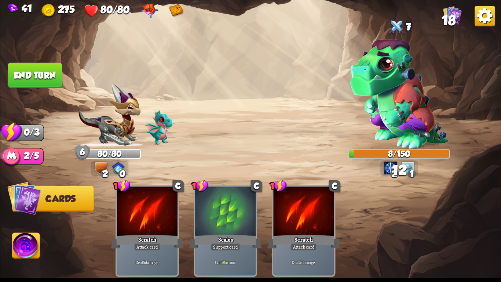
click at [36, 77] on button "End turn" at bounding box center [35, 75] width 54 height 25
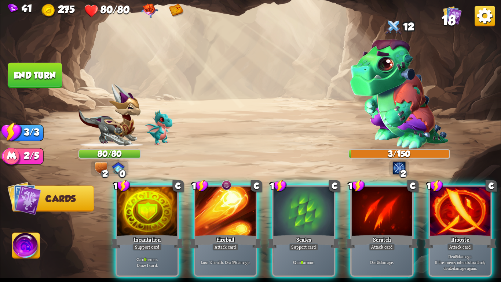
click at [58, 68] on button "End turn" at bounding box center [35, 75] width 54 height 25
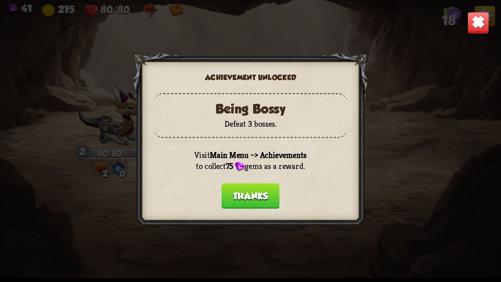
click at [260, 181] on div at bounding box center [250, 141] width 235 height 176
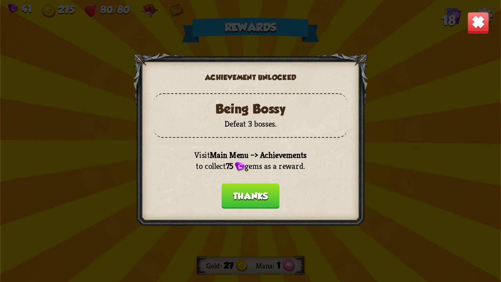
click at [250, 184] on button "Thanks" at bounding box center [251, 195] width 58 height 25
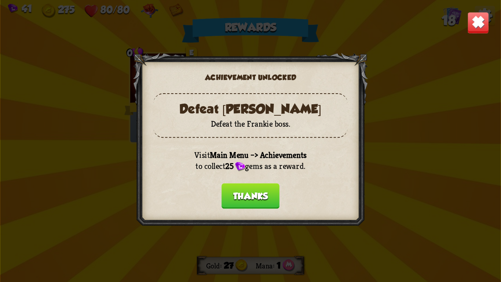
click at [250, 184] on button "Thanks" at bounding box center [251, 195] width 58 height 25
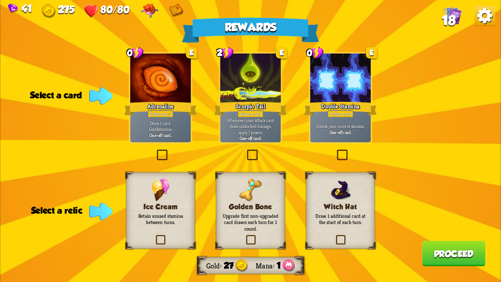
click at [338, 105] on div "Double Stamina" at bounding box center [340, 108] width 73 height 16
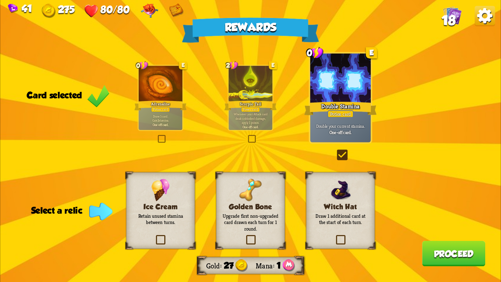
click at [158, 196] on img at bounding box center [161, 190] width 18 height 22
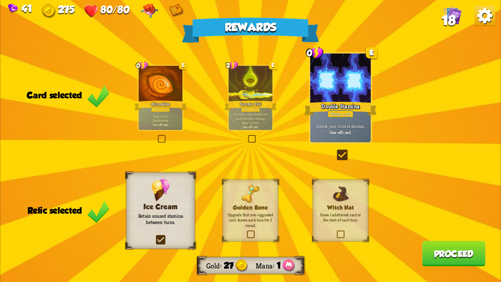
click at [469, 256] on button "Proceed" at bounding box center [454, 253] width 63 height 25
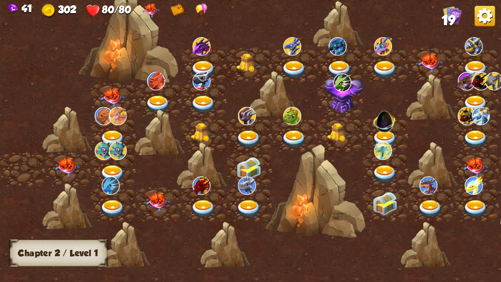
click at [68, 158] on img at bounding box center [67, 167] width 25 height 19
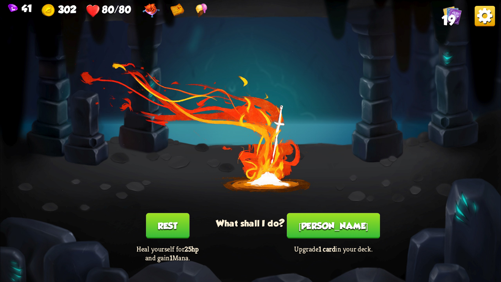
click at [338, 228] on button "[PERSON_NAME]" at bounding box center [333, 225] width 93 height 25
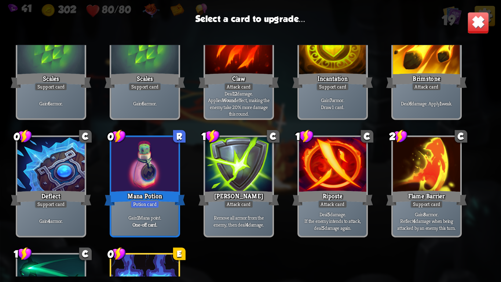
scroll to position [231, 0]
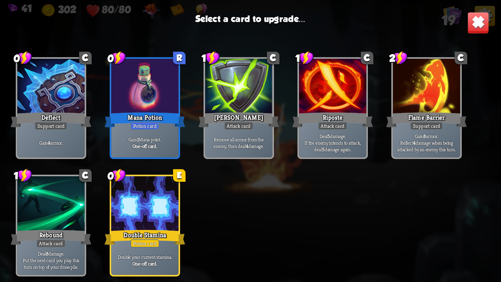
click at [158, 244] on div "Potion card" at bounding box center [145, 243] width 29 height 8
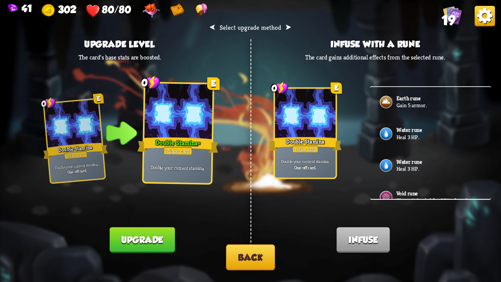
click at [153, 242] on button "Upgrade" at bounding box center [142, 239] width 65 height 25
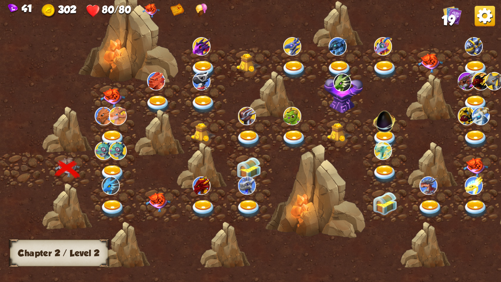
click at [112, 166] on img at bounding box center [112, 174] width 25 height 18
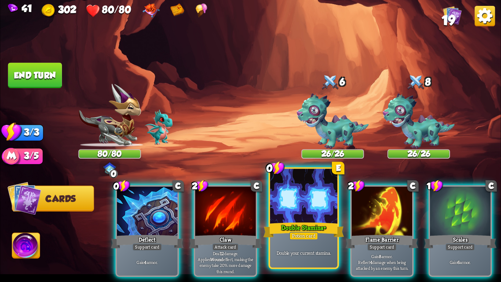
click at [320, 241] on div "Double your current stamina." at bounding box center [303, 252] width 67 height 29
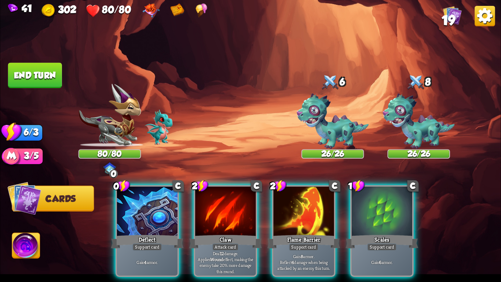
click at [320, 249] on div "Gain 8 armor. Reflect 4 damage when being attacked by an enemy this turn." at bounding box center [304, 262] width 61 height 26
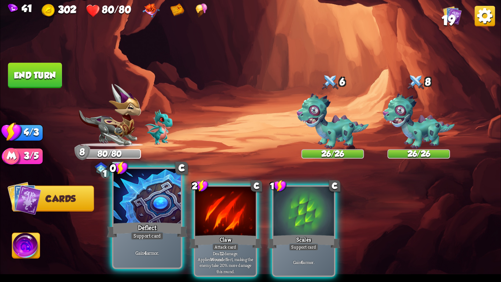
click at [115, 252] on p "Gain 4 armor." at bounding box center [147, 252] width 64 height 7
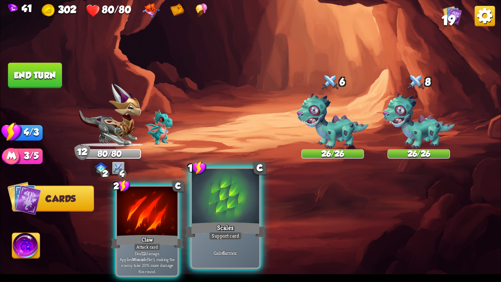
click at [196, 189] on div at bounding box center [225, 197] width 67 height 57
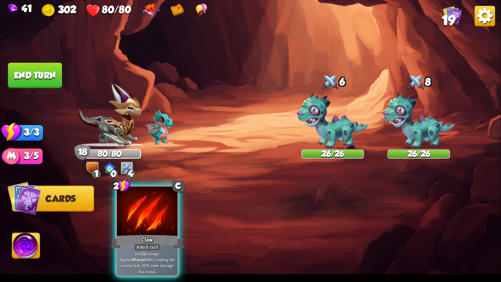
click at [31, 74] on button "End turn" at bounding box center [35, 75] width 54 height 25
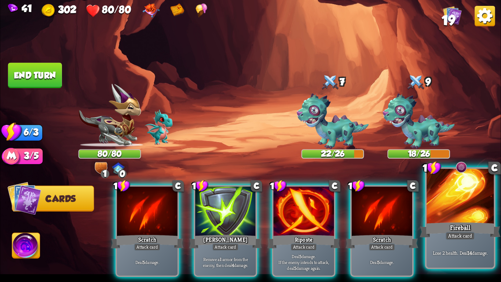
click at [450, 223] on div "Fireball" at bounding box center [460, 230] width 81 height 18
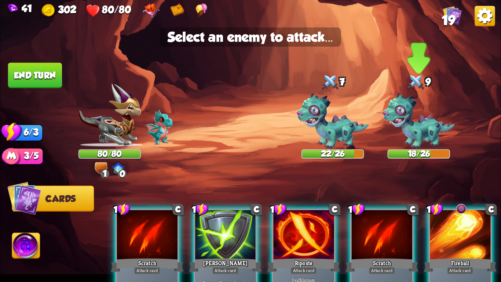
click at [403, 91] on div "9" at bounding box center [419, 82] width 63 height 20
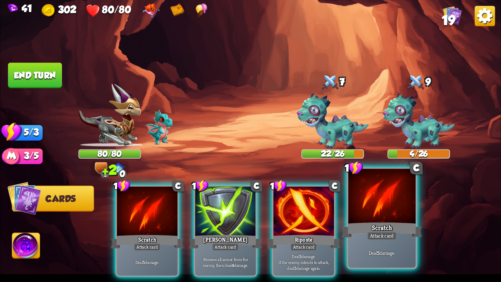
click at [395, 219] on div at bounding box center [382, 197] width 67 height 57
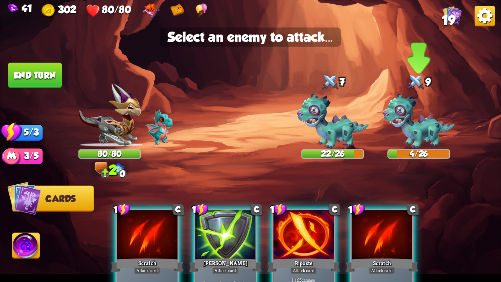
click at [424, 136] on img at bounding box center [419, 122] width 72 height 56
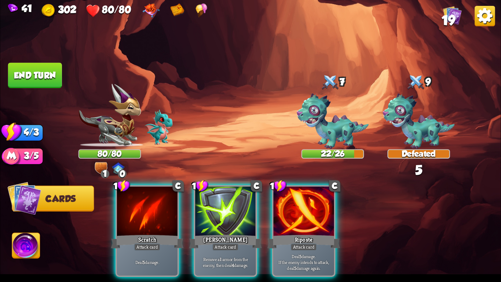
click at [48, 68] on button "End turn" at bounding box center [35, 75] width 54 height 25
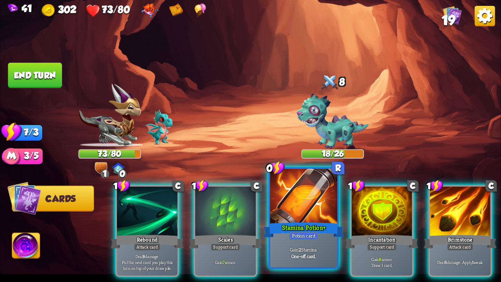
click at [298, 254] on b "One-off card." at bounding box center [303, 256] width 25 height 7
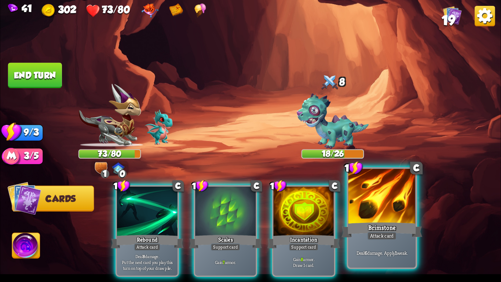
click at [388, 243] on div "Deal 6 damage. Apply 1 weak." at bounding box center [382, 252] width 67 height 29
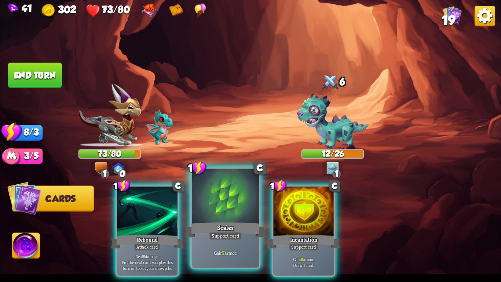
click at [235, 216] on div at bounding box center [225, 197] width 67 height 57
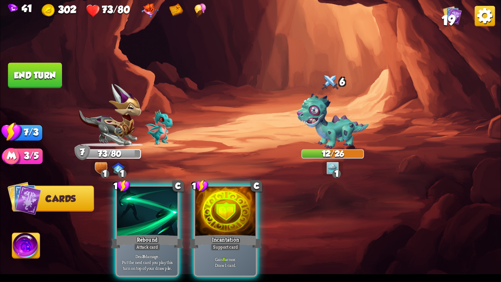
click at [33, 63] on button "End turn" at bounding box center [35, 75] width 54 height 25
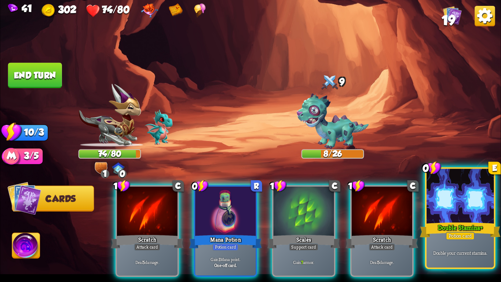
click at [449, 222] on div "Double Stamina+" at bounding box center [460, 230] width 81 height 18
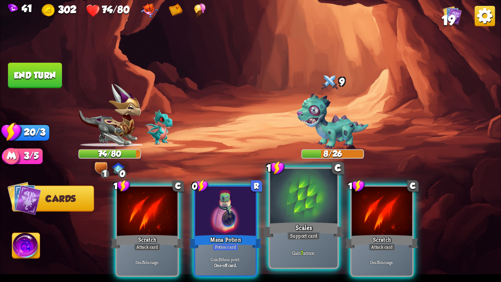
click at [301, 224] on div "Scales" at bounding box center [304, 230] width 81 height 18
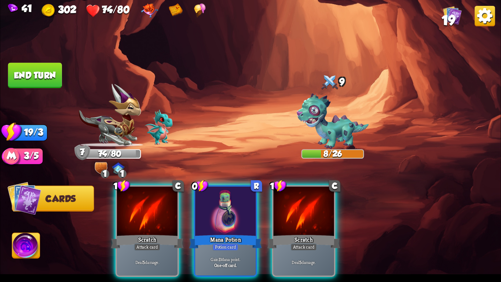
click at [37, 75] on button "End turn" at bounding box center [35, 75] width 54 height 25
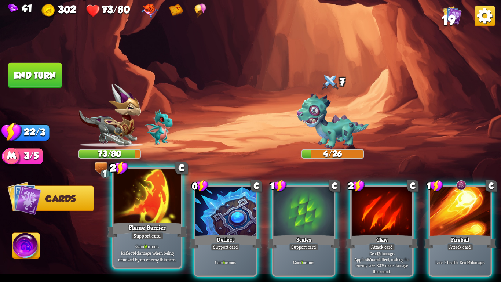
click at [155, 204] on div at bounding box center [147, 197] width 67 height 57
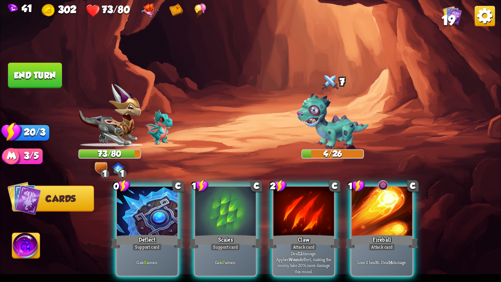
click at [155, 204] on div at bounding box center [147, 211] width 61 height 51
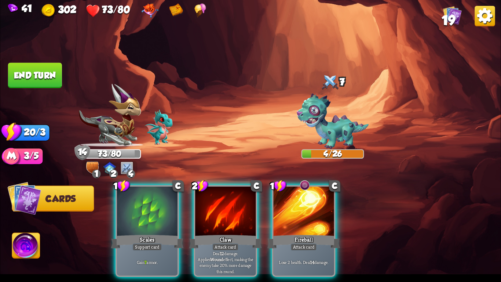
click at [52, 78] on button "End turn" at bounding box center [35, 75] width 54 height 25
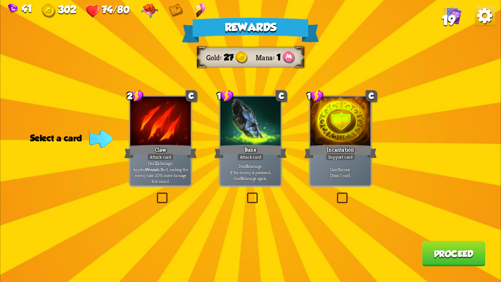
click at [343, 131] on div at bounding box center [341, 122] width 61 height 51
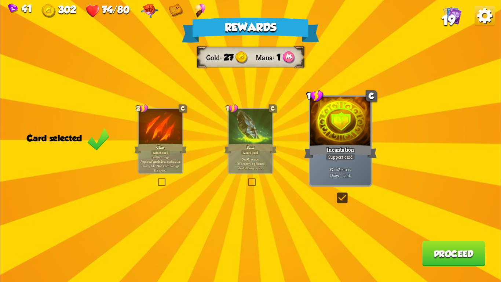
click at [472, 249] on button "Proceed" at bounding box center [454, 253] width 63 height 25
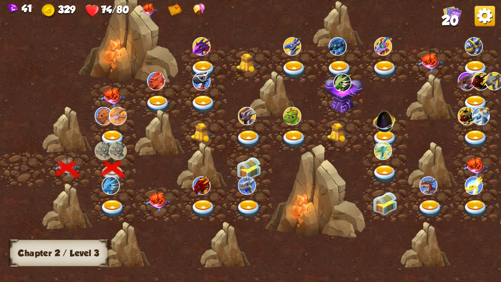
click at [117, 200] on img at bounding box center [112, 209] width 25 height 18
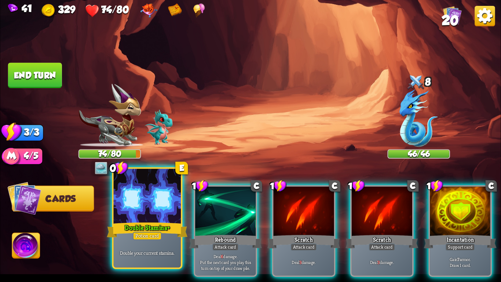
click at [160, 215] on div at bounding box center [147, 197] width 67 height 57
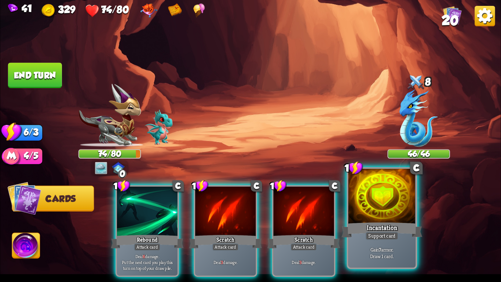
click at [378, 240] on div "Support card" at bounding box center [382, 236] width 33 height 8
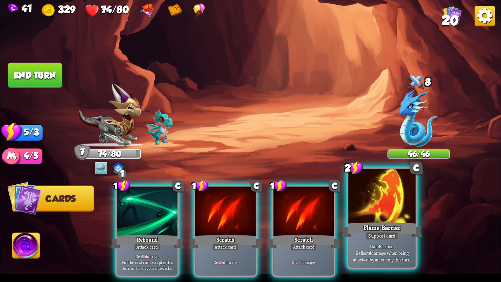
click at [375, 238] on div "Support card" at bounding box center [382, 236] width 33 height 8
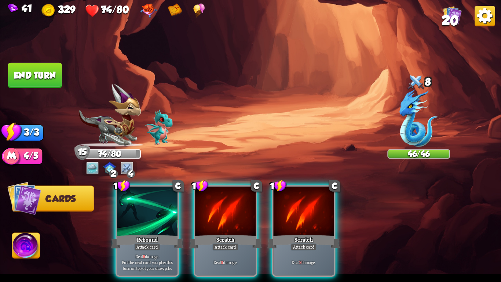
click at [23, 66] on button "End turn" at bounding box center [35, 75] width 54 height 25
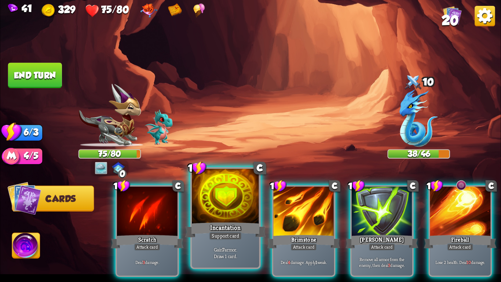
click at [212, 218] on div at bounding box center [225, 197] width 67 height 57
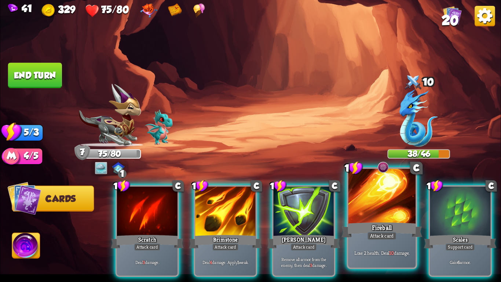
click at [366, 238] on div "Fireball" at bounding box center [382, 230] width 81 height 18
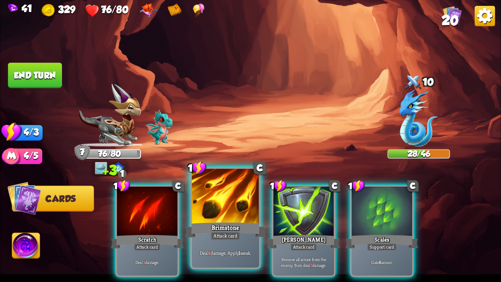
click at [238, 231] on div "Brimstone" at bounding box center [225, 230] width 81 height 18
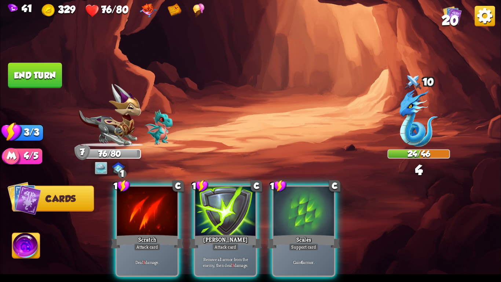
click at [39, 79] on button "End turn" at bounding box center [35, 75] width 54 height 25
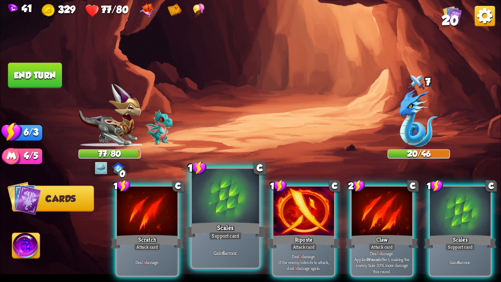
click at [209, 204] on div at bounding box center [225, 197] width 67 height 57
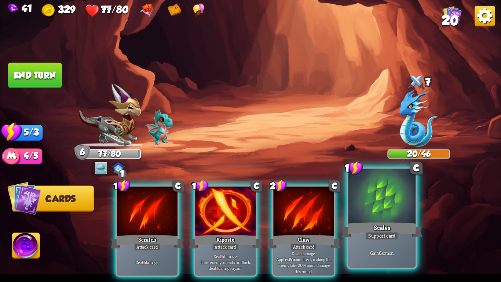
click at [388, 255] on p "Gain 6 armor." at bounding box center [382, 252] width 64 height 7
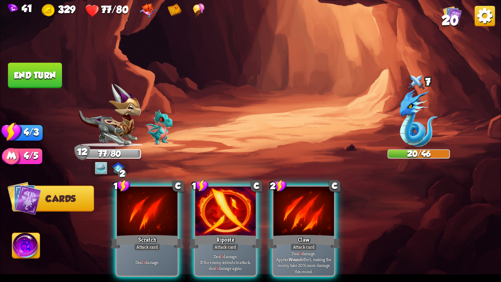
click at [32, 73] on button "End turn" at bounding box center [35, 75] width 54 height 25
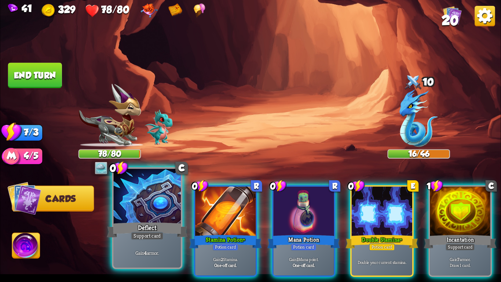
click at [155, 231] on div "Deflect" at bounding box center [147, 230] width 81 height 18
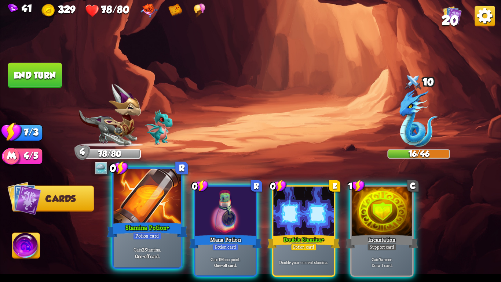
click at [155, 231] on div "Stamina Potion+" at bounding box center [147, 230] width 81 height 18
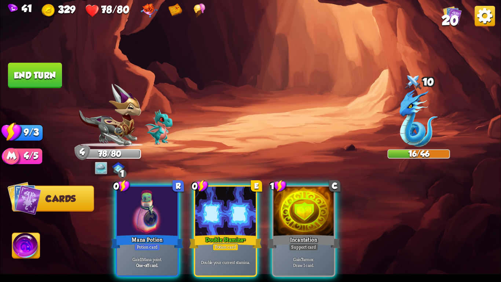
click at [155, 233] on div "Mana Potion" at bounding box center [147, 241] width 73 height 16
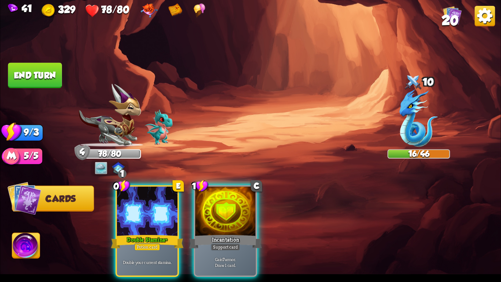
click at [155, 233] on div "Double Stamina+" at bounding box center [147, 241] width 73 height 16
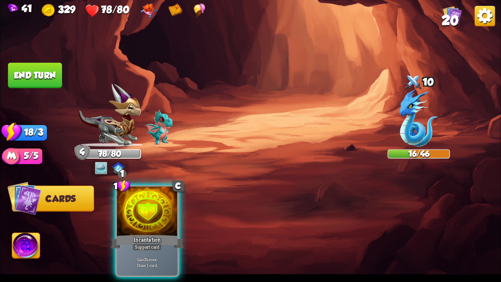
click at [155, 233] on div "Incantation" at bounding box center [147, 241] width 73 height 16
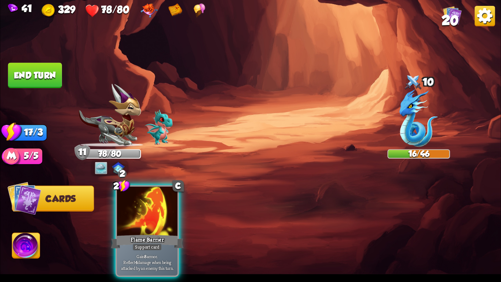
click at [41, 69] on button "End turn" at bounding box center [35, 75] width 54 height 25
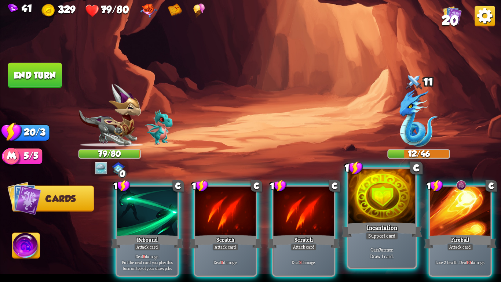
click at [374, 218] on div at bounding box center [382, 197] width 67 height 57
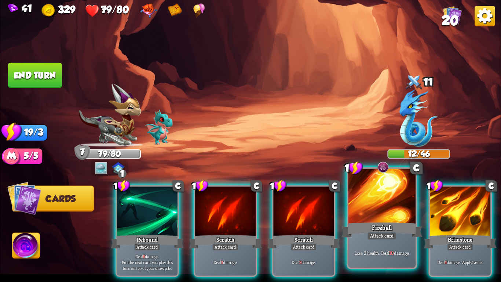
click at [384, 219] on div at bounding box center [382, 197] width 67 height 57
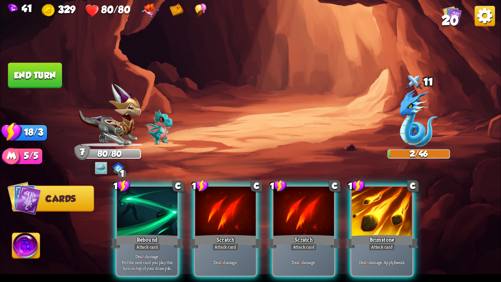
click at [35, 72] on button "End turn" at bounding box center [35, 75] width 54 height 25
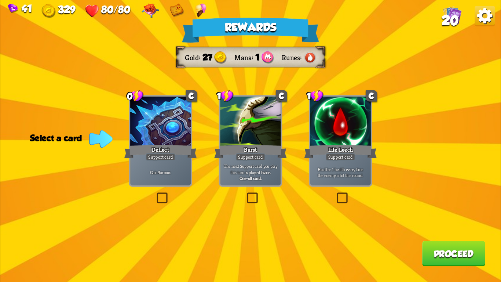
click at [257, 156] on div "Support card" at bounding box center [251, 156] width 30 height 7
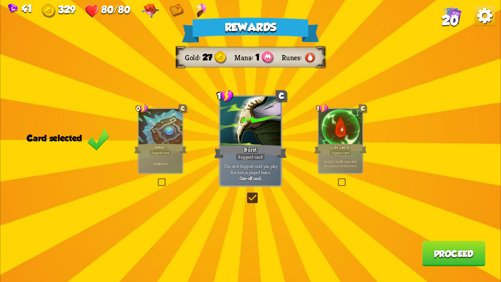
click at [469, 255] on button "Proceed" at bounding box center [454, 253] width 63 height 25
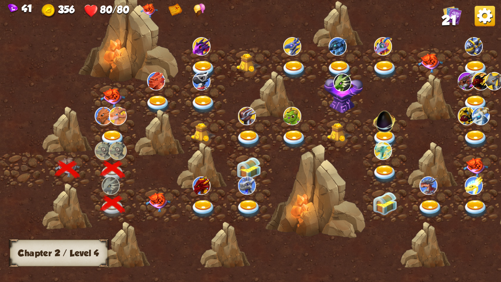
click at [152, 199] on img at bounding box center [158, 202] width 25 height 19
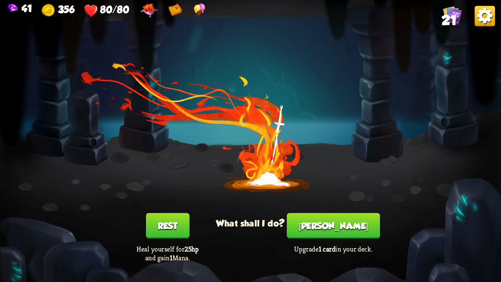
click at [313, 234] on button "[PERSON_NAME]" at bounding box center [333, 225] width 93 height 25
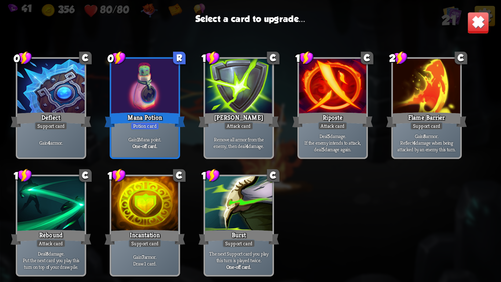
click at [160, 126] on div "Mana Potion" at bounding box center [145, 120] width 81 height 18
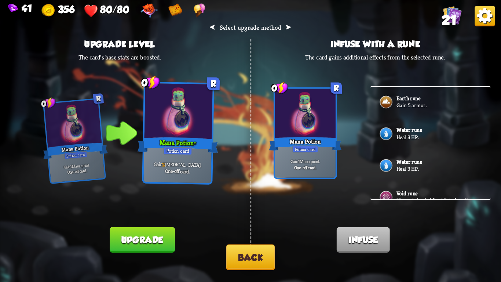
click at [247, 255] on button "Back" at bounding box center [250, 257] width 49 height 26
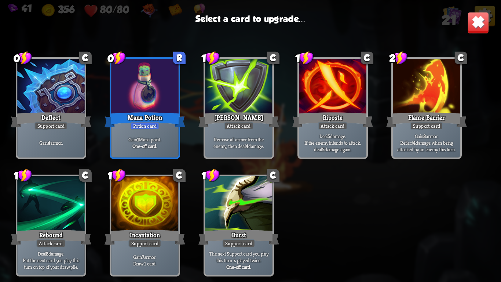
click at [265, 211] on div at bounding box center [238, 204] width 67 height 57
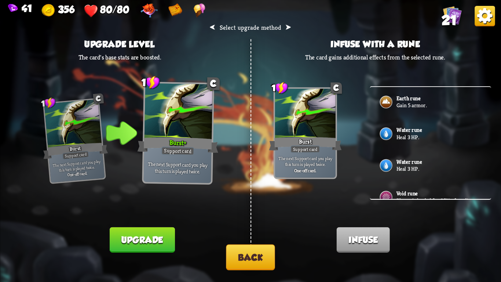
click at [238, 254] on button "Back" at bounding box center [250, 257] width 49 height 26
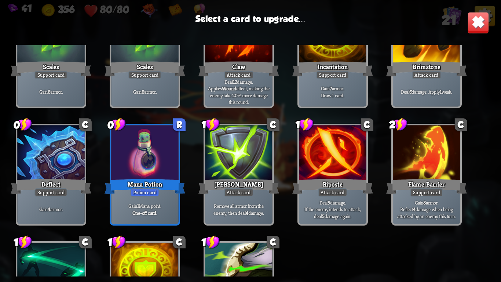
scroll to position [0, 0]
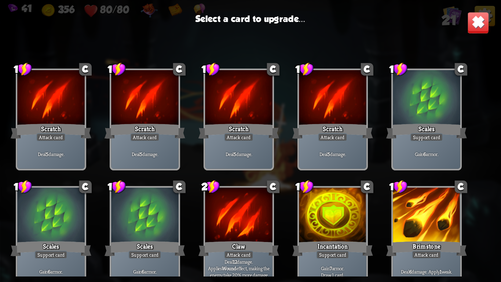
click at [323, 240] on div "Incantation" at bounding box center [333, 249] width 81 height 18
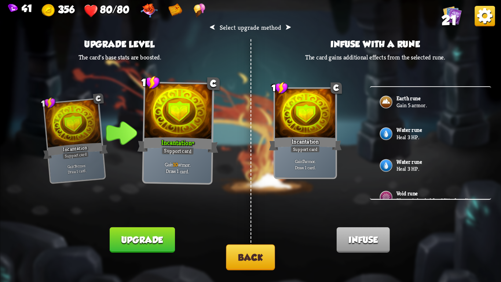
click at [252, 249] on button "Back" at bounding box center [250, 257] width 49 height 26
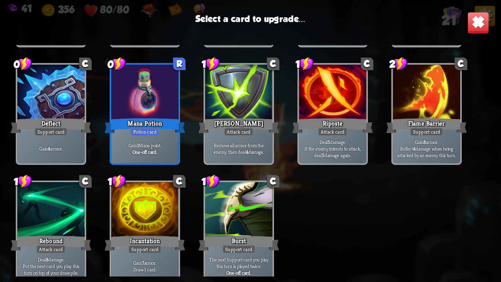
scroll to position [230, 0]
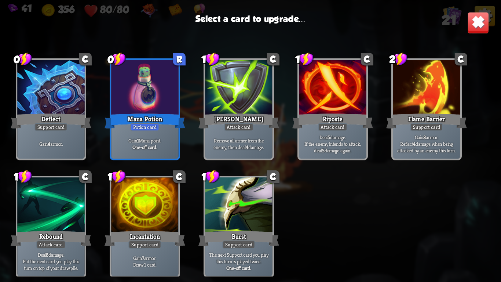
click at [303, 149] on p "Deal 5 damage. If the enemy intends to attack, deal 5 damage again." at bounding box center [333, 144] width 64 height 20
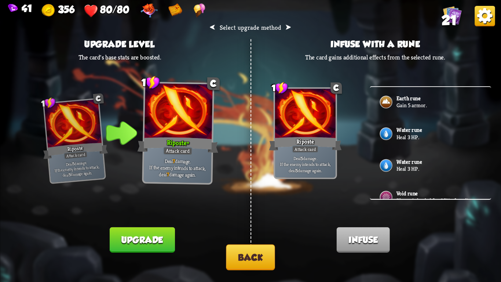
click at [253, 254] on button "Back" at bounding box center [250, 257] width 49 height 26
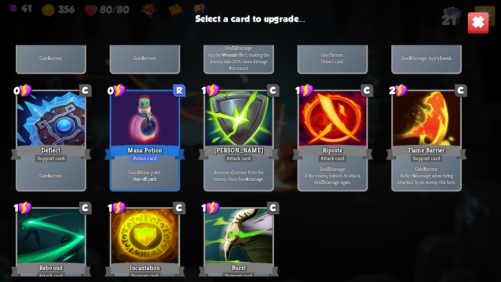
scroll to position [231, 0]
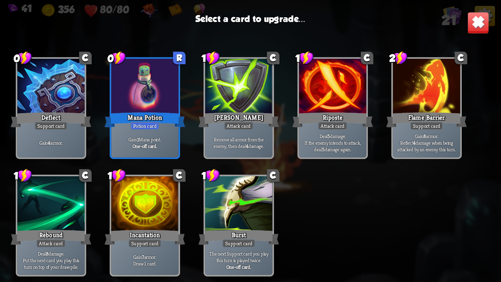
click at [62, 215] on div at bounding box center [50, 204] width 67 height 57
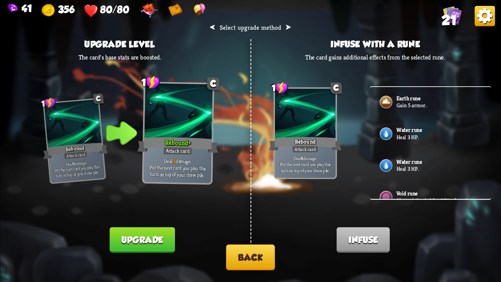
click at [251, 254] on button "Back" at bounding box center [250, 257] width 49 height 26
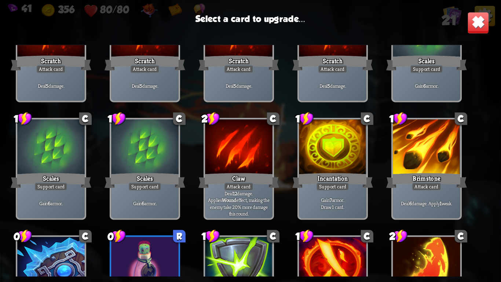
scroll to position [71, 0]
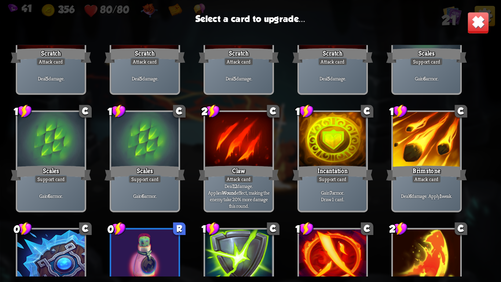
click at [446, 172] on div "Brimstone" at bounding box center [427, 173] width 81 height 18
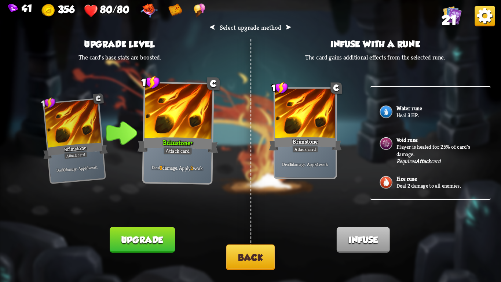
scroll to position [0, 0]
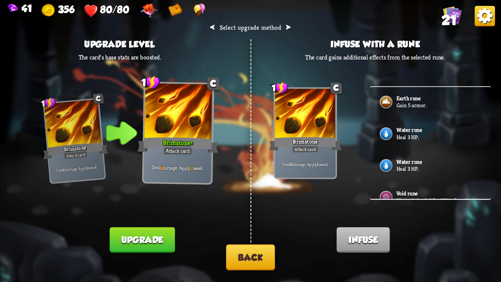
click at [421, 105] on p "Gain 5 armor." at bounding box center [439, 105] width 85 height 7
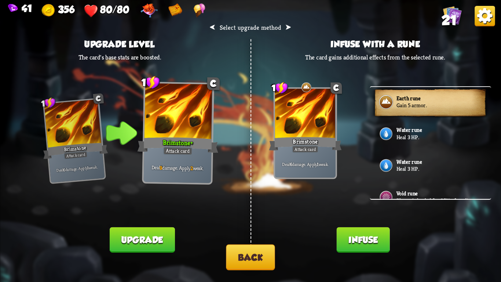
click at [367, 234] on button "Infuse" at bounding box center [363, 239] width 53 height 25
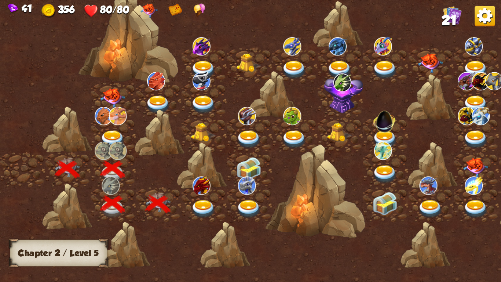
click at [194, 200] on img at bounding box center [203, 209] width 25 height 18
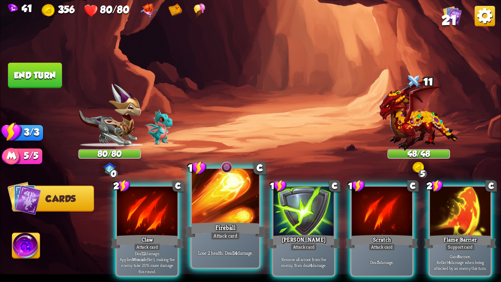
click at [200, 226] on div "Fireball" at bounding box center [225, 230] width 81 height 18
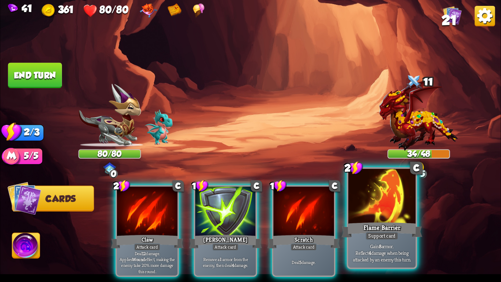
click at [359, 243] on p "Gain 8 armor. Reflect 4 damage when being attacked by an enemy this turn." at bounding box center [382, 253] width 64 height 20
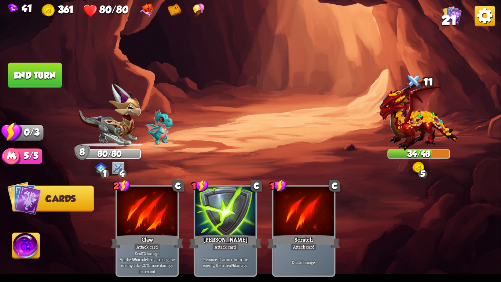
click at [39, 70] on button "End turn" at bounding box center [35, 75] width 54 height 25
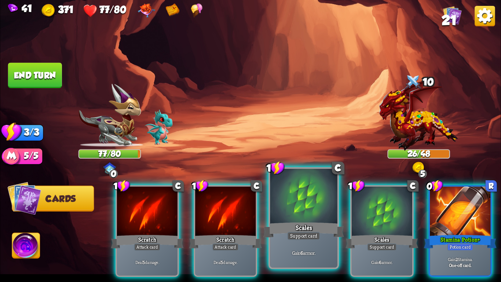
click at [301, 228] on div "Scales" at bounding box center [304, 230] width 81 height 18
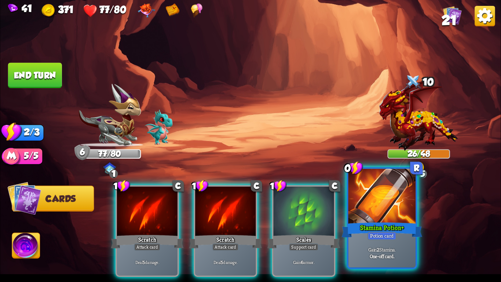
click at [391, 240] on div "Gain 2 Stamina. One-off card." at bounding box center [382, 252] width 67 height 29
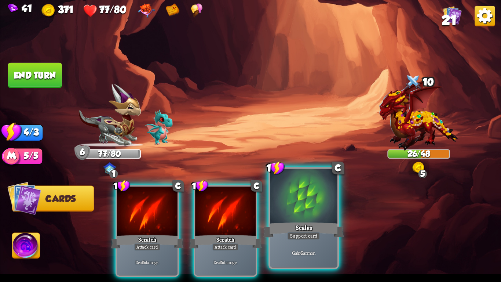
click at [308, 231] on div "Scales" at bounding box center [304, 230] width 81 height 18
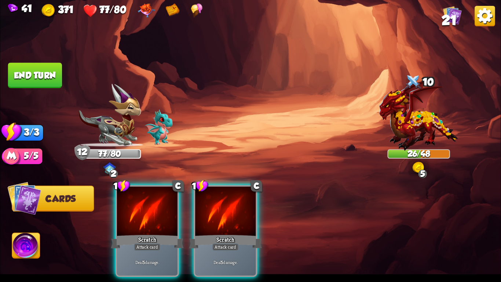
click at [26, 65] on button "End turn" at bounding box center [35, 75] width 54 height 25
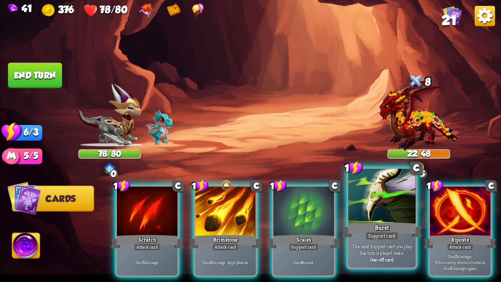
click at [365, 230] on div "Burst" at bounding box center [382, 230] width 81 height 18
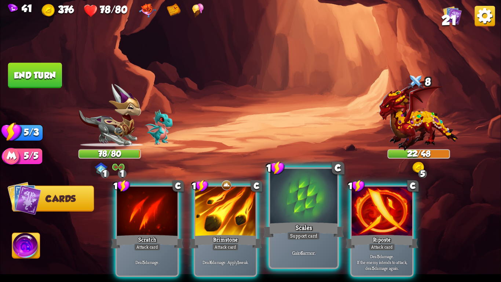
click at [295, 218] on div at bounding box center [303, 197] width 67 height 57
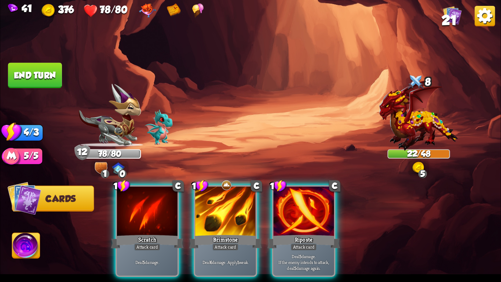
click at [49, 67] on button "End turn" at bounding box center [35, 75] width 54 height 25
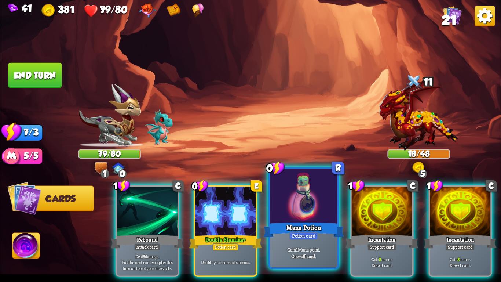
click at [295, 228] on div "Mana Potion" at bounding box center [304, 230] width 81 height 18
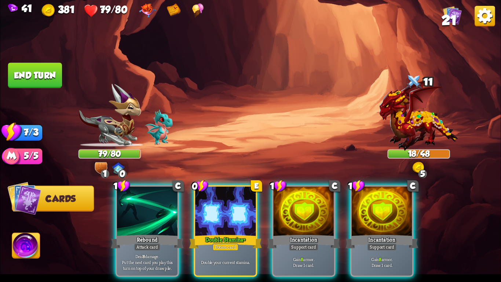
click at [295, 233] on div "Incantation" at bounding box center [304, 241] width 73 height 16
click at [295, 228] on div "1 C Rebound Attack card Deal 8 damage. Put the next card you play this turn on …" at bounding box center [300, 219] width 401 height 125
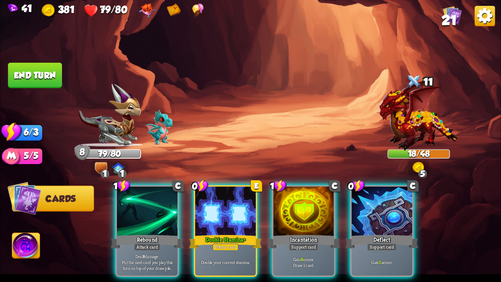
click at [295, 233] on div "Incantation" at bounding box center [304, 241] width 73 height 16
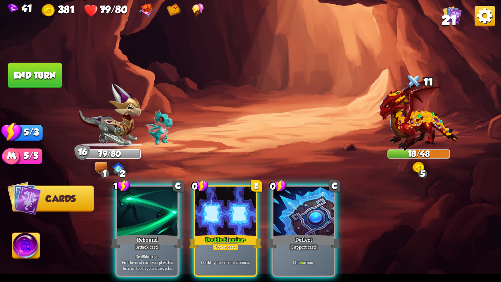
click at [295, 233] on div "Deflect" at bounding box center [304, 241] width 73 height 16
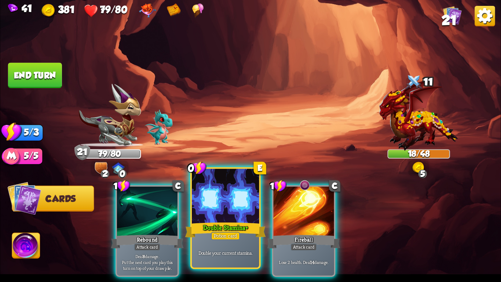
click at [198, 218] on div at bounding box center [225, 197] width 67 height 57
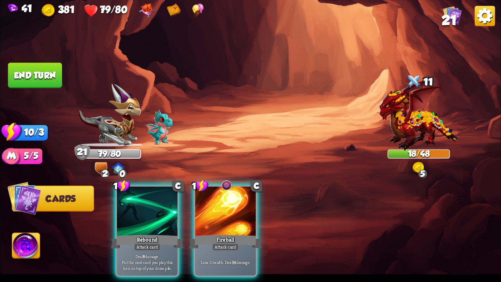
click at [8, 72] on button "End turn" at bounding box center [35, 75] width 54 height 25
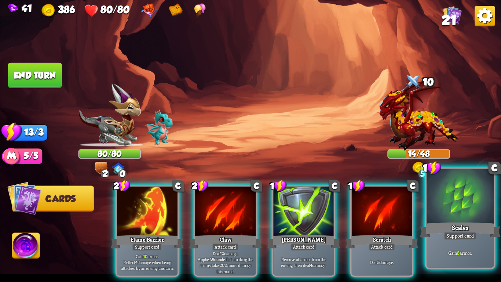
click at [471, 229] on div "Scales" at bounding box center [460, 230] width 81 height 18
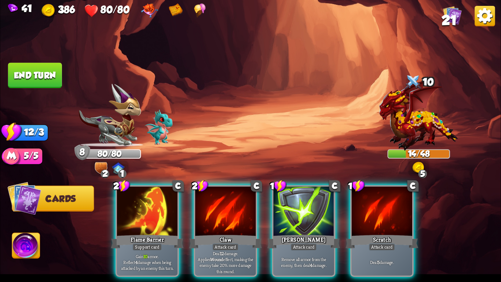
click at [44, 75] on button "End turn" at bounding box center [35, 75] width 54 height 25
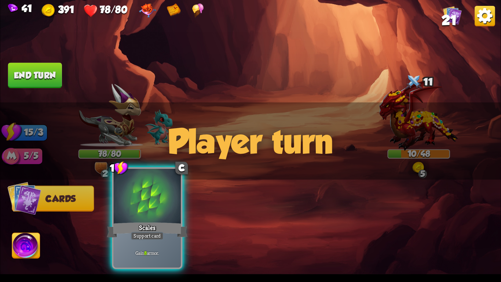
click at [162, 238] on div "Support card" at bounding box center [147, 236] width 33 height 8
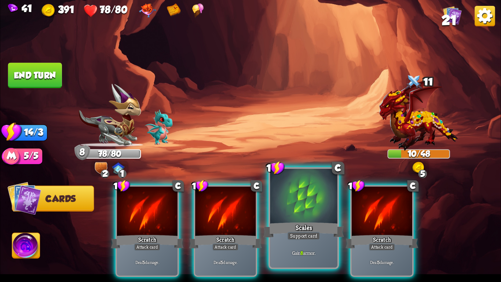
click at [289, 210] on div at bounding box center [303, 197] width 67 height 57
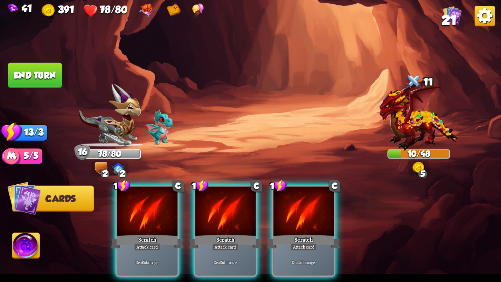
click at [53, 72] on button "End turn" at bounding box center [35, 75] width 54 height 25
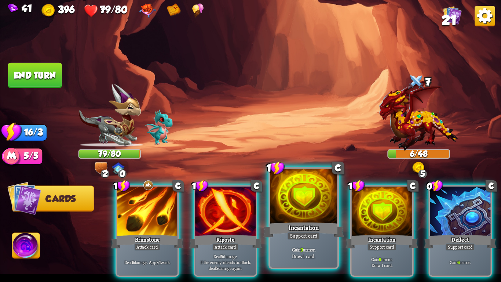
click at [284, 207] on div at bounding box center [303, 197] width 67 height 57
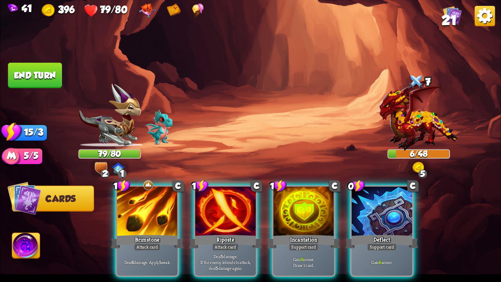
click at [284, 207] on div at bounding box center [304, 211] width 61 height 51
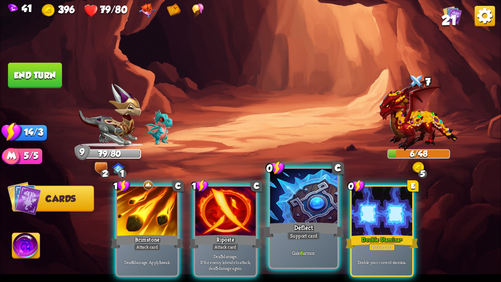
click at [284, 207] on div at bounding box center [303, 197] width 67 height 57
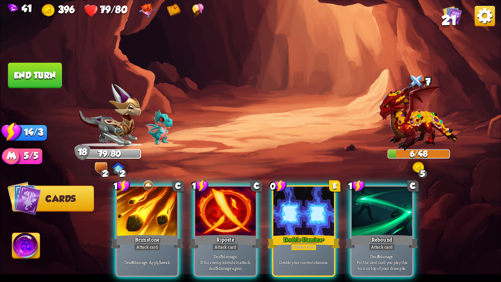
click at [284, 207] on div at bounding box center [304, 211] width 61 height 51
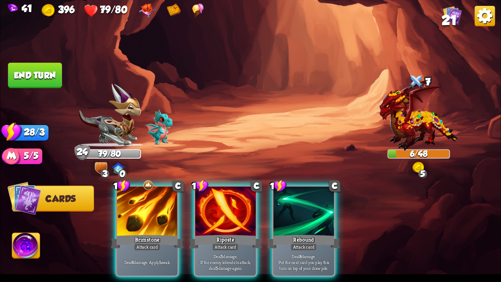
click at [21, 71] on button "End turn" at bounding box center [35, 75] width 55 height 26
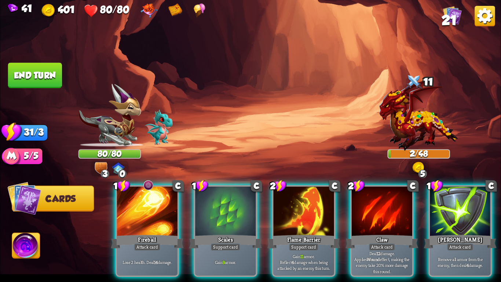
click at [7, 70] on img at bounding box center [250, 141] width 501 height 282
click at [31, 75] on button "End turn" at bounding box center [35, 75] width 54 height 25
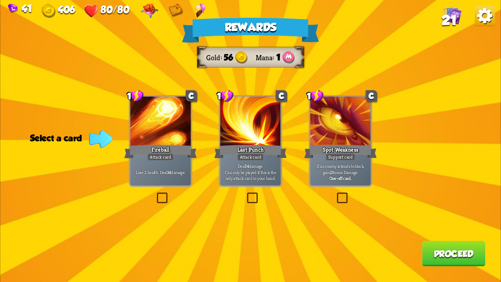
click at [322, 182] on div "If an enemy intends to block, gain 2 Bonus Damage. One-off card." at bounding box center [341, 172] width 61 height 26
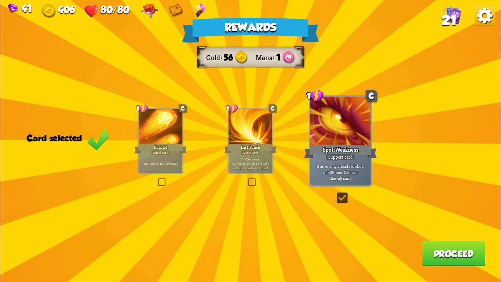
click at [157, 179] on label at bounding box center [157, 179] width 0 height 0
click at [0, 0] on input "checkbox" at bounding box center [0, 0] width 0 height 0
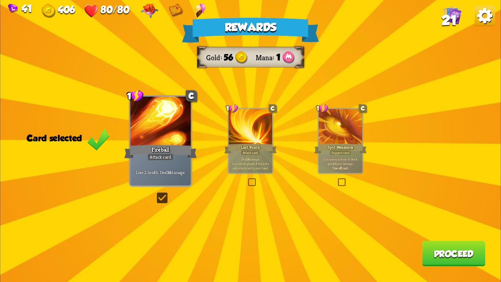
click at [435, 262] on button "Proceed" at bounding box center [454, 253] width 63 height 25
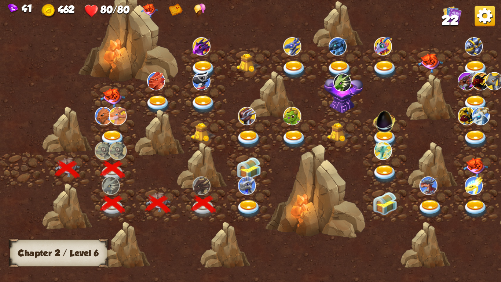
click at [254, 209] on img at bounding box center [249, 209] width 25 height 18
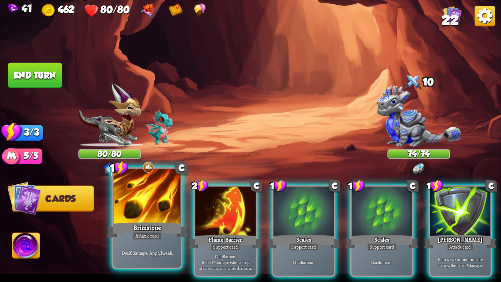
click at [144, 206] on div at bounding box center [147, 197] width 67 height 57
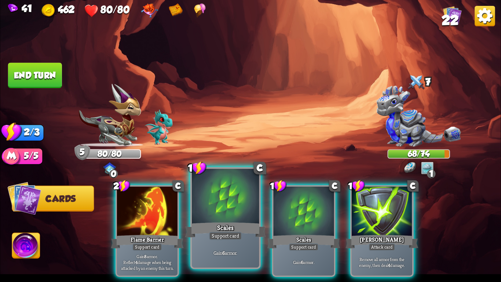
click at [200, 213] on div at bounding box center [225, 197] width 67 height 57
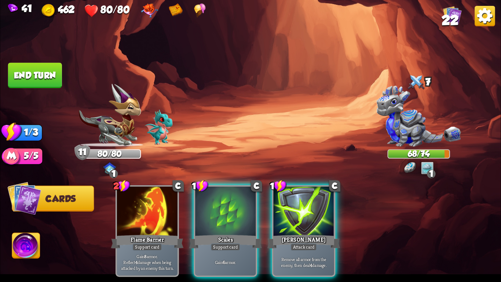
click at [38, 81] on button "End turn" at bounding box center [35, 75] width 54 height 25
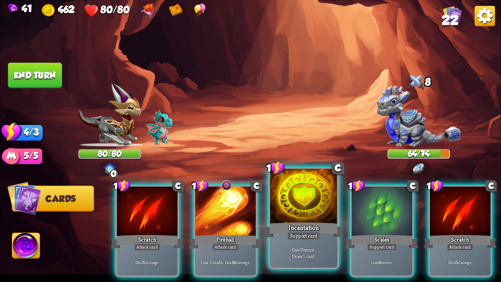
click at [316, 233] on div "Support card" at bounding box center [303, 236] width 33 height 8
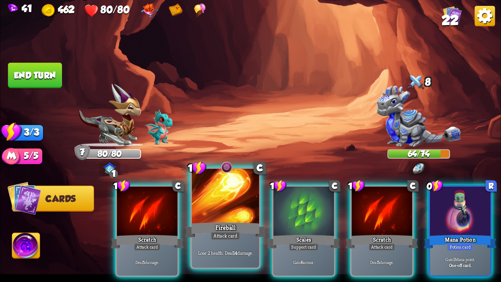
click at [231, 222] on div "Fireball" at bounding box center [225, 230] width 81 height 18
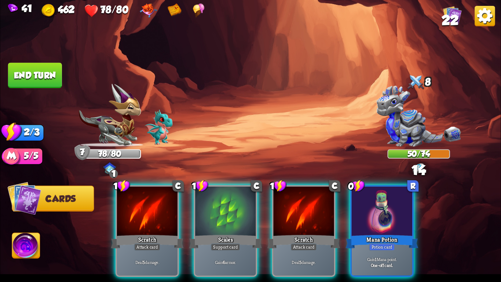
click at [50, 72] on button "End turn" at bounding box center [35, 75] width 54 height 25
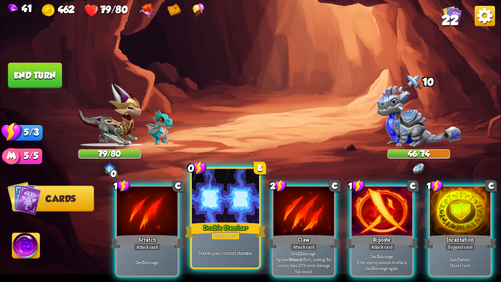
click at [242, 202] on div at bounding box center [225, 197] width 67 height 57
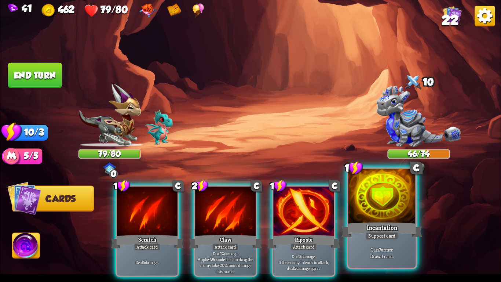
click at [370, 211] on div at bounding box center [382, 197] width 67 height 57
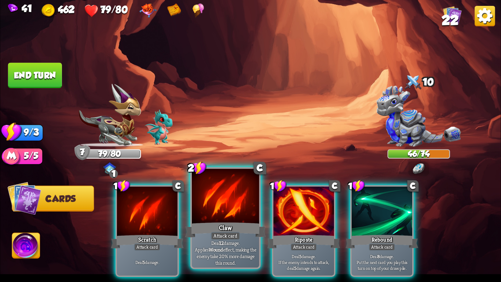
click at [219, 230] on div "Claw" at bounding box center [225, 230] width 81 height 18
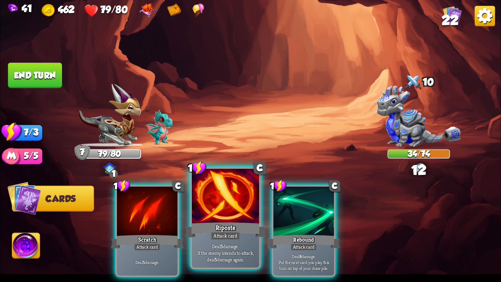
click at [225, 229] on div "Riposte" at bounding box center [225, 230] width 81 height 18
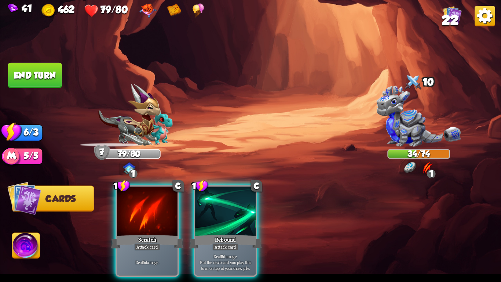
click at [22, 67] on button "End turn" at bounding box center [35, 75] width 54 height 25
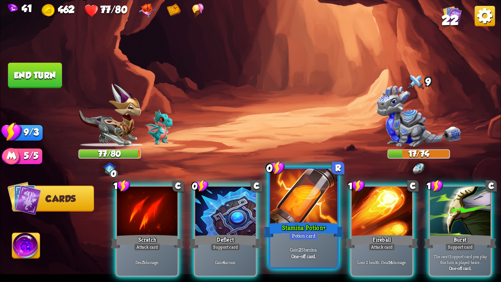
click at [301, 246] on div "Gain 2 Stamina. One-off card." at bounding box center [303, 252] width 67 height 29
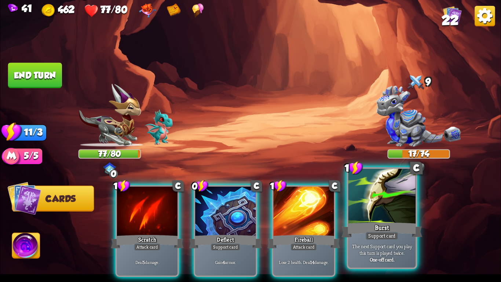
click at [365, 247] on p "The next Support card you play this turn is played twice." at bounding box center [382, 249] width 64 height 13
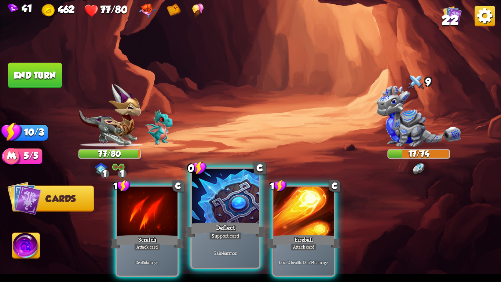
click at [194, 238] on div "Deflect" at bounding box center [225, 230] width 81 height 18
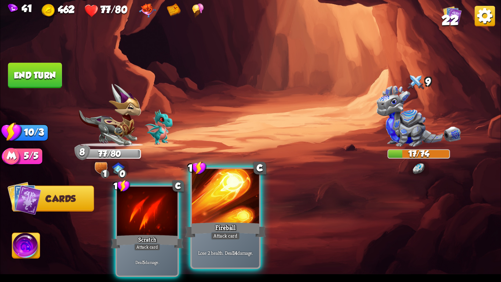
click at [246, 257] on div "Lose 2 health. Deal 14 damage." at bounding box center [225, 252] width 67 height 29
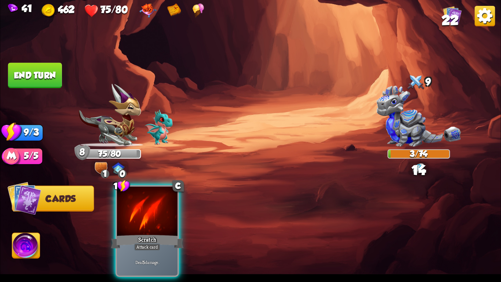
click at [36, 65] on button "End turn" at bounding box center [35, 75] width 54 height 25
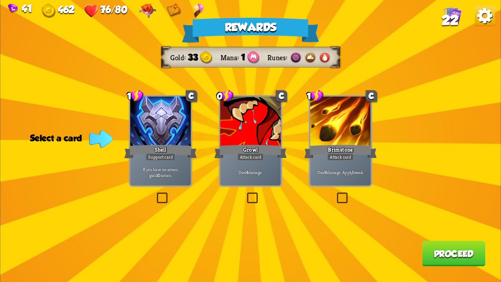
click at [234, 133] on div at bounding box center [250, 122] width 61 height 51
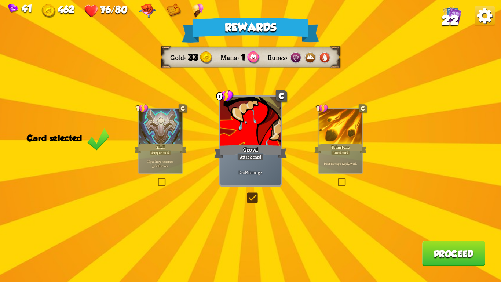
click at [476, 249] on button "Proceed" at bounding box center [454, 253] width 63 height 25
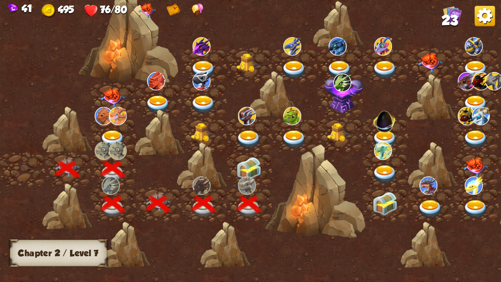
click at [257, 164] on img at bounding box center [249, 168] width 25 height 23
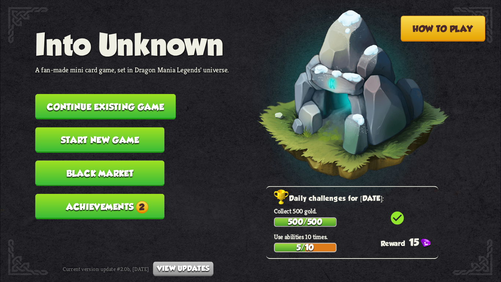
click at [155, 200] on button "Achievements 2" at bounding box center [99, 206] width 129 height 25
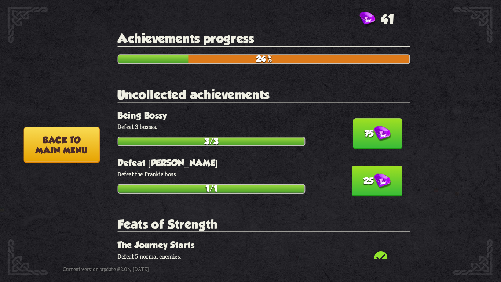
click at [374, 135] on img at bounding box center [382, 134] width 17 height 16
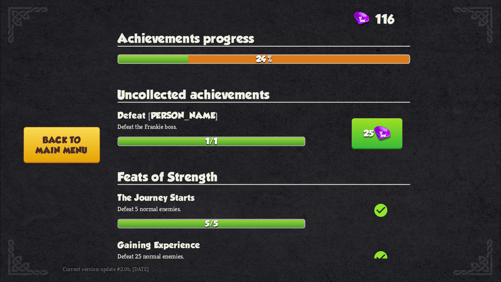
click at [374, 135] on img at bounding box center [382, 134] width 17 height 16
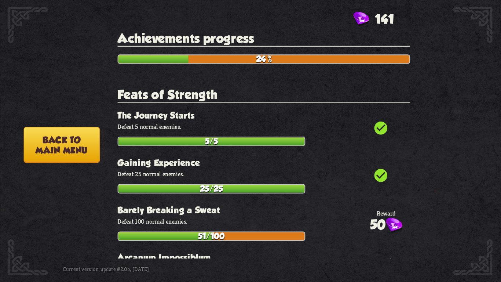
click at [69, 122] on img at bounding box center [119, 145] width 129 height 73
click at [83, 147] on button "Back to main menu" at bounding box center [61, 145] width 76 height 36
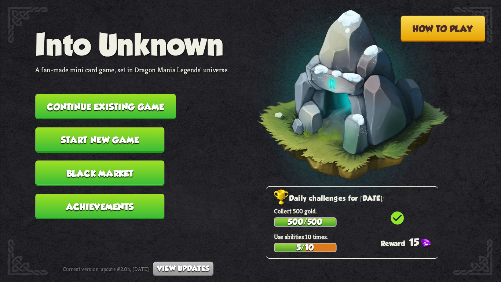
click at [112, 96] on button "Continue existing game" at bounding box center [105, 106] width 141 height 25
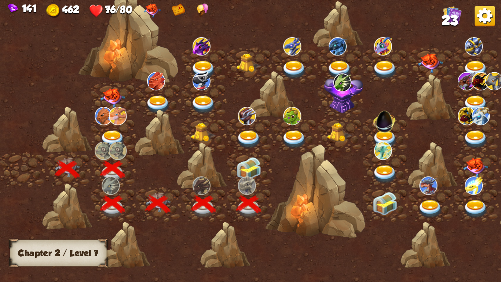
click at [254, 175] on img at bounding box center [249, 168] width 25 height 23
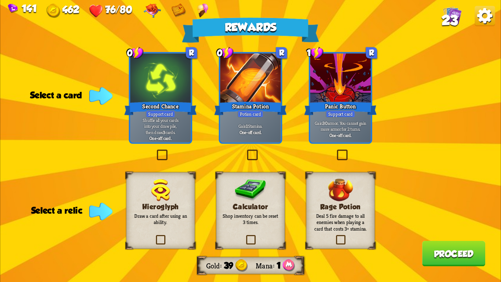
click at [246, 151] on label at bounding box center [246, 151] width 0 height 0
click at [0, 0] on input "checkbox" at bounding box center [0, 0] width 0 height 0
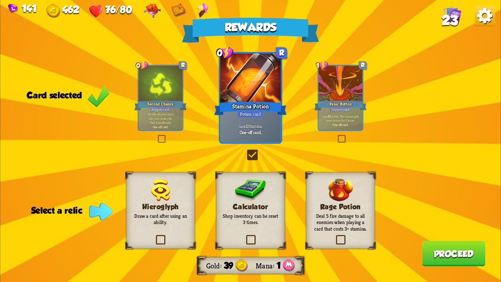
click at [250, 202] on div "Calculator Shop inventory can be reset 3 times." at bounding box center [250, 210] width 69 height 77
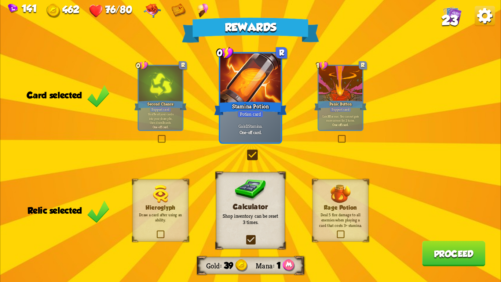
click at [447, 254] on button "Proceed" at bounding box center [454, 253] width 63 height 25
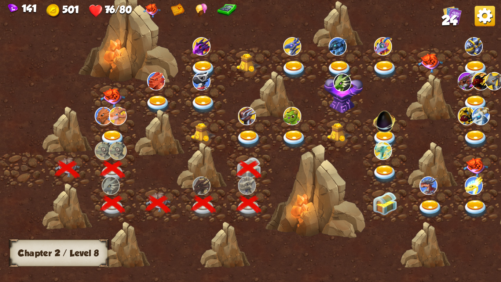
click at [243, 139] on img at bounding box center [249, 139] width 25 height 18
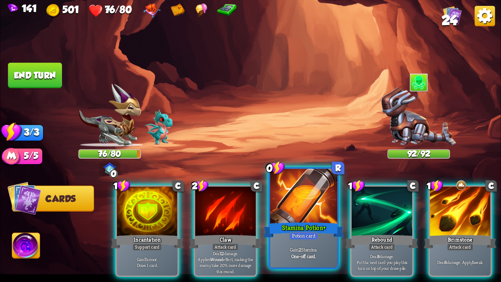
click at [309, 243] on div "Gain 2 Stamina. One-off card." at bounding box center [303, 252] width 67 height 29
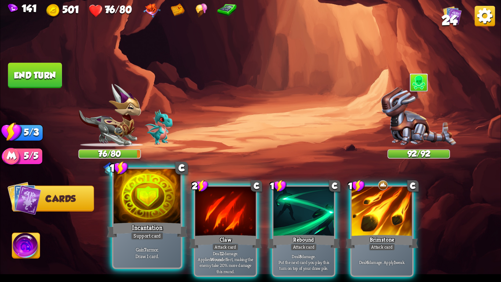
click at [147, 254] on p "Gain 7 armor. Draw 1 card." at bounding box center [147, 252] width 64 height 13
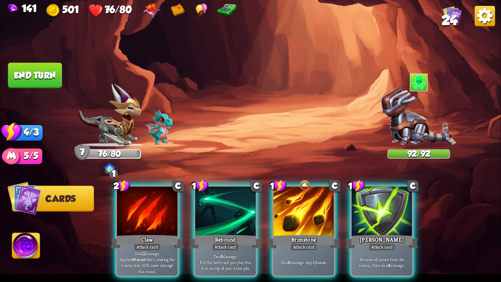
click at [12, 66] on button "End turn" at bounding box center [35, 75] width 54 height 25
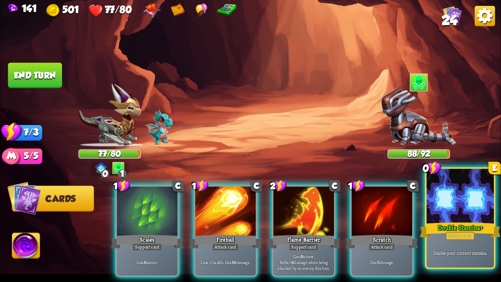
click at [471, 192] on div at bounding box center [460, 197] width 67 height 57
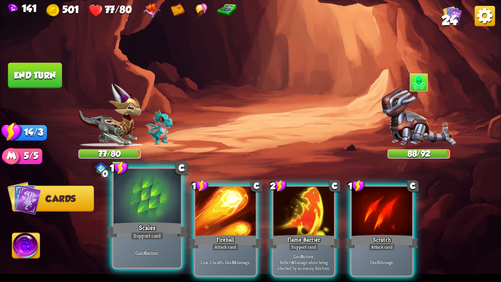
click at [166, 227] on div "Scales" at bounding box center [147, 230] width 81 height 18
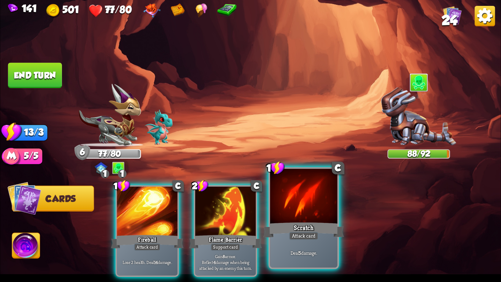
click at [311, 190] on div at bounding box center [303, 197] width 67 height 57
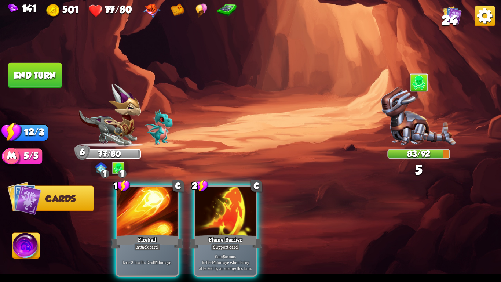
click at [18, 70] on button "End turn" at bounding box center [35, 75] width 54 height 25
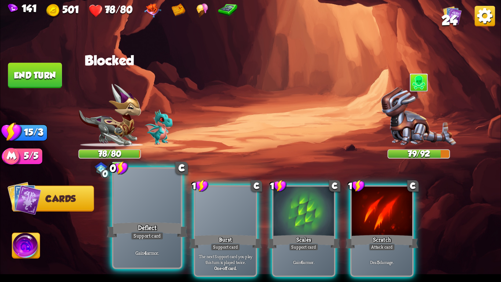
click at [146, 192] on div at bounding box center [147, 197] width 67 height 57
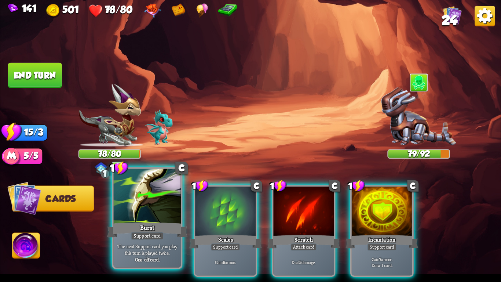
click at [147, 193] on div at bounding box center [147, 197] width 67 height 57
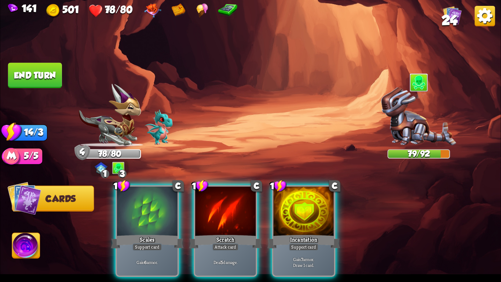
click at [147, 193] on div at bounding box center [147, 211] width 61 height 51
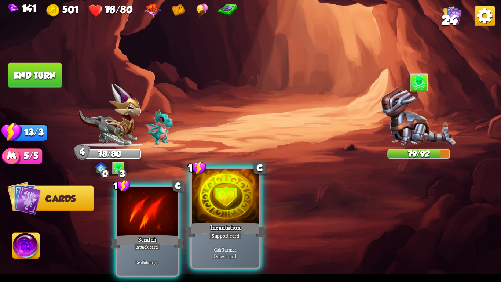
click at [224, 217] on div at bounding box center [225, 197] width 67 height 57
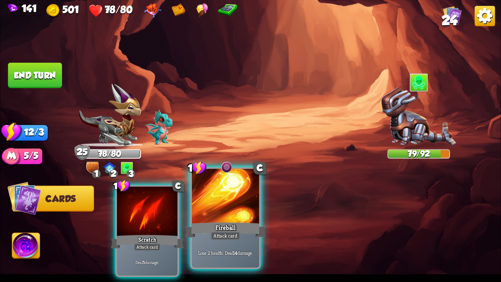
click at [202, 194] on div at bounding box center [225, 197] width 67 height 57
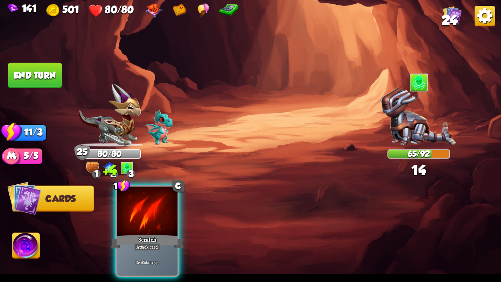
click at [20, 69] on button "End turn" at bounding box center [35, 75] width 54 height 25
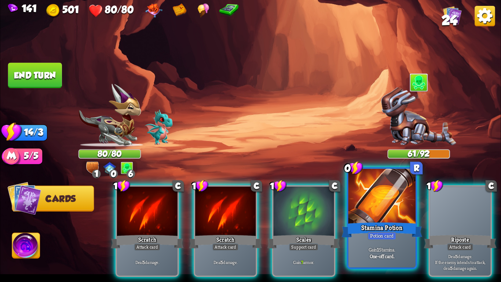
click at [369, 225] on div "Stamina Potion" at bounding box center [382, 230] width 81 height 18
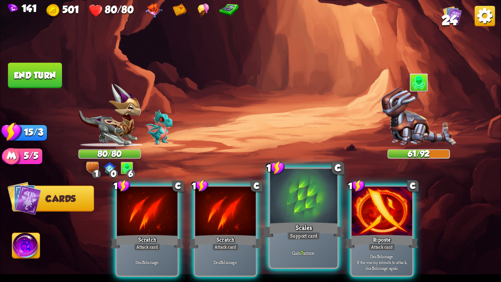
click at [299, 226] on div "Scales" at bounding box center [304, 230] width 81 height 18
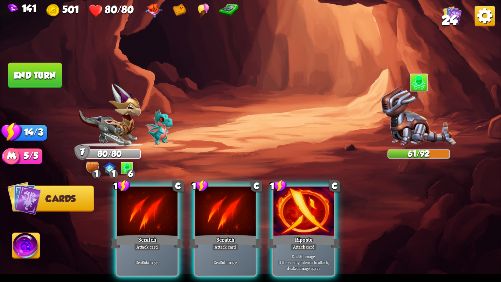
click at [299, 233] on div "Riposte" at bounding box center [304, 241] width 73 height 16
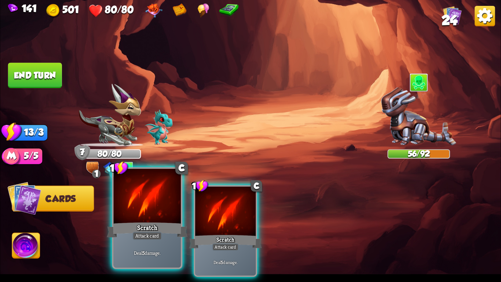
click at [134, 191] on div at bounding box center [147, 197] width 67 height 57
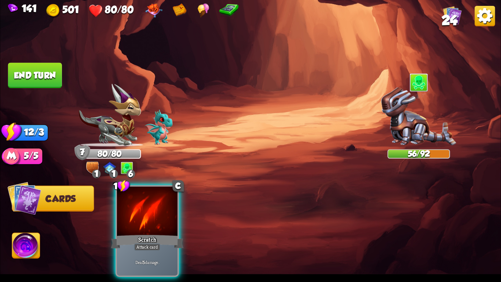
click at [134, 191] on div "1 C Scratch Attack card Deal 5 damage." at bounding box center [300, 219] width 401 height 125
click at [134, 191] on div at bounding box center [147, 211] width 61 height 51
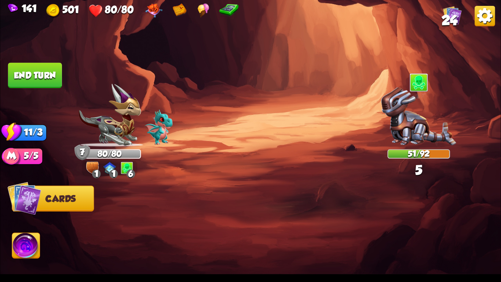
click at [27, 73] on button "End turn" at bounding box center [35, 75] width 54 height 25
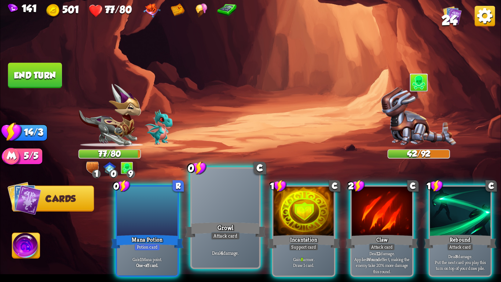
click at [228, 197] on div at bounding box center [225, 197] width 67 height 57
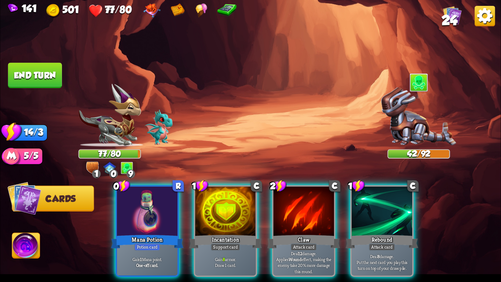
click at [228, 197] on div at bounding box center [225, 211] width 61 height 51
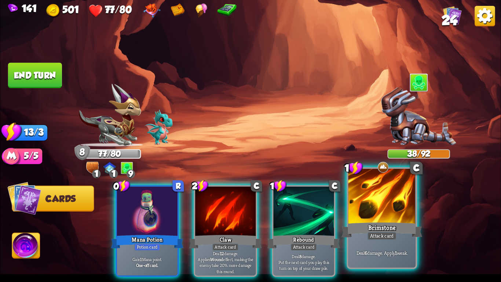
click at [392, 266] on div "Deal 6 damage. Apply 1 weak." at bounding box center [382, 252] width 67 height 29
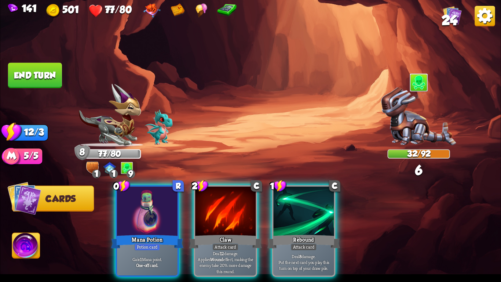
click at [35, 70] on button "End turn" at bounding box center [35, 75] width 54 height 25
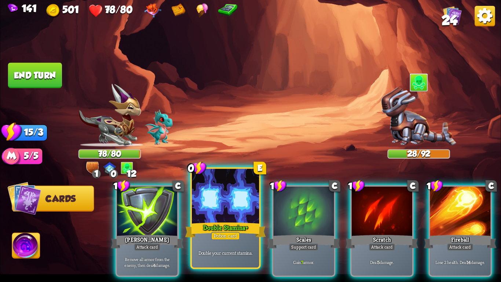
click at [230, 226] on div "Double Stamina+" at bounding box center [225, 230] width 81 height 18
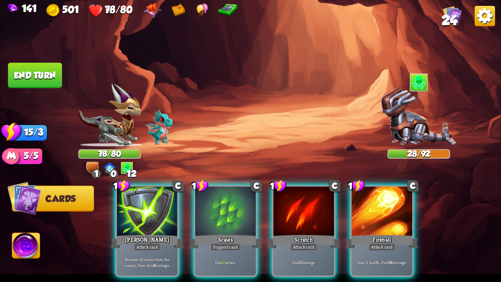
click at [230, 233] on div "Scales" at bounding box center [225, 241] width 73 height 16
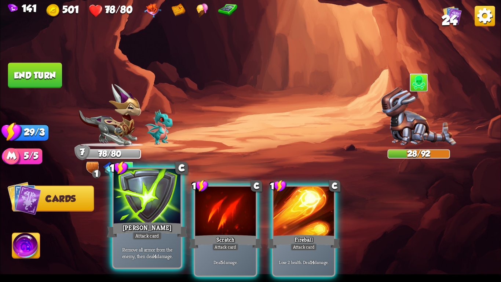
click at [159, 217] on div at bounding box center [147, 197] width 67 height 57
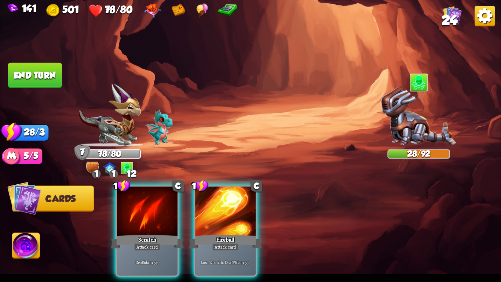
click at [159, 217] on div at bounding box center [147, 211] width 61 height 51
click at [159, 217] on div "1 C Scratch Attack card Deal 5 damage. 1 C Fireball Attack card Lose 2 health. …" at bounding box center [300, 219] width 401 height 125
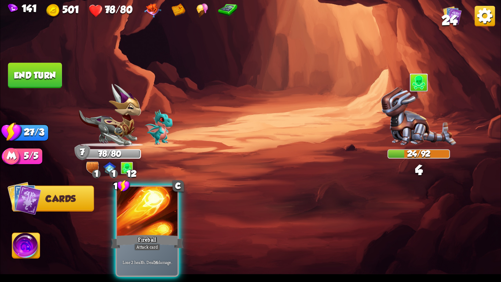
click at [159, 217] on div at bounding box center [147, 211] width 61 height 51
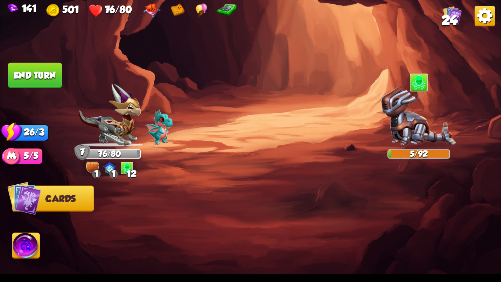
click at [20, 250] on img at bounding box center [26, 247] width 28 height 28
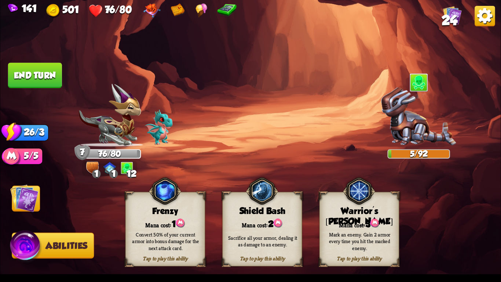
click at [255, 235] on div "Sacrifice all your armor, dealing it as damage to an enemy." at bounding box center [263, 241] width 72 height 13
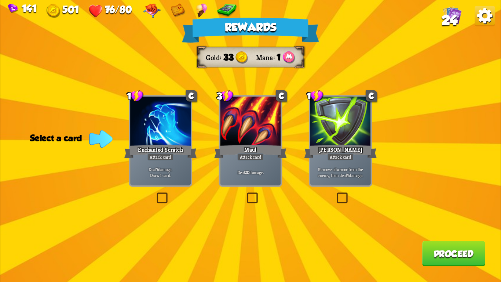
click at [344, 180] on div "Remove all armor from the enemy, then deal 4 damage." at bounding box center [341, 172] width 61 height 26
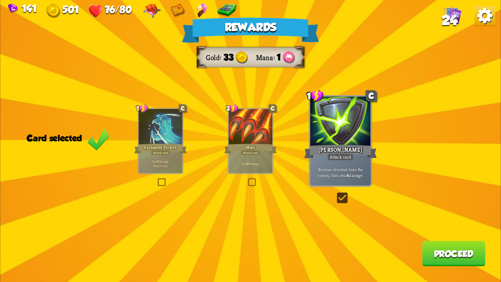
click at [470, 255] on button "Proceed" at bounding box center [454, 253] width 63 height 25
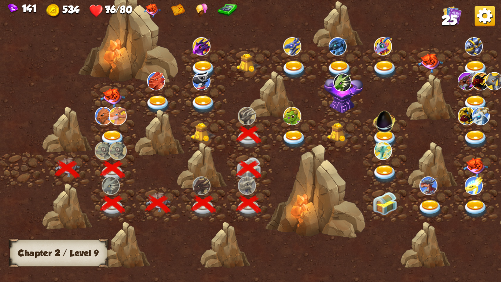
click at [291, 137] on img at bounding box center [294, 139] width 25 height 18
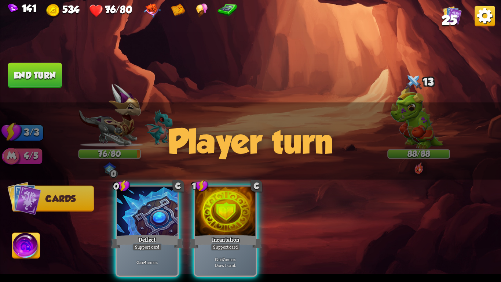
click at [415, 96] on img at bounding box center [417, 117] width 52 height 63
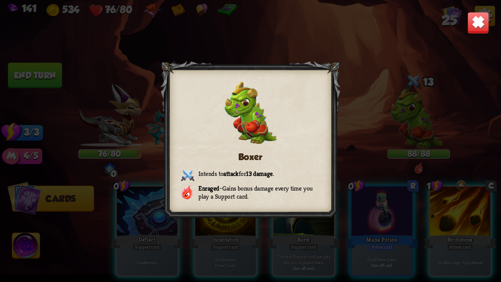
click at [474, 30] on img at bounding box center [479, 23] width 22 height 22
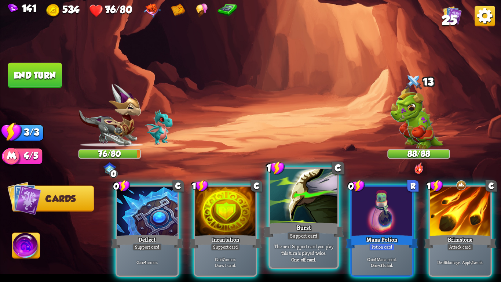
click at [315, 232] on div "Support card" at bounding box center [303, 236] width 33 height 8
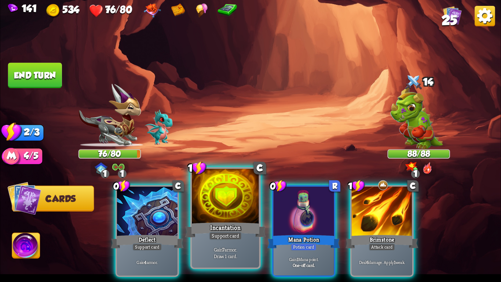
click at [220, 226] on div "Incantation" at bounding box center [225, 230] width 81 height 18
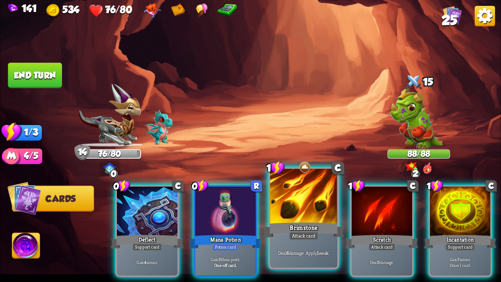
click at [315, 240] on div "Deal 6 damage. Apply 1 weak." at bounding box center [303, 252] width 67 height 29
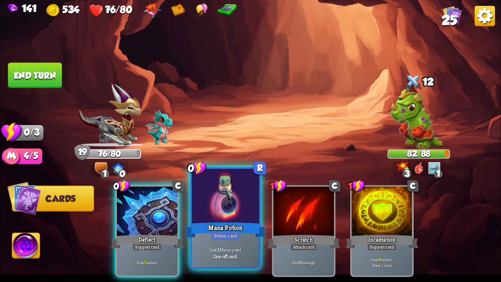
click at [219, 216] on div at bounding box center [225, 197] width 67 height 57
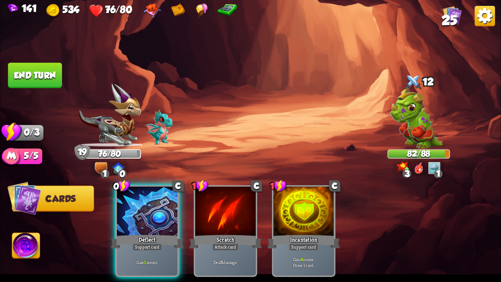
click at [47, 76] on button "End turn" at bounding box center [35, 75] width 54 height 25
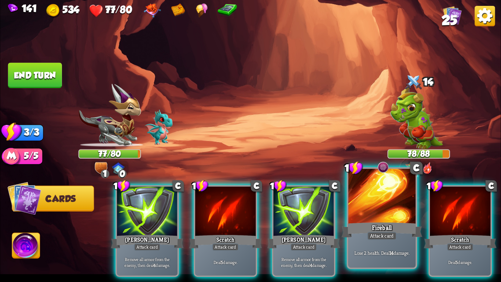
click at [391, 258] on div "Lose 2 health. Deal 14 damage." at bounding box center [382, 252] width 67 height 29
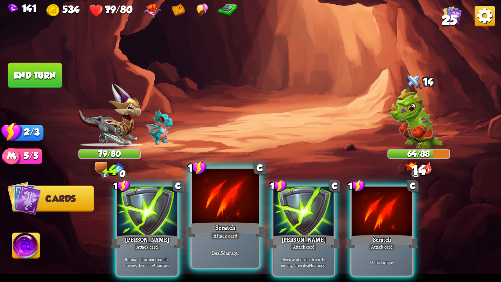
click at [221, 226] on div "Scratch" at bounding box center [225, 230] width 81 height 18
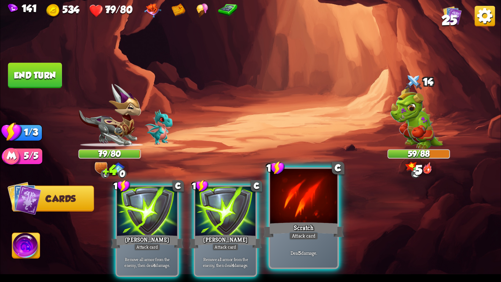
click at [324, 251] on p "Deal 5 damage." at bounding box center [304, 252] width 64 height 7
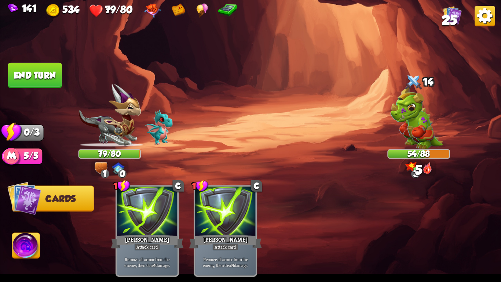
click at [39, 77] on button "End turn" at bounding box center [35, 75] width 54 height 25
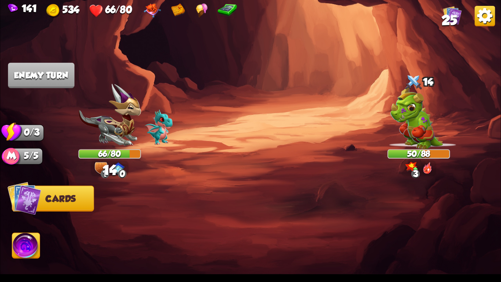
click at [16, 250] on img at bounding box center [26, 247] width 28 height 28
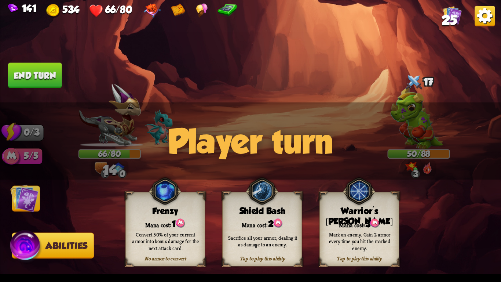
click at [344, 234] on div "Mark an enemy. Gain 2 armor every time you hit the marked enemy." at bounding box center [360, 241] width 72 height 20
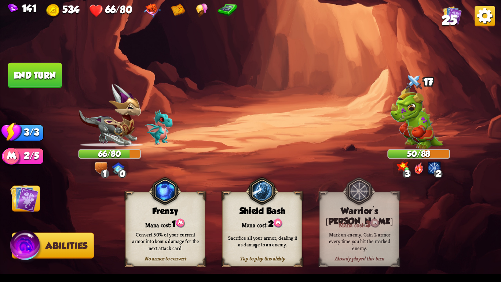
click at [39, 202] on span "Cards" at bounding box center [27, 199] width 30 height 10
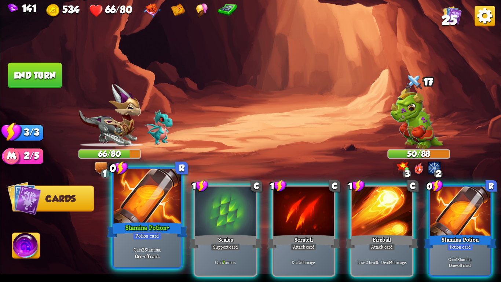
click at [152, 247] on p "Gain 2 Stamina." at bounding box center [147, 249] width 64 height 7
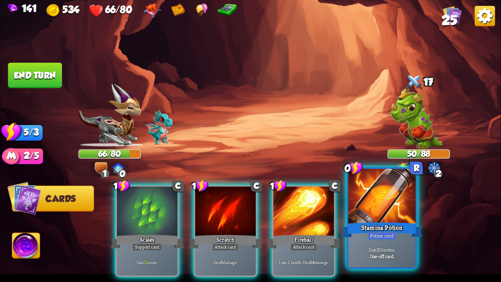
click at [362, 229] on div "Stamina Potion" at bounding box center [382, 230] width 81 height 18
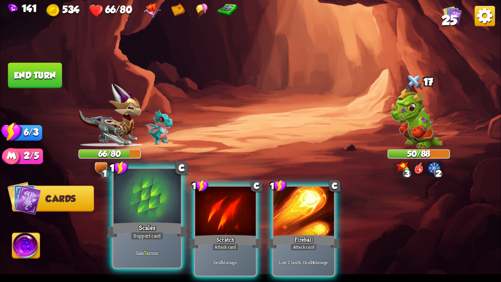
click at [149, 240] on div "Support card" at bounding box center [147, 236] width 33 height 8
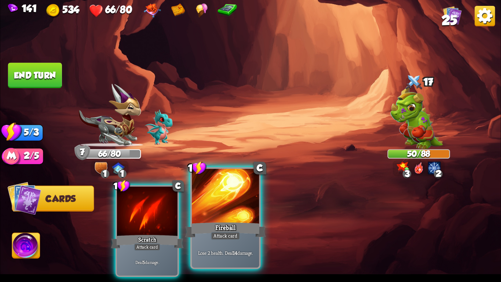
click at [205, 242] on div "Lose 2 health. Deal 14 damage." at bounding box center [225, 252] width 67 height 29
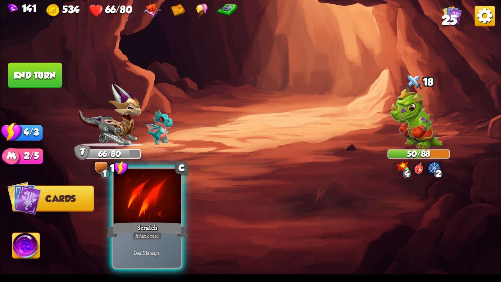
click at [116, 232] on div "Scratch" at bounding box center [147, 230] width 81 height 18
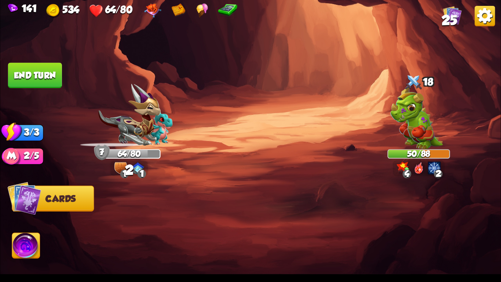
click at [30, 87] on img at bounding box center [250, 141] width 501 height 282
click at [32, 70] on button "End turn" at bounding box center [35, 75] width 54 height 25
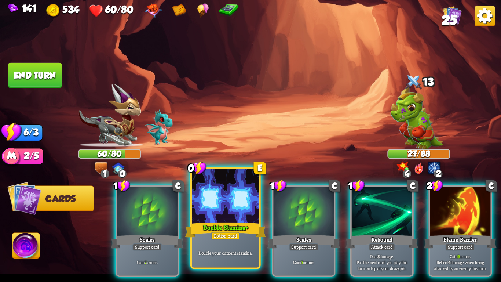
click at [198, 193] on div at bounding box center [225, 197] width 67 height 57
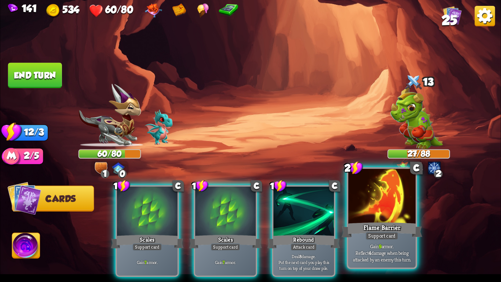
click at [364, 233] on div "Flame Barrier" at bounding box center [382, 230] width 81 height 18
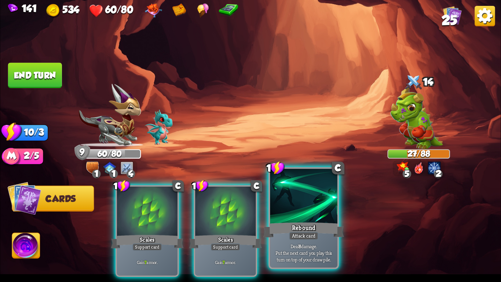
click at [321, 228] on div "Rebound" at bounding box center [304, 230] width 81 height 18
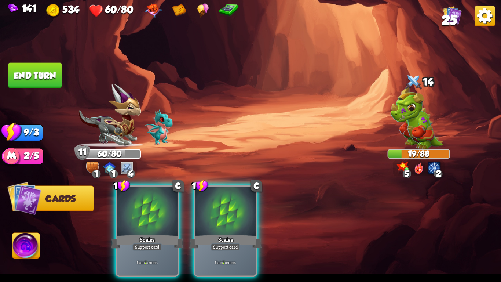
click at [38, 70] on button "End turn" at bounding box center [35, 75] width 54 height 25
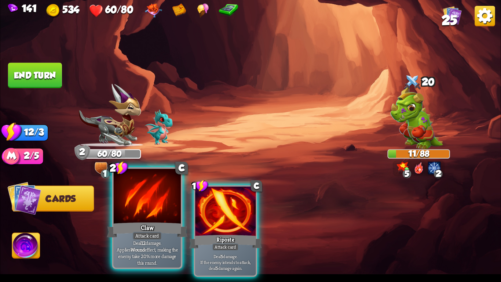
click at [114, 217] on div at bounding box center [147, 197] width 67 height 57
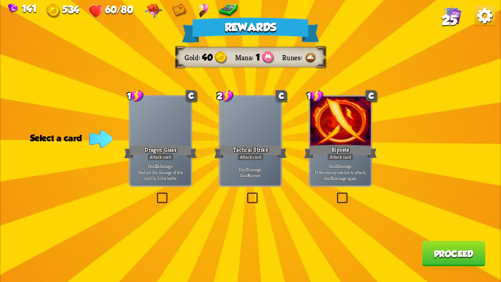
click at [264, 171] on p "Deal 7 damage. Gain 8 armor." at bounding box center [251, 172] width 58 height 12
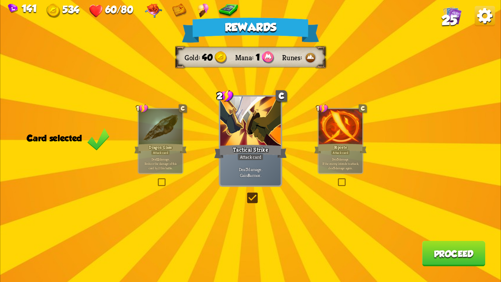
click at [463, 250] on button "Proceed" at bounding box center [454, 253] width 63 height 25
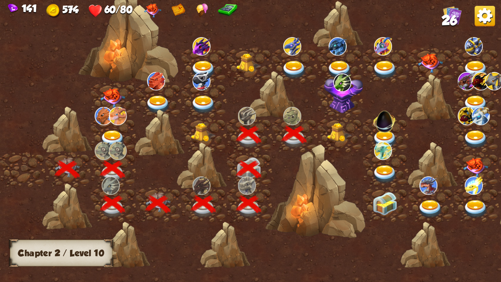
click at [341, 143] on div at bounding box center [341, 134] width 46 height 35
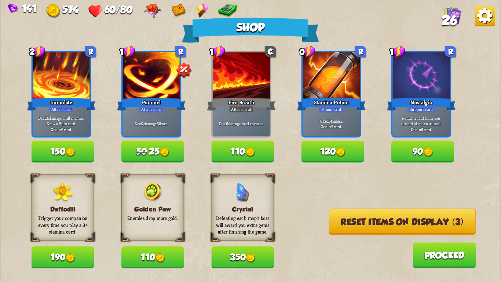
click at [175, 145] on button "50 25" at bounding box center [153, 152] width 63 height 22
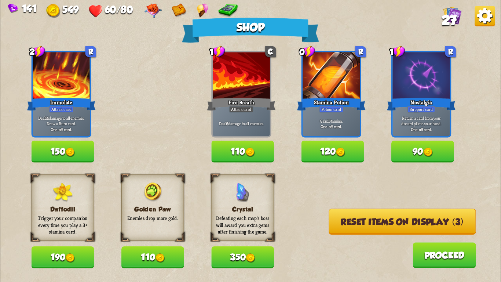
click at [350, 150] on button "120" at bounding box center [333, 152] width 63 height 22
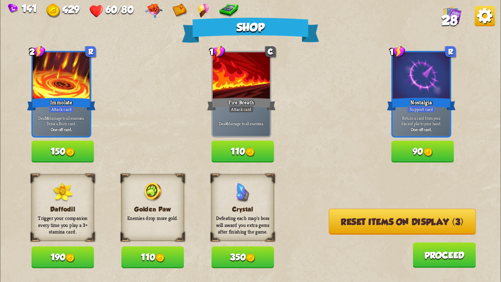
click at [342, 215] on button "Reset items on display (3)" at bounding box center [402, 222] width 147 height 26
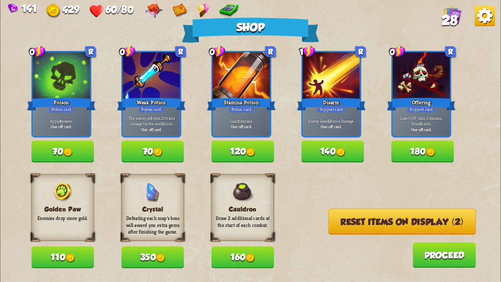
click at [342, 215] on button "Reset items on display (2)" at bounding box center [403, 222] width 148 height 26
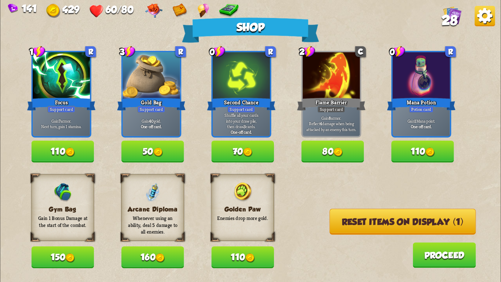
click at [342, 215] on button "Reset items on display (1)" at bounding box center [403, 222] width 146 height 26
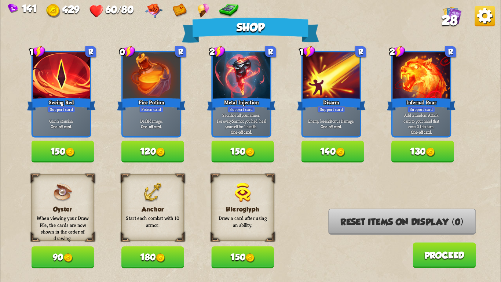
click at [143, 250] on button "180" at bounding box center [153, 257] width 63 height 22
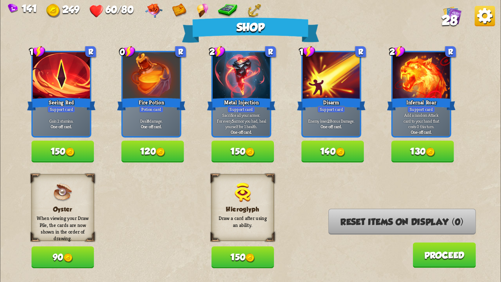
click at [79, 160] on button "150" at bounding box center [63, 152] width 63 height 22
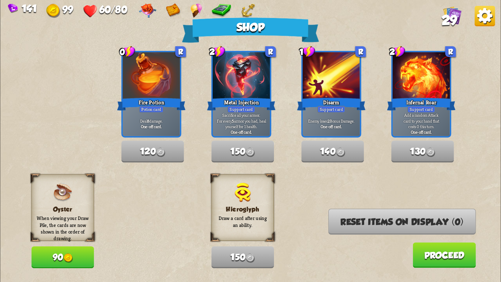
click at [423, 253] on button "Proceed" at bounding box center [444, 254] width 63 height 25
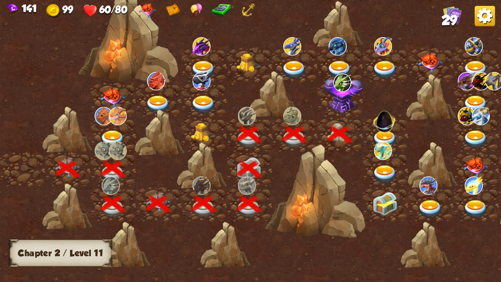
scroll to position [0, 112]
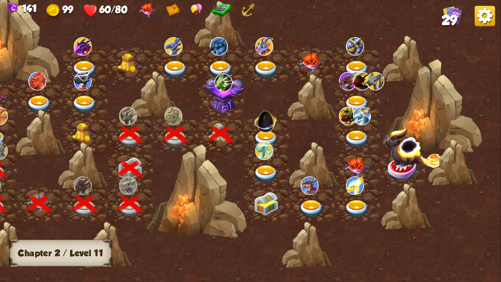
click at [265, 134] on img at bounding box center [266, 139] width 25 height 18
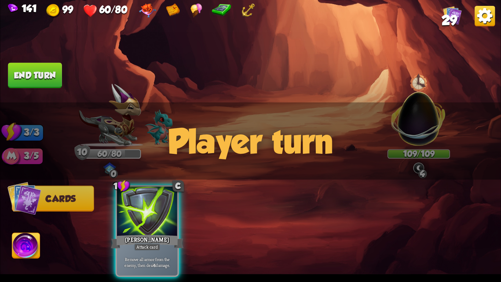
click at [419, 93] on img at bounding box center [419, 114] width 66 height 66
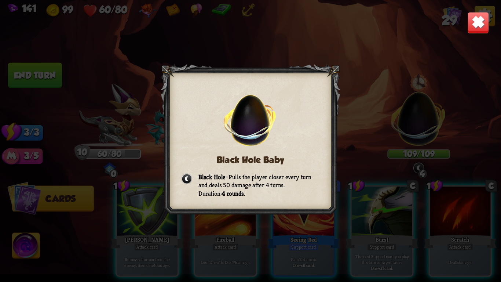
click at [489, 24] on img at bounding box center [479, 23] width 22 height 22
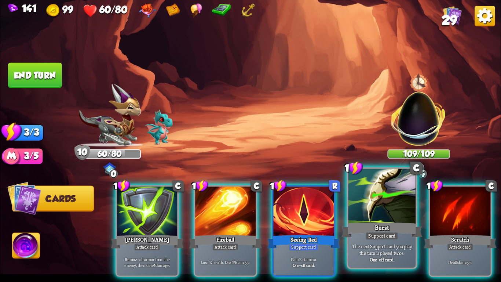
click at [380, 223] on div "Burst" at bounding box center [382, 230] width 81 height 18
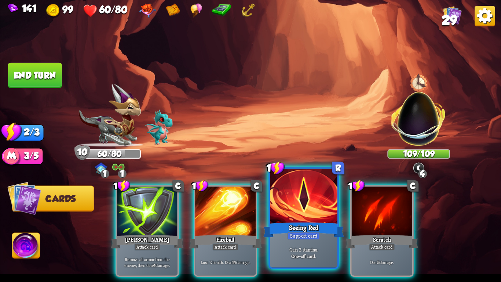
click at [298, 225] on div "Seeing Red" at bounding box center [304, 230] width 81 height 18
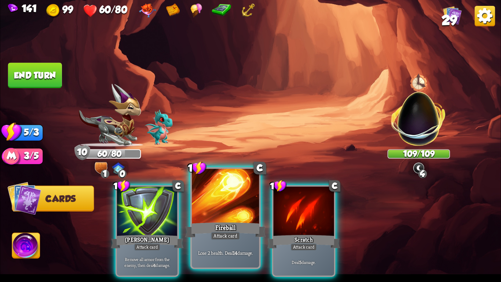
click at [235, 232] on div "Attack card" at bounding box center [225, 236] width 29 height 8
click at [291, 243] on div "Attack card" at bounding box center [304, 246] width 26 height 7
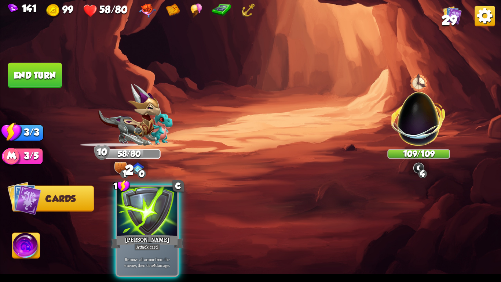
click at [41, 68] on button "End turn" at bounding box center [35, 75] width 54 height 25
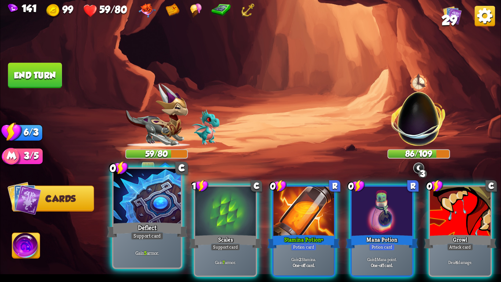
click at [127, 224] on div "Deflect" at bounding box center [147, 230] width 81 height 18
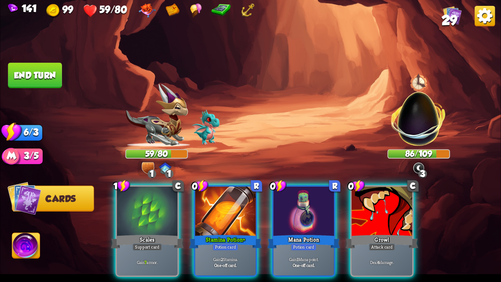
click at [127, 224] on div "1 C Scales Support card Gain 7 armor. 0 R Stamina Potion+ Potion card Gain 2 St…" at bounding box center [300, 219] width 401 height 125
click at [127, 233] on div "Scales" at bounding box center [147, 241] width 73 height 16
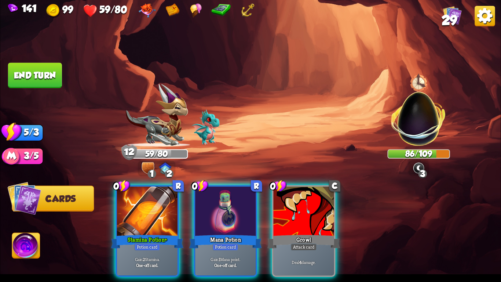
click at [127, 233] on div "Stamina Potion+" at bounding box center [147, 241] width 73 height 16
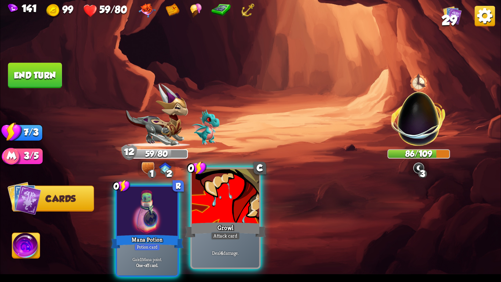
click at [236, 220] on div at bounding box center [225, 197] width 67 height 57
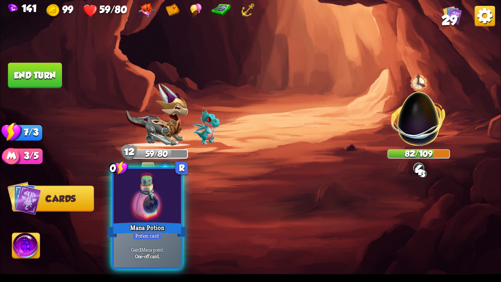
click at [130, 233] on div "Mana Potion" at bounding box center [147, 230] width 81 height 18
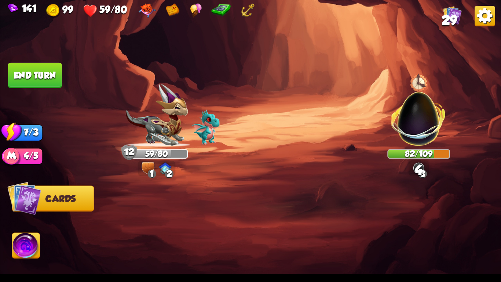
click at [20, 245] on img at bounding box center [26, 247] width 28 height 28
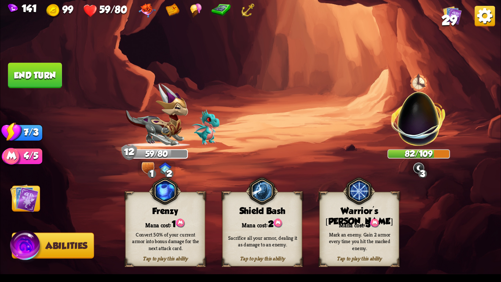
click at [229, 224] on div "Mana cost: 2" at bounding box center [262, 223] width 79 height 11
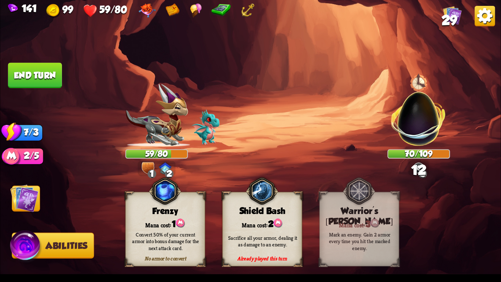
click at [16, 195] on img at bounding box center [24, 198] width 28 height 28
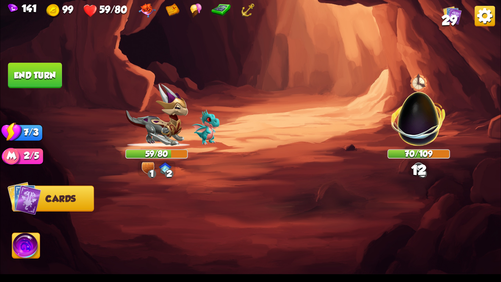
click at [54, 71] on button "End turn" at bounding box center [35, 75] width 54 height 25
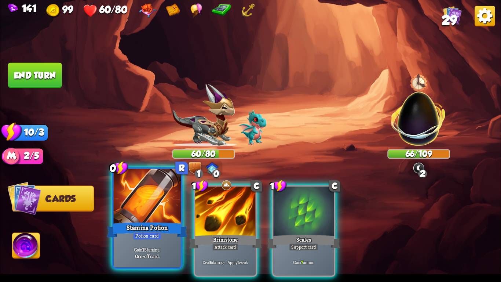
click at [145, 204] on div at bounding box center [147, 197] width 67 height 57
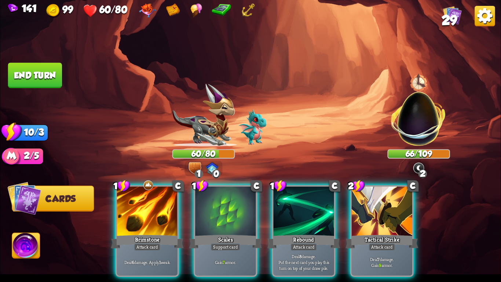
click at [145, 204] on div at bounding box center [147, 211] width 61 height 51
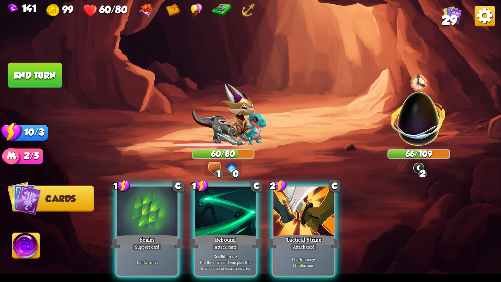
click at [145, 204] on div at bounding box center [147, 211] width 61 height 51
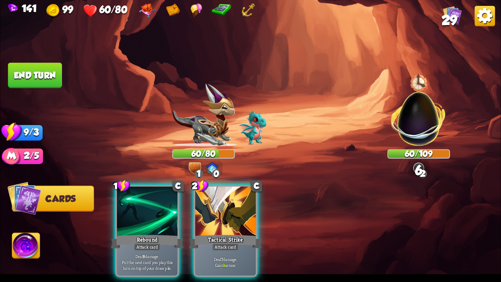
click at [145, 204] on div at bounding box center [147, 211] width 61 height 51
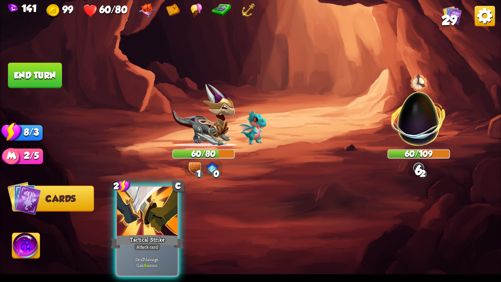
click at [145, 204] on div at bounding box center [147, 211] width 61 height 51
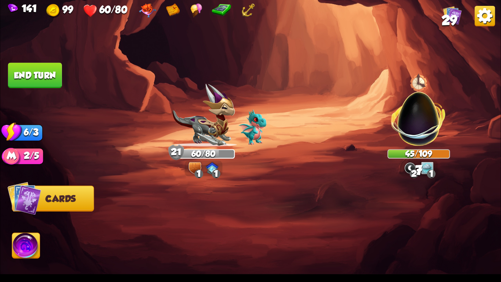
click at [41, 79] on button "End turn" at bounding box center [35, 75] width 54 height 25
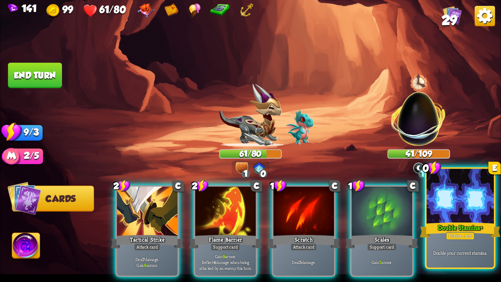
click at [467, 192] on div at bounding box center [460, 197] width 67 height 57
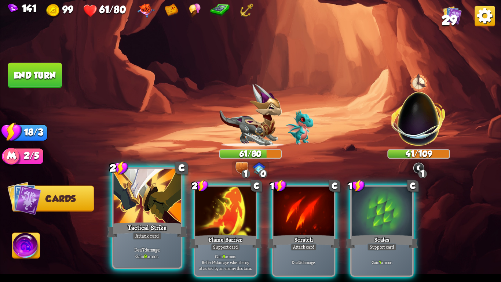
click at [137, 204] on div at bounding box center [147, 197] width 67 height 57
click at [137, 204] on div "2 C Tactical Strike Attack card Deal 7 damage. Gain 9 armor. 2 C Flame Barrier …" at bounding box center [300, 219] width 401 height 125
click at [195, 204] on div at bounding box center [225, 211] width 61 height 51
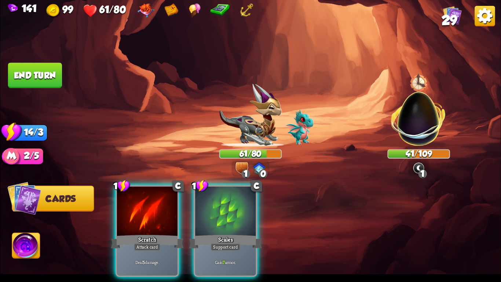
click at [137, 204] on div "1 C Scratch Attack card Deal 5 damage. 1 C Scales Support card Gain 7 armor." at bounding box center [300, 219] width 401 height 125
click at [137, 204] on div at bounding box center [147, 211] width 61 height 51
click at [137, 204] on div "1 C Scratch Attack card Deal 5 damage. 1 C Scales Support card Gain 7 armor." at bounding box center [300, 219] width 401 height 125
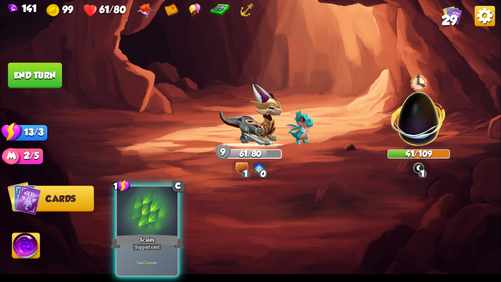
click at [137, 204] on div "1 C Scales Support card Gain 7 armor." at bounding box center [300, 219] width 401 height 125
click at [137, 204] on div at bounding box center [147, 211] width 61 height 51
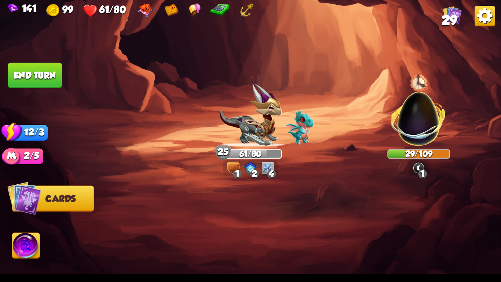
click at [34, 71] on button "End turn" at bounding box center [35, 75] width 54 height 25
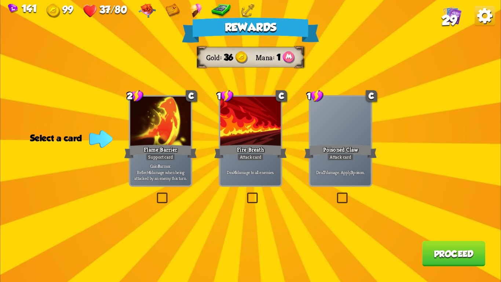
click at [264, 148] on div "Fire Breath" at bounding box center [250, 152] width 73 height 16
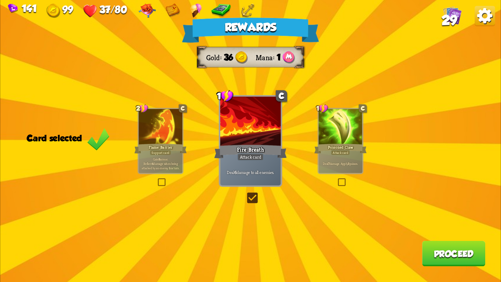
click at [432, 249] on button "Proceed" at bounding box center [454, 253] width 63 height 25
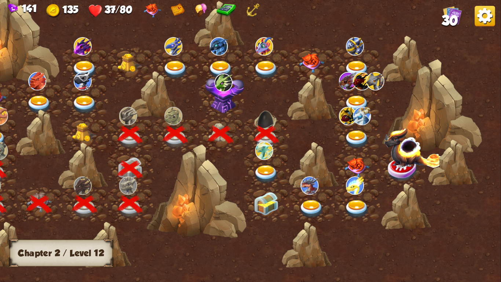
click at [273, 169] on img at bounding box center [266, 174] width 25 height 18
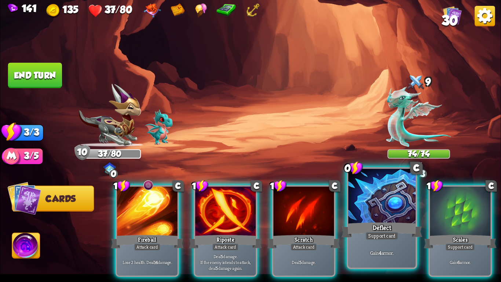
click at [406, 247] on div "Gain 4 armor." at bounding box center [382, 252] width 67 height 29
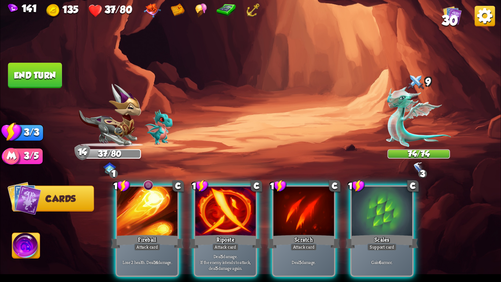
click at [406, 249] on div "Gain 6 armor." at bounding box center [382, 262] width 61 height 26
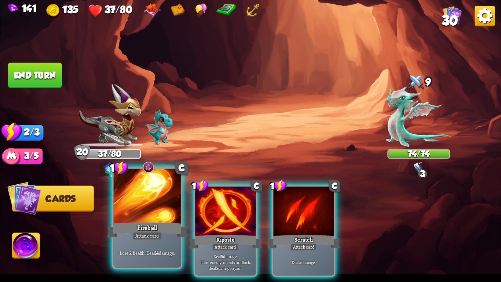
click at [170, 230] on div "Fireball" at bounding box center [147, 230] width 81 height 18
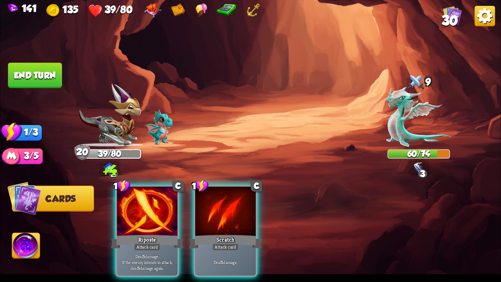
click at [39, 68] on button "End turn" at bounding box center [35, 75] width 54 height 25
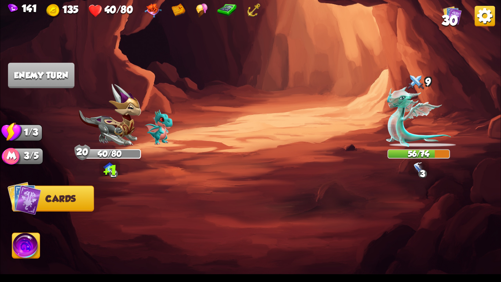
click at [243, 125] on img at bounding box center [250, 141] width 501 height 282
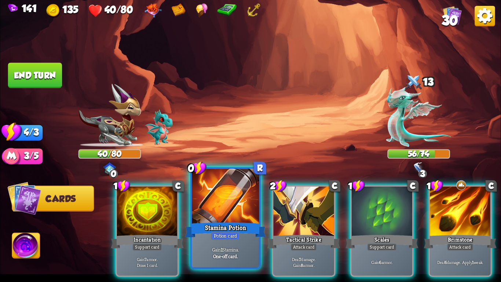
click at [216, 208] on div at bounding box center [225, 197] width 67 height 57
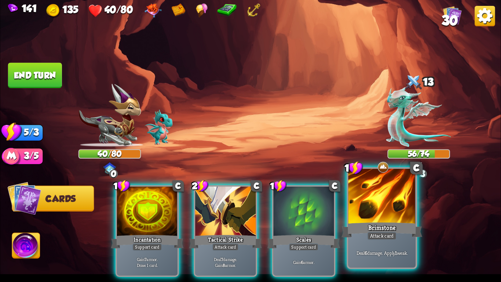
click at [354, 249] on p "Deal 6 damage. Apply 1 weak." at bounding box center [382, 252] width 64 height 7
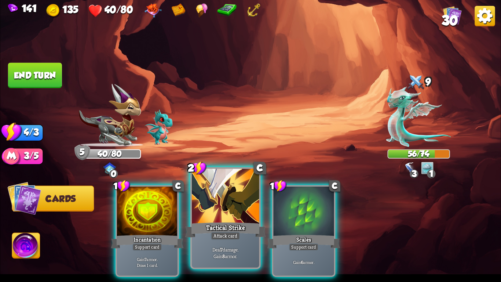
click at [205, 228] on div "Tactical Strike" at bounding box center [225, 230] width 81 height 18
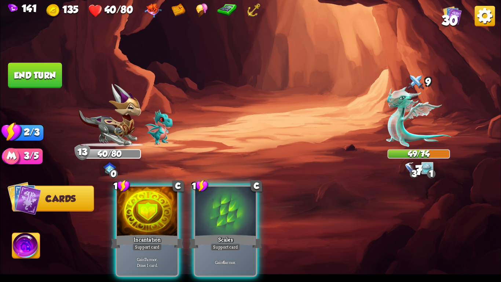
click at [29, 62] on img at bounding box center [250, 141] width 501 height 282
click at [30, 67] on button "End turn" at bounding box center [35, 75] width 54 height 25
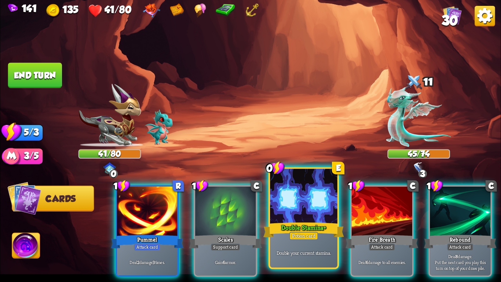
click at [311, 255] on p "Double your current stamina." at bounding box center [304, 252] width 64 height 7
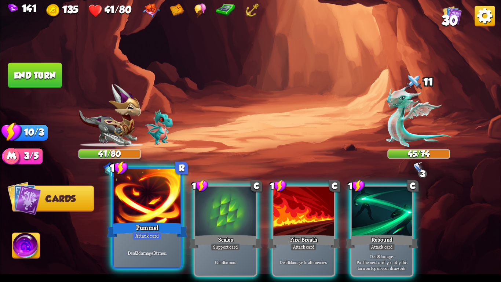
click at [148, 244] on div "Deal 2 damage 3 times." at bounding box center [147, 252] width 67 height 29
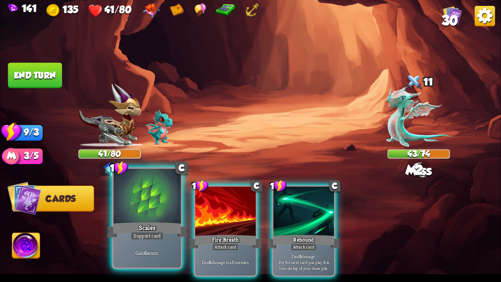
click at [151, 244] on div "Gain 6 armor." at bounding box center [147, 252] width 67 height 29
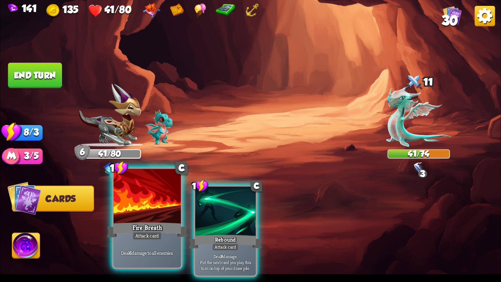
click at [149, 243] on div "Deal 6 damage to all enemies." at bounding box center [147, 252] width 67 height 29
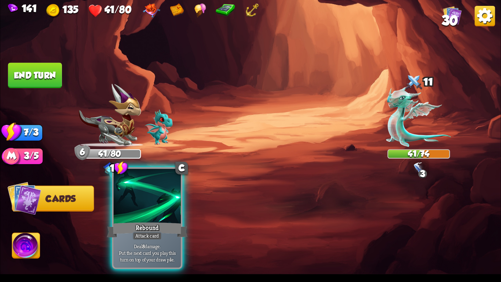
click at [139, 191] on div at bounding box center [147, 197] width 67 height 57
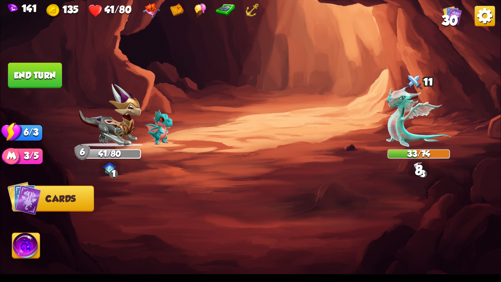
click at [13, 75] on button "End turn" at bounding box center [35, 75] width 54 height 25
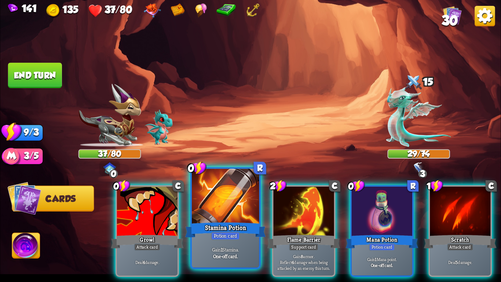
click at [249, 236] on div "Stamina Potion" at bounding box center [225, 230] width 81 height 18
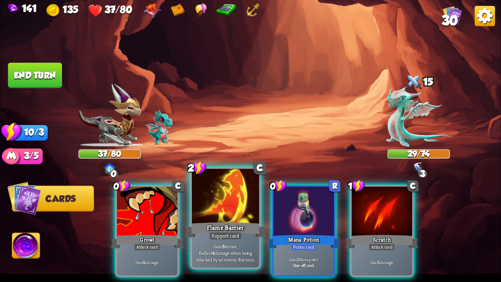
click at [197, 232] on div "Flame Barrier" at bounding box center [225, 230] width 81 height 18
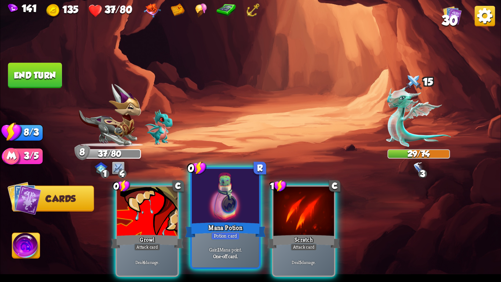
click at [248, 246] on p "Gain 1 Mana point." at bounding box center [226, 249] width 64 height 7
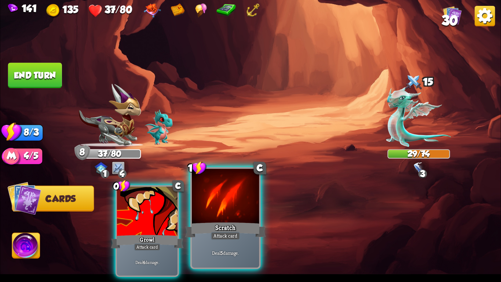
click at [202, 244] on div "Deal 5 damage." at bounding box center [225, 252] width 67 height 29
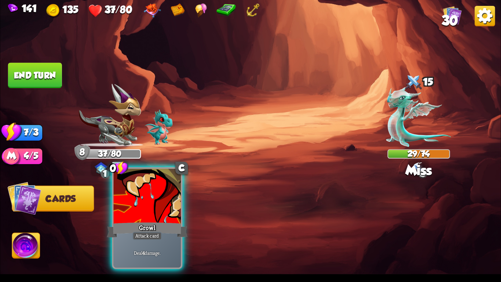
click at [140, 247] on div "Deal 4 damage." at bounding box center [147, 252] width 67 height 29
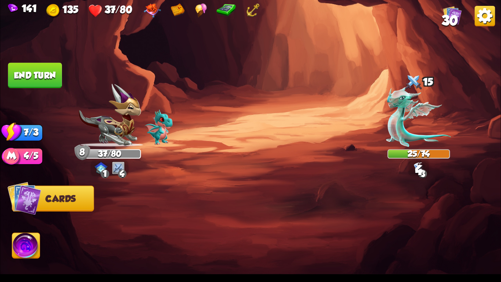
click at [33, 70] on button "End turn" at bounding box center [35, 75] width 54 height 25
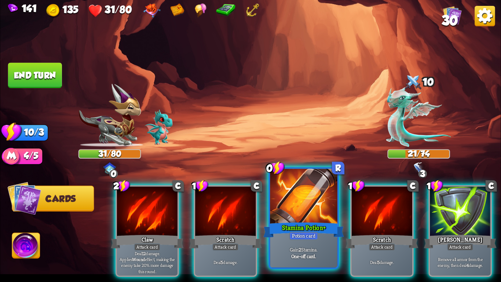
click at [312, 187] on div at bounding box center [303, 197] width 67 height 57
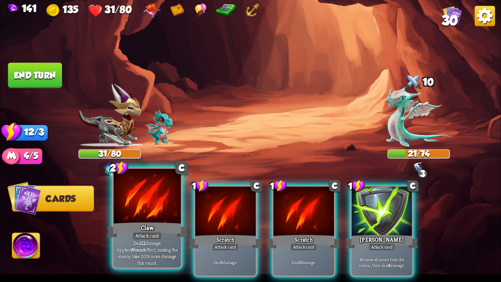
click at [128, 233] on div "Claw" at bounding box center [147, 230] width 81 height 18
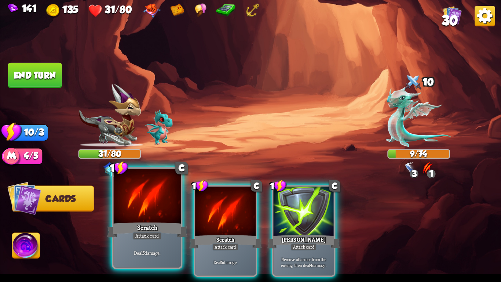
click at [137, 229] on div "Scratch" at bounding box center [147, 230] width 81 height 18
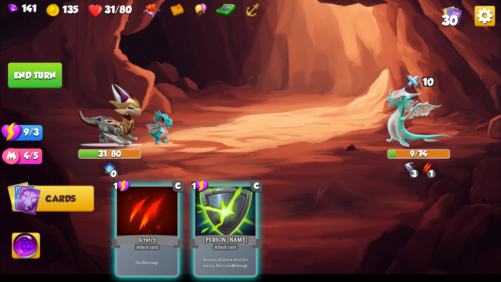
click at [137, 229] on div "1 C Scratch Attack card Deal 5 damage. 1 C Pierce Attack card Remove all armor …" at bounding box center [300, 219] width 401 height 125
click at [137, 233] on div "Scratch" at bounding box center [147, 241] width 73 height 16
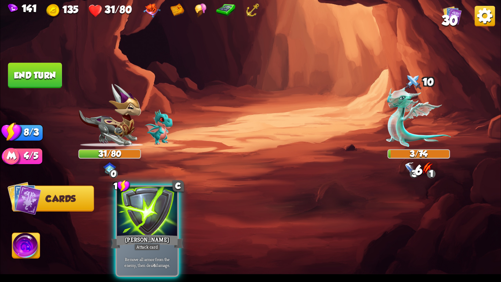
click at [137, 233] on div "Pierce" at bounding box center [147, 241] width 73 height 16
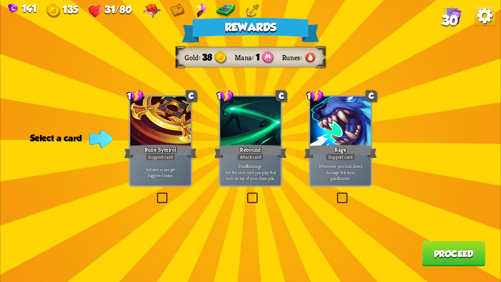
click at [345, 149] on div "Rage" at bounding box center [340, 152] width 73 height 16
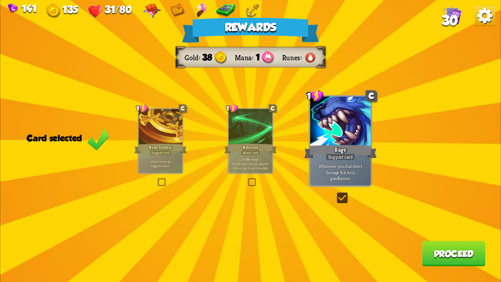
click at [366, 173] on p "Whenever you deal direct damage this turn, gain 3 armor." at bounding box center [341, 172] width 58 height 18
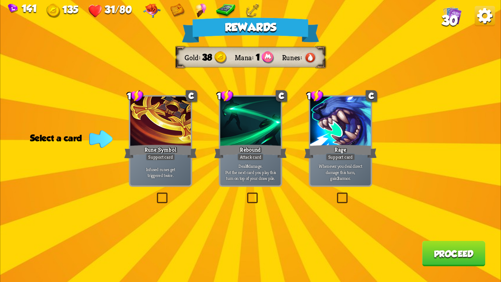
click at [442, 249] on button "Proceed" at bounding box center [454, 253] width 63 height 25
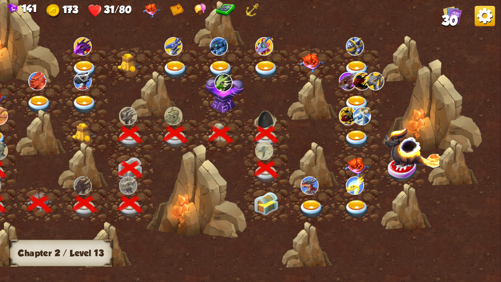
click at [273, 204] on img at bounding box center [266, 203] width 25 height 23
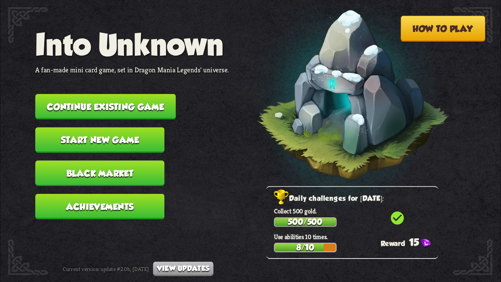
click at [145, 97] on button "Continue existing game" at bounding box center [105, 106] width 141 height 25
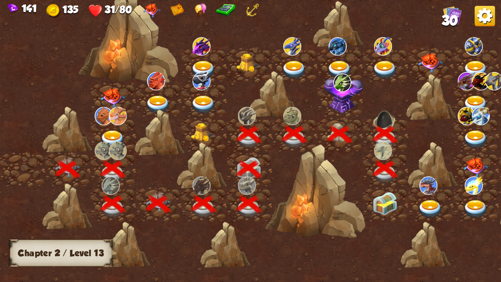
scroll to position [0, 112]
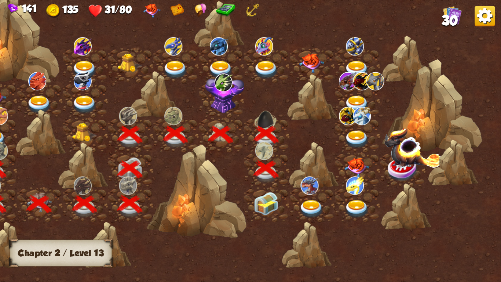
click at [267, 196] on img at bounding box center [266, 203] width 25 height 23
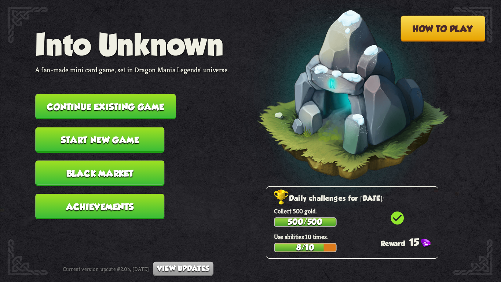
click at [155, 109] on button "Continue existing game" at bounding box center [105, 106] width 141 height 25
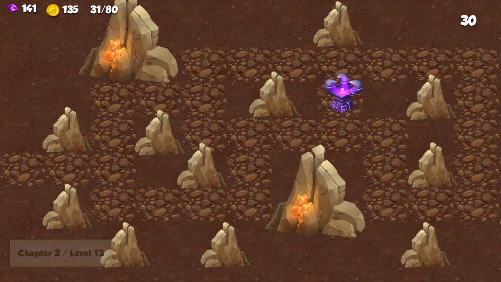
scroll to position [0, 112]
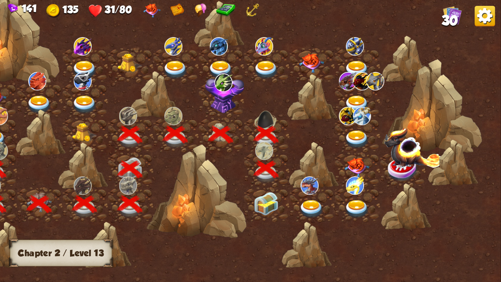
click at [262, 202] on img at bounding box center [266, 203] width 25 height 23
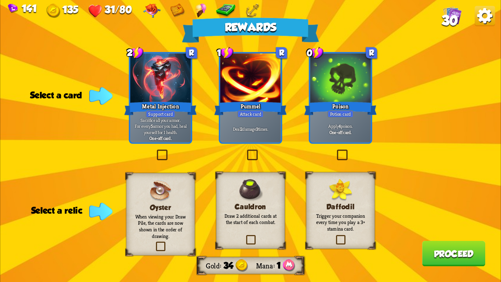
click at [155, 151] on label at bounding box center [155, 151] width 0 height 0
click at [0, 0] on input "checkbox" at bounding box center [0, 0] width 0 height 0
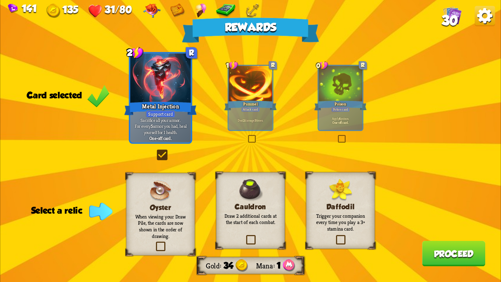
click at [358, 238] on div "Daffodil Trigger your companion every time you play a 3+ stamina card." at bounding box center [340, 210] width 69 height 77
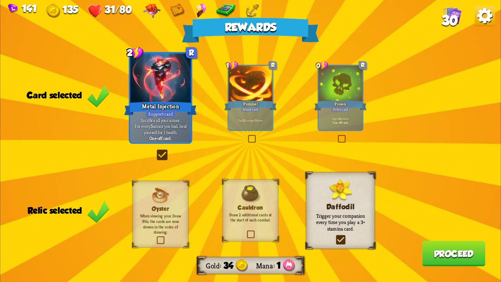
click at [455, 261] on button "Proceed" at bounding box center [454, 253] width 63 height 25
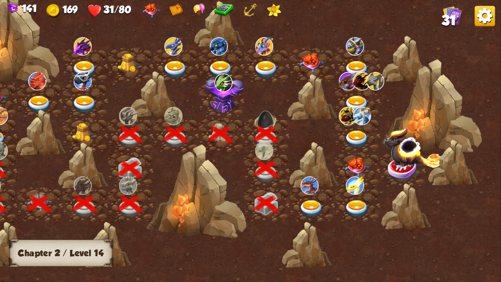
click at [307, 191] on img at bounding box center [310, 185] width 18 height 18
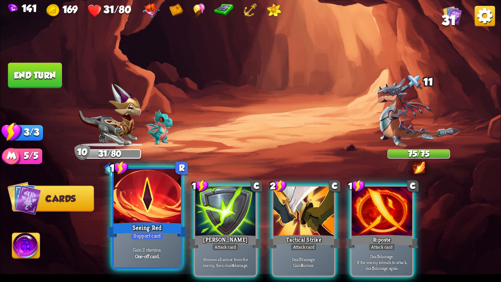
click at [162, 225] on div "Seeing Red" at bounding box center [147, 230] width 81 height 18
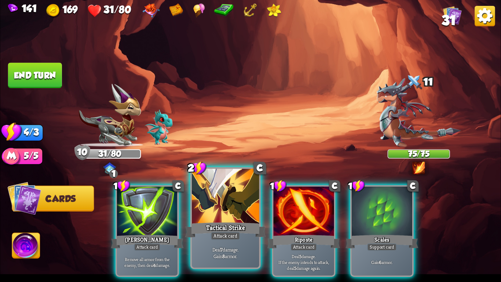
click at [216, 261] on div "Deal 7 damage. Gain 8 armor." at bounding box center [225, 252] width 67 height 29
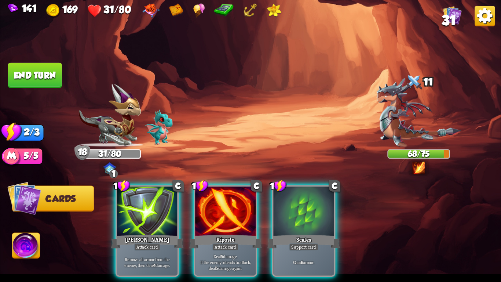
click at [34, 65] on button "End turn" at bounding box center [35, 75] width 54 height 25
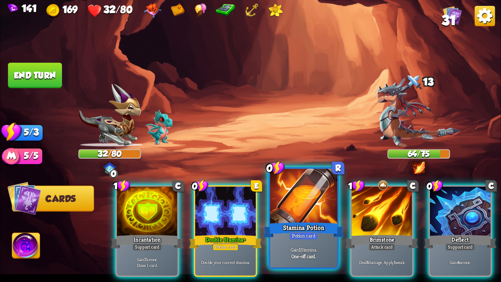
click at [301, 246] on p "Gain 1 Stamina." at bounding box center [304, 249] width 64 height 7
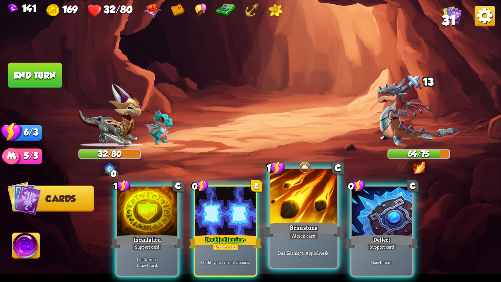
click at [319, 239] on div "Deal 6 damage. Apply 1 weak." at bounding box center [303, 252] width 67 height 29
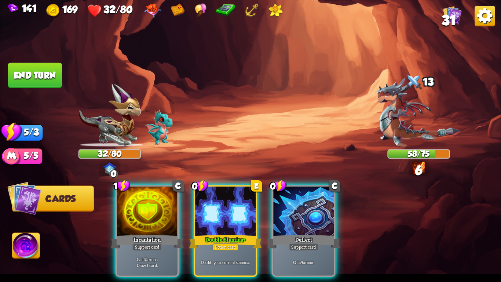
click at [319, 243] on div "Support card" at bounding box center [304, 246] width 30 height 7
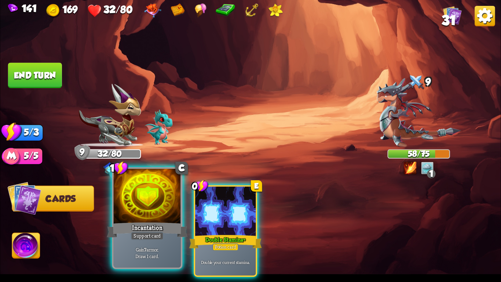
click at [155, 227] on div "Incantation" at bounding box center [147, 230] width 81 height 18
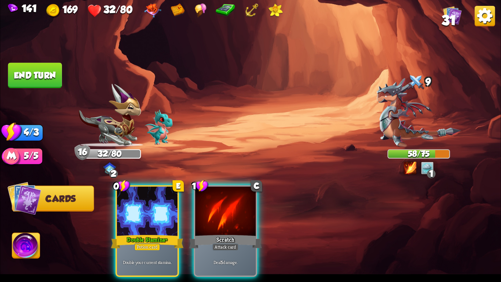
click at [155, 233] on div "Double Stamina+" at bounding box center [147, 241] width 73 height 16
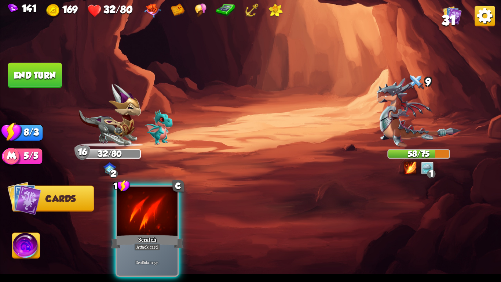
click at [155, 233] on div "Scratch" at bounding box center [147, 241] width 73 height 16
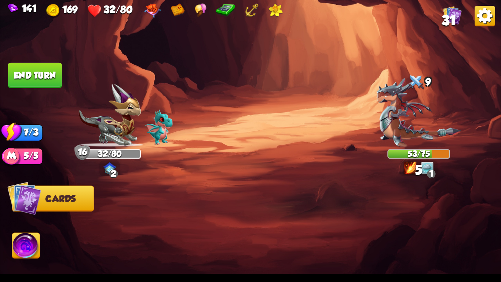
click at [28, 75] on button "End turn" at bounding box center [35, 75] width 54 height 25
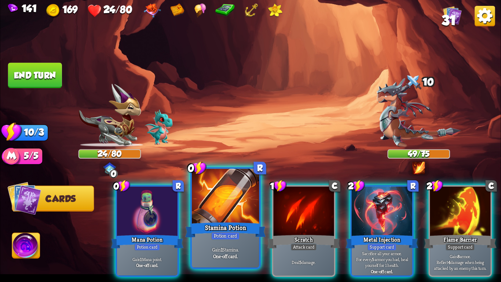
click at [203, 188] on div at bounding box center [225, 197] width 67 height 57
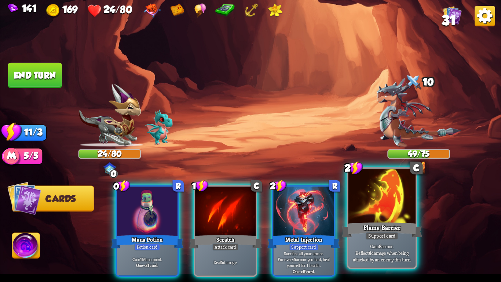
click at [389, 226] on div "Flame Barrier" at bounding box center [382, 230] width 81 height 18
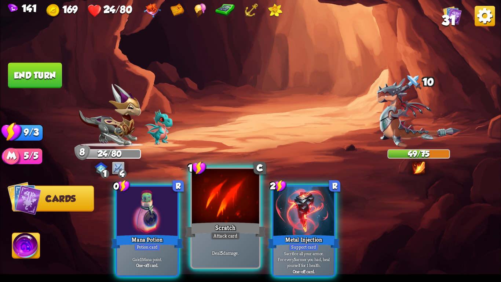
click at [250, 229] on div "Scratch" at bounding box center [225, 230] width 81 height 18
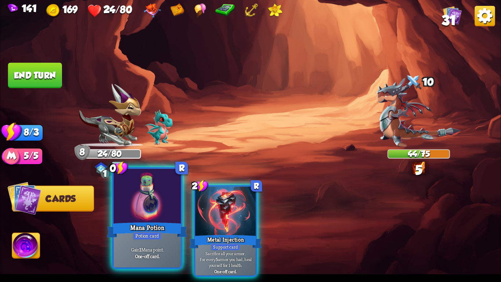
click at [129, 226] on div "Mana Potion" at bounding box center [147, 230] width 81 height 18
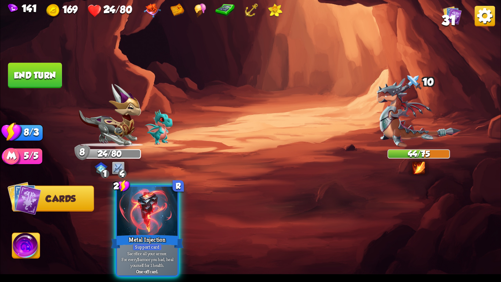
click at [35, 80] on button "End turn" at bounding box center [35, 75] width 54 height 25
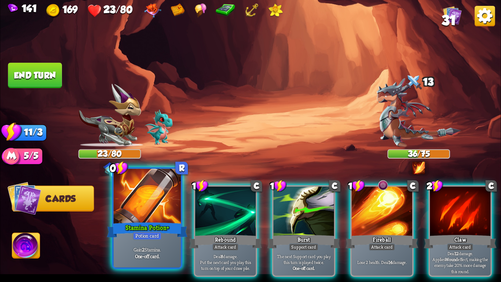
click at [135, 202] on div at bounding box center [147, 197] width 67 height 57
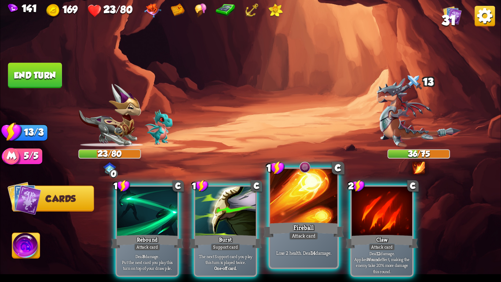
click at [312, 227] on div "Fireball" at bounding box center [304, 230] width 81 height 18
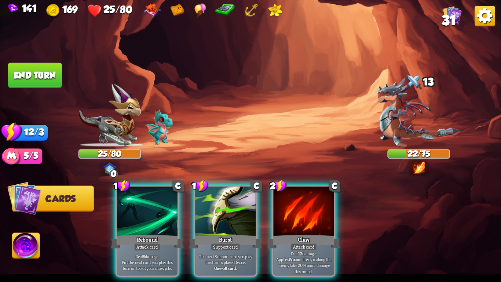
click at [23, 253] on img at bounding box center [26, 247] width 28 height 28
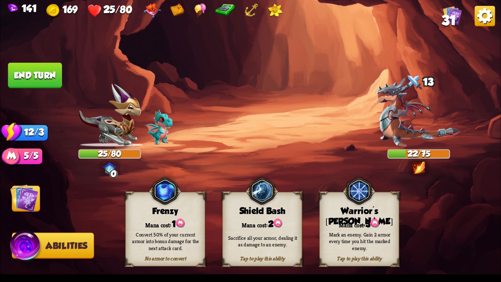
click at [356, 224] on div "Mana cost: 3" at bounding box center [359, 223] width 79 height 11
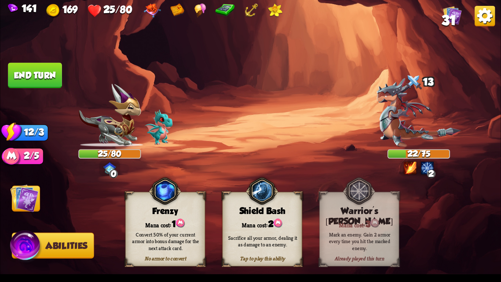
click at [17, 193] on img at bounding box center [24, 198] width 28 height 28
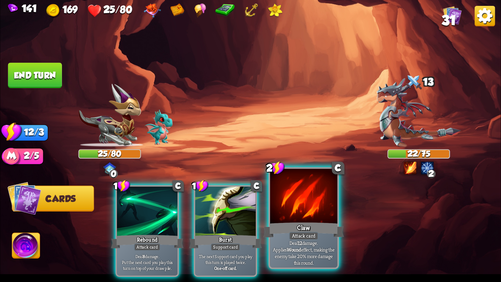
click at [287, 236] on div "Claw" at bounding box center [304, 230] width 81 height 18
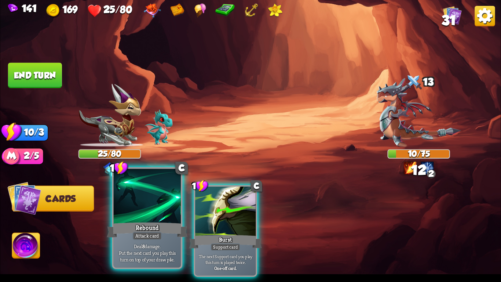
click at [117, 227] on div "Rebound" at bounding box center [147, 230] width 81 height 18
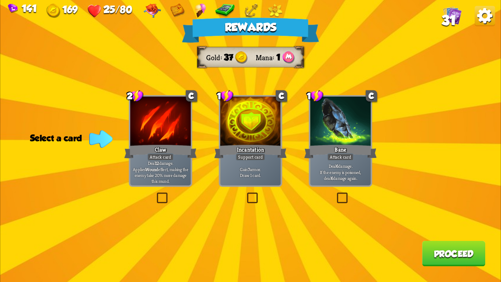
click at [257, 150] on div "Incantation" at bounding box center [250, 152] width 73 height 16
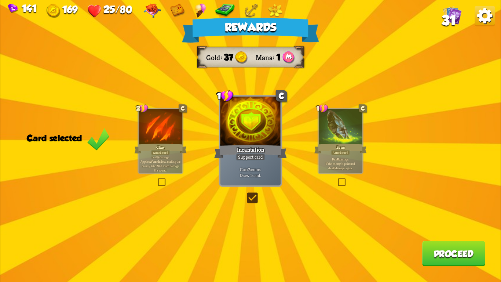
click at [453, 260] on button "Proceed" at bounding box center [454, 253] width 63 height 25
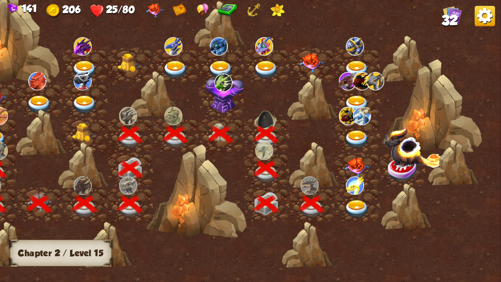
click at [361, 200] on img at bounding box center [357, 209] width 25 height 18
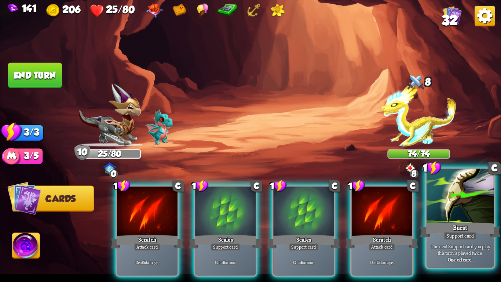
click at [458, 214] on div at bounding box center [460, 197] width 67 height 57
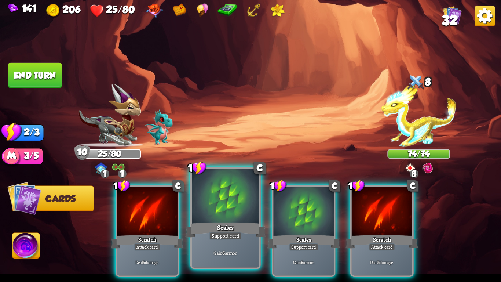
click at [250, 243] on div "Gain 6 armor." at bounding box center [225, 252] width 67 height 29
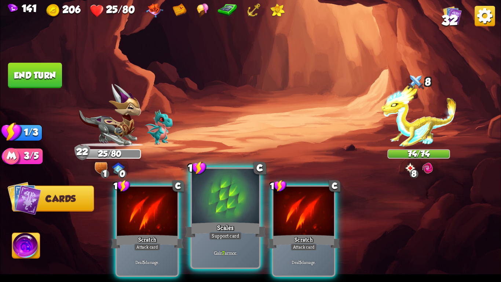
click at [235, 246] on div "Gain 7 armor." at bounding box center [225, 252] width 67 height 29
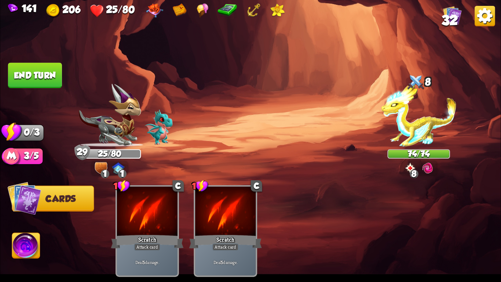
click at [26, 68] on button "End turn" at bounding box center [35, 75] width 54 height 25
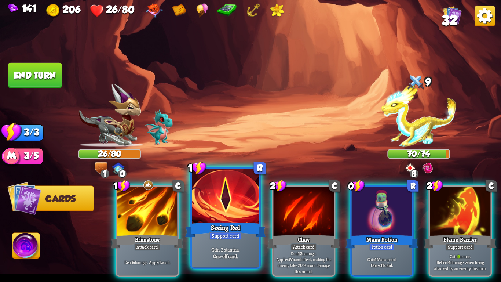
click at [200, 229] on div "Seeing Red" at bounding box center [225, 230] width 81 height 18
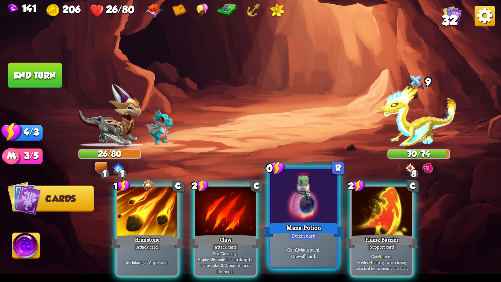
click at [293, 249] on p "Gain 1 Mana point." at bounding box center [304, 249] width 64 height 7
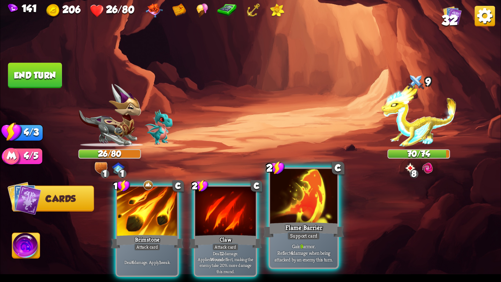
click at [329, 244] on p "Gain 9 armor. Reflect 4 damage when being attacked by an enemy this turn." at bounding box center [304, 253] width 64 height 20
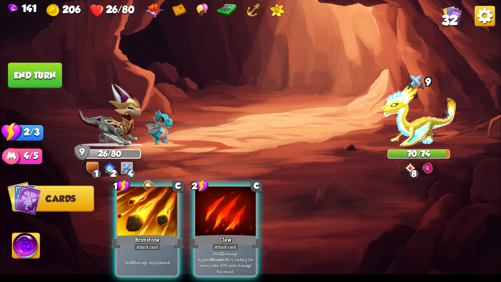
click at [39, 81] on button "End turn" at bounding box center [35, 75] width 54 height 25
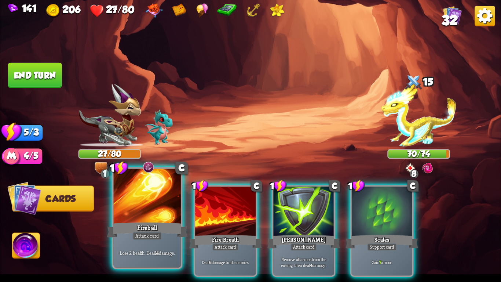
click at [155, 201] on div at bounding box center [147, 197] width 67 height 57
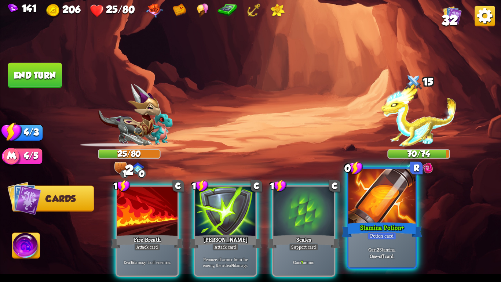
click at [396, 241] on div "Gain 2 Stamina. One-off card." at bounding box center [382, 252] width 67 height 29
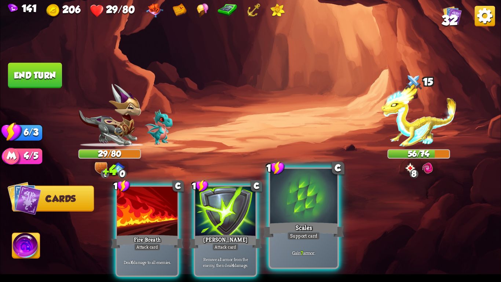
click at [325, 248] on div "Gain 7 armor." at bounding box center [303, 252] width 67 height 29
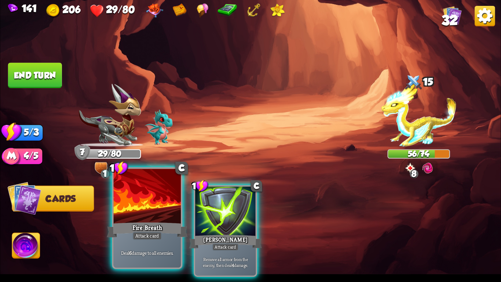
click at [126, 226] on div "Fire Breath" at bounding box center [147, 230] width 81 height 18
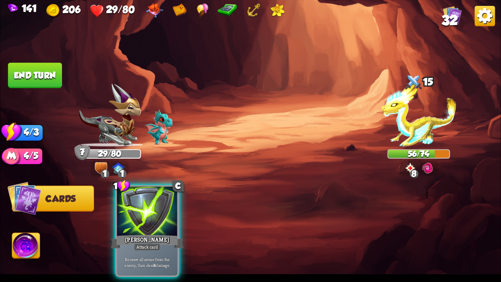
click at [126, 233] on div "[PERSON_NAME]" at bounding box center [147, 241] width 73 height 16
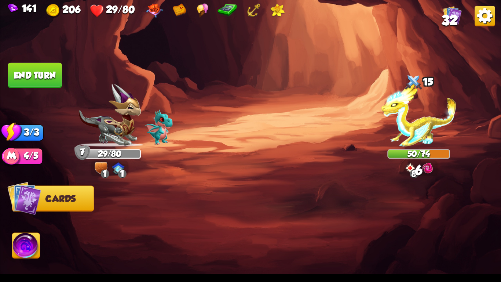
click at [24, 69] on button "End turn" at bounding box center [35, 75] width 54 height 25
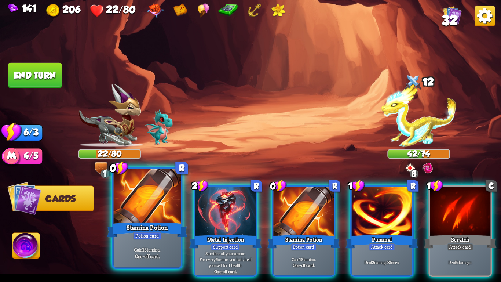
click at [144, 252] on b "1" at bounding box center [143, 249] width 2 height 7
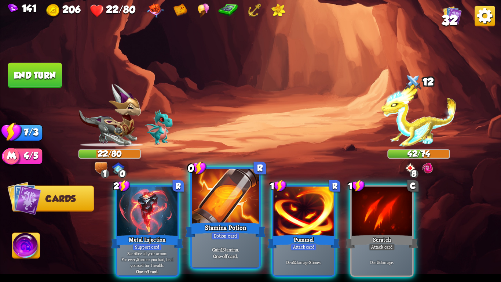
click at [238, 247] on p "Gain 1 Stamina." at bounding box center [226, 249] width 64 height 7
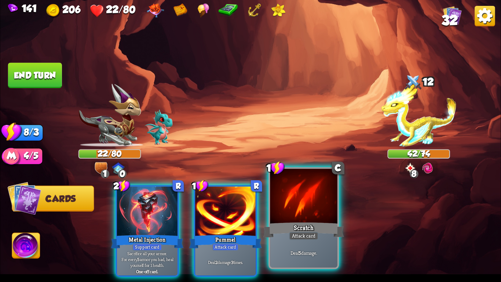
click at [286, 240] on div "Deal 5 damage." at bounding box center [303, 252] width 67 height 29
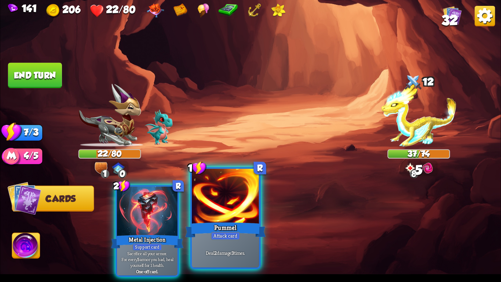
click at [226, 241] on div "Deal 2 damage 3 times." at bounding box center [225, 252] width 67 height 29
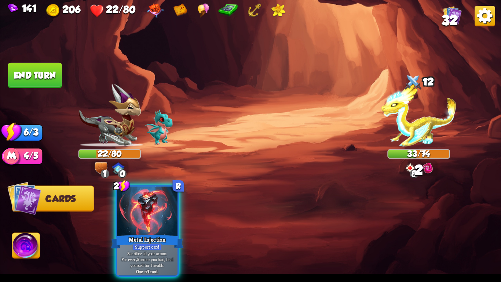
click at [43, 77] on button "End turn" at bounding box center [35, 75] width 54 height 25
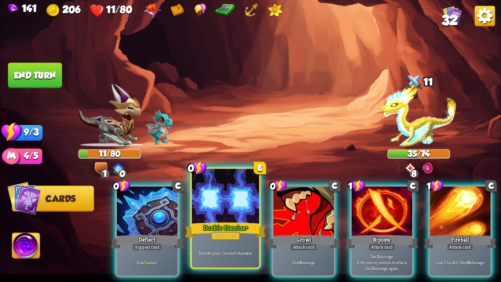
click at [209, 219] on div at bounding box center [225, 197] width 67 height 57
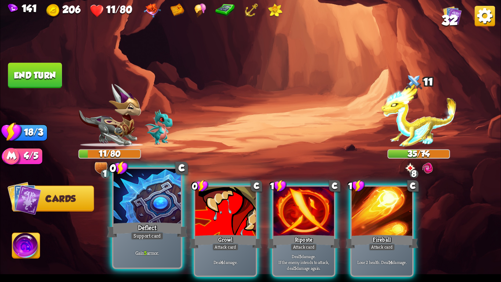
click at [156, 228] on div "Deflect" at bounding box center [147, 230] width 81 height 18
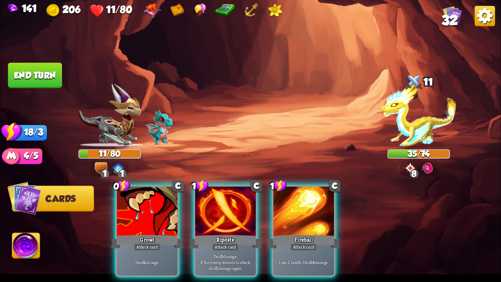
click at [156, 233] on div "Growl" at bounding box center [147, 241] width 73 height 16
click at [156, 228] on div "0 C Growl Attack card Deal 4 damage. 1 C Riposte Attack card Deal 5 damage. If …" at bounding box center [300, 219] width 401 height 125
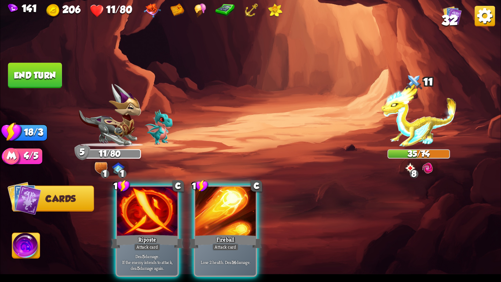
click at [156, 233] on div "Riposte" at bounding box center [147, 241] width 73 height 16
click at [156, 228] on div "1 C Riposte Attack card Deal 5 damage. If the enemy intends to attack, deal 5 d…" at bounding box center [300, 219] width 401 height 125
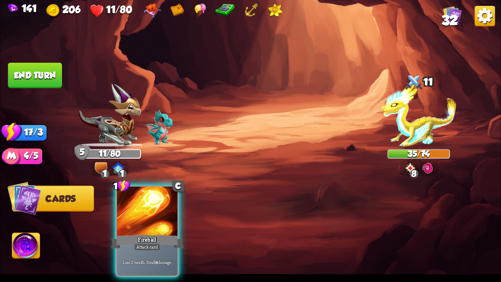
click at [156, 233] on div "Fireball" at bounding box center [147, 241] width 73 height 16
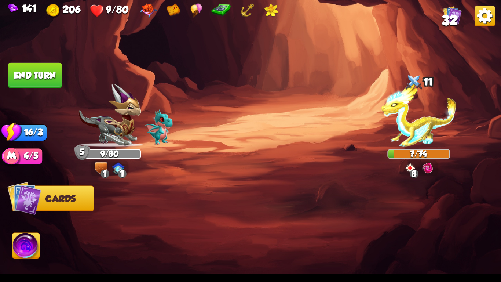
click at [262, 189] on div at bounding box center [300, 219] width 401 height 125
click at [44, 69] on button "End turn" at bounding box center [34, 75] width 55 height 26
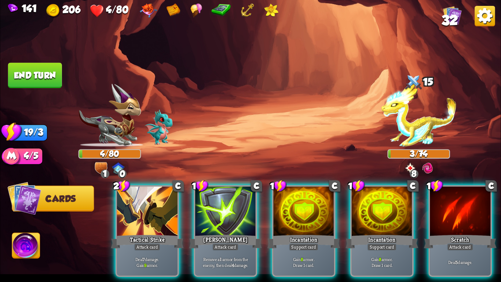
click at [199, 12] on img at bounding box center [196, 11] width 11 height 14
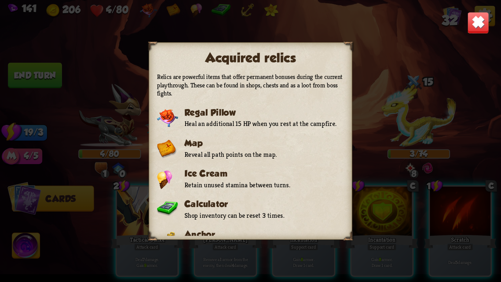
click at [477, 19] on img at bounding box center [479, 23] width 22 height 22
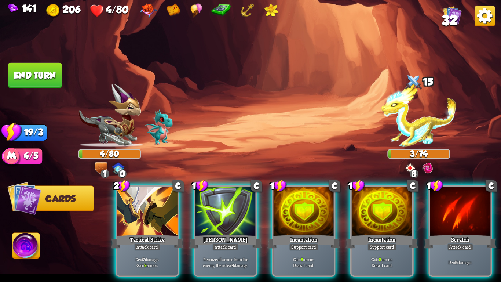
click at [32, 75] on button "End turn" at bounding box center [35, 75] width 54 height 25
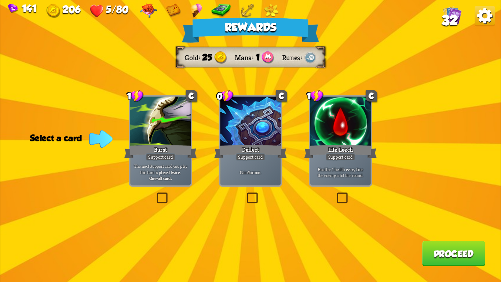
click at [258, 175] on p "Gain 4 armor." at bounding box center [251, 172] width 58 height 6
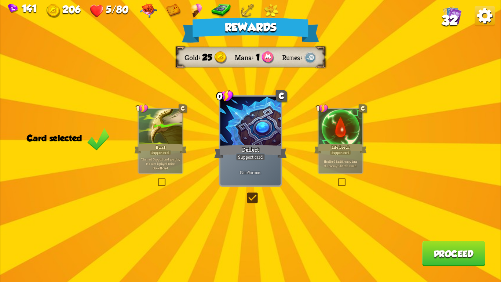
click at [436, 243] on button "Proceed" at bounding box center [454, 253] width 63 height 25
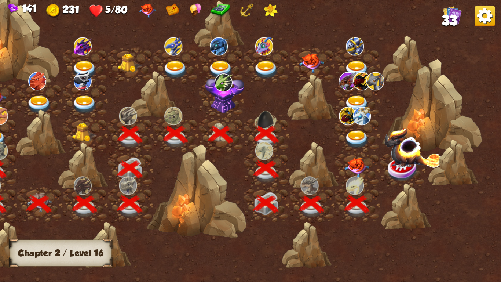
click at [352, 170] on img at bounding box center [357, 167] width 25 height 19
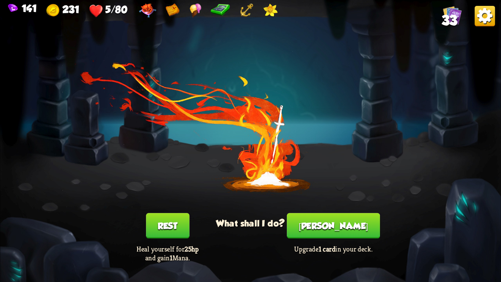
click at [176, 225] on button "Rest" at bounding box center [167, 225] width 43 height 25
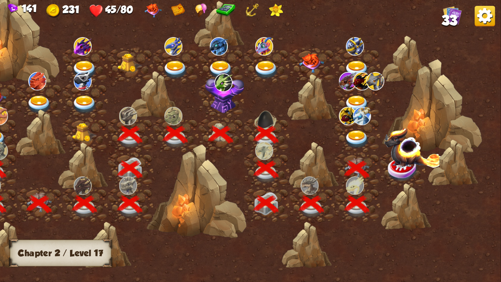
click at [404, 160] on img at bounding box center [414, 147] width 58 height 40
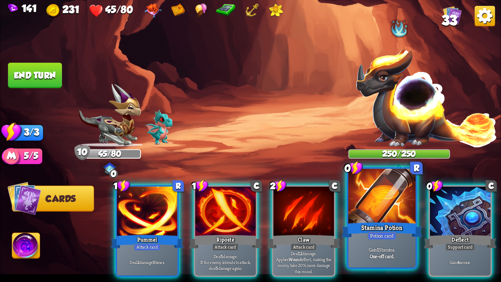
click at [384, 268] on div "0 R Stamina Potion Potion card Gain 1 Stamina. One-off card." at bounding box center [382, 218] width 70 height 102
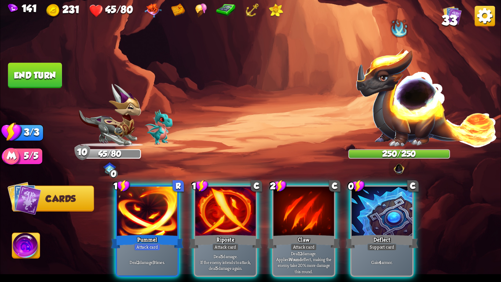
click at [384, 268] on div "0 C Deflect Support card Gain 4 armor." at bounding box center [383, 231] width 64 height 92
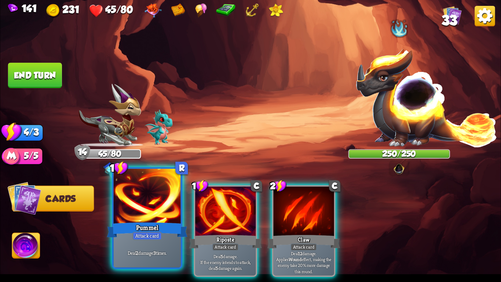
click at [127, 201] on div at bounding box center [147, 197] width 67 height 57
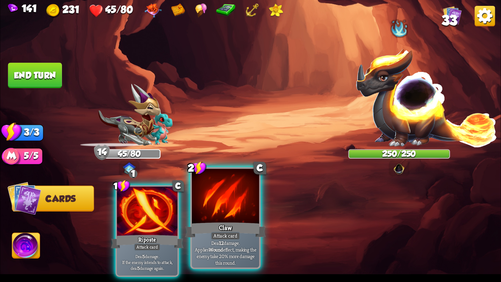
click at [245, 242] on div "Deal 12 damage. Applies Wound effect, making the enemy take 20% more damage thi…" at bounding box center [225, 252] width 67 height 29
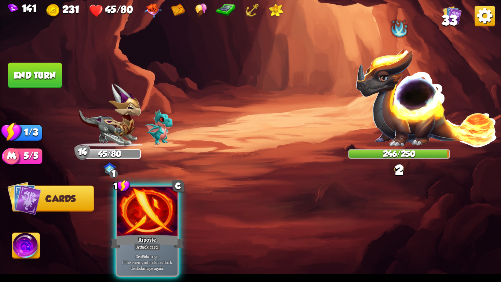
click at [31, 70] on button "End turn" at bounding box center [35, 75] width 54 height 25
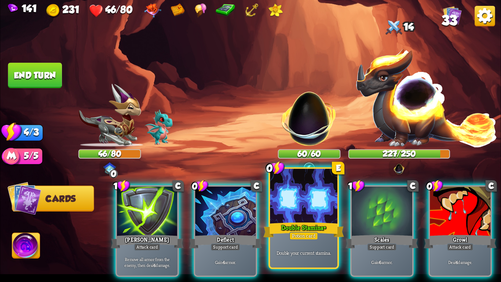
click at [299, 220] on div at bounding box center [303, 197] width 67 height 57
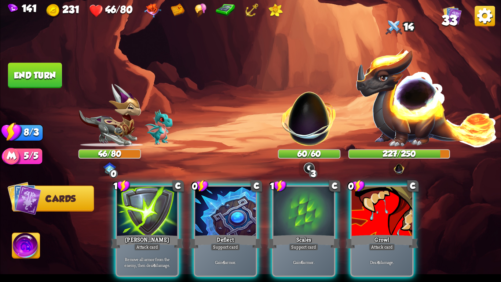
click at [262, 226] on div "1 C [PERSON_NAME] Attack card Remove all armor from the enemy, then deal 4 dama…" at bounding box center [300, 219] width 401 height 125
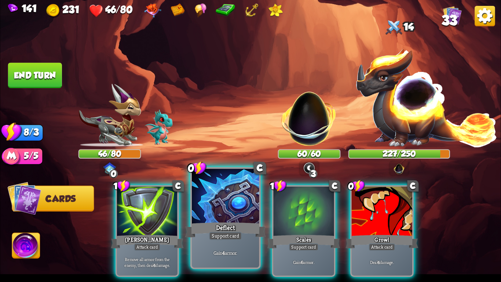
click at [251, 231] on div "Deflect" at bounding box center [225, 230] width 81 height 18
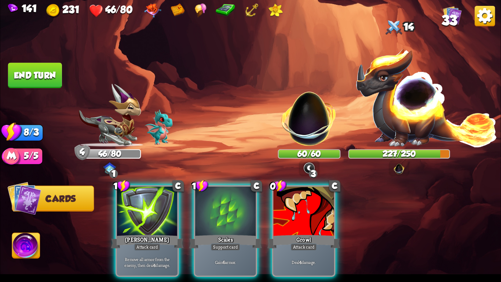
click at [251, 233] on div "Scales" at bounding box center [225, 241] width 73 height 16
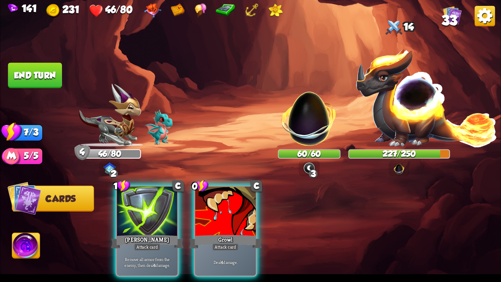
click at [251, 233] on div "Growl" at bounding box center [225, 241] width 73 height 16
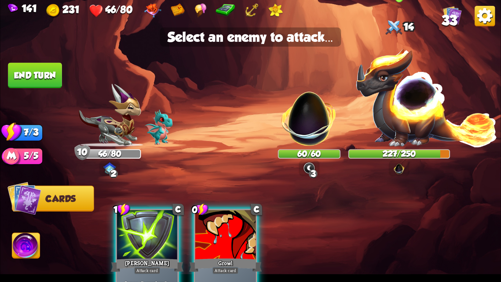
click at [429, 120] on img at bounding box center [427, 96] width 142 height 99
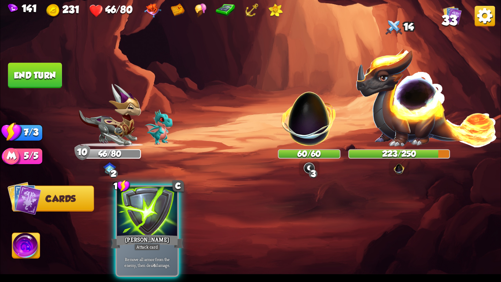
click at [32, 246] on img at bounding box center [26, 247] width 28 height 28
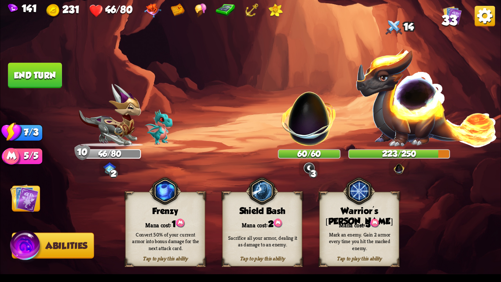
click at [369, 249] on div "Mark an enemy. Gain 2 armor every time you hit the marked enemy." at bounding box center [360, 241] width 72 height 20
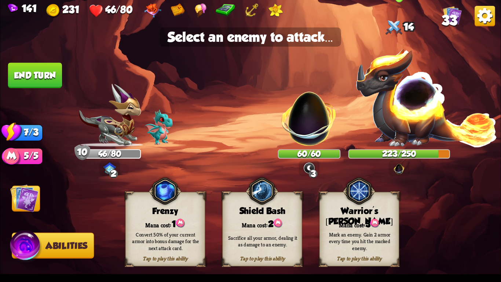
click at [399, 95] on img at bounding box center [427, 96] width 142 height 99
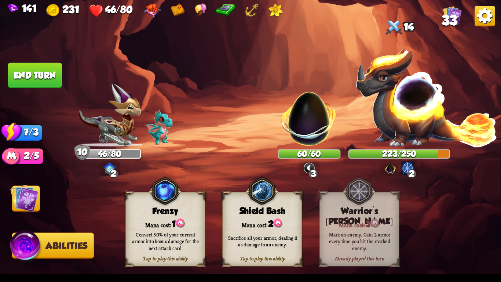
click at [27, 217] on img at bounding box center [250, 141] width 501 height 282
click at [18, 201] on img at bounding box center [24, 198] width 28 height 28
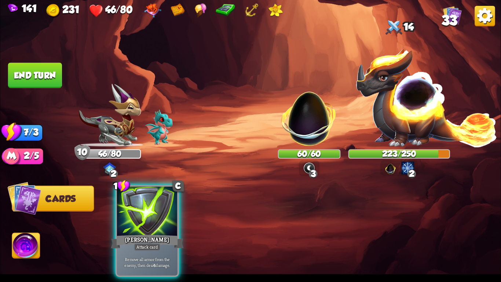
click at [48, 76] on button "End turn" at bounding box center [35, 75] width 54 height 25
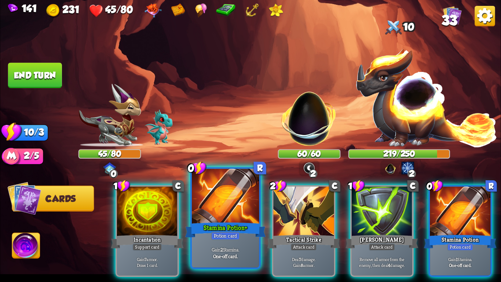
click at [198, 209] on div at bounding box center [225, 197] width 67 height 57
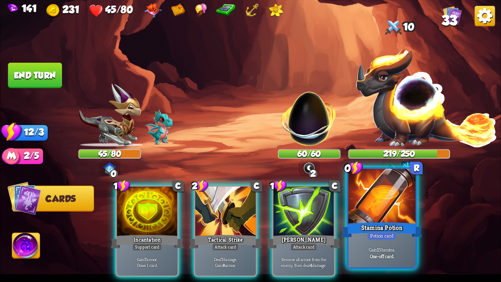
click at [405, 236] on div "Stamina Potion" at bounding box center [382, 230] width 81 height 18
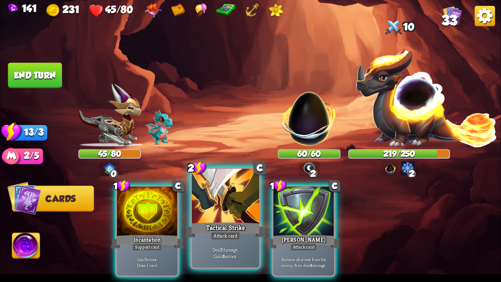
click at [211, 214] on div at bounding box center [225, 197] width 67 height 57
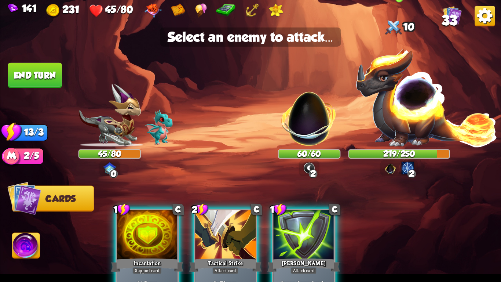
click at [411, 122] on img at bounding box center [427, 96] width 142 height 99
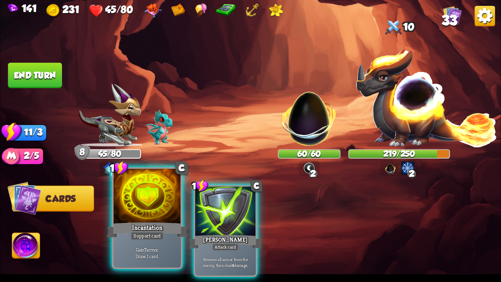
click at [145, 225] on div "Incantation" at bounding box center [147, 230] width 81 height 18
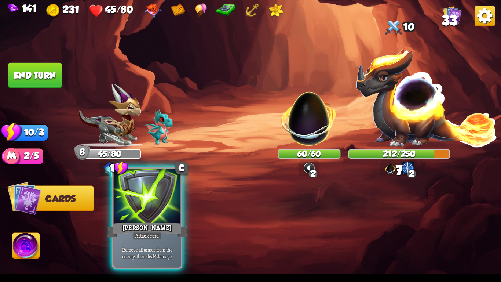
click at [145, 225] on div "[PERSON_NAME]" at bounding box center [147, 230] width 81 height 18
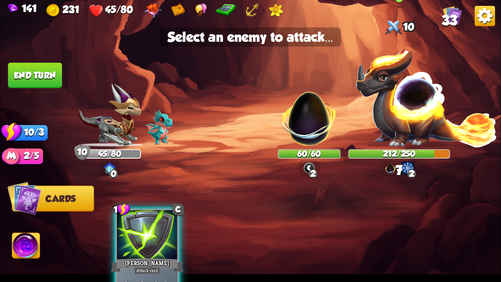
click at [421, 107] on img at bounding box center [427, 96] width 142 height 99
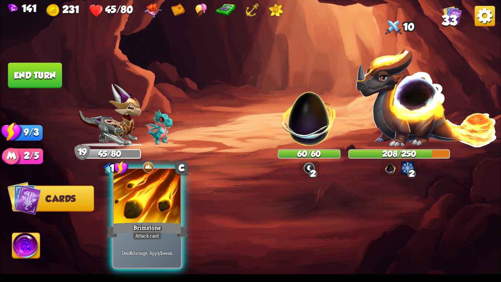
click at [153, 226] on div "Brimstone" at bounding box center [147, 230] width 81 height 18
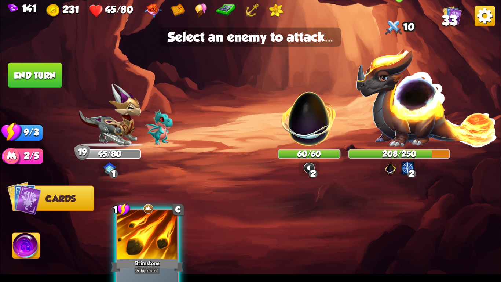
click at [409, 139] on img at bounding box center [427, 96] width 142 height 99
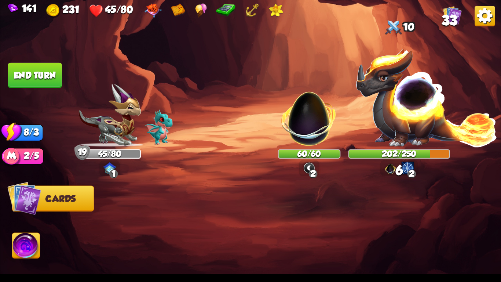
click at [26, 68] on button "End turn" at bounding box center [35, 75] width 54 height 25
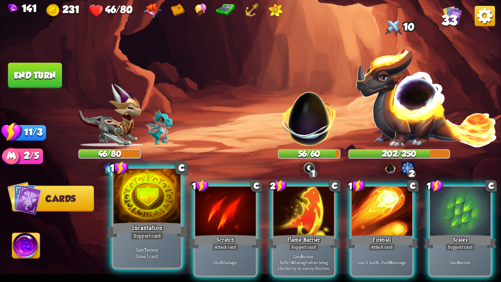
click at [145, 234] on div "Support card" at bounding box center [147, 236] width 33 height 8
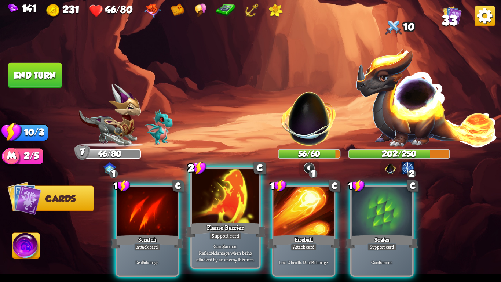
click at [242, 249] on p "Gain 8 armor. Reflect 4 damage when being attacked by an enemy this turn." at bounding box center [226, 253] width 64 height 20
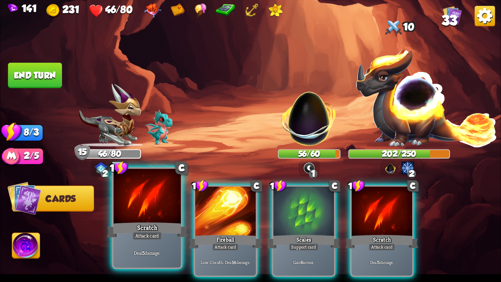
click at [157, 234] on div "Attack card" at bounding box center [147, 236] width 29 height 8
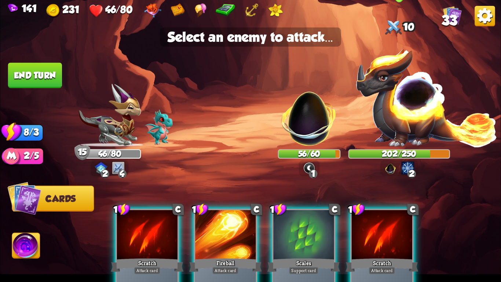
click at [427, 112] on img at bounding box center [427, 96] width 142 height 99
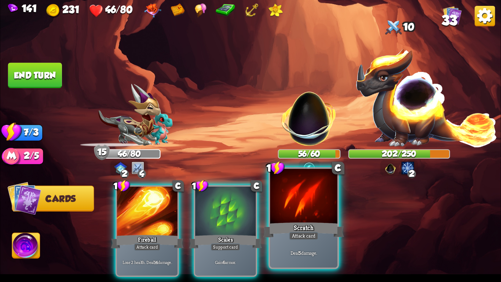
click at [295, 195] on div at bounding box center [303, 197] width 67 height 57
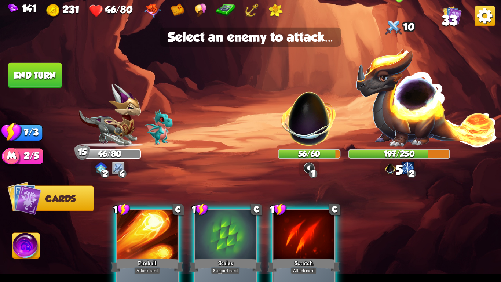
click at [397, 120] on img at bounding box center [427, 96] width 142 height 99
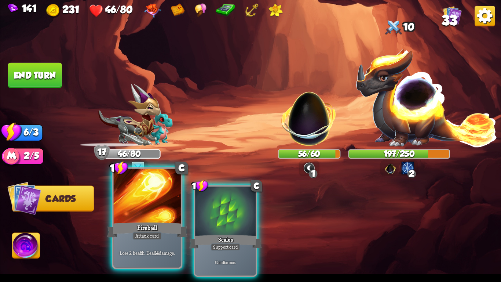
click at [142, 218] on div at bounding box center [147, 197] width 67 height 57
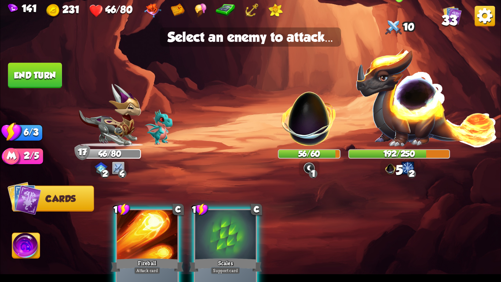
click at [396, 119] on img at bounding box center [427, 96] width 142 height 99
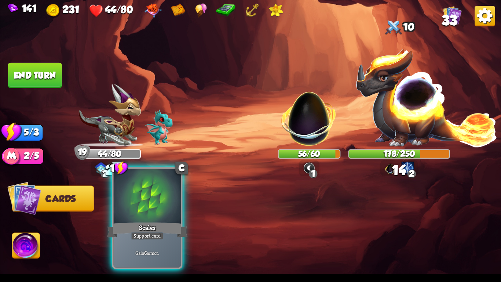
click at [162, 210] on div at bounding box center [147, 197] width 67 height 57
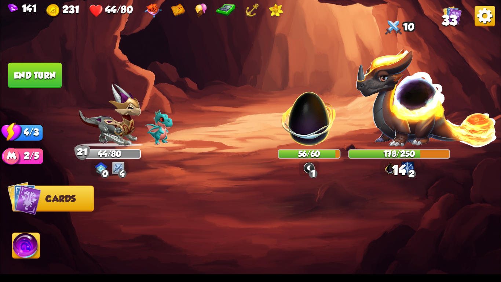
click at [42, 69] on button "End turn" at bounding box center [35, 75] width 54 height 25
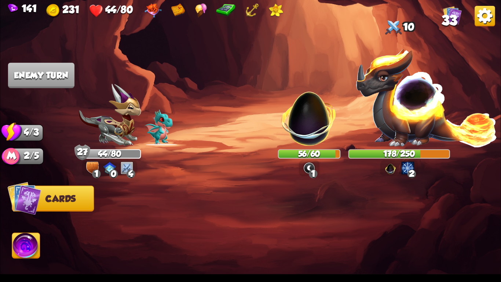
click at [24, 233] on img at bounding box center [250, 141] width 501 height 282
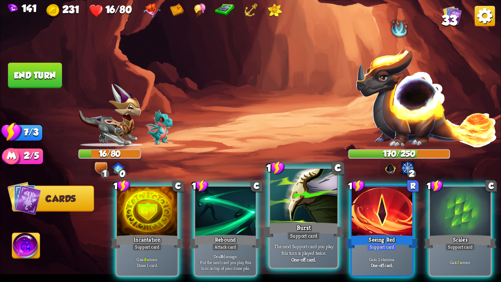
click at [331, 200] on div at bounding box center [303, 197] width 67 height 57
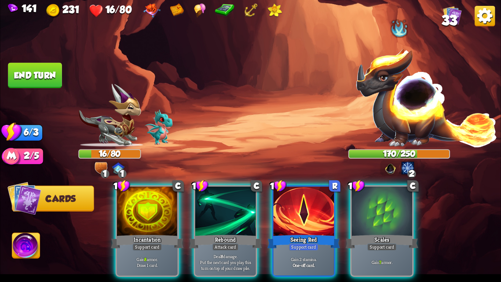
click at [331, 200] on div at bounding box center [304, 211] width 61 height 51
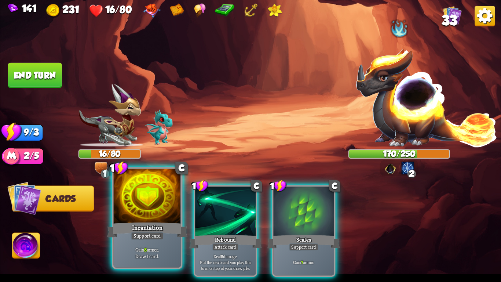
click at [143, 250] on p "Gain 8 armor. Draw 1 card." at bounding box center [147, 252] width 64 height 13
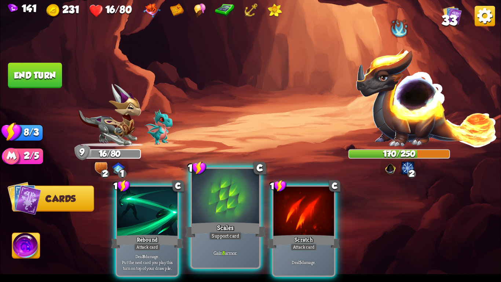
click at [221, 238] on div "Support card" at bounding box center [225, 236] width 33 height 8
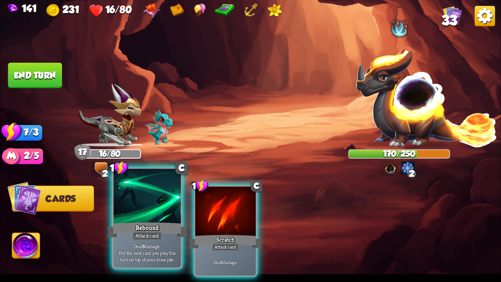
click at [162, 237] on div "Rebound" at bounding box center [147, 230] width 81 height 18
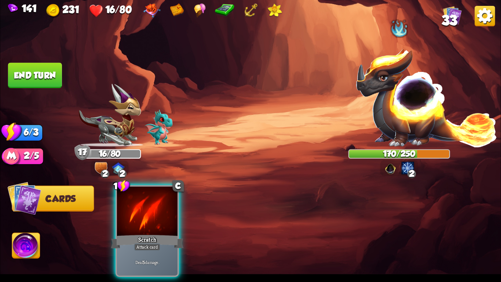
click at [162, 237] on div "1 C Scratch Attack card Deal 5 damage." at bounding box center [148, 231] width 64 height 92
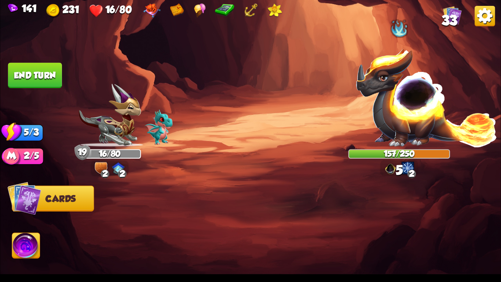
click at [41, 79] on button "End turn" at bounding box center [35, 75] width 54 height 25
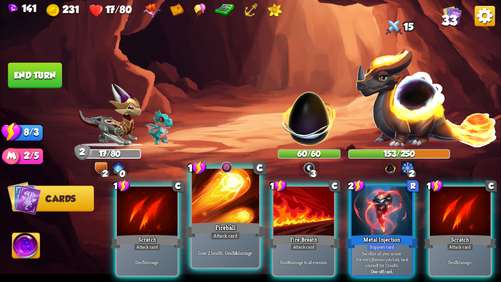
click at [210, 214] on div at bounding box center [225, 197] width 67 height 57
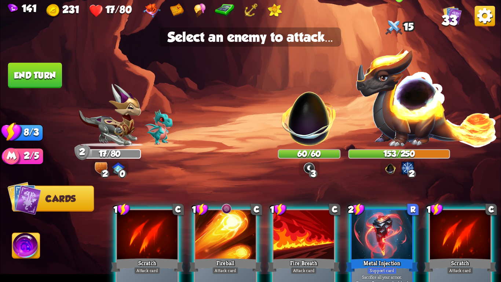
click at [425, 123] on img at bounding box center [427, 96] width 142 height 99
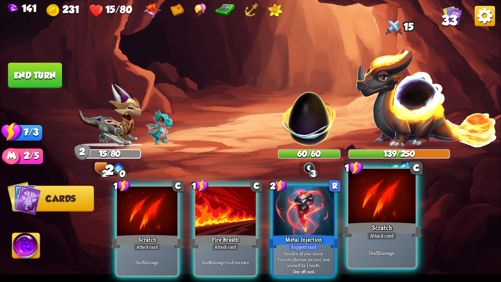
click at [391, 210] on div at bounding box center [382, 197] width 67 height 57
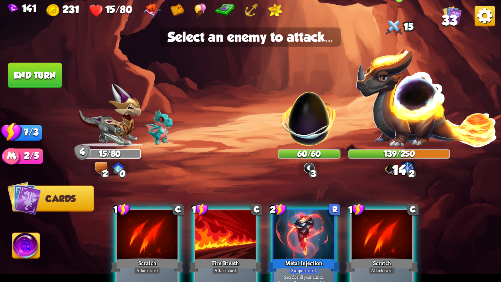
click at [407, 93] on img at bounding box center [427, 96] width 142 height 99
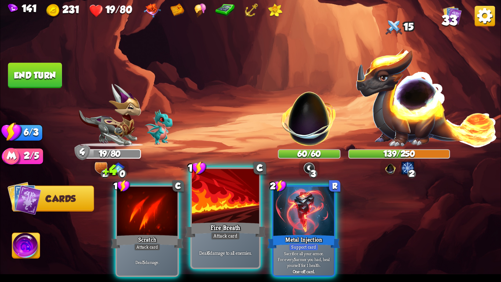
click at [208, 225] on div "Fire Breath" at bounding box center [225, 230] width 81 height 18
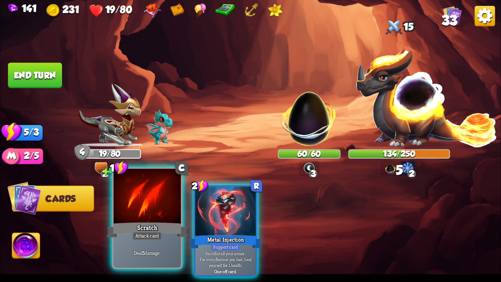
click at [133, 223] on div "Scratch" at bounding box center [147, 230] width 81 height 18
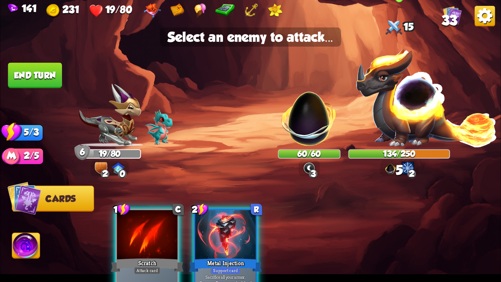
click at [386, 126] on img at bounding box center [427, 96] width 142 height 99
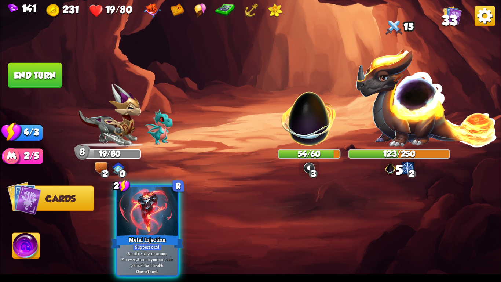
click at [19, 68] on button "End turn" at bounding box center [35, 75] width 54 height 25
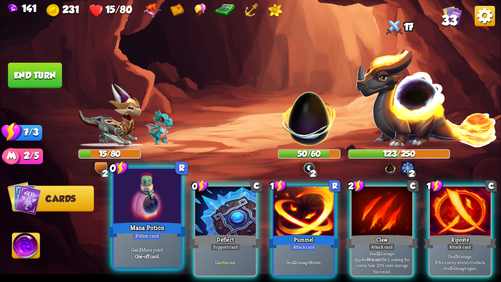
click at [166, 231] on div "Mana Potion" at bounding box center [147, 230] width 81 height 18
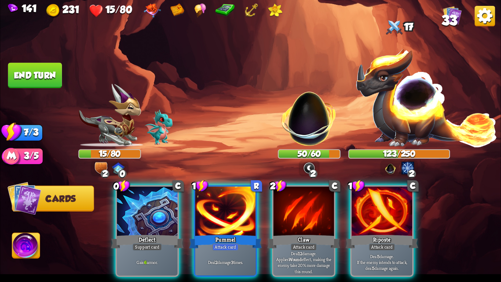
click at [10, 244] on img at bounding box center [250, 141] width 501 height 282
click at [19, 247] on img at bounding box center [26, 247] width 28 height 28
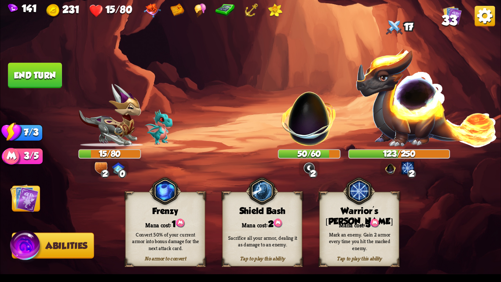
click at [365, 236] on div "Mark an enemy. Gain 2 armor every time you hit the marked enemy." at bounding box center [360, 241] width 72 height 20
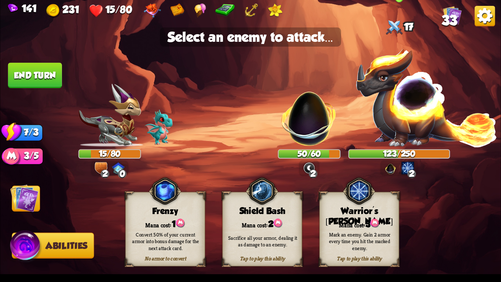
click at [426, 88] on img at bounding box center [427, 96] width 142 height 99
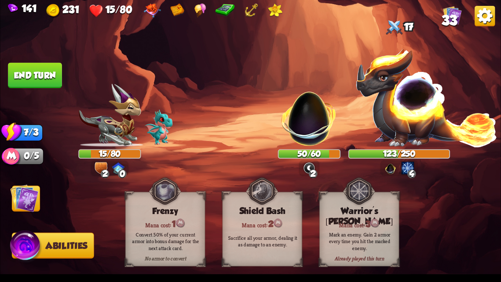
click at [21, 203] on img at bounding box center [24, 198] width 28 height 28
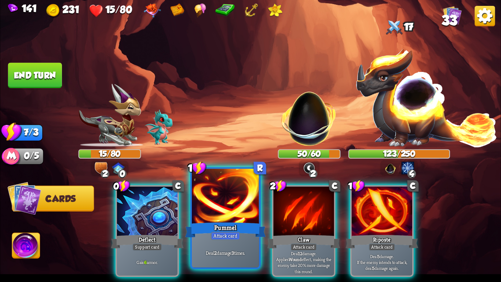
click at [220, 243] on div "Deal 2 damage 3 times." at bounding box center [225, 252] width 67 height 29
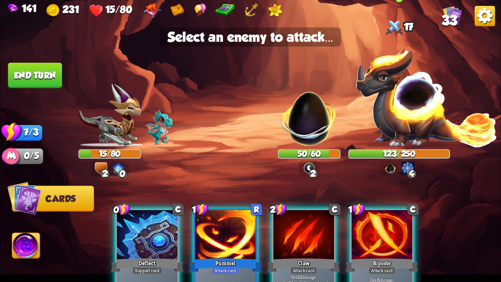
click at [402, 132] on img at bounding box center [427, 96] width 142 height 99
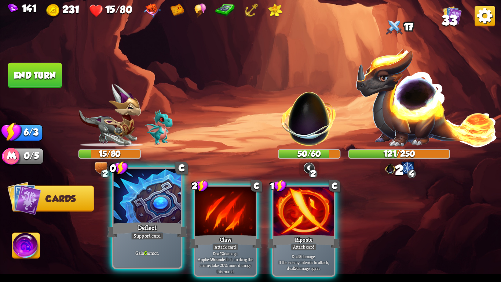
click at [170, 229] on div "Deflect" at bounding box center [147, 230] width 81 height 18
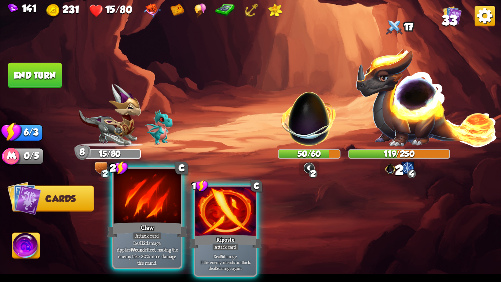
click at [141, 232] on div "Attack card" at bounding box center [147, 236] width 29 height 8
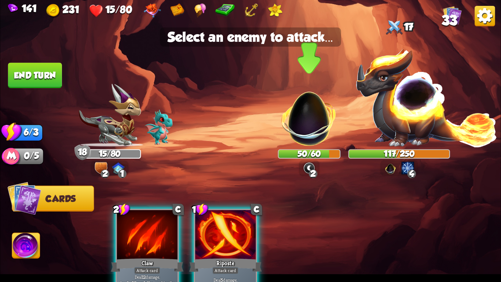
click at [301, 110] on img at bounding box center [309, 114] width 66 height 66
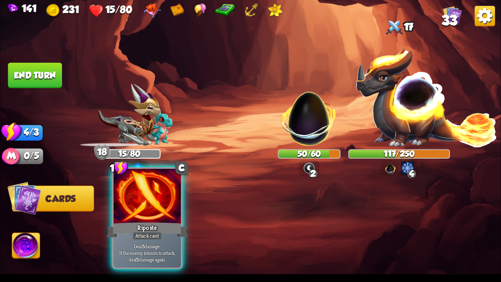
click at [145, 221] on div "Riposte" at bounding box center [147, 230] width 81 height 18
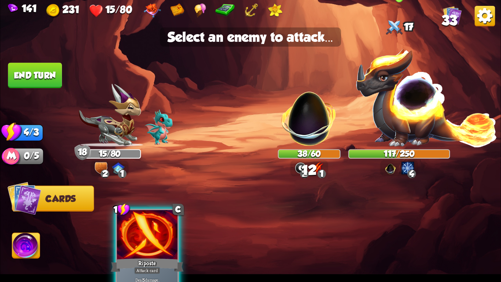
click at [416, 119] on img at bounding box center [427, 96] width 142 height 99
